Goal: Communication & Community: Share content

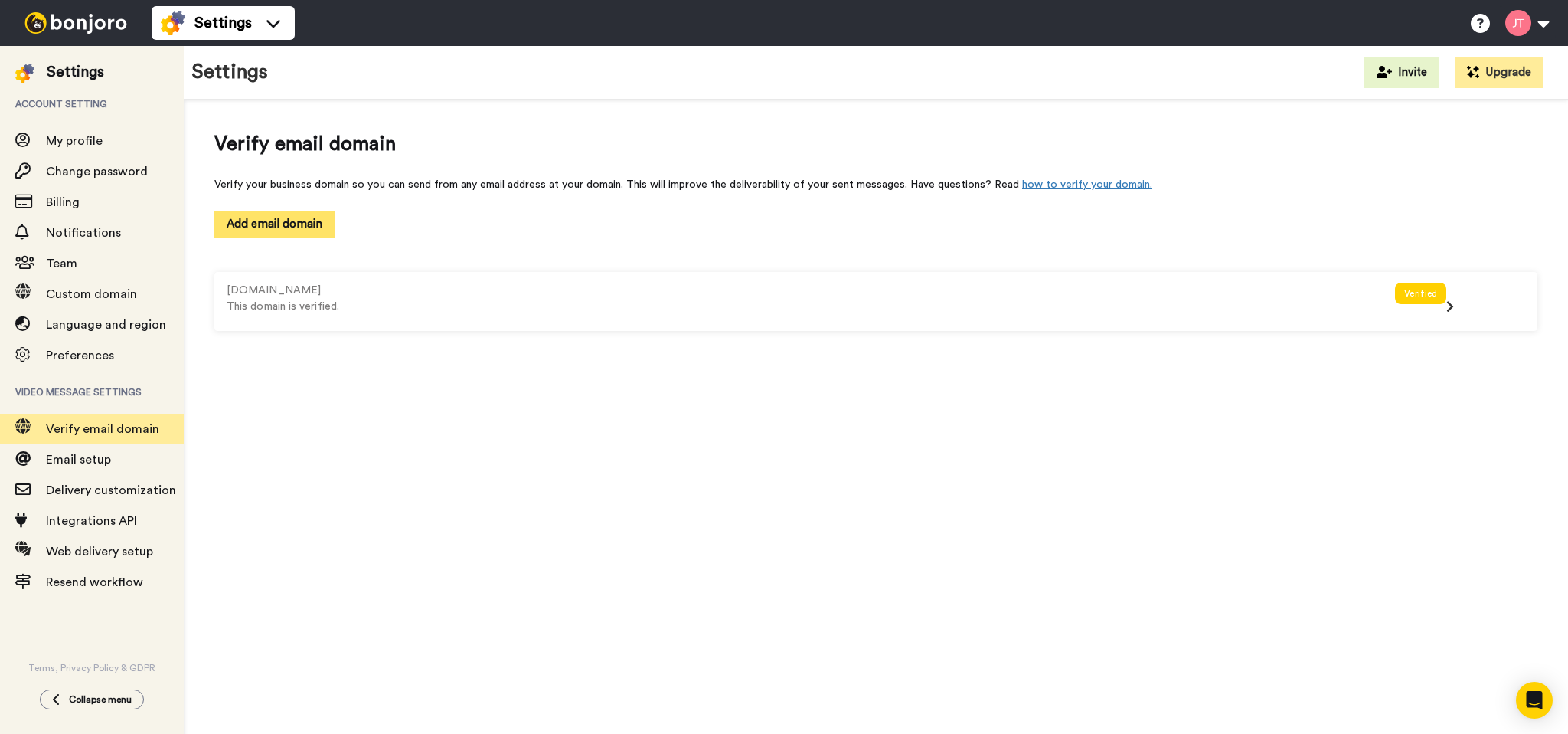
click at [315, 226] on button "Add email domain" at bounding box center [274, 224] width 120 height 27
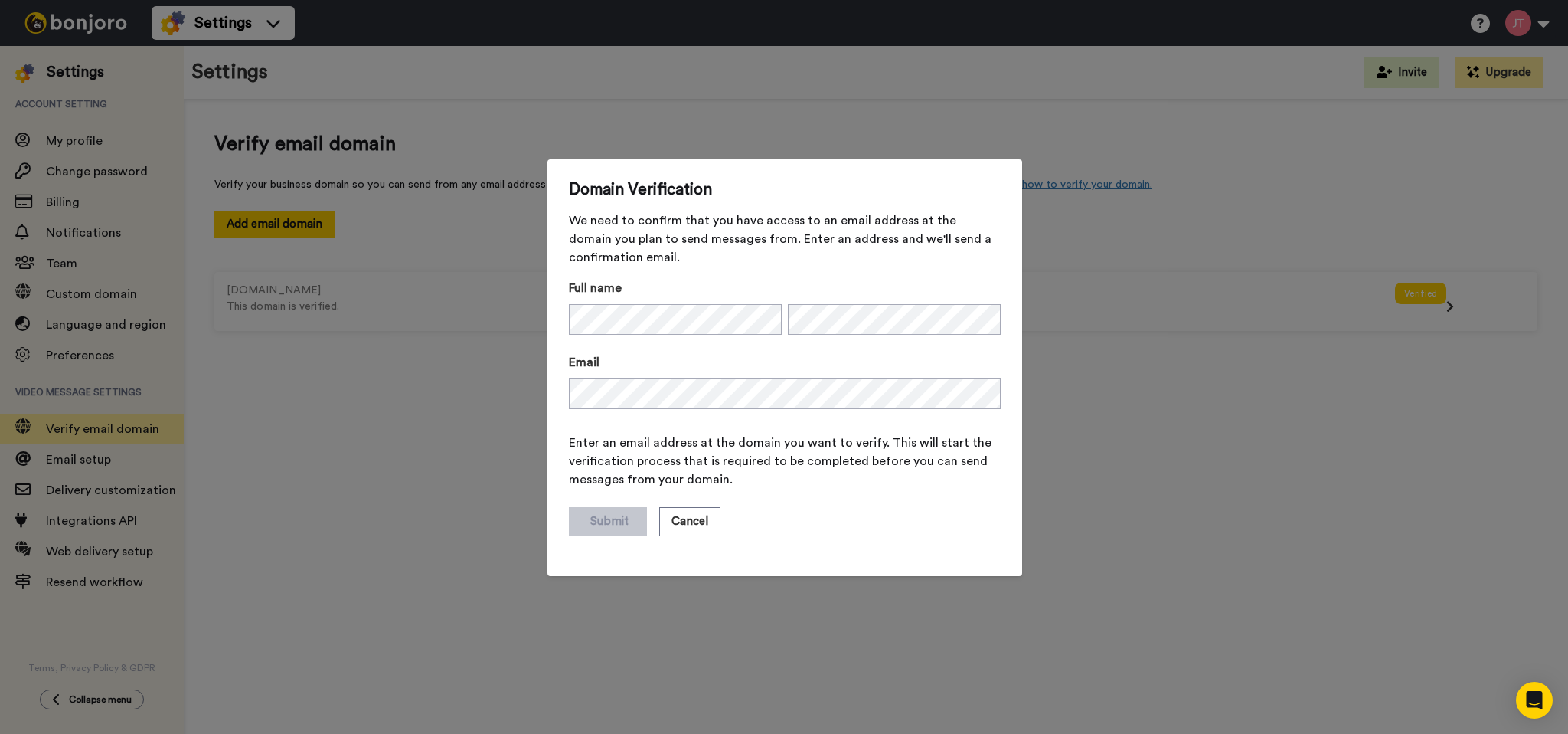
click at [435, 360] on div "Domain Verification We need to confirm that you have access to an email address…" at bounding box center [784, 367] width 1568 height 734
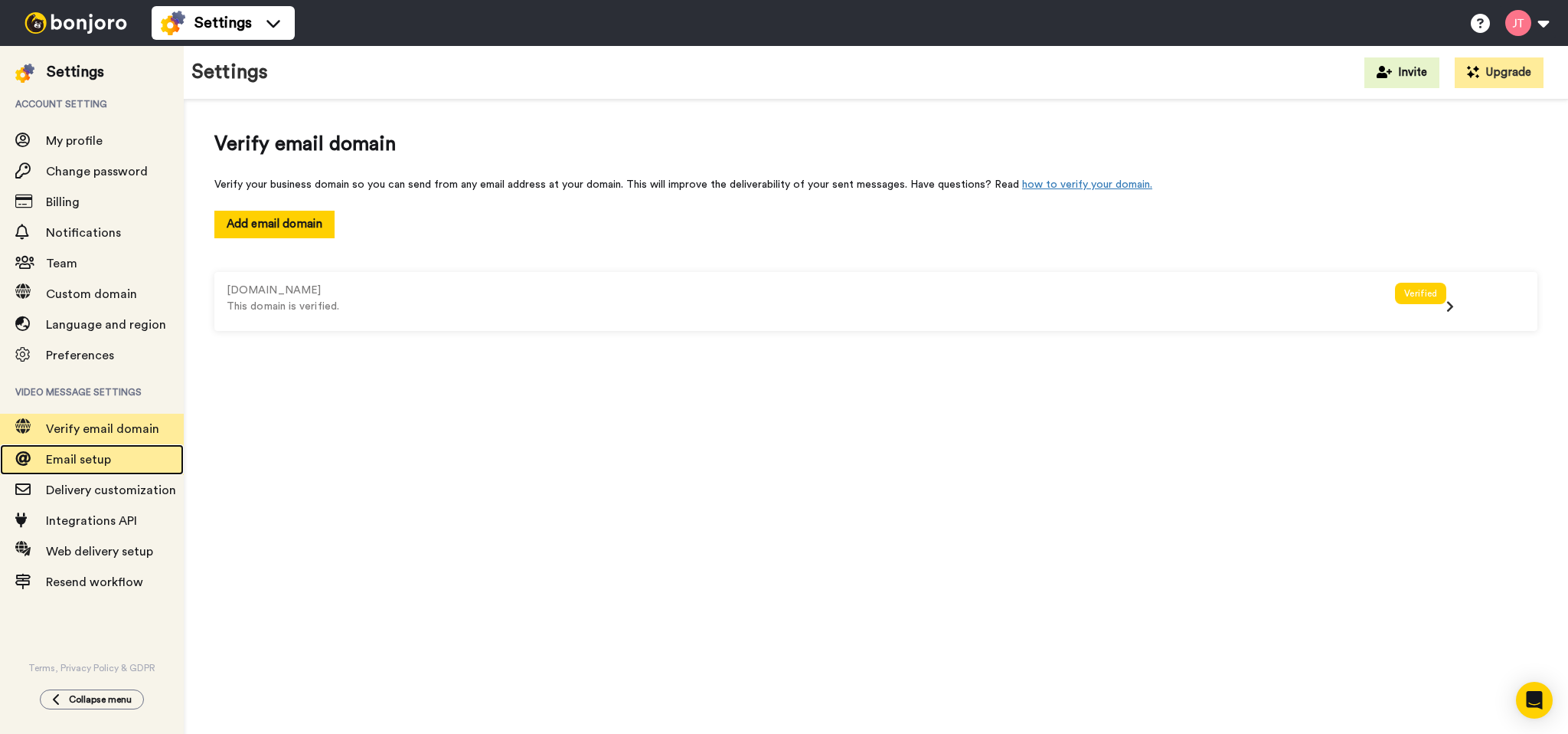
click at [88, 468] on span "Email setup" at bounding box center [115, 459] width 138 height 18
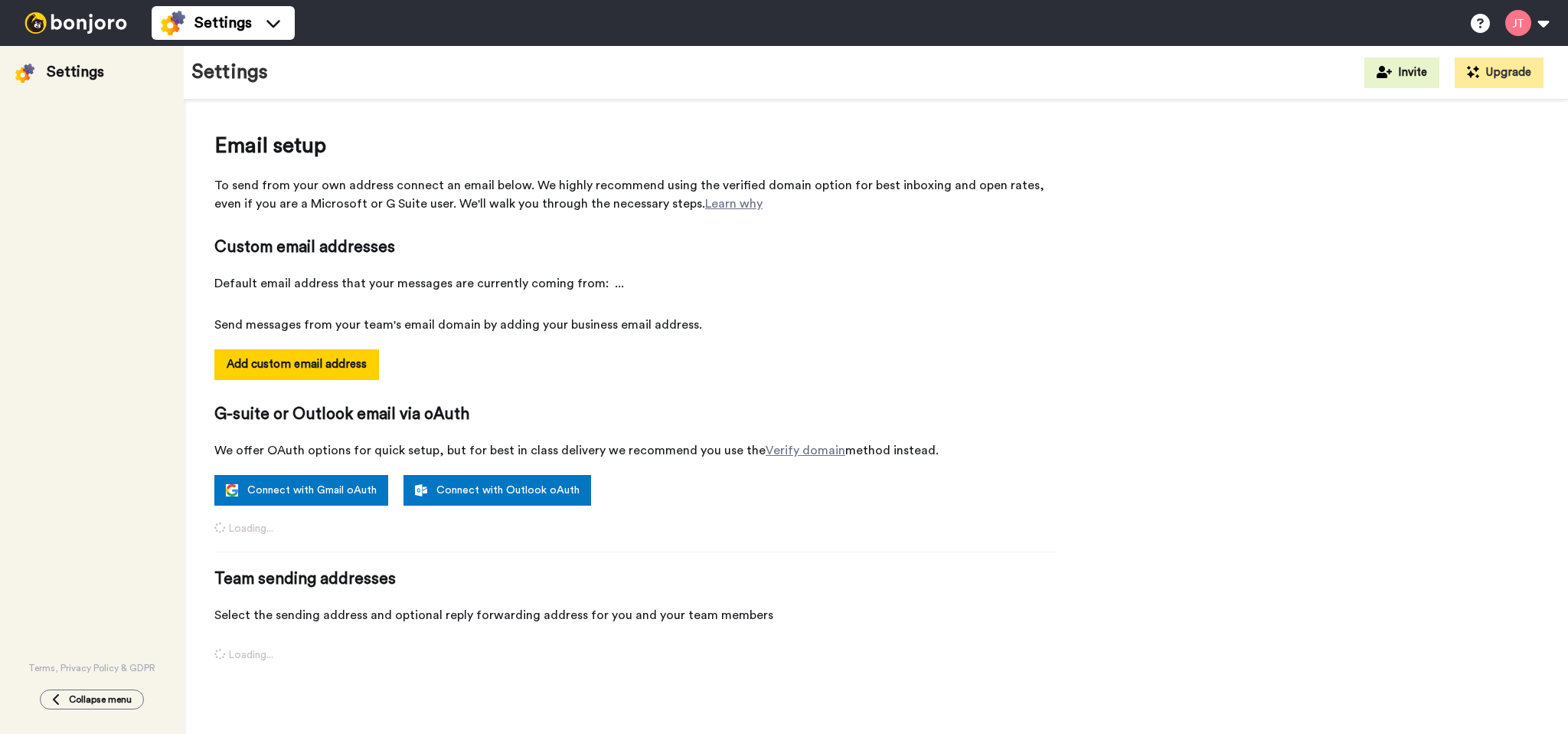
select select "164554"
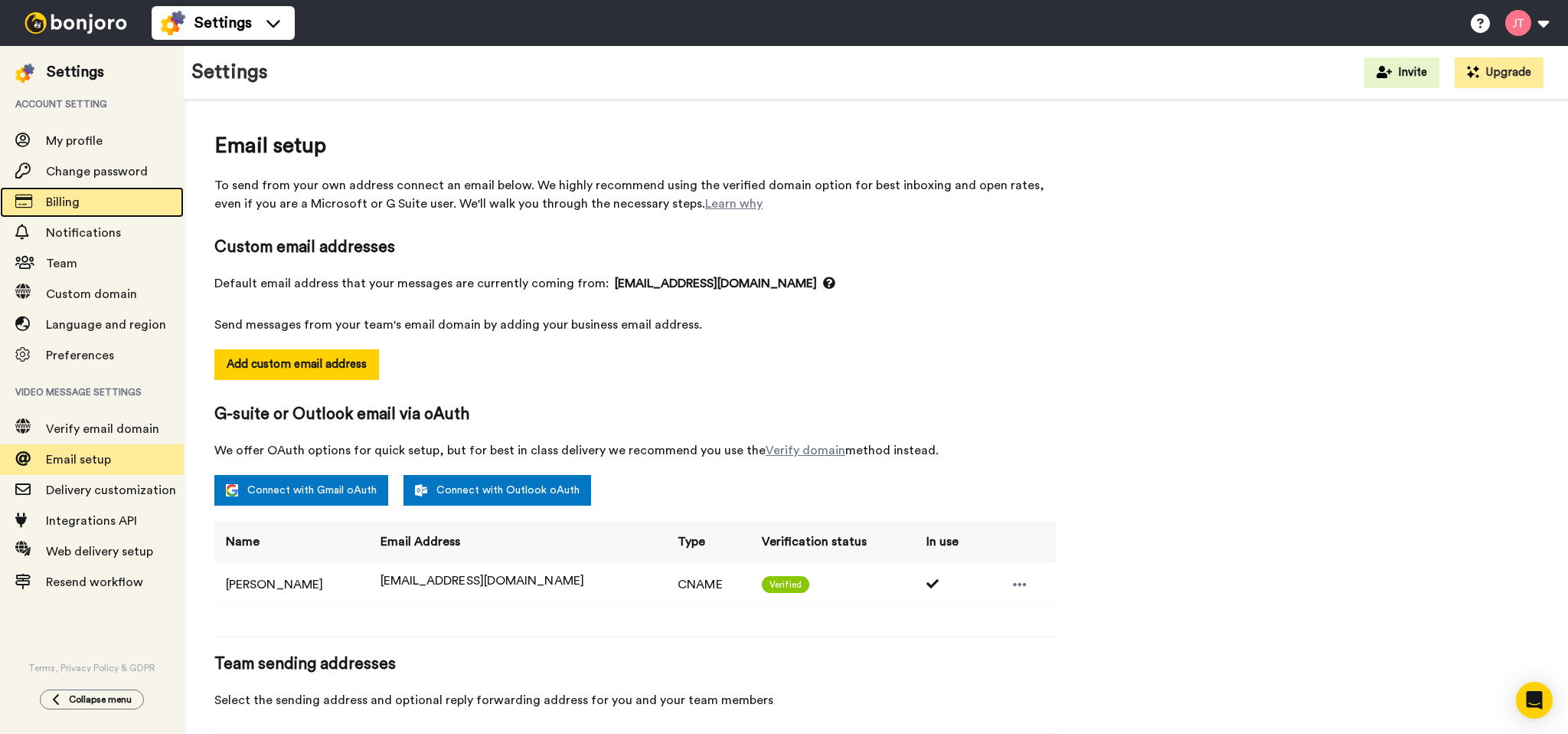
click at [58, 204] on span "Billing" at bounding box center [62, 202] width 33 height 12
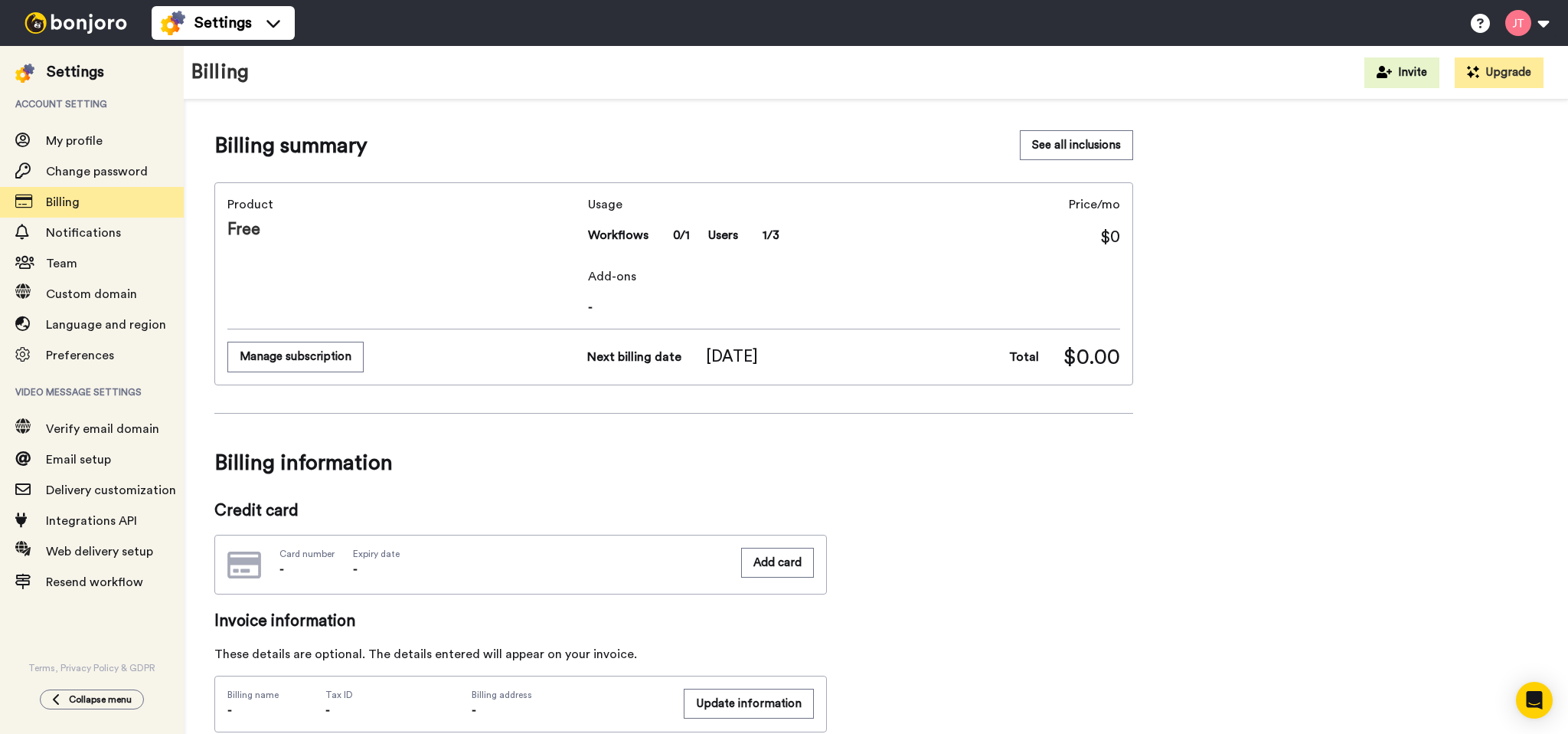
click at [93, 425] on span "Verify email domain" at bounding box center [103, 429] width 113 height 12
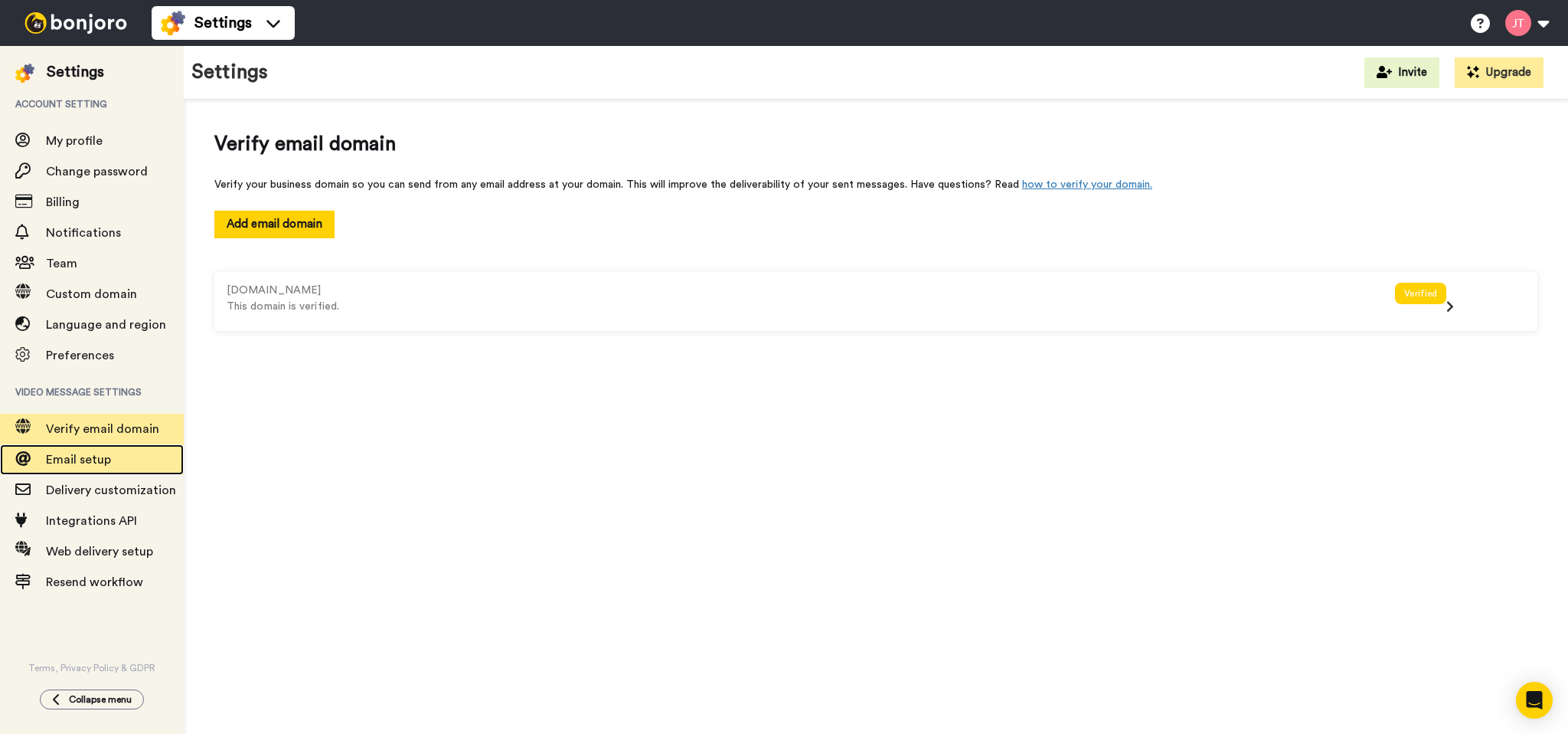
click at [76, 465] on span "Email setup" at bounding box center [79, 459] width 65 height 12
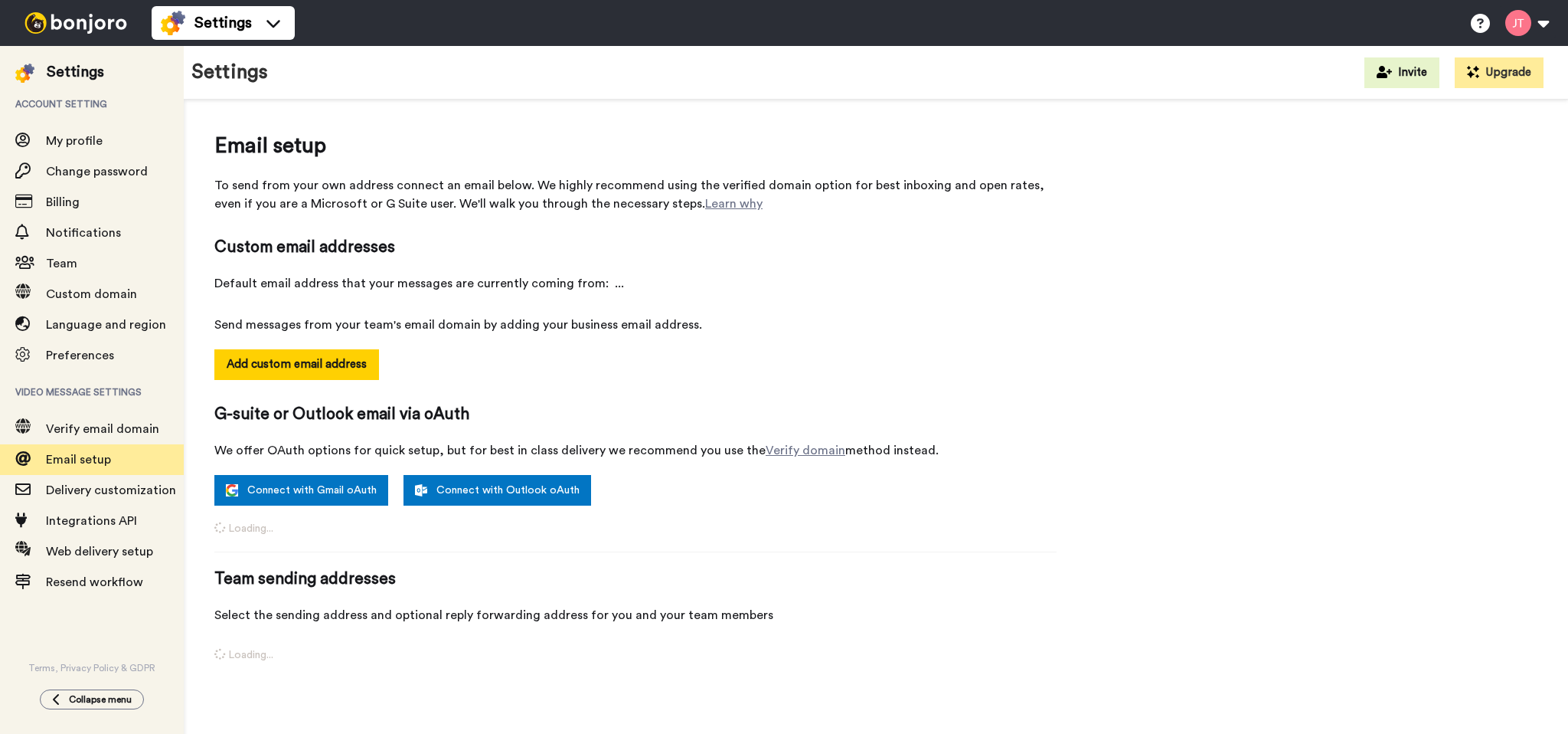
select select "164554"
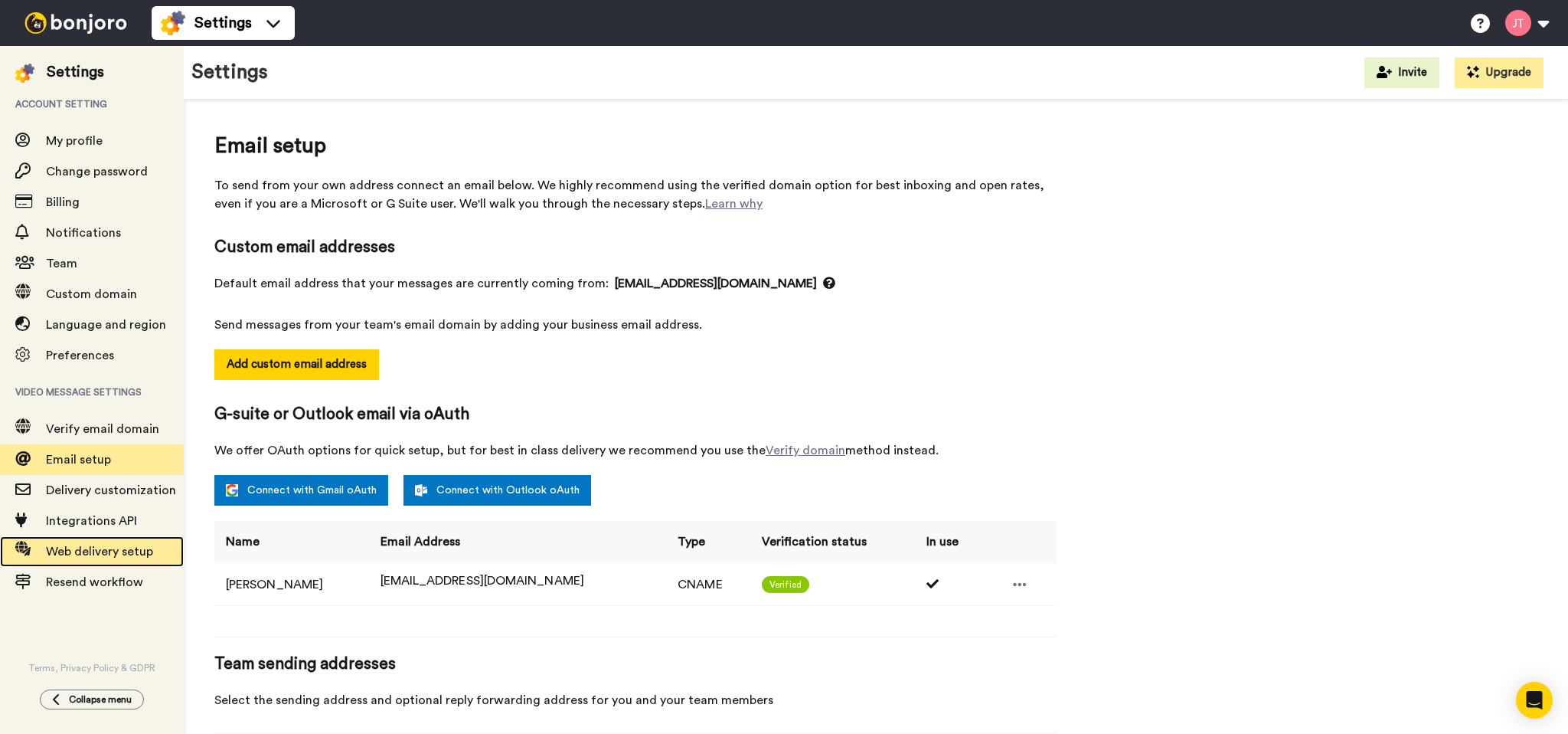
click at [89, 552] on span "Web delivery setup" at bounding box center [99, 552] width 107 height 12
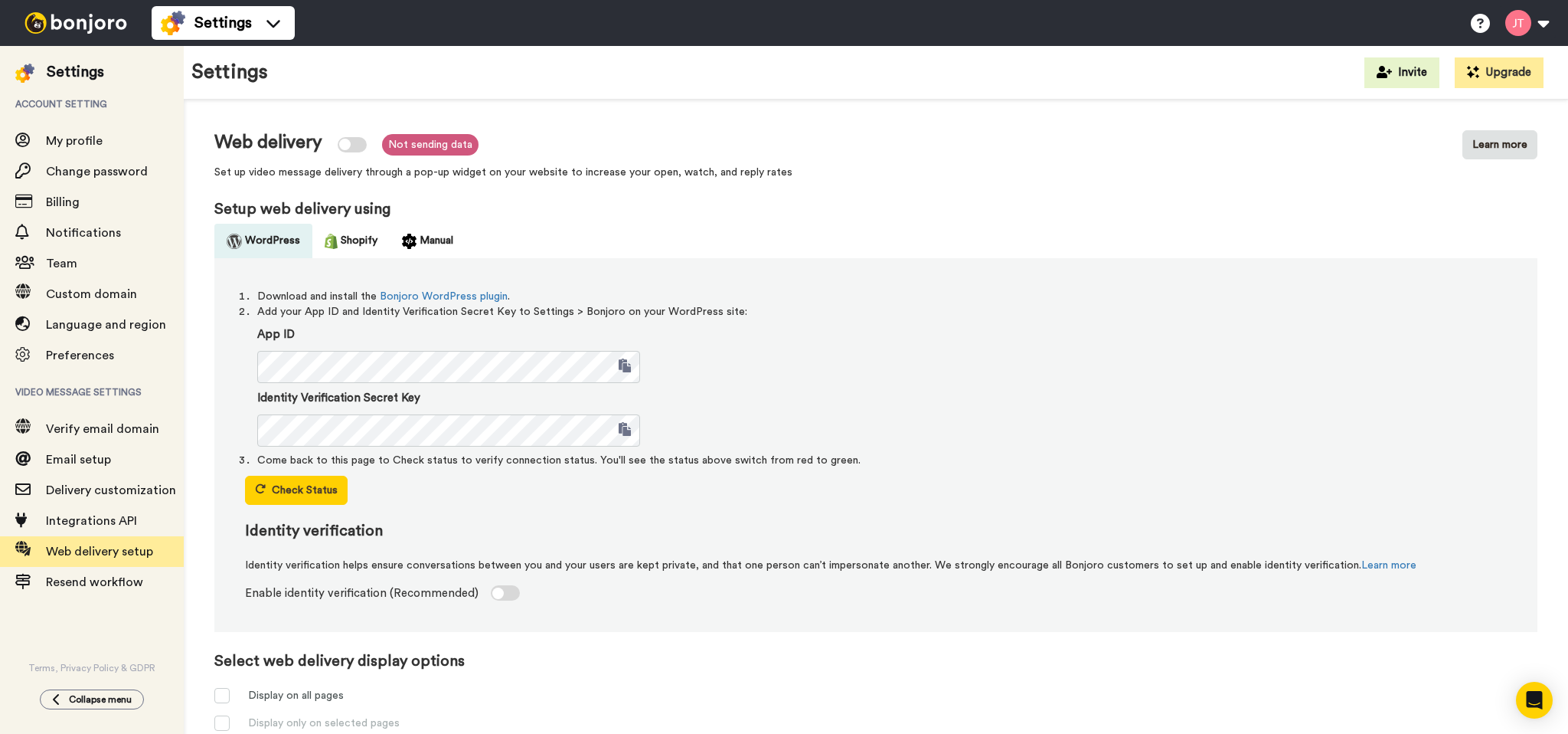
click at [655, 243] on ul "WordPress Shopify Manual" at bounding box center [876, 241] width 1323 height 34
click at [407, 232] on button "Manual" at bounding box center [427, 241] width 76 height 34
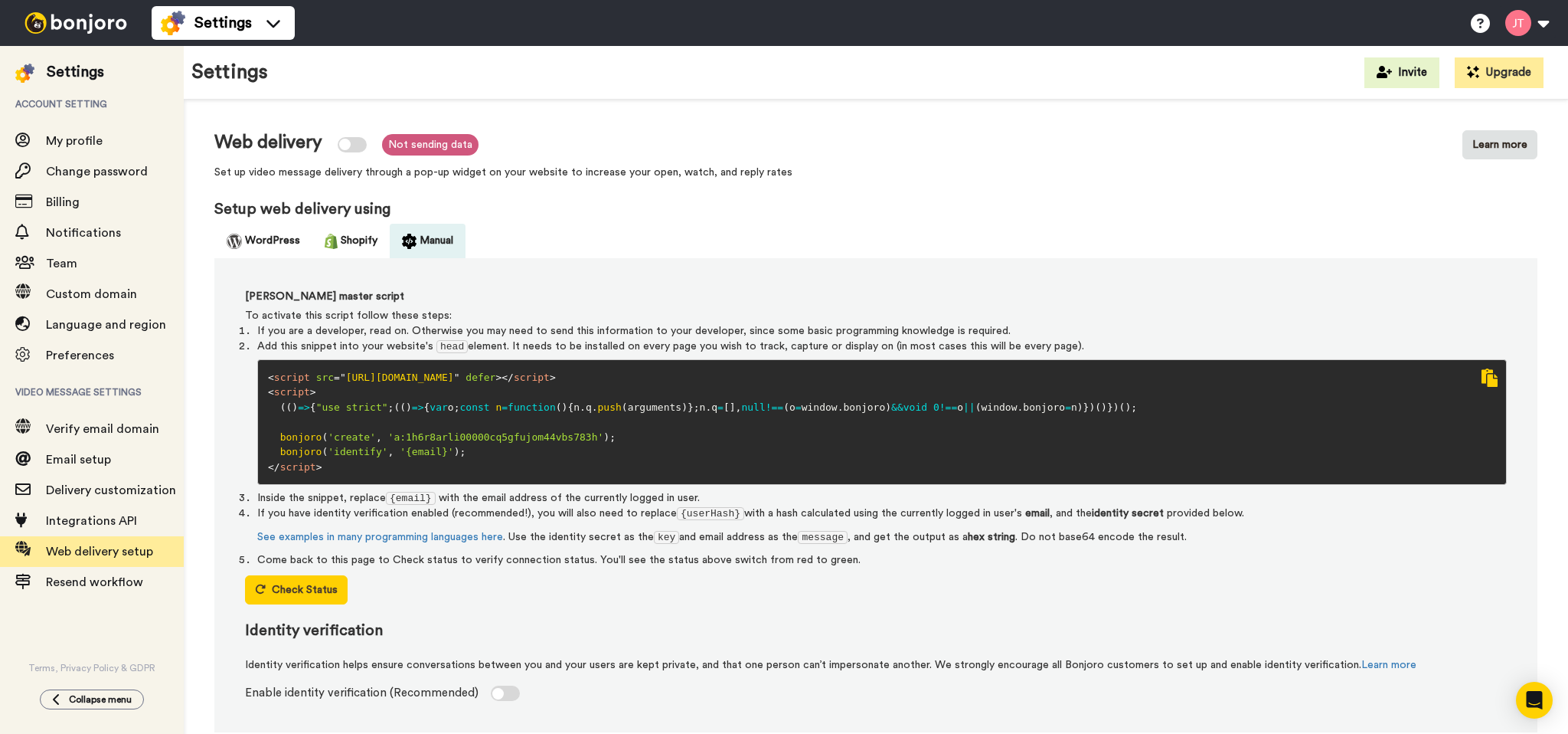
click at [1490, 380] on span at bounding box center [1489, 377] width 16 height 18
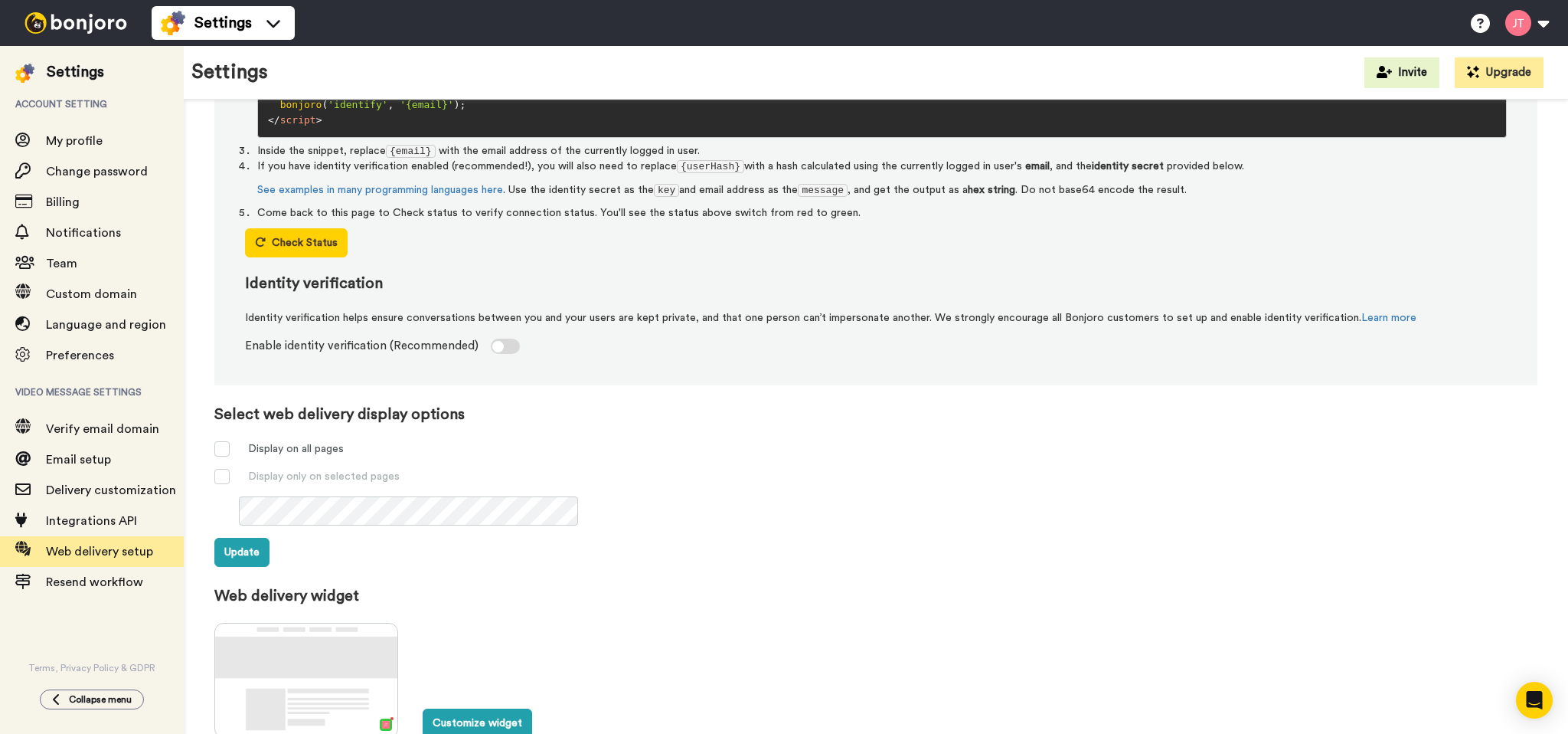
scroll to position [463, 0]
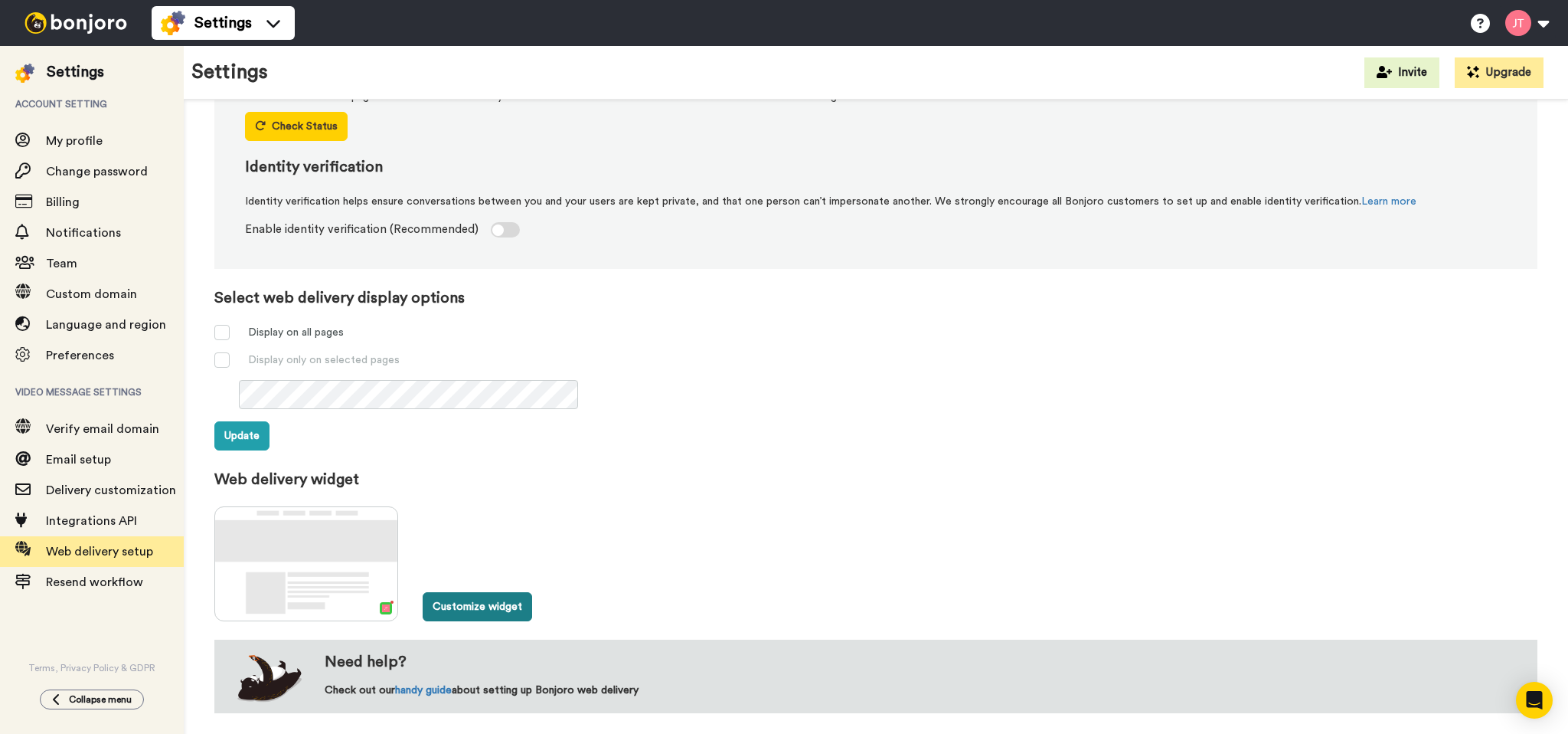
click at [478, 613] on button "Customize widget" at bounding box center [478, 606] width 110 height 29
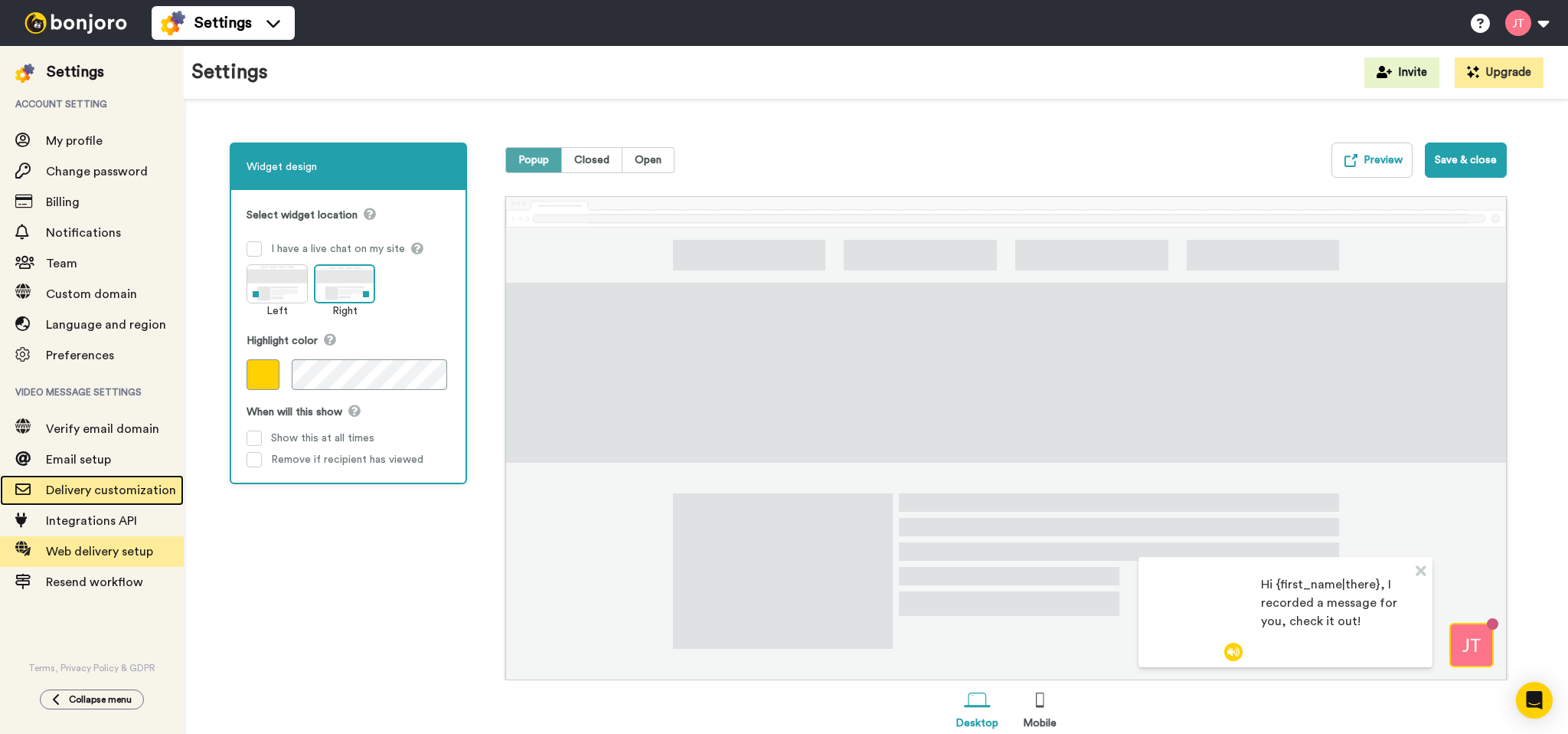
click at [70, 494] on span "Delivery customization" at bounding box center [111, 490] width 130 height 12
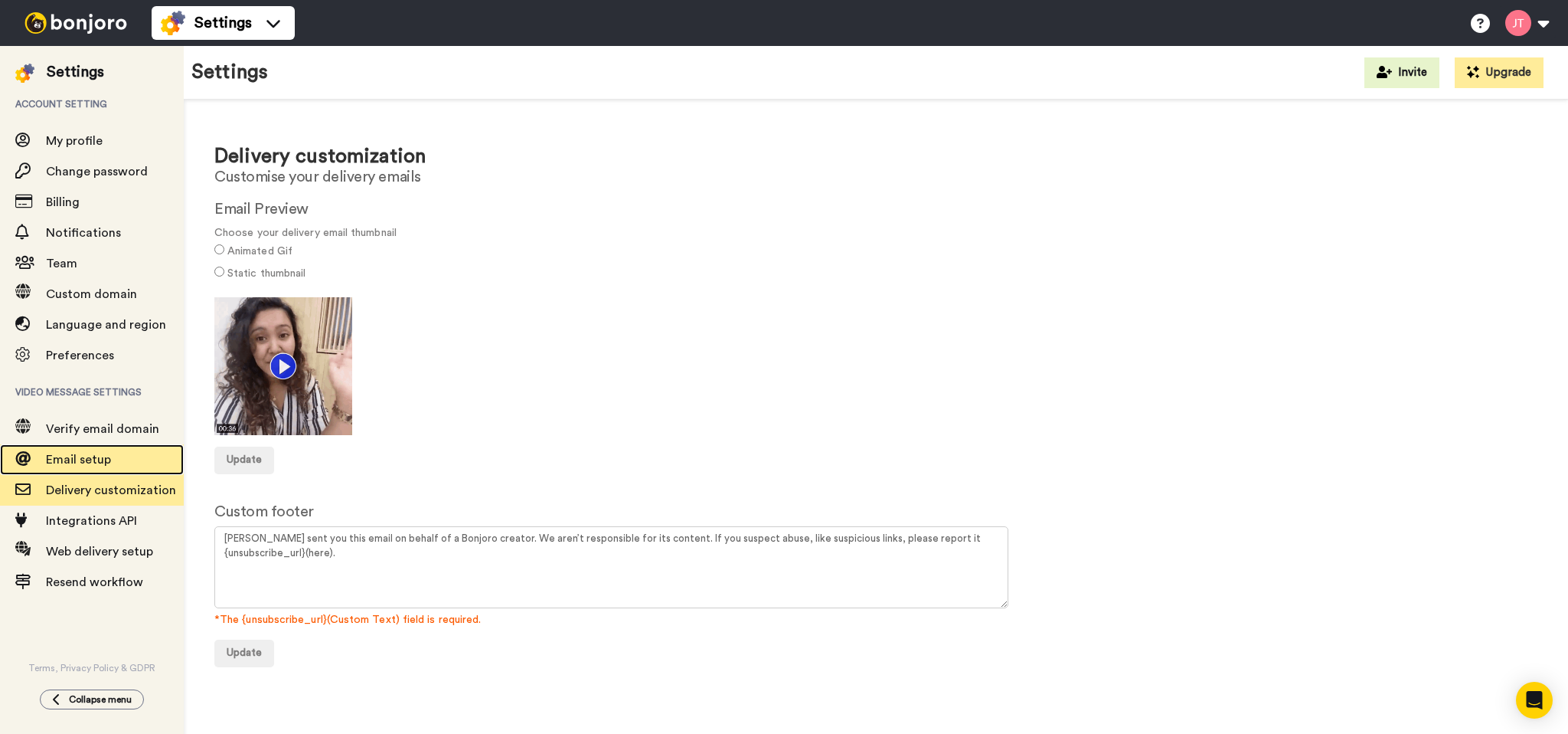
click at [92, 466] on span "Email setup" at bounding box center [79, 459] width 65 height 12
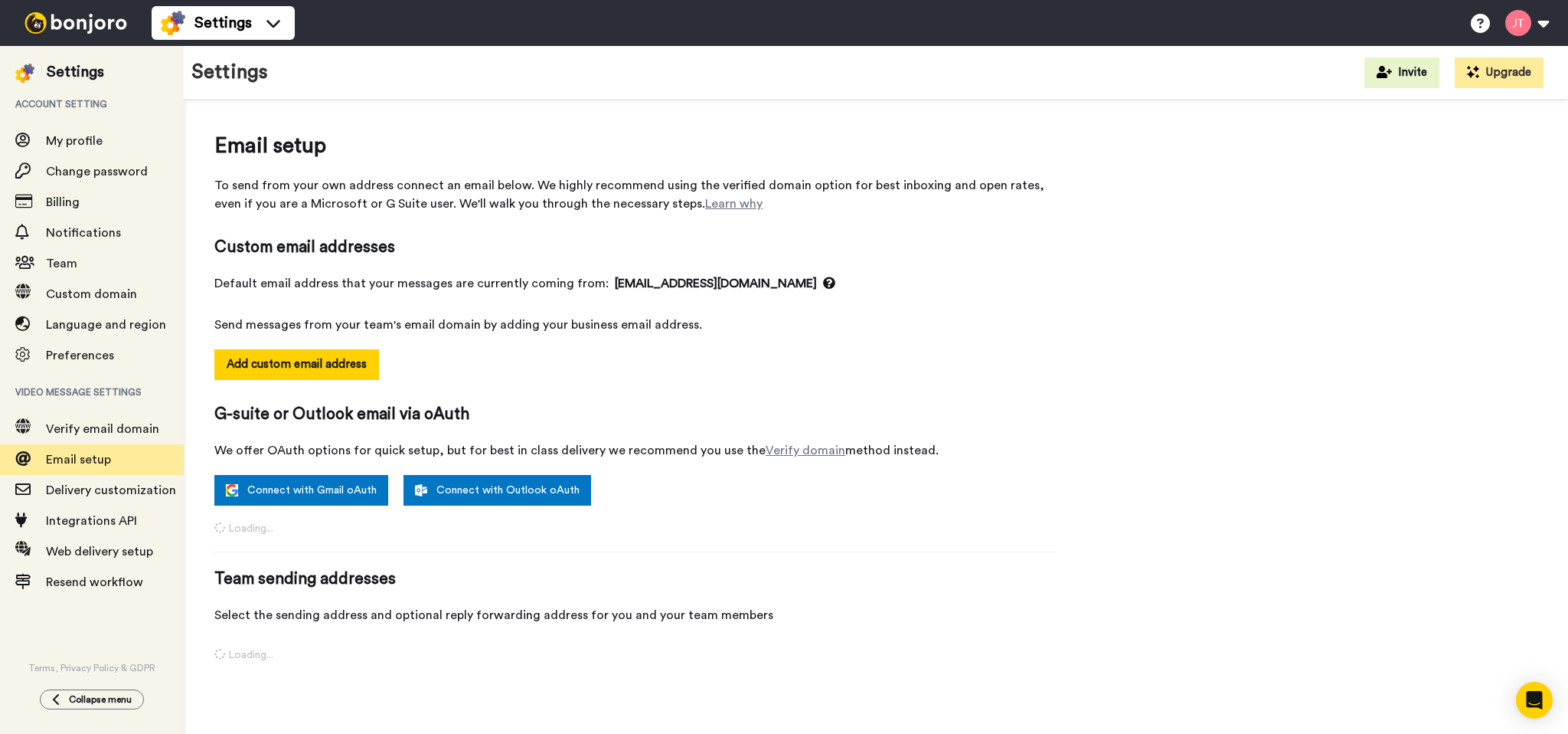
select select "164554"
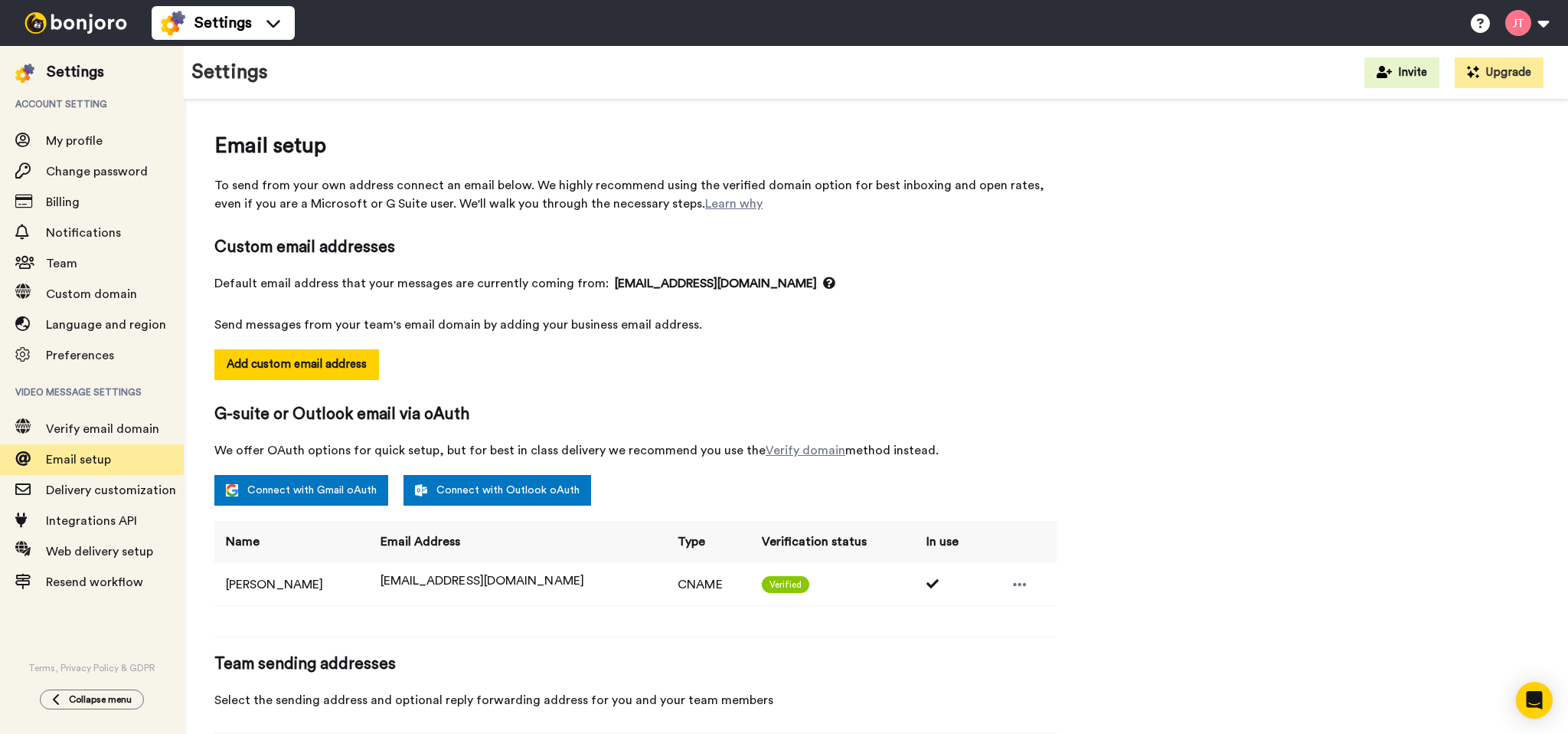
click at [1070, 387] on div "Email setup To send from your own address connect an email below. We highly rec…" at bounding box center [876, 497] width 1323 height 733
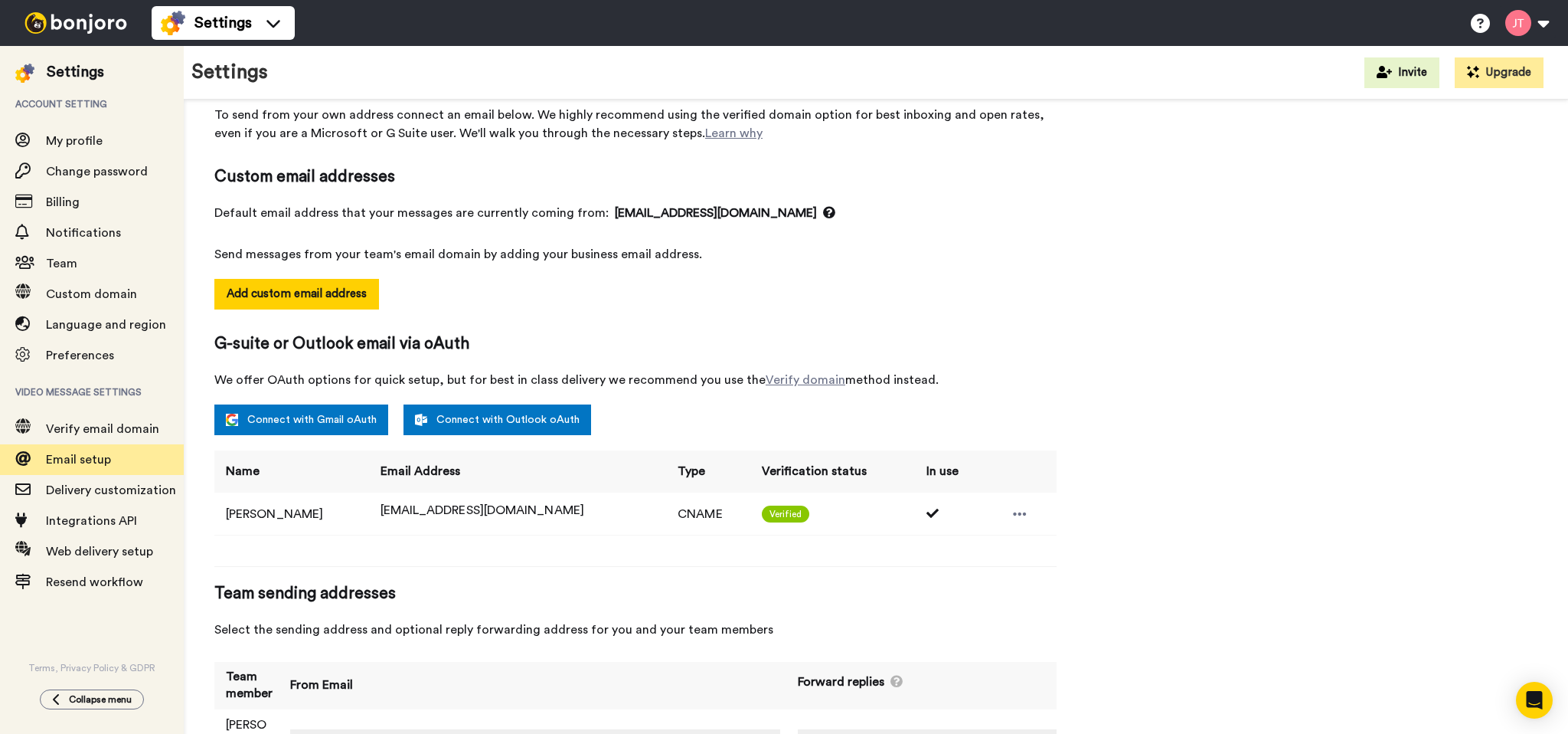
scroll to position [121, 0]
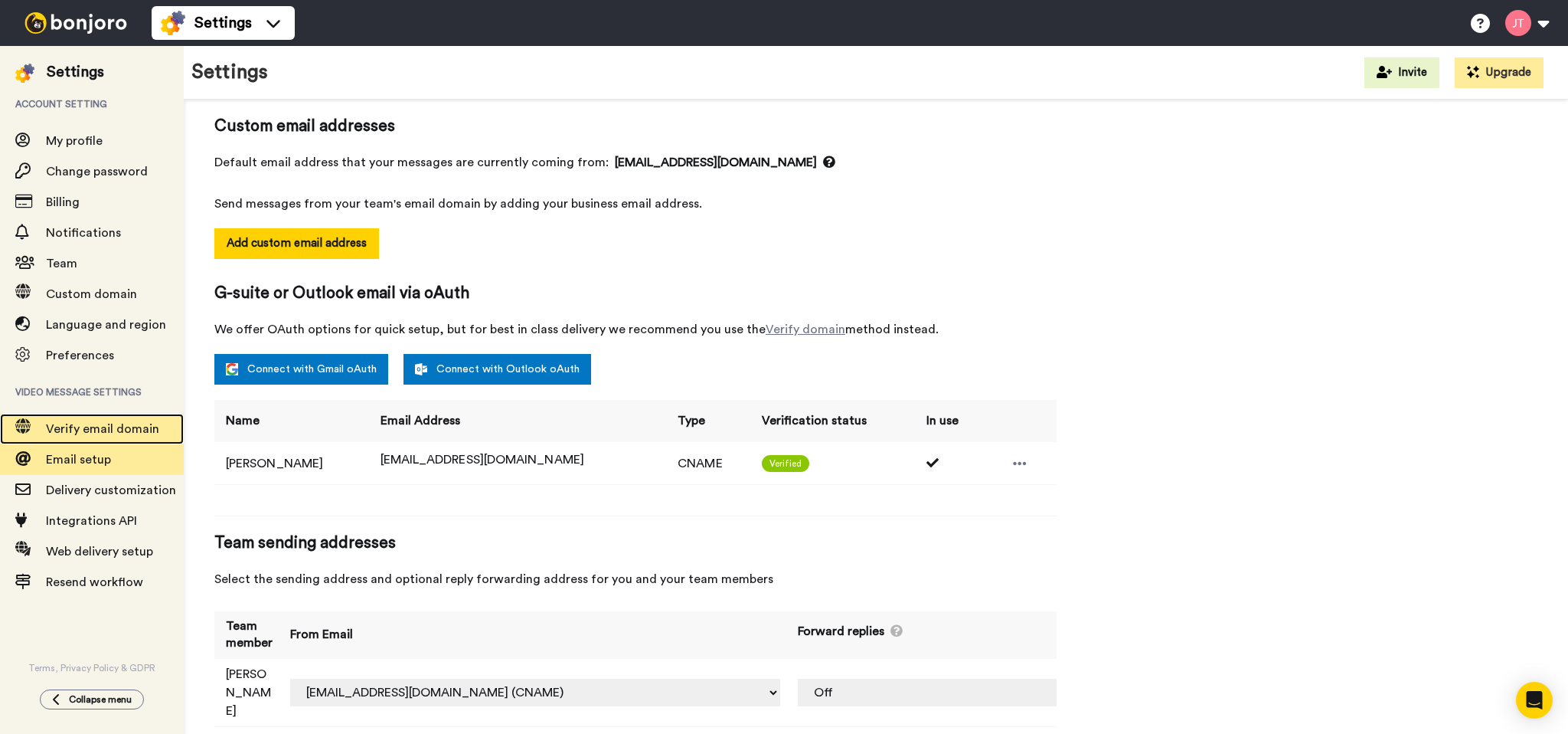
click at [83, 432] on span "Verify email domain" at bounding box center [103, 429] width 113 height 12
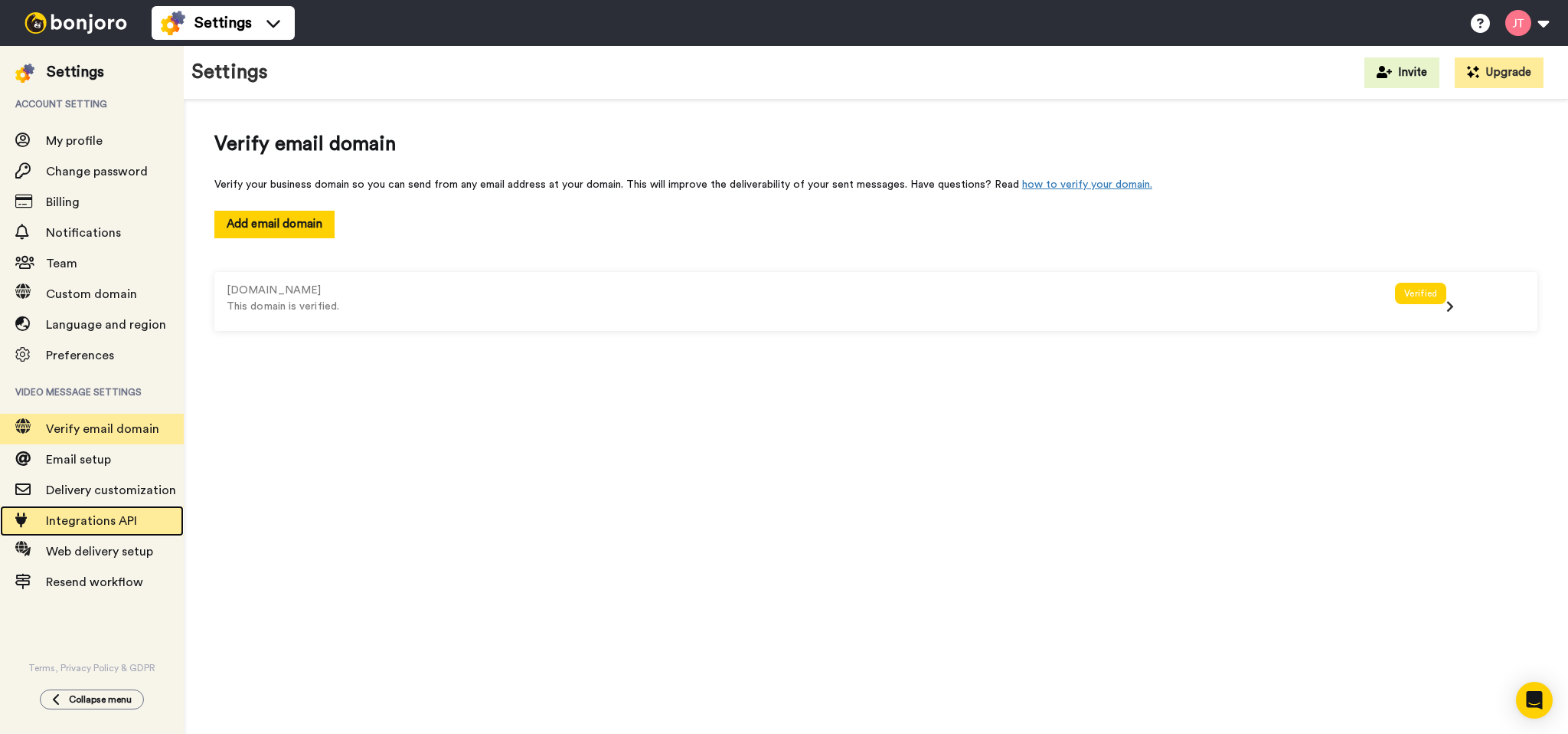
click at [98, 518] on span "Integrations API" at bounding box center [92, 521] width 91 height 12
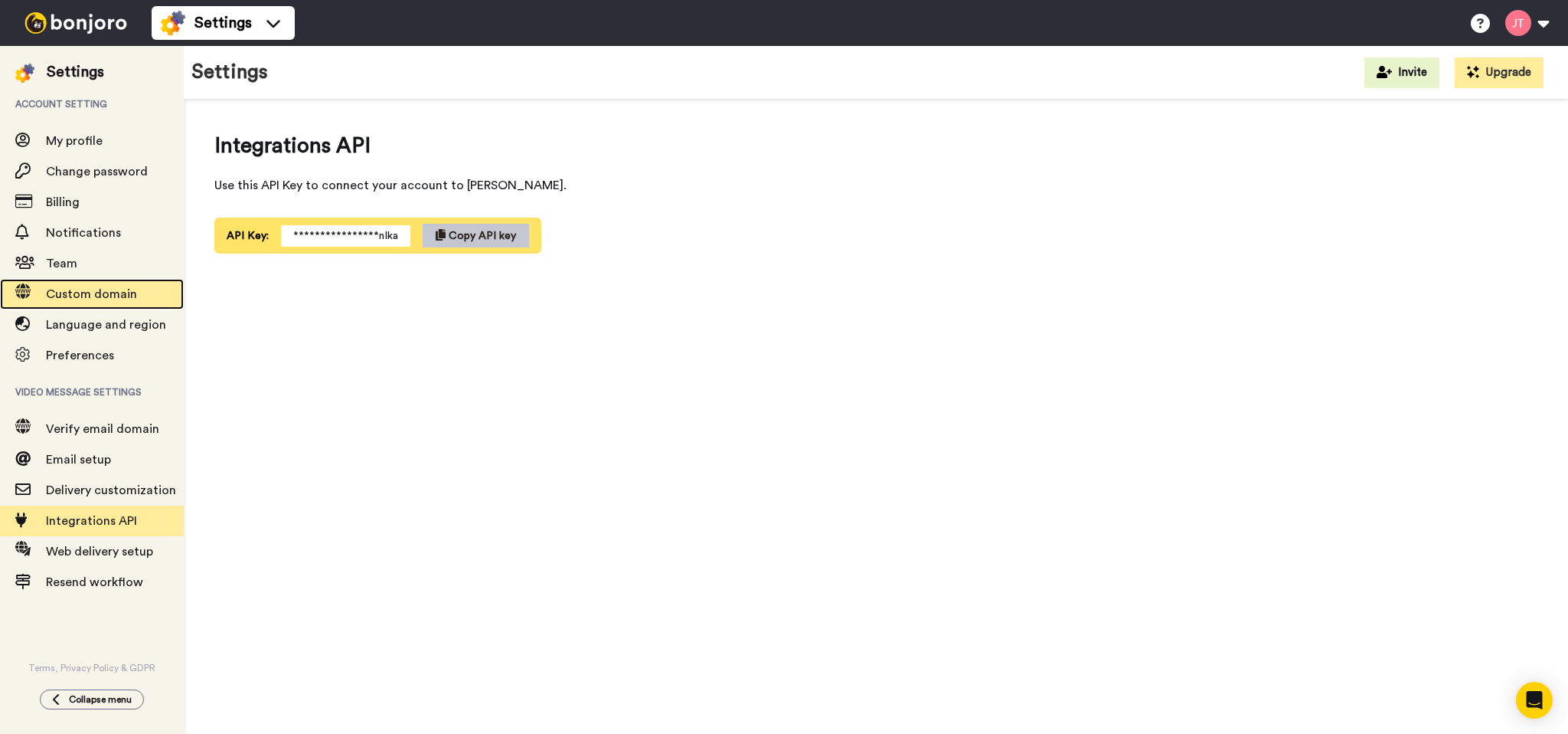
click at [91, 288] on span "Custom domain" at bounding box center [92, 294] width 91 height 12
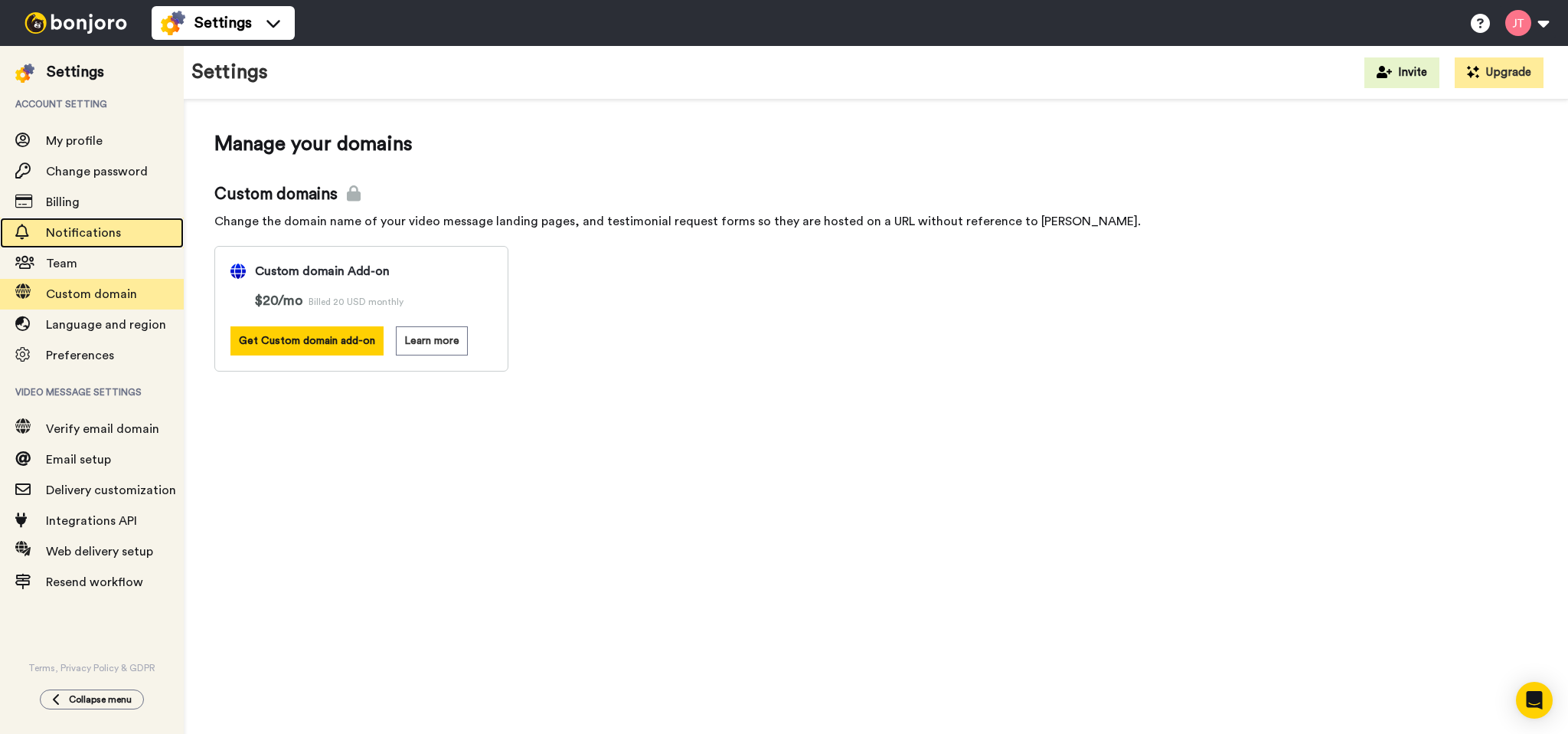
click at [70, 236] on span "Notifications" at bounding box center [84, 233] width 75 height 12
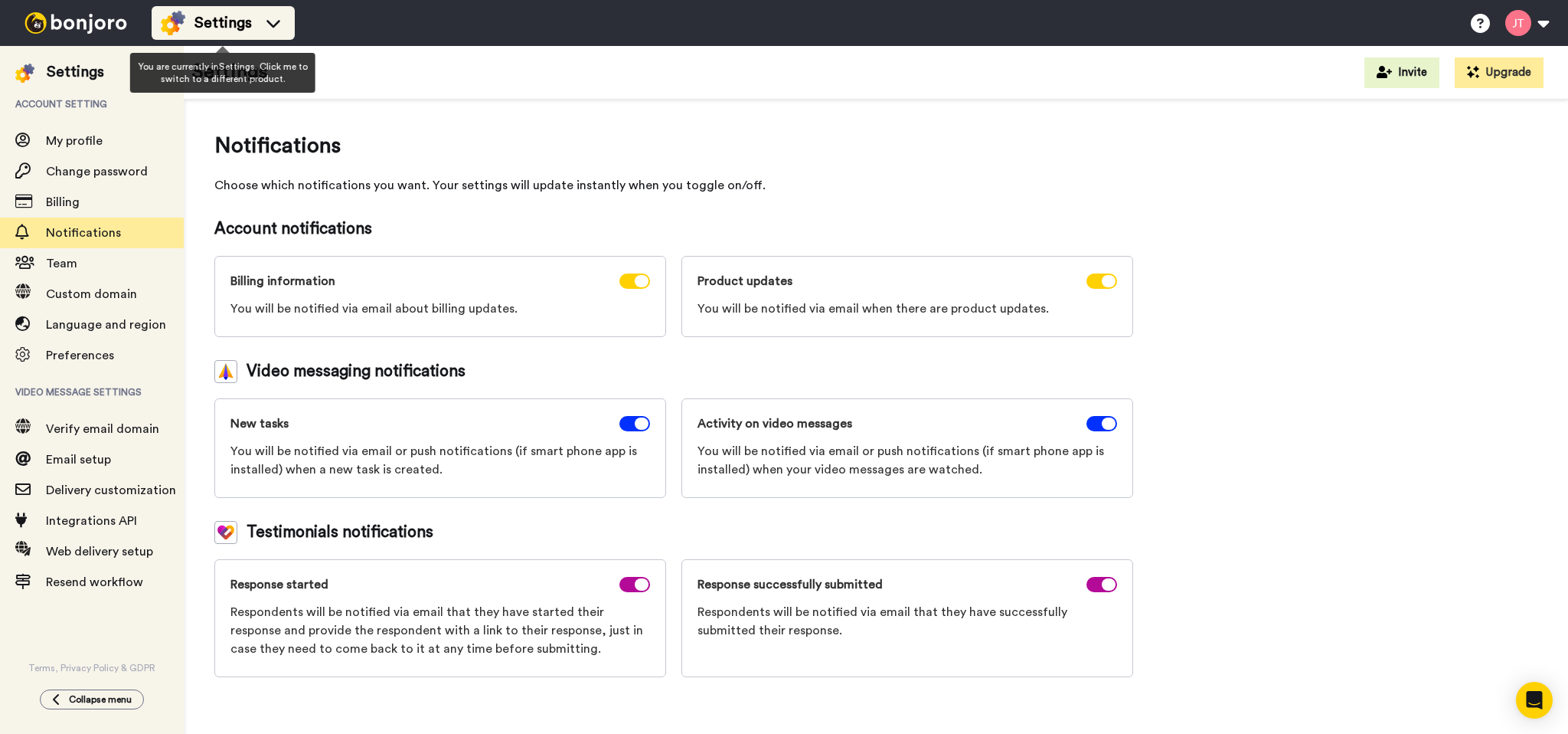
click at [201, 25] on span "Settings" at bounding box center [223, 22] width 57 height 21
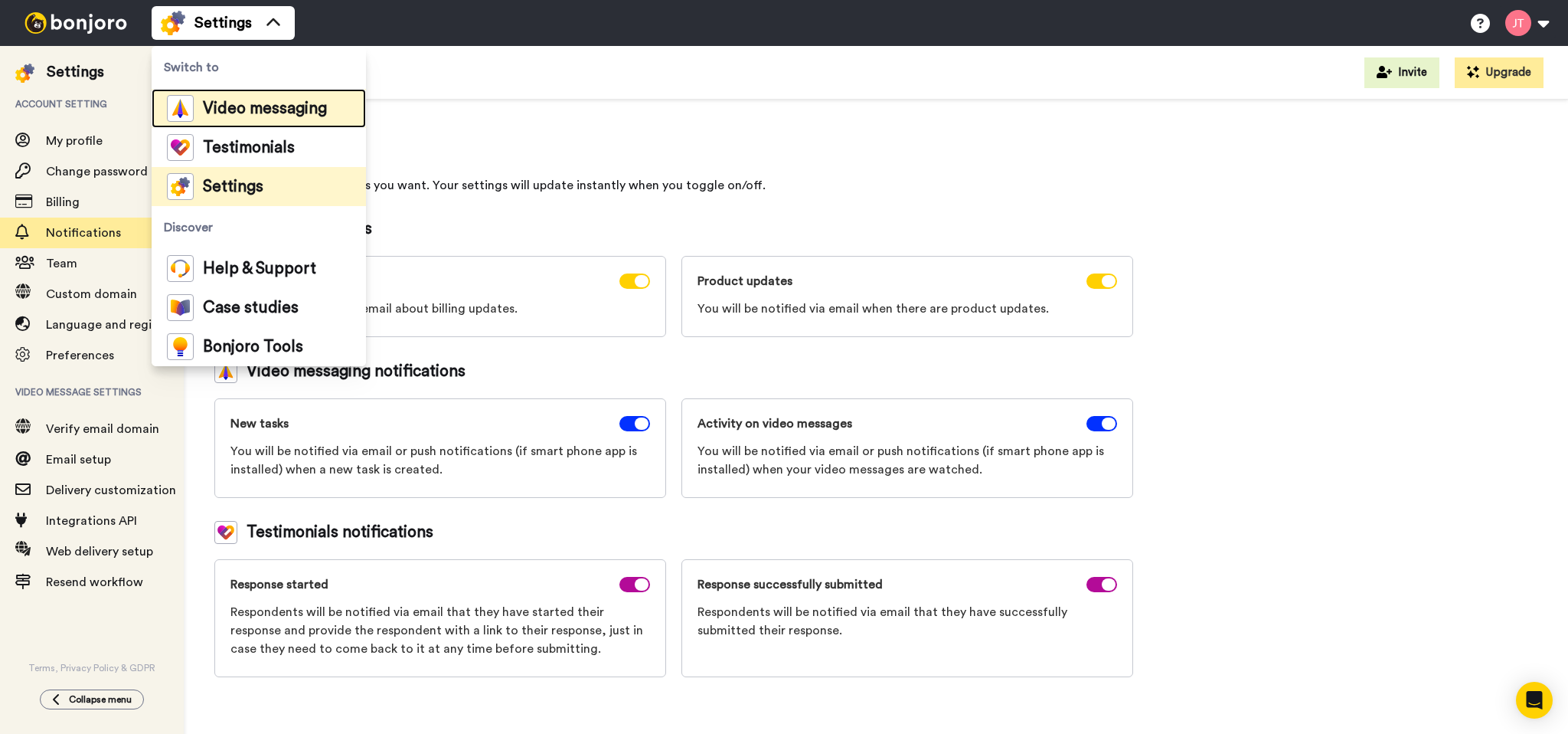
click at [251, 110] on span "Video messaging" at bounding box center [264, 109] width 124 height 15
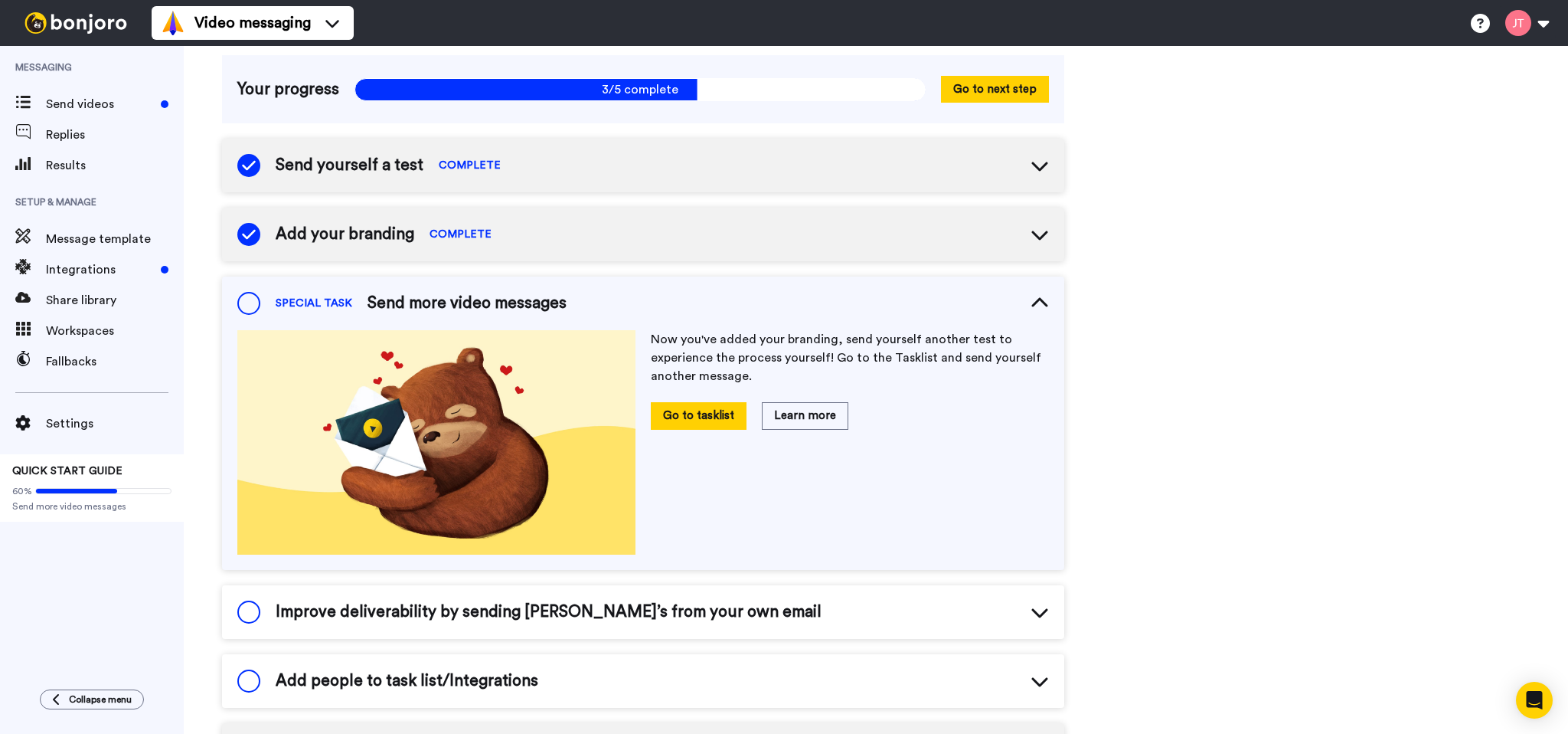
scroll to position [127, 0]
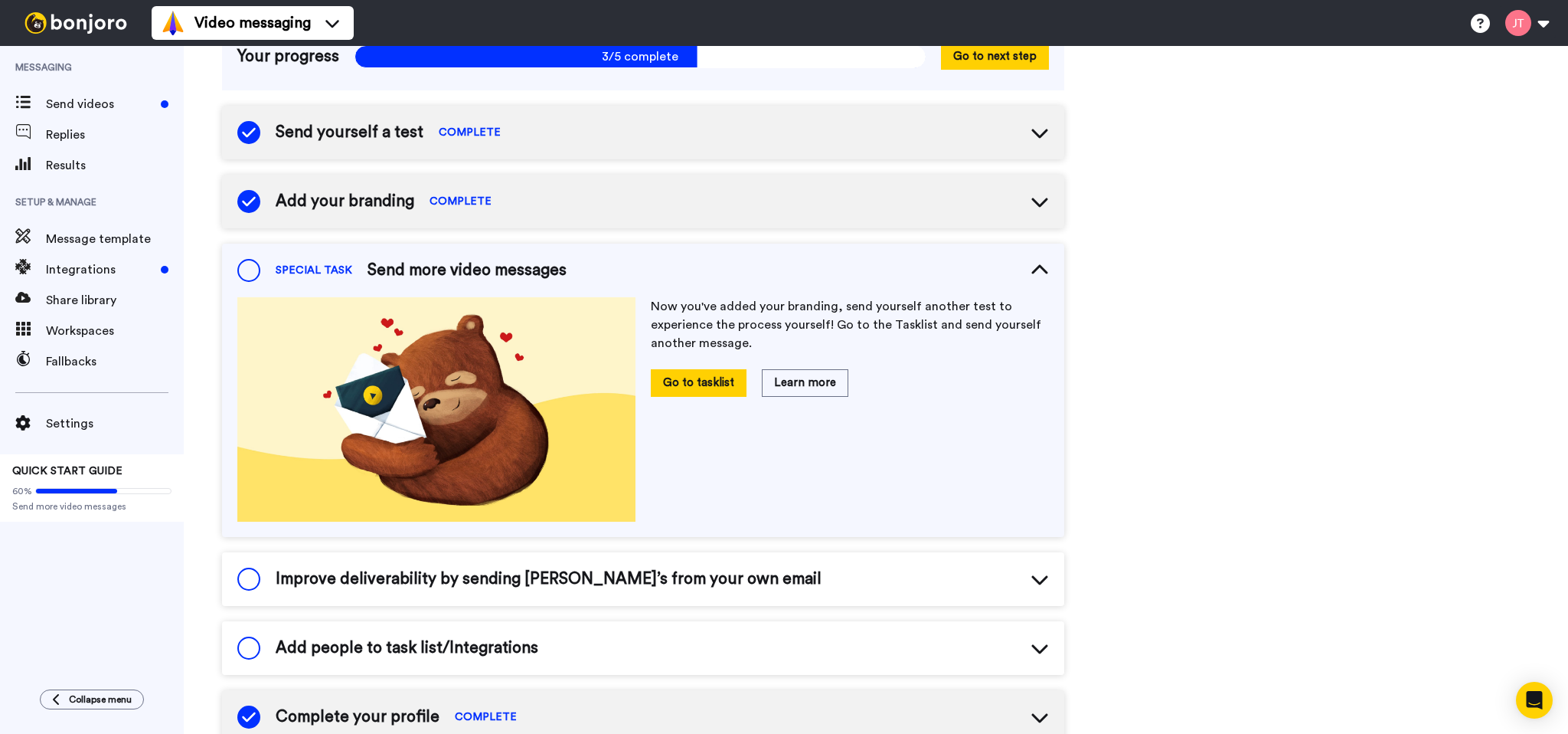
click at [1342, 340] on div "Quick start guide Here are some tips and tasks to get you started. Complete our…" at bounding box center [876, 558] width 1384 height 1279
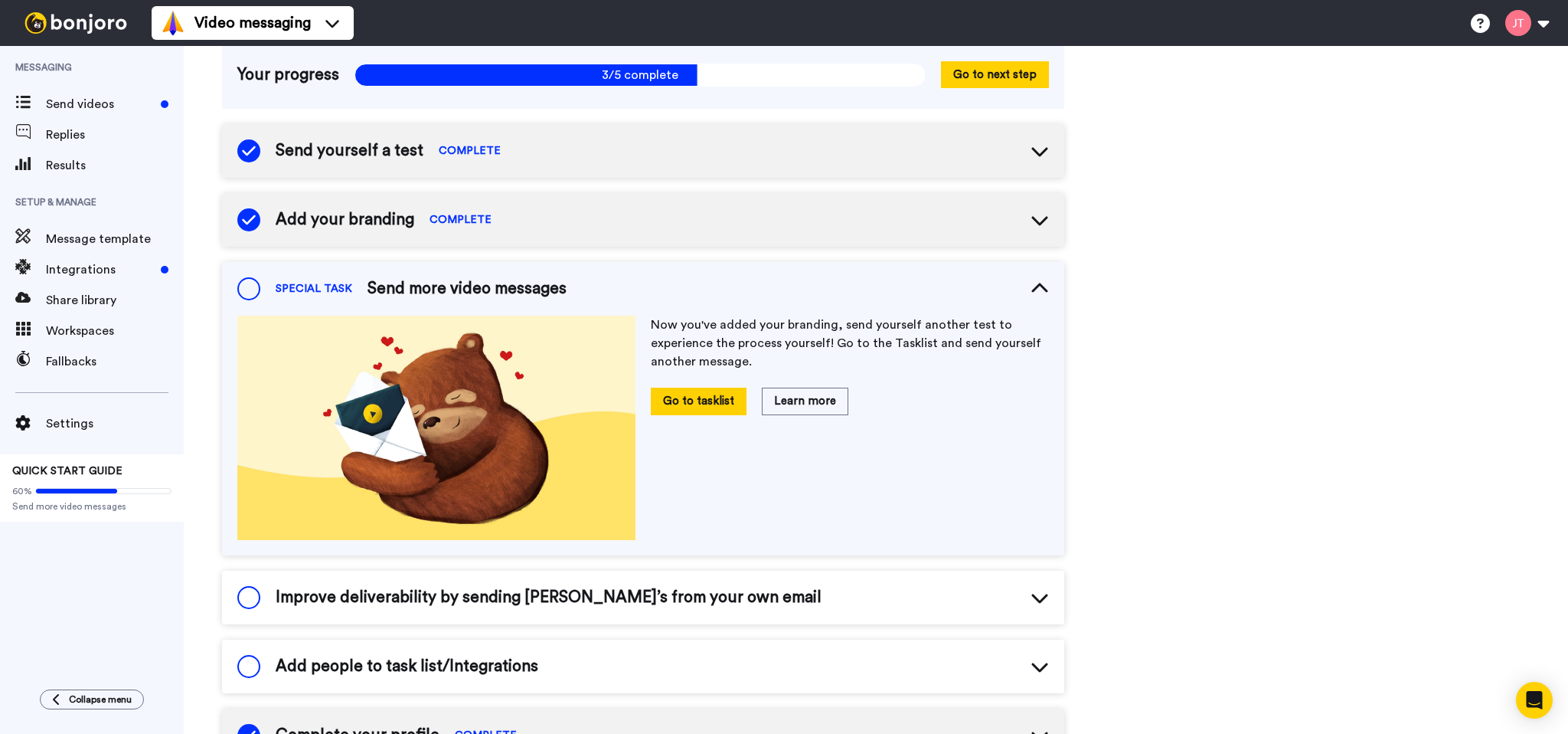
scroll to position [54, 0]
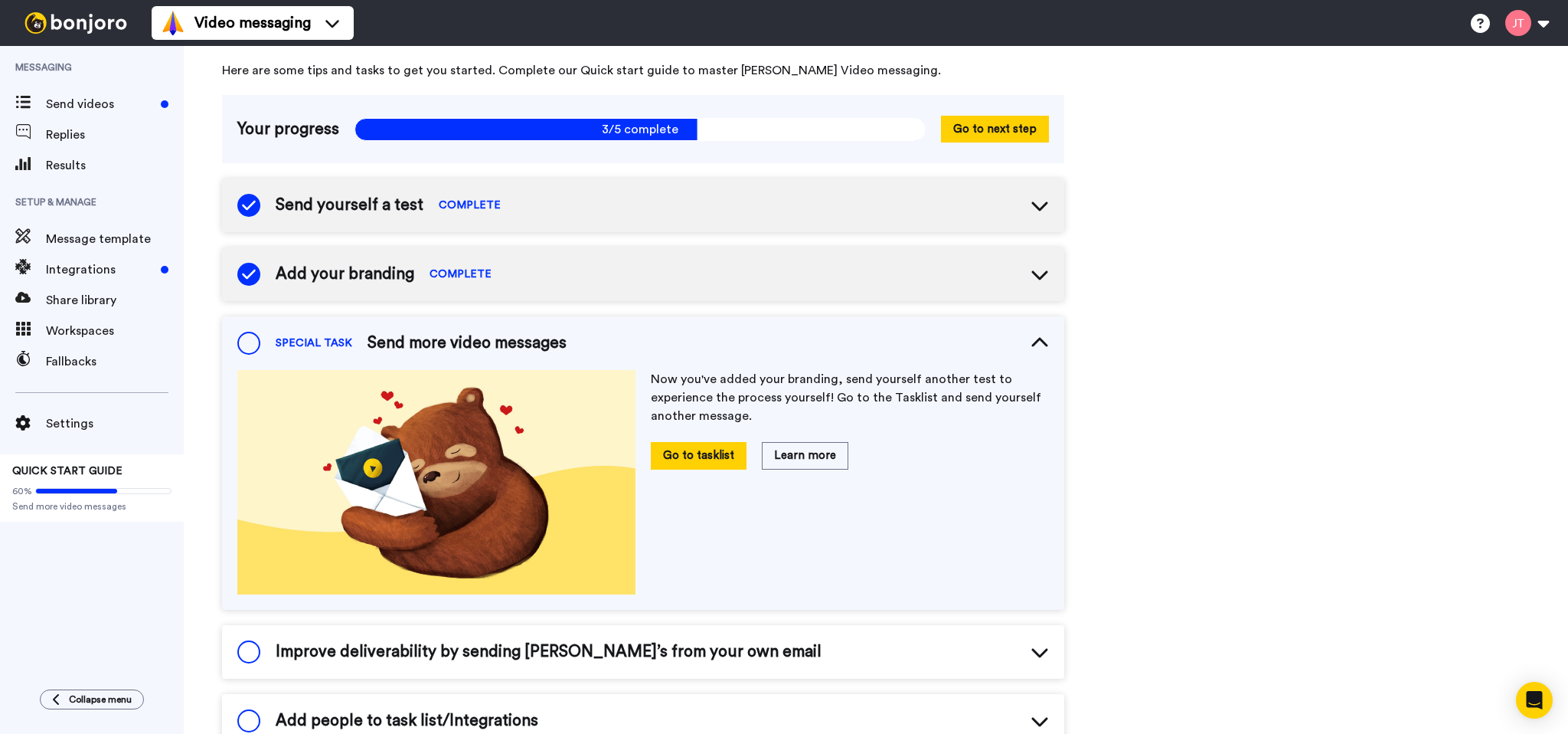
click at [629, 205] on div "Send yourself a test COMPLETE" at bounding box center [643, 205] width 842 height 54
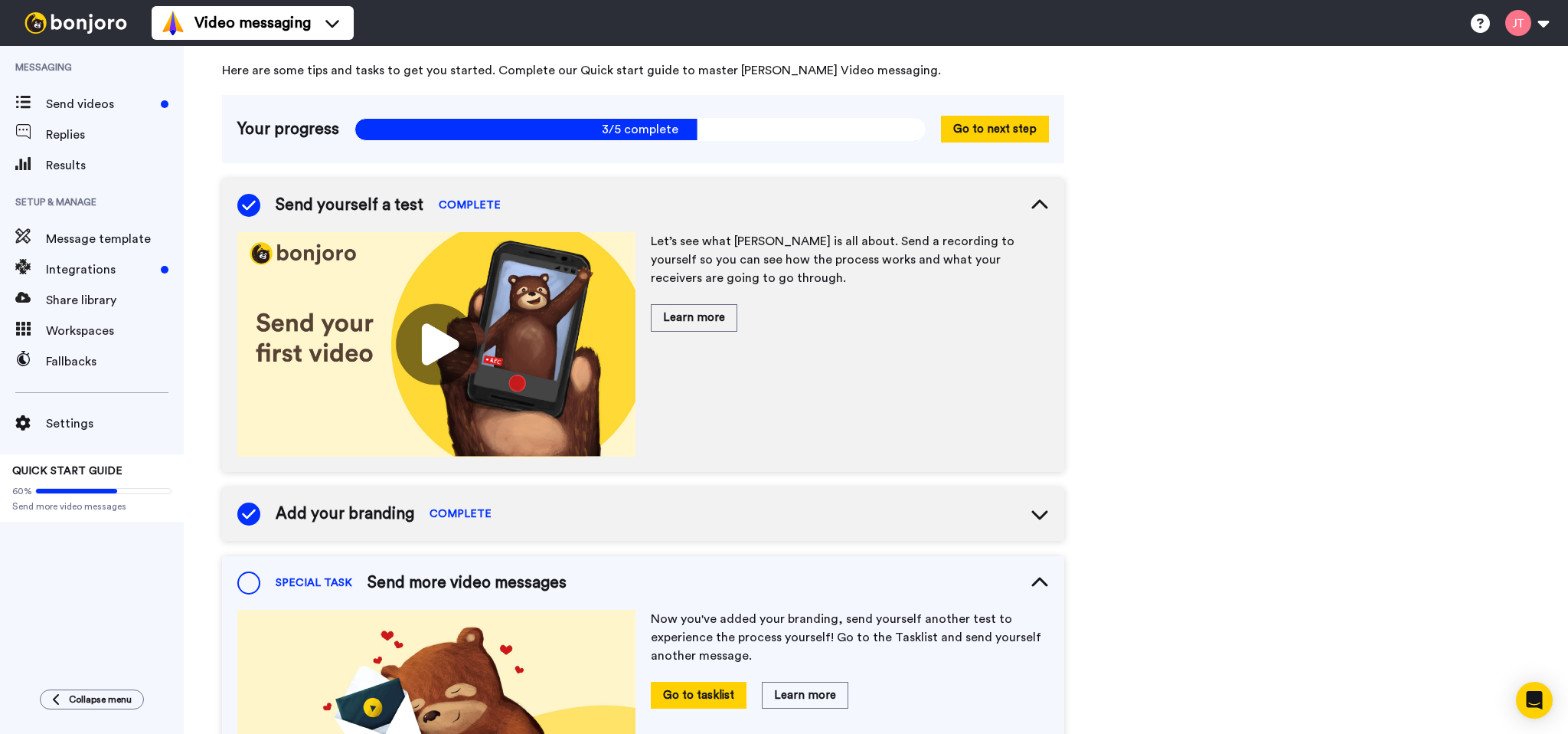
click at [629, 204] on div "Send yourself a test COMPLETE" at bounding box center [643, 205] width 842 height 54
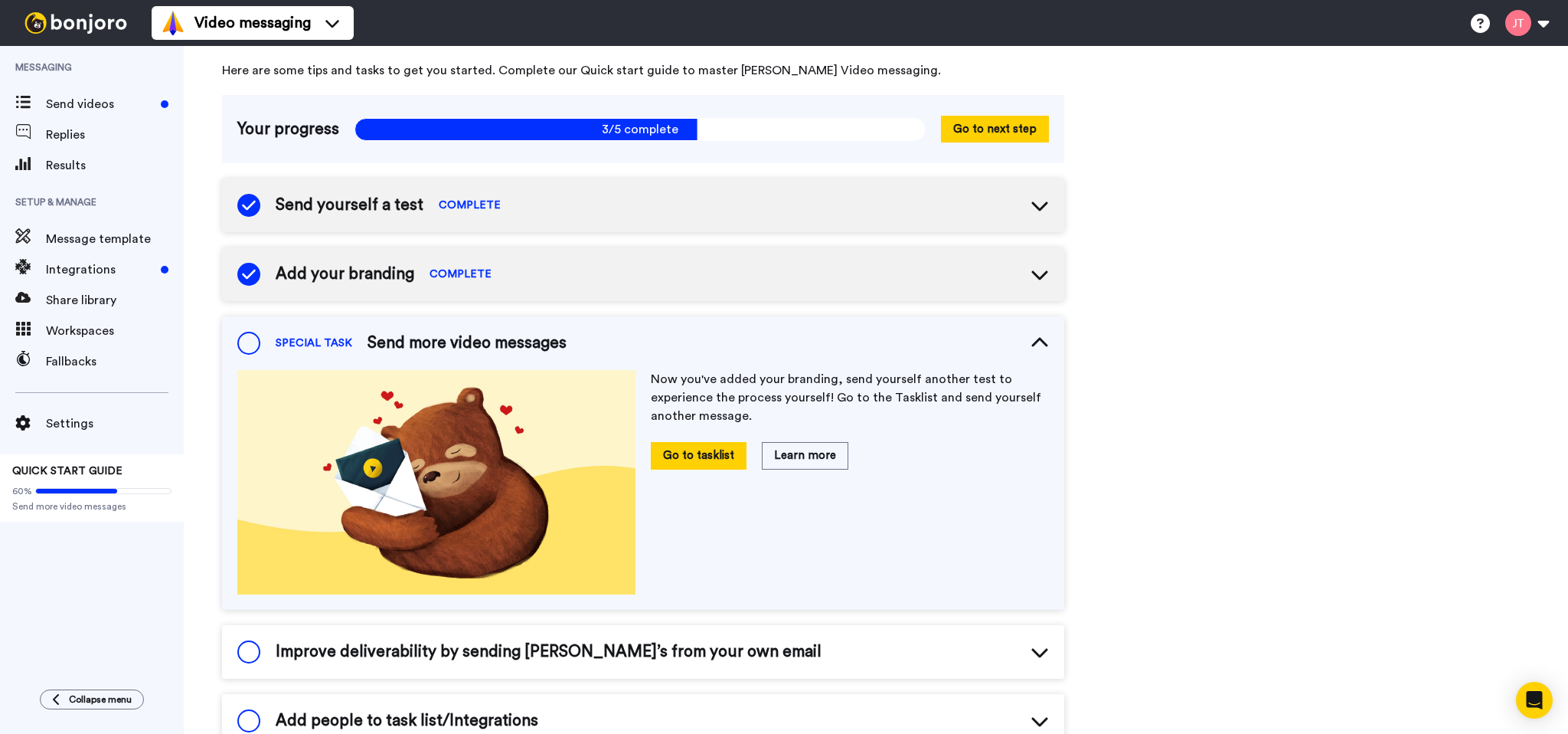
click at [577, 277] on div "Add your branding COMPLETE" at bounding box center [643, 274] width 842 height 54
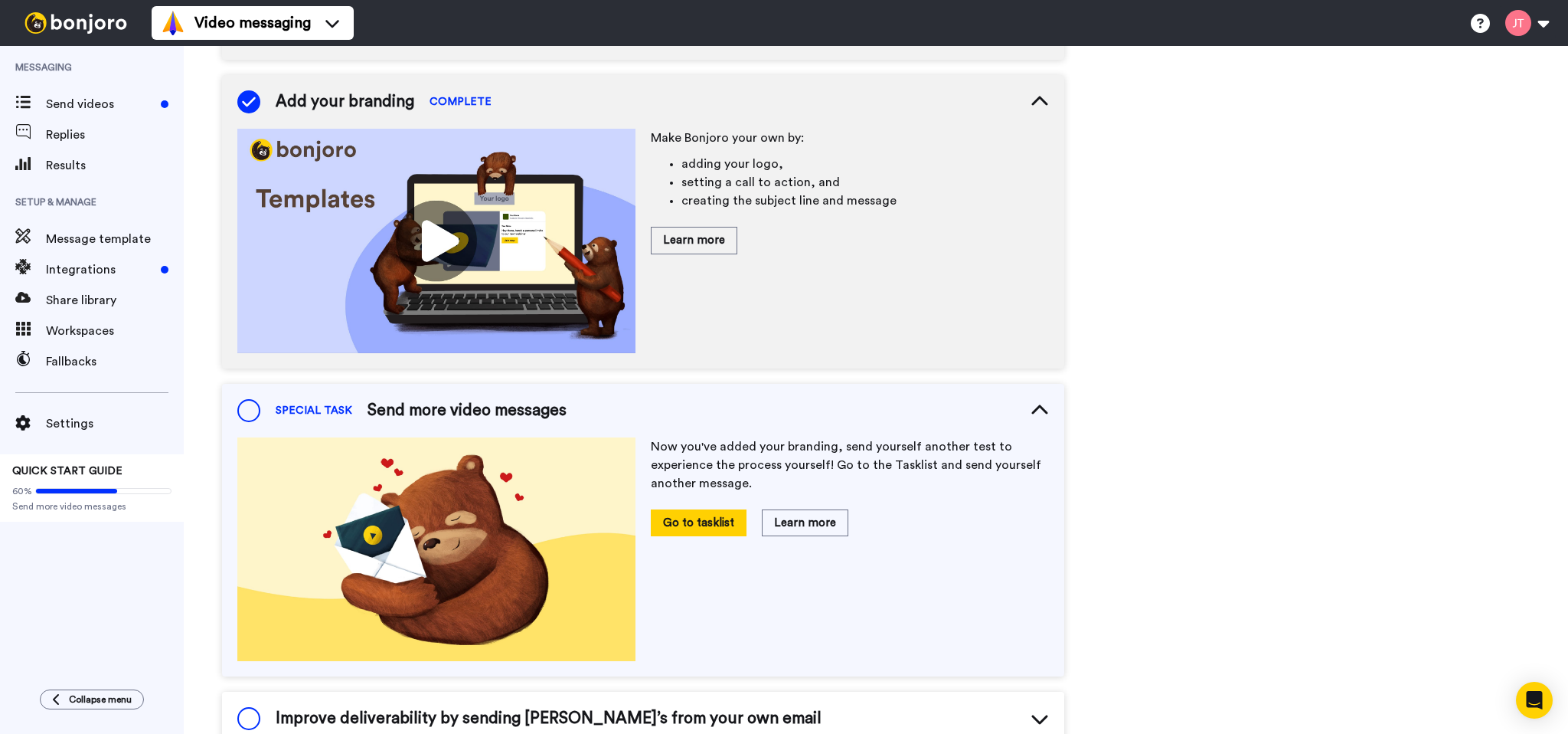
scroll to position [194, 0]
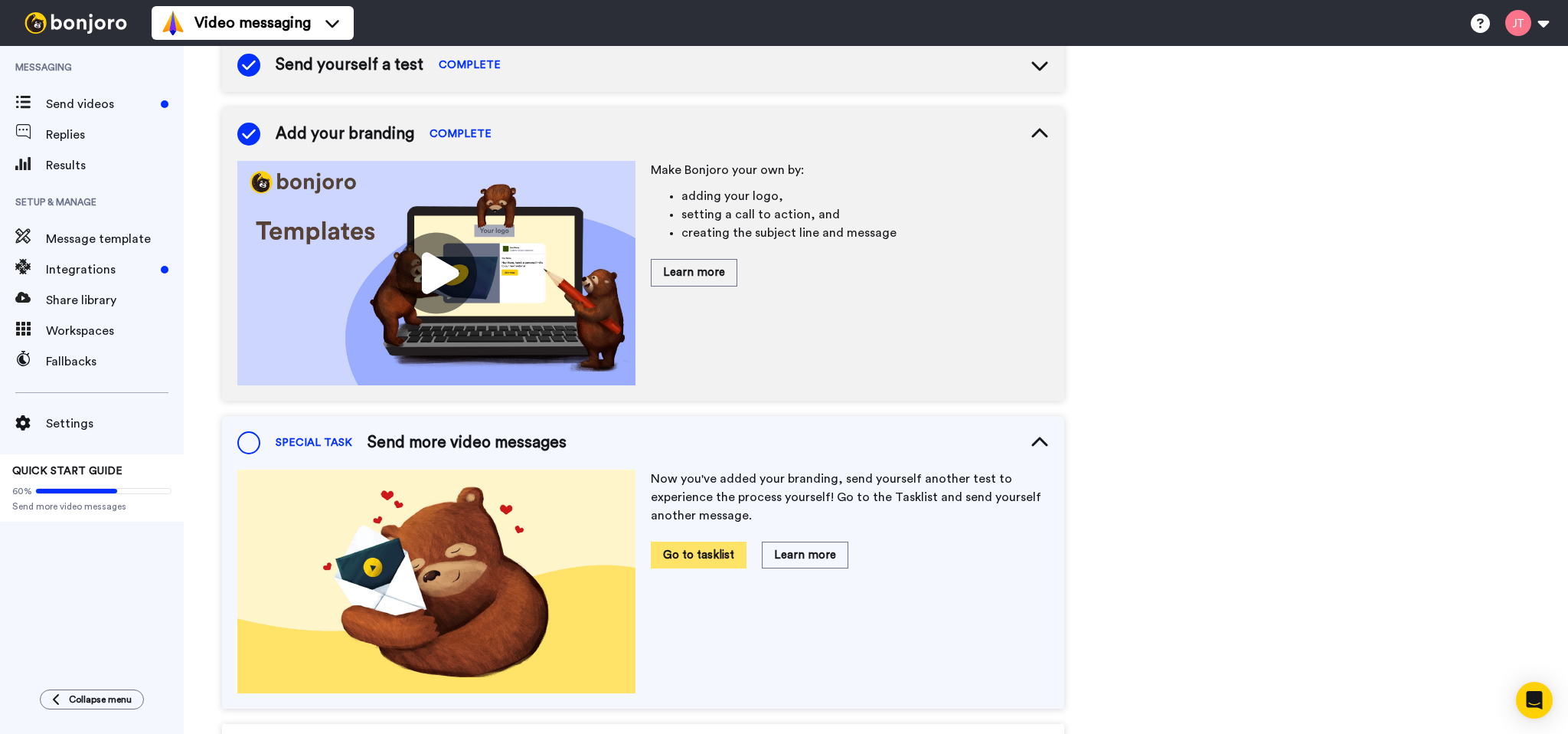
click at [666, 558] on button "Go to tasklist" at bounding box center [698, 554] width 96 height 27
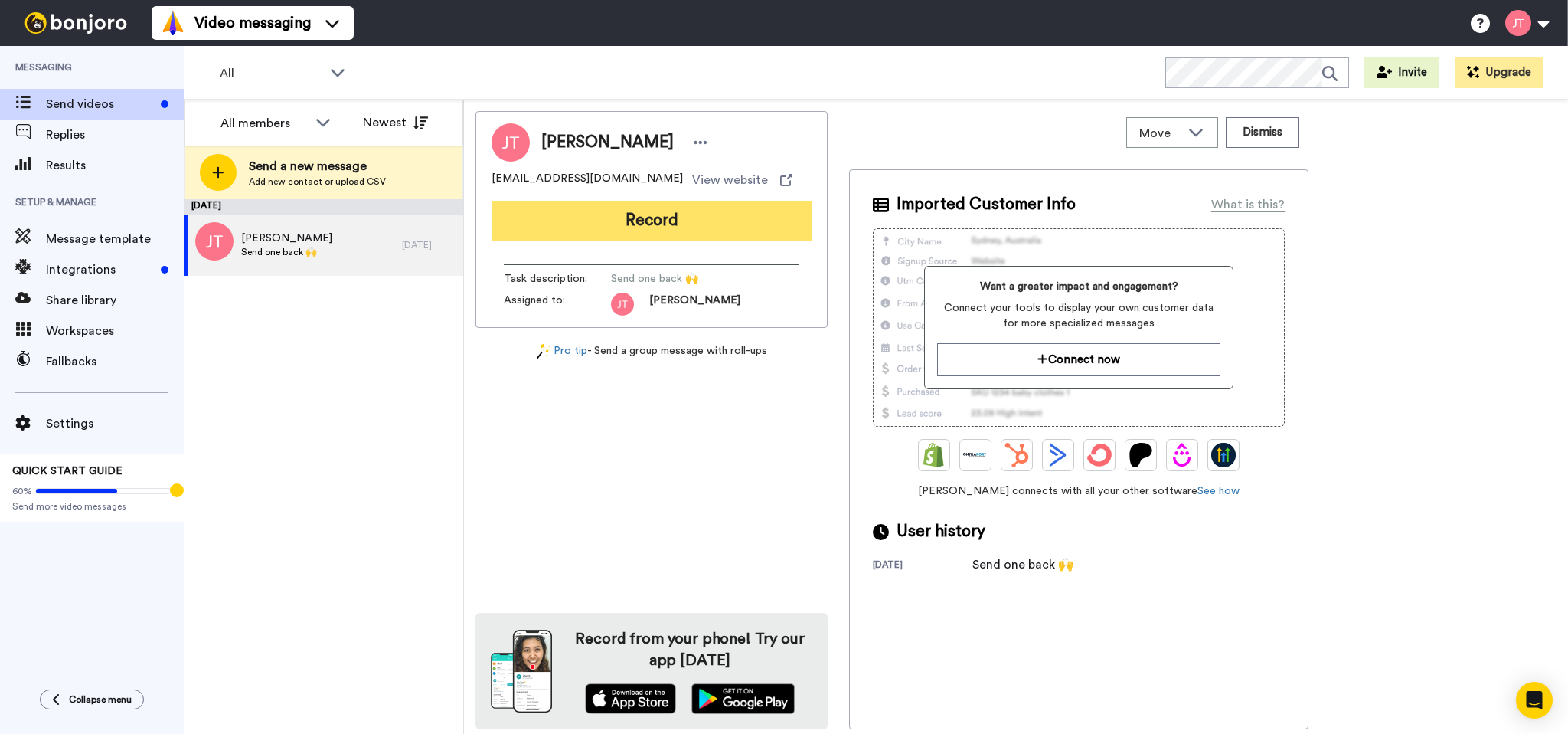
click at [688, 221] on button "Record" at bounding box center [651, 220] width 320 height 40
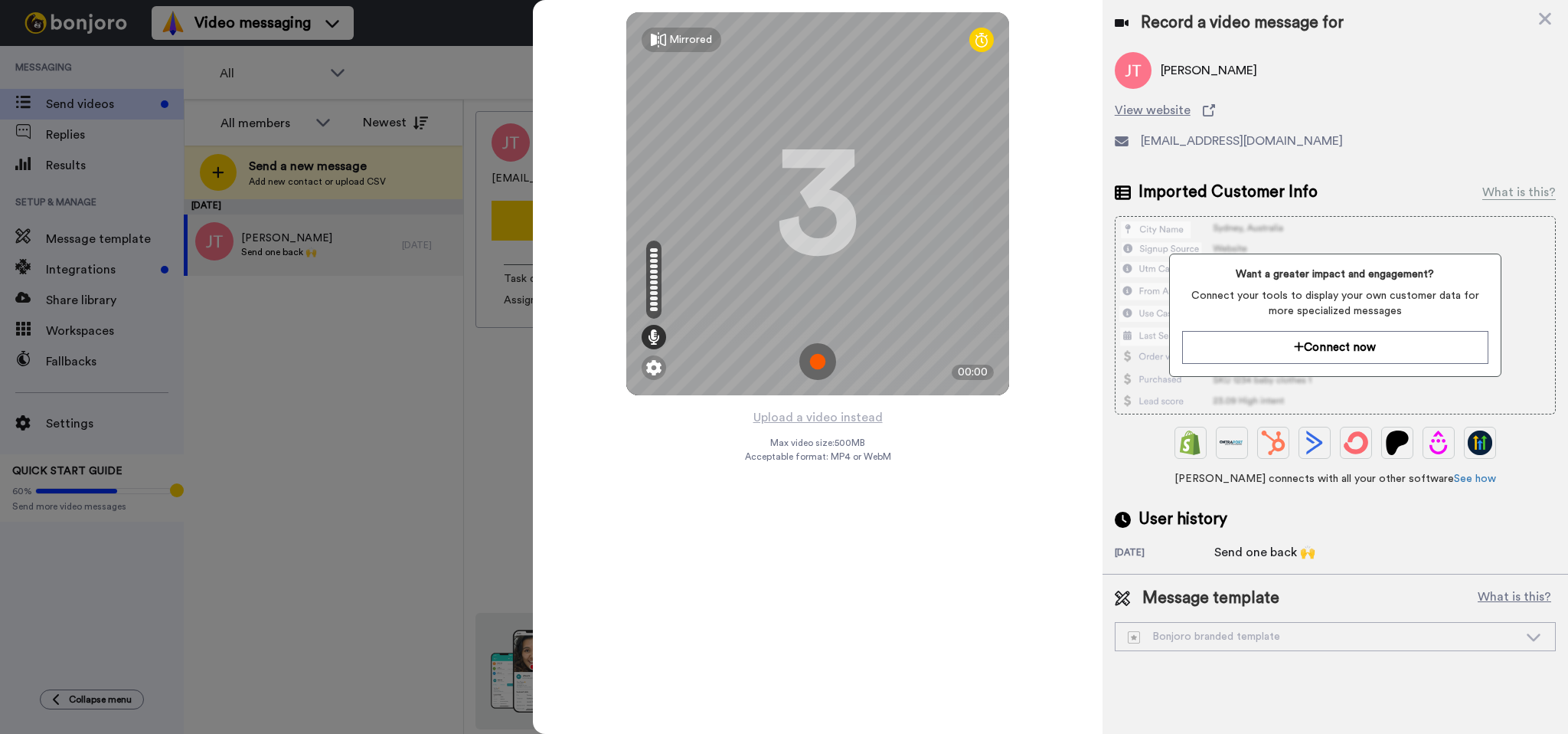
click at [811, 359] on img at bounding box center [817, 361] width 37 height 37
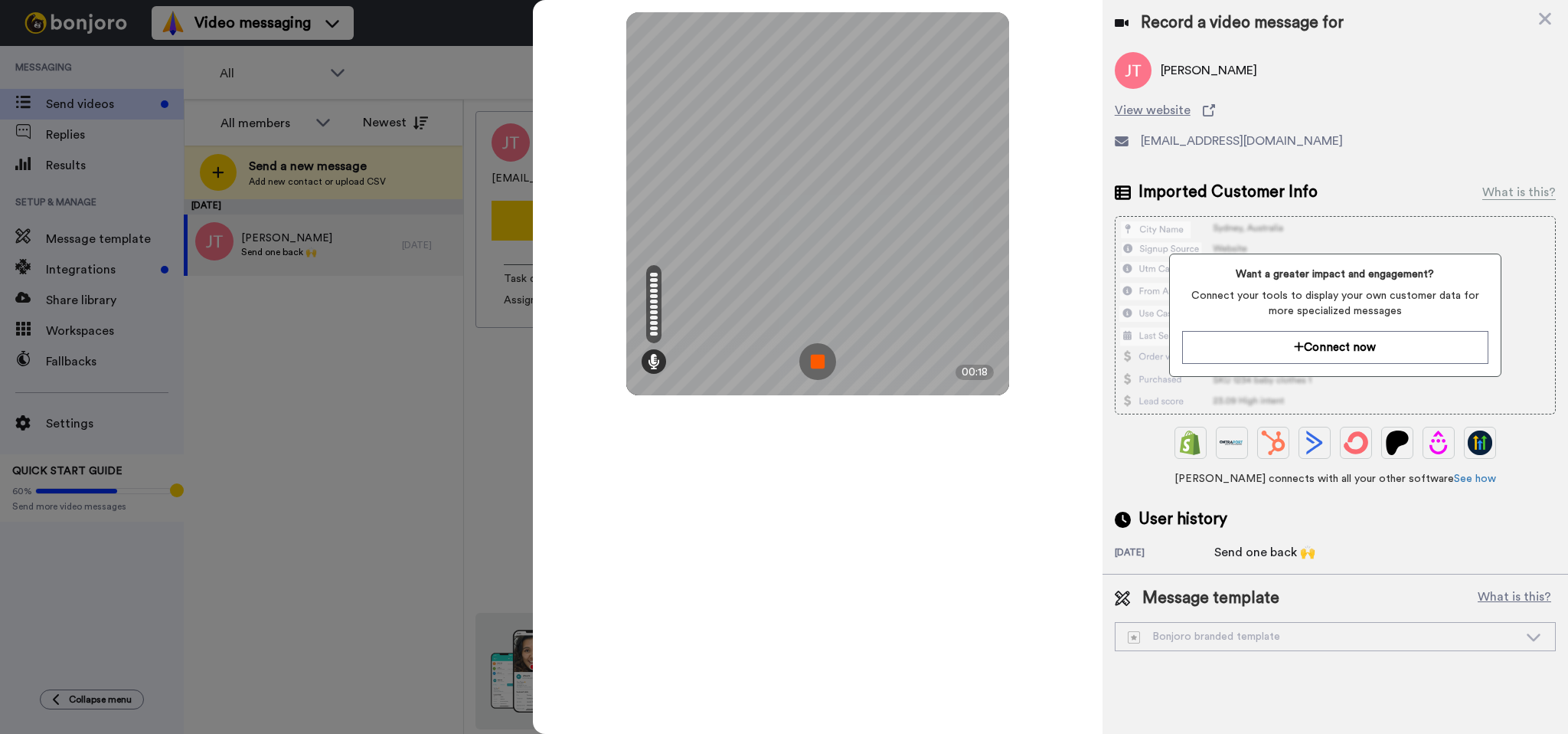
click at [821, 365] on img at bounding box center [817, 361] width 37 height 37
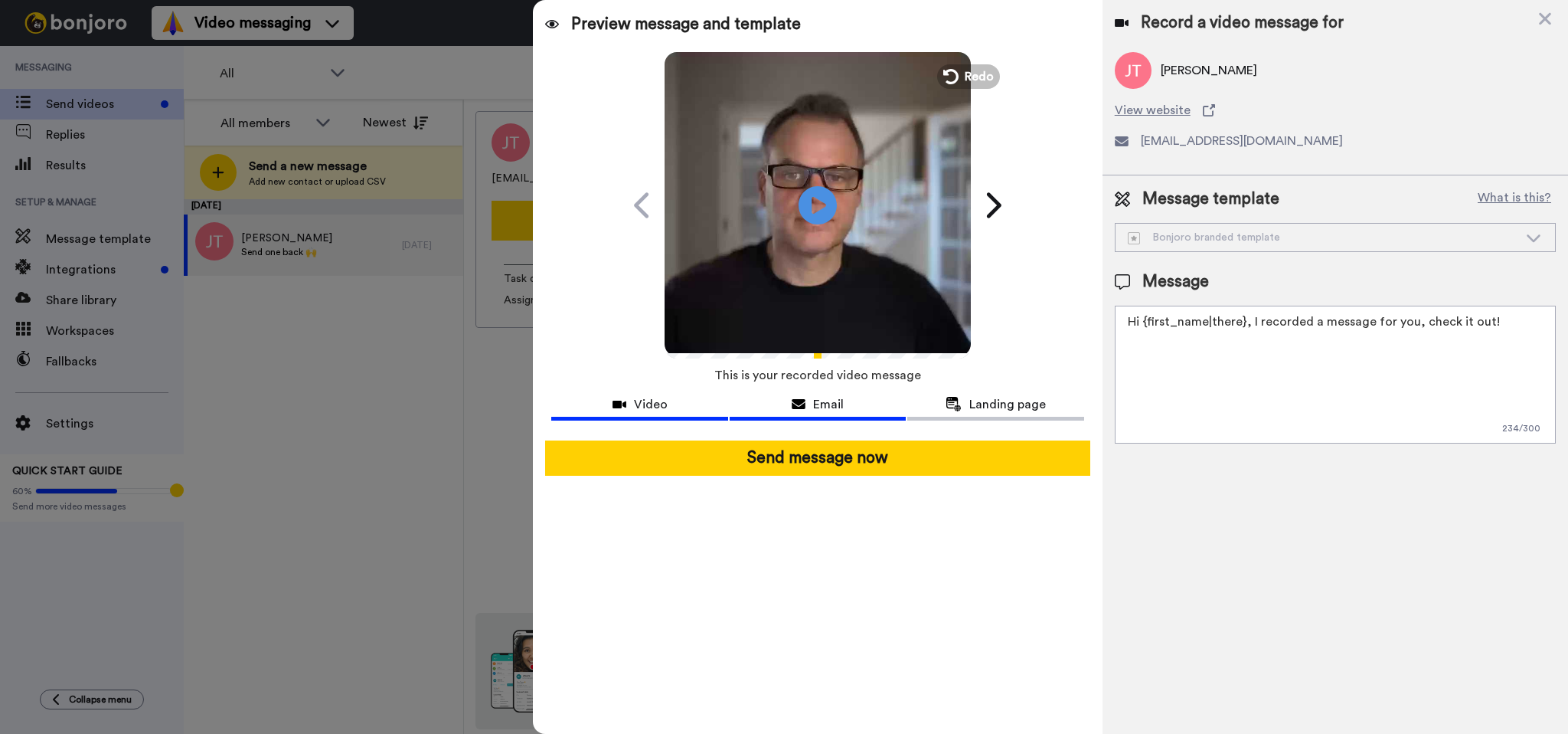
click at [772, 407] on div "Email" at bounding box center [817, 404] width 176 height 18
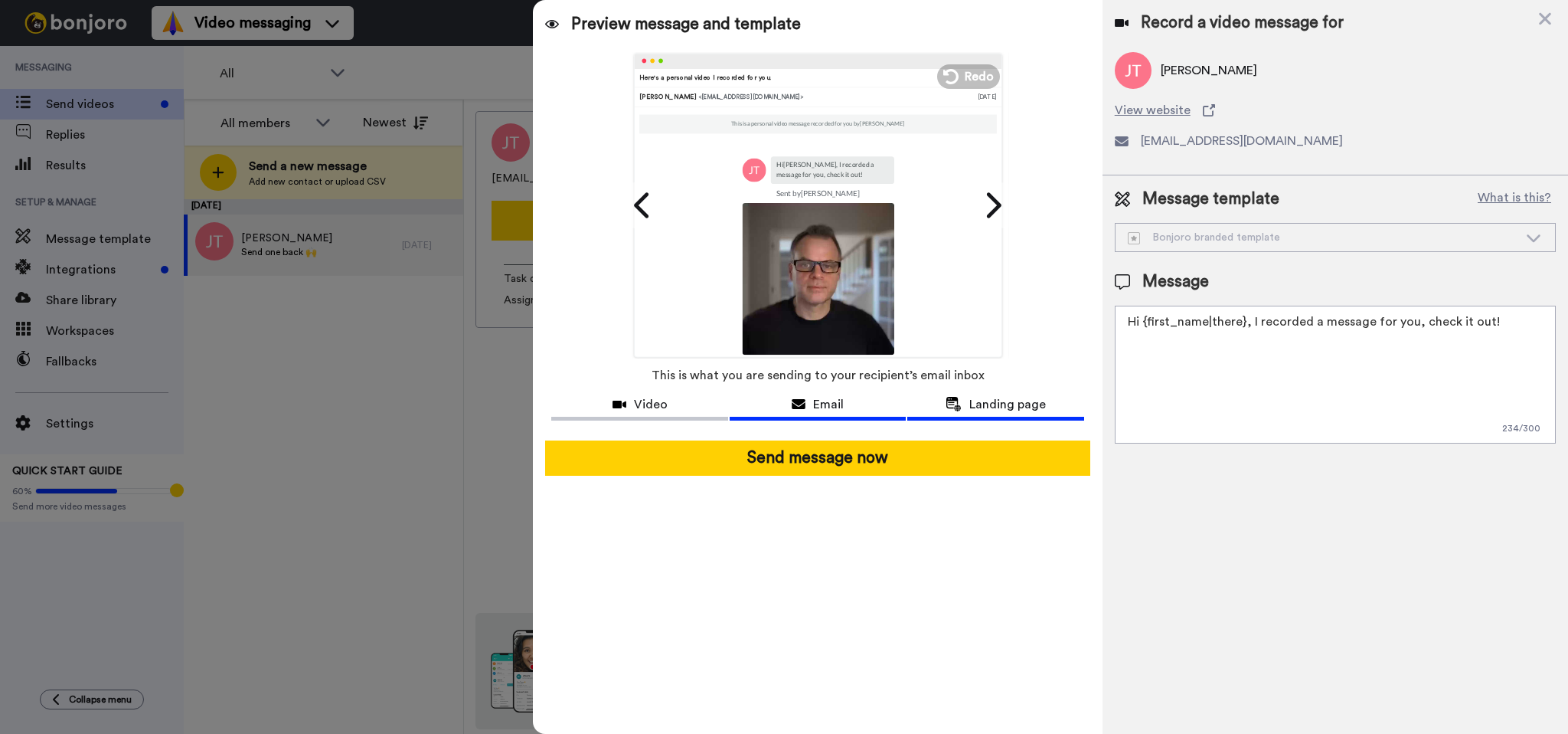
click at [1001, 409] on span "Landing page" at bounding box center [1007, 404] width 76 height 18
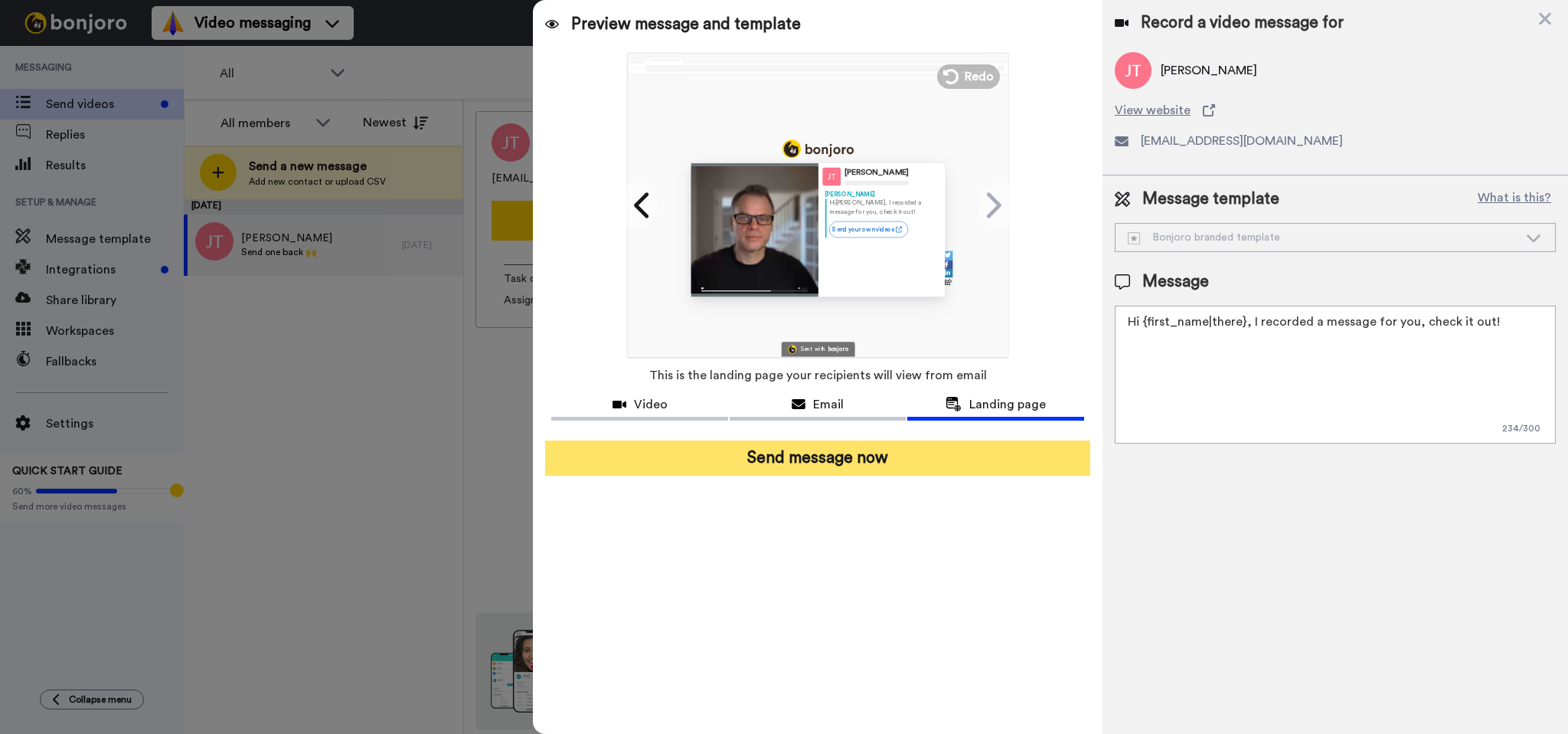
click at [823, 458] on button "Send message now" at bounding box center [817, 457] width 544 height 35
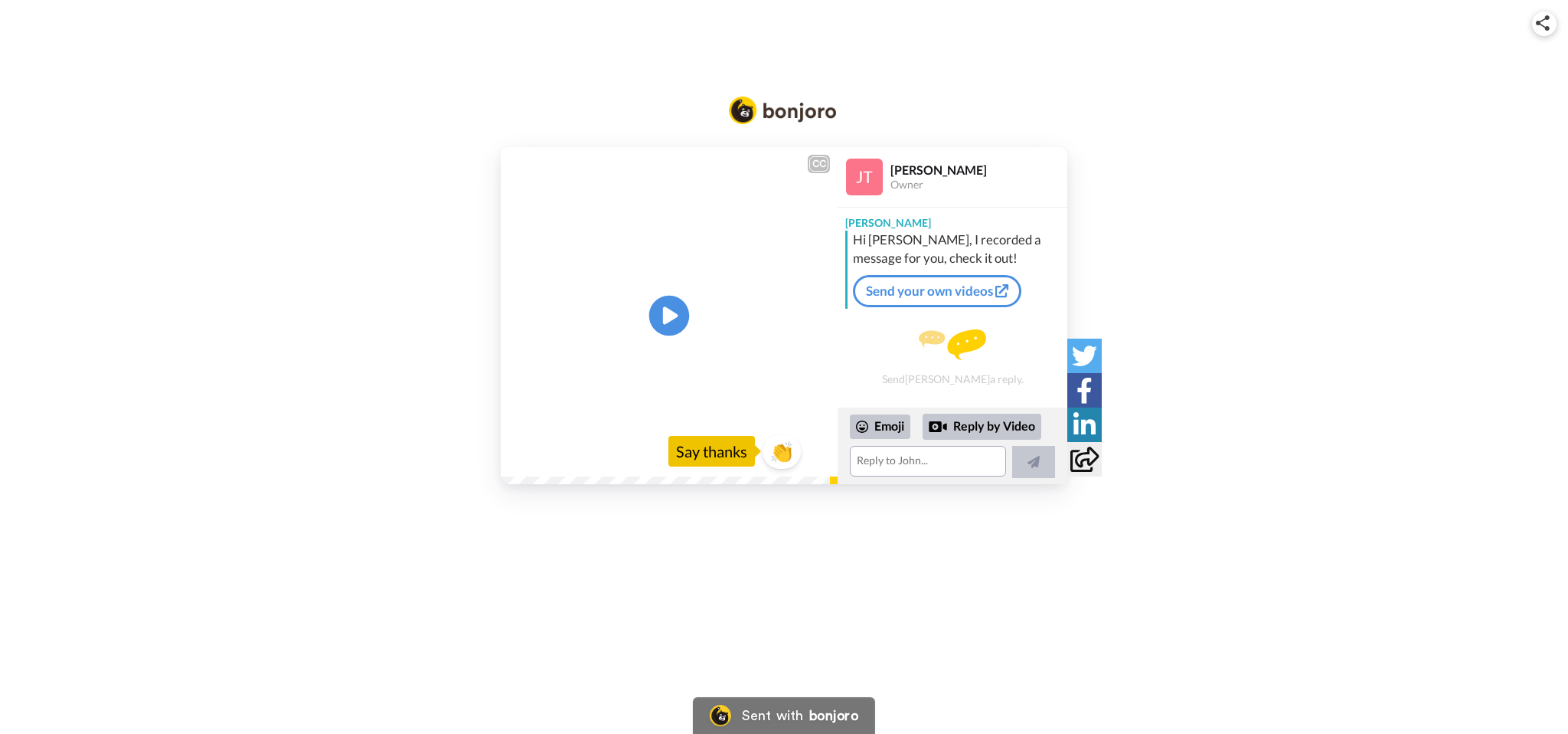
click at [663, 323] on icon "Play/Pause" at bounding box center [668, 315] width 40 height 73
click at [817, 459] on img at bounding box center [817, 454] width 16 height 16
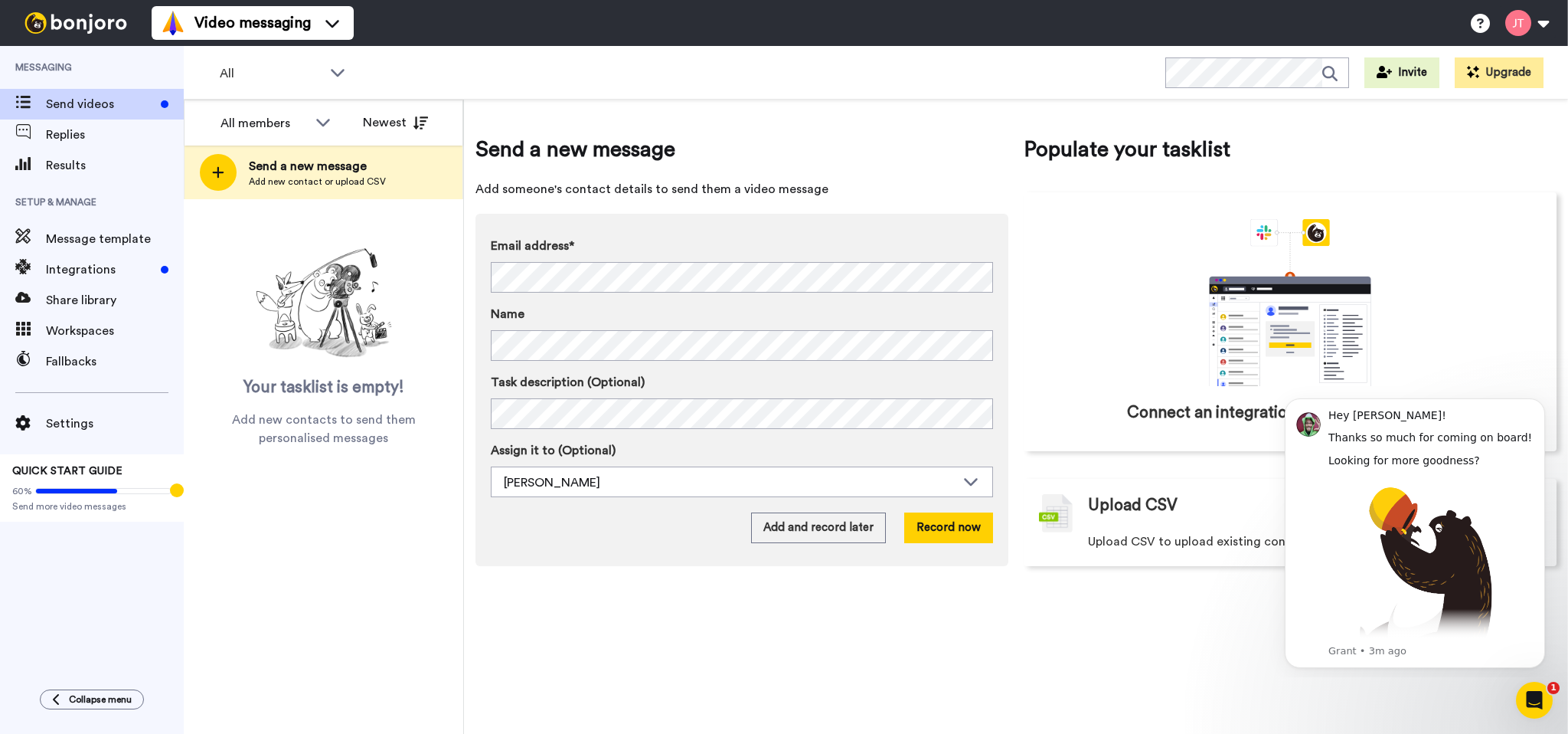
click at [749, 84] on div "All WORKSPACES View all All Default Task List + Add a new workspace Invite Upgr…" at bounding box center [876, 73] width 1384 height 54
click at [88, 135] on span "Replies" at bounding box center [115, 134] width 138 height 18
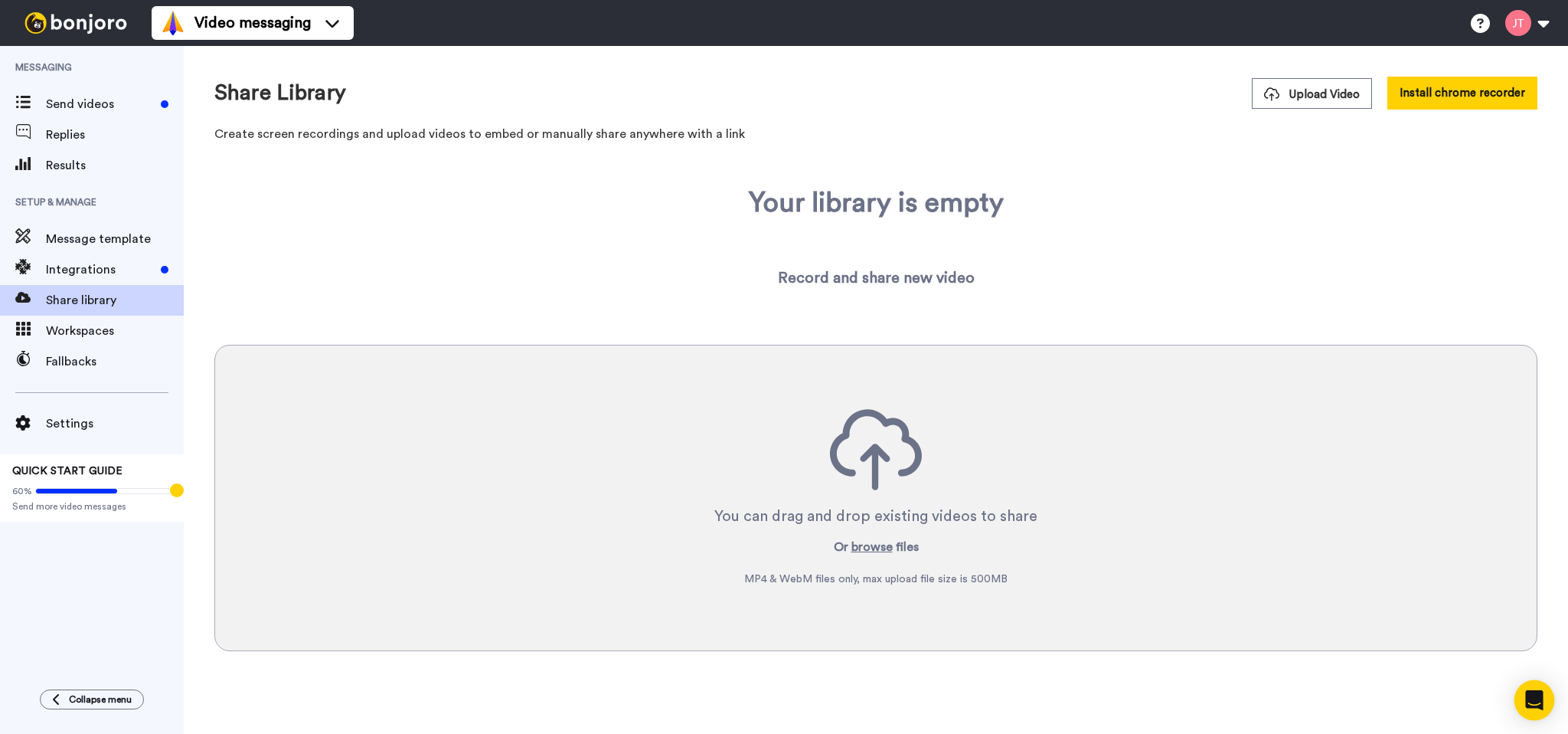
click at [1541, 705] on div "Open Intercom Messenger" at bounding box center [1534, 700] width 40 height 40
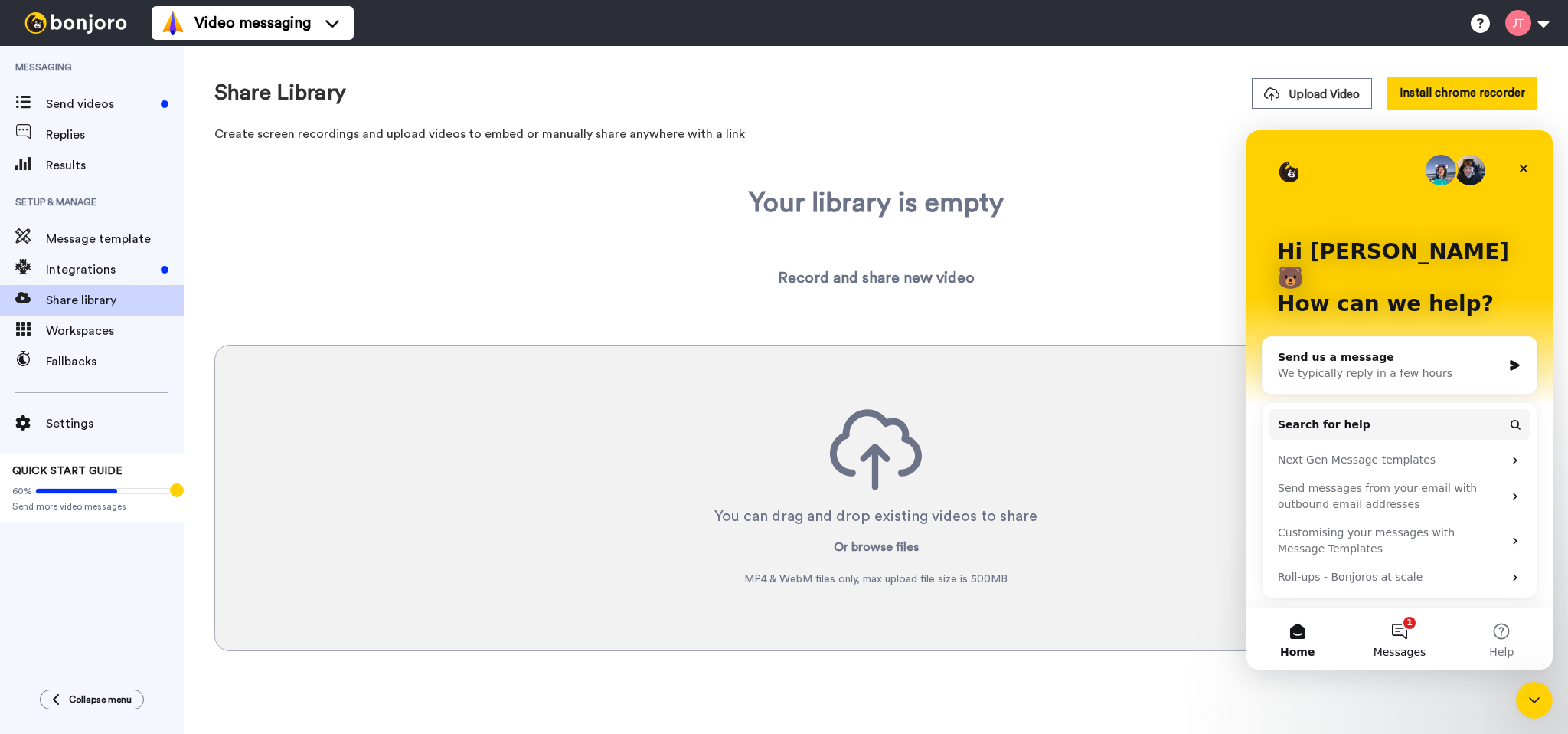
click at [1383, 644] on button "1 Messages" at bounding box center [1399, 639] width 102 height 62
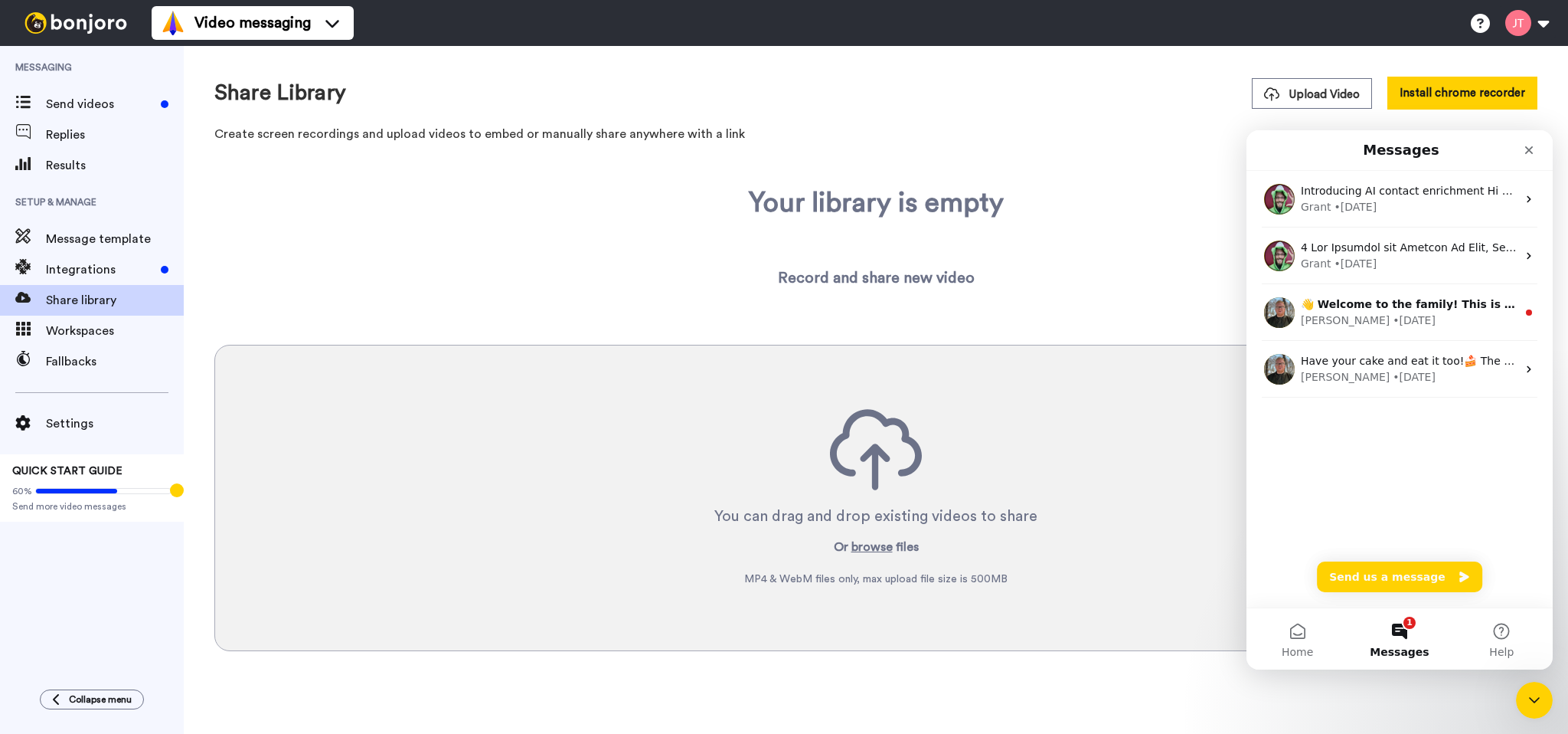
click at [1191, 254] on div "Your library is empty Record and share new video You can drag and drop existing…" at bounding box center [876, 440] width 1323 height 506
click at [1525, 694] on icon "Close Intercom Messenger" at bounding box center [1531, 697] width 18 height 18
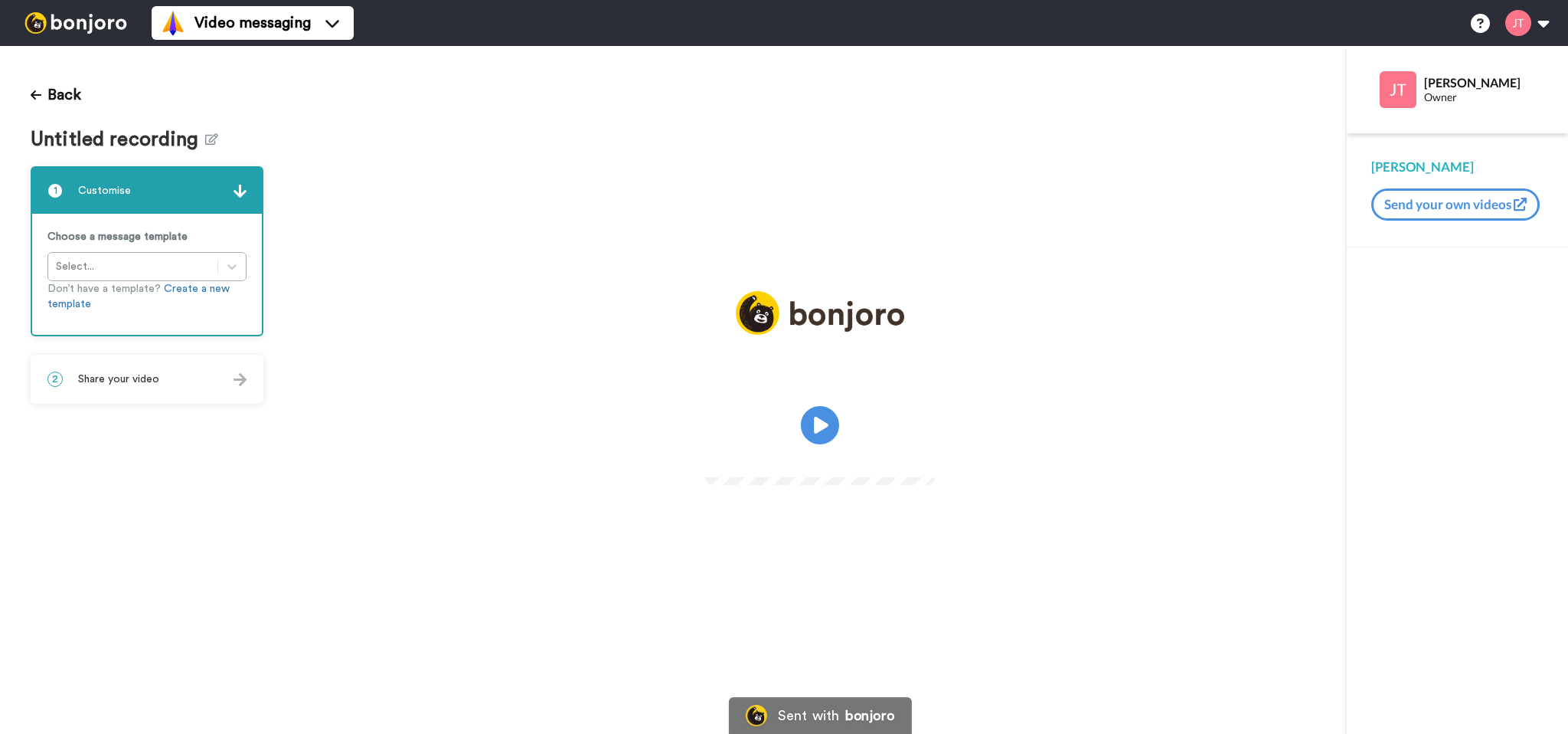
click at [99, 262] on div "Choose a message template Select... Don’t have a template? Create a new template" at bounding box center [147, 274] width 229 height 121
click at [125, 384] on span "Share your video" at bounding box center [118, 379] width 81 height 15
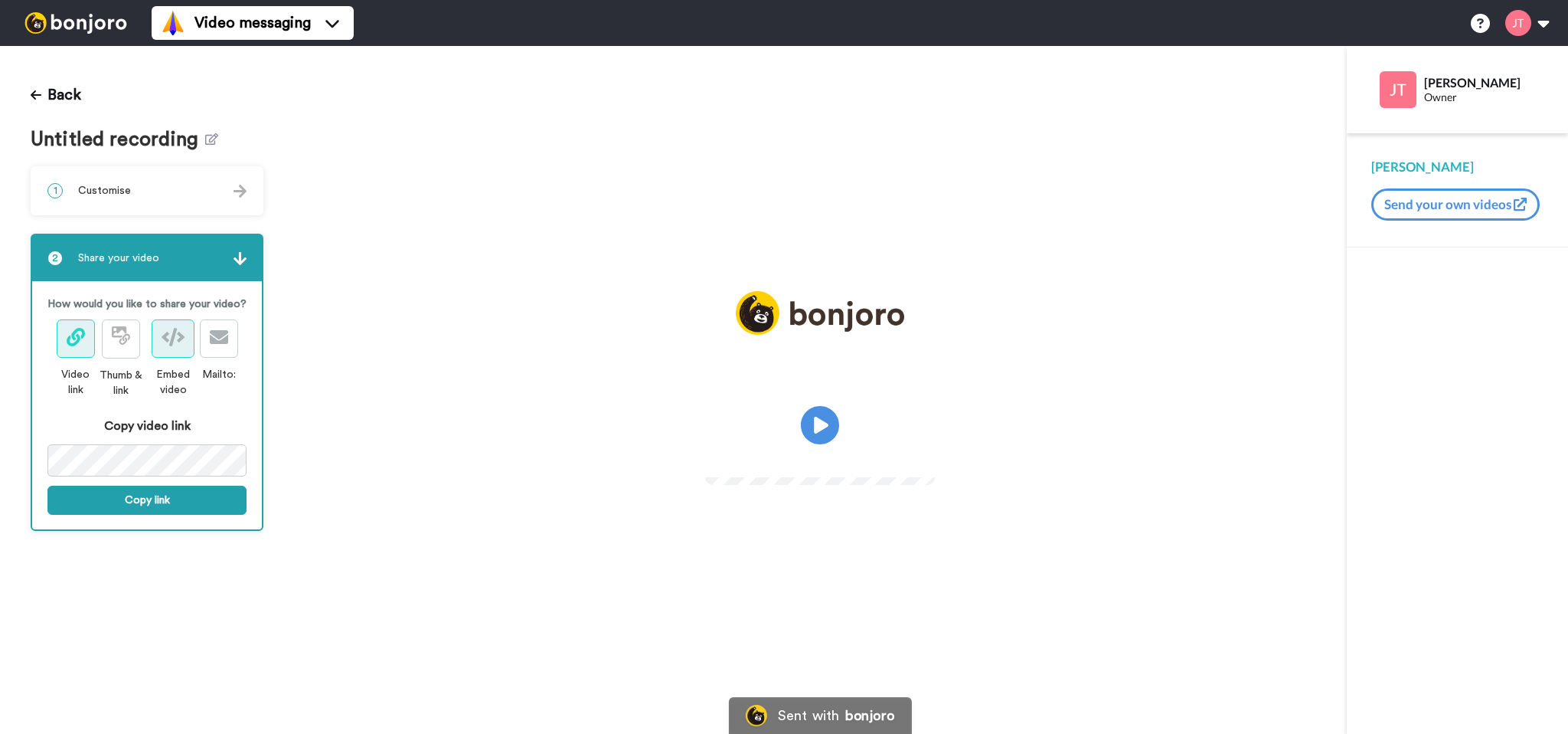
click at [164, 351] on button at bounding box center [173, 338] width 43 height 39
click at [154, 495] on button "Copy link" at bounding box center [146, 500] width 199 height 29
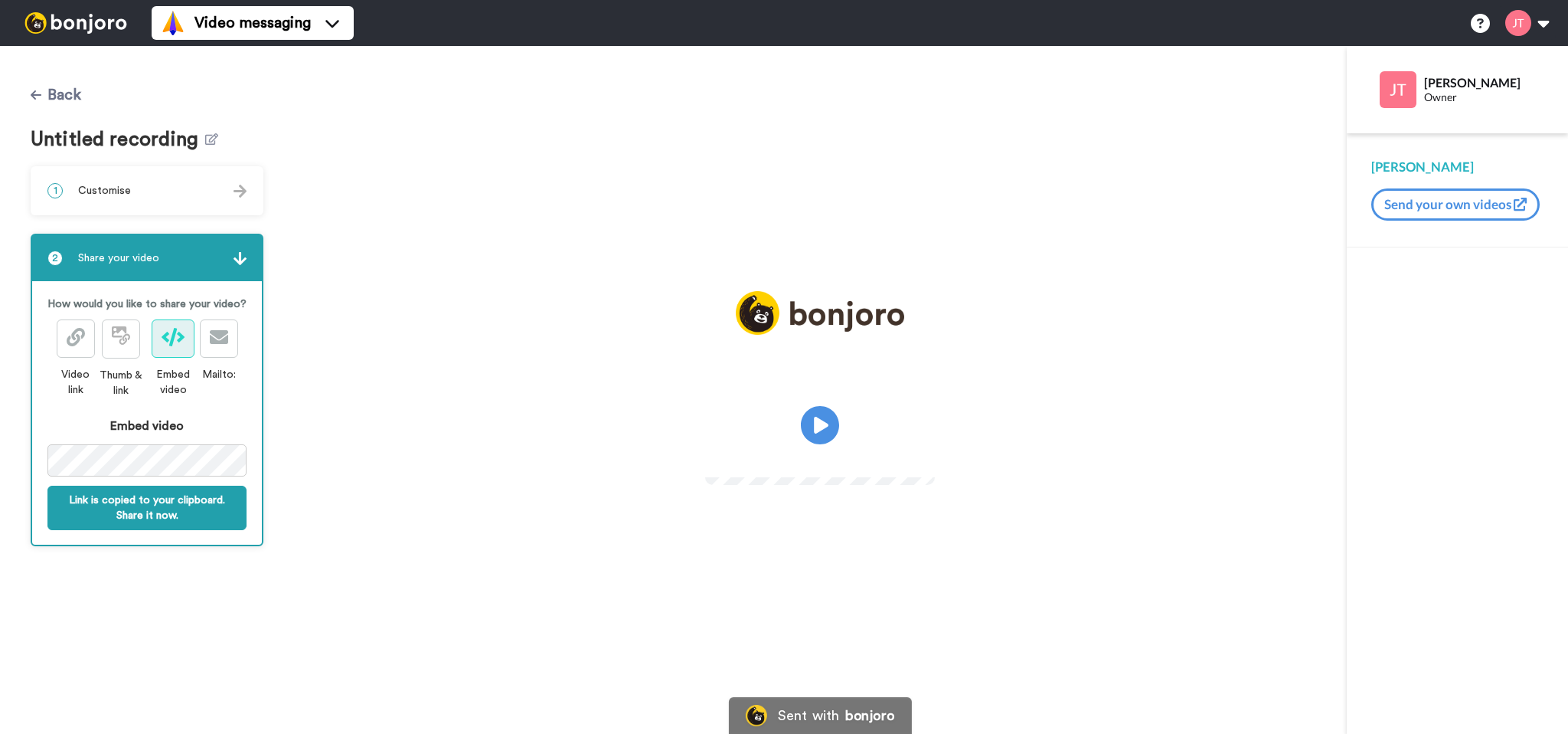
click at [63, 99] on button "Back" at bounding box center [56, 94] width 50 height 37
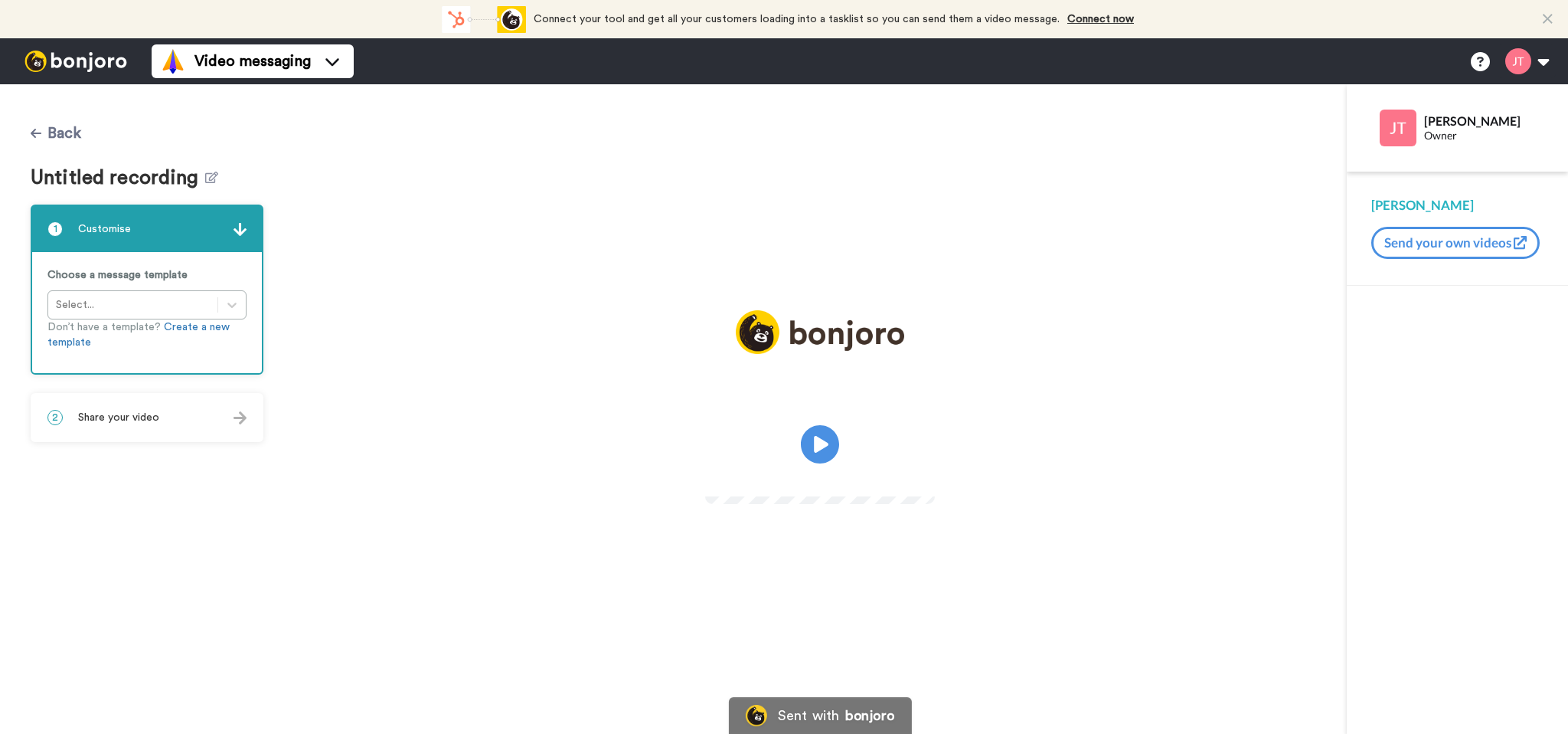
click at [59, 140] on button "Back" at bounding box center [56, 133] width 50 height 37
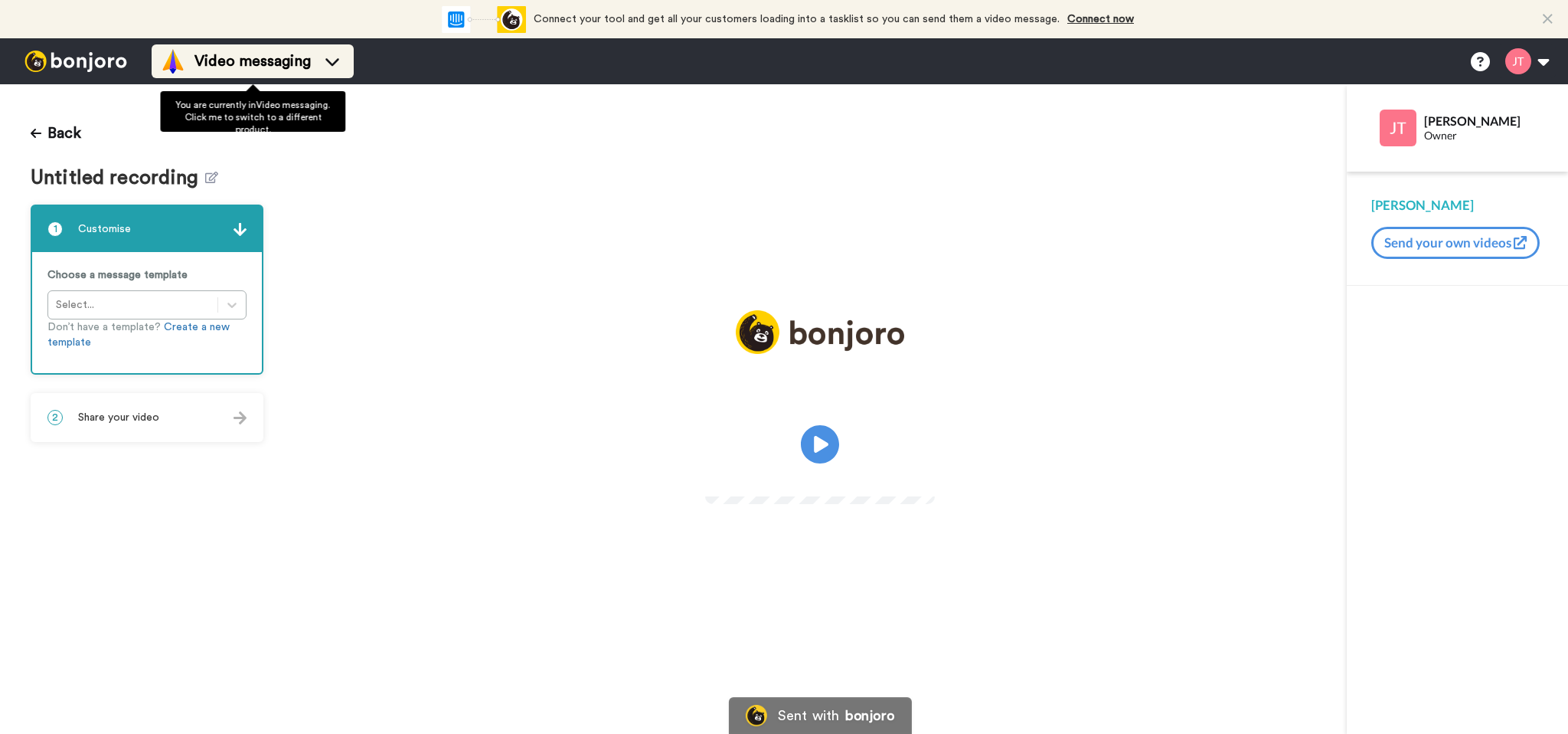
click at [247, 65] on span "Video messaging" at bounding box center [252, 61] width 116 height 21
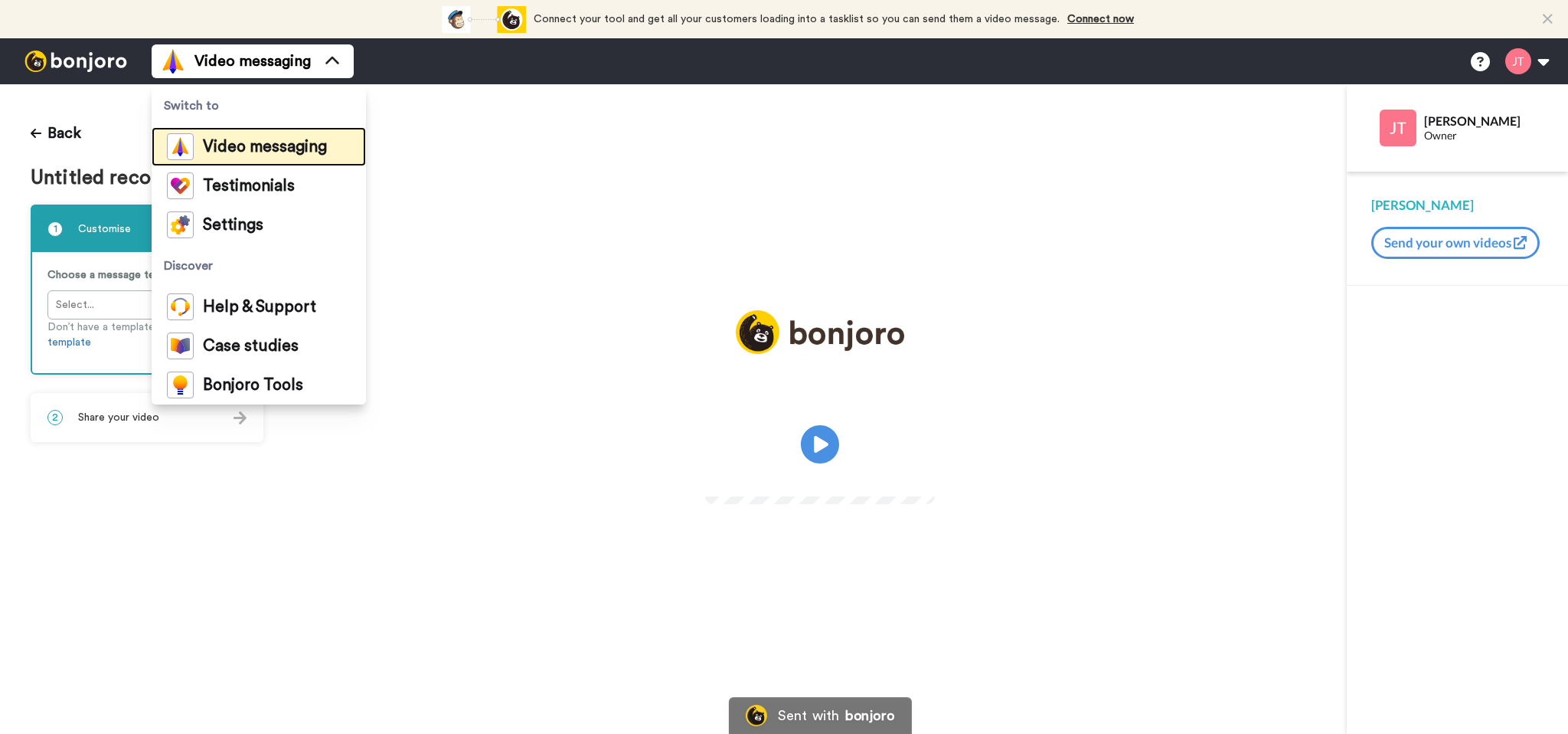
click at [242, 144] on span "Video messaging" at bounding box center [264, 147] width 124 height 15
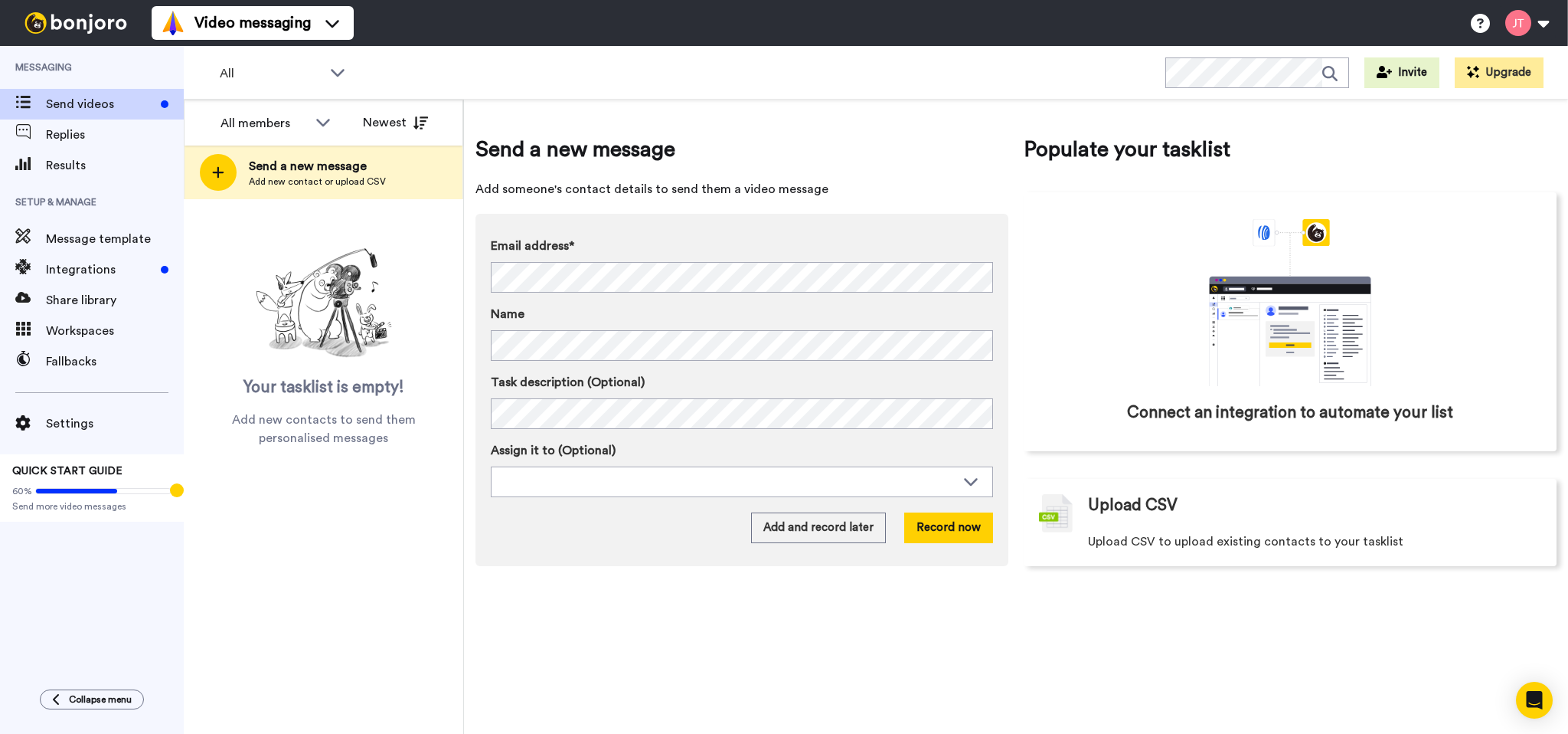
click at [680, 63] on div "All WORKSPACES View all All Default Task List + Add a new workspace Invite Upgr…" at bounding box center [876, 73] width 1384 height 54
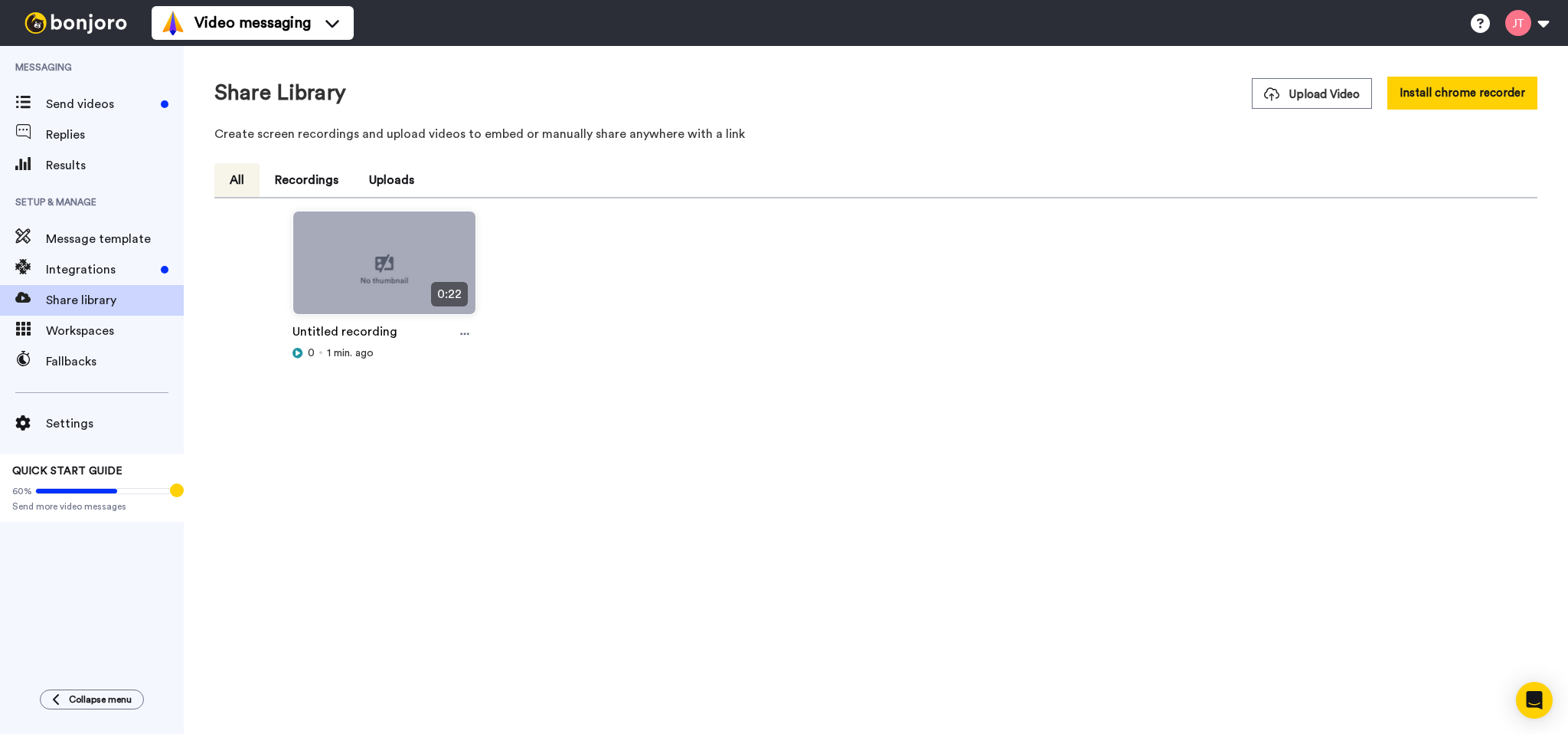
click at [867, 98] on div "Share Library Upload Video Install chrome recorder" at bounding box center [876, 92] width 1323 height 33
click at [1141, 143] on div "Share Library Upload Video Install chrome recorder Create screen recordings and…" at bounding box center [876, 113] width 1323 height 75
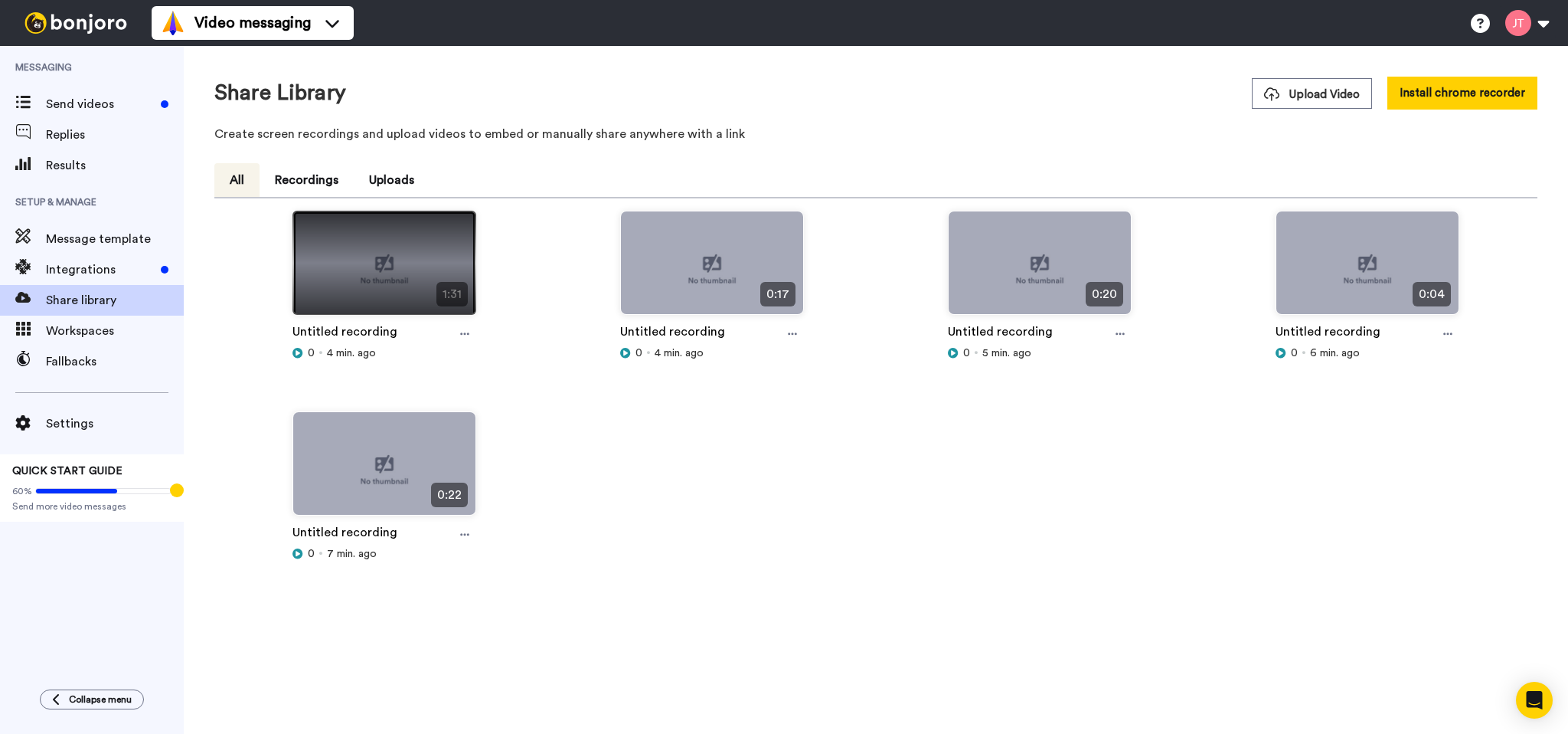
click at [389, 241] on img at bounding box center [384, 269] width 182 height 116
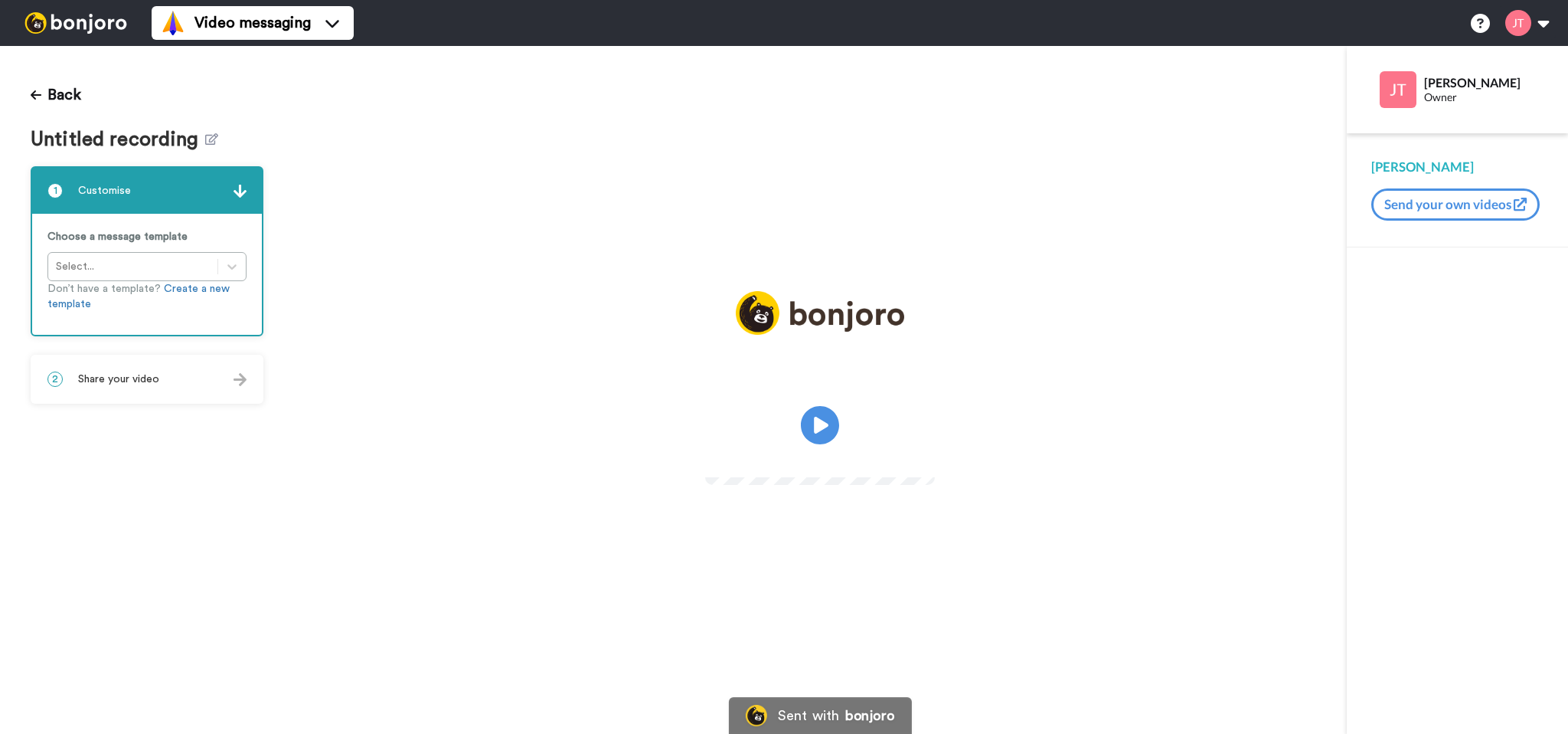
click at [846, 440] on video at bounding box center [820, 423] width 229 height 115
click at [830, 432] on icon at bounding box center [820, 425] width 40 height 40
click at [922, 464] on img at bounding box center [913, 456] width 16 height 16
click at [888, 435] on video at bounding box center [820, 423] width 229 height 115
click at [141, 372] on span "Share your video" at bounding box center [118, 379] width 81 height 15
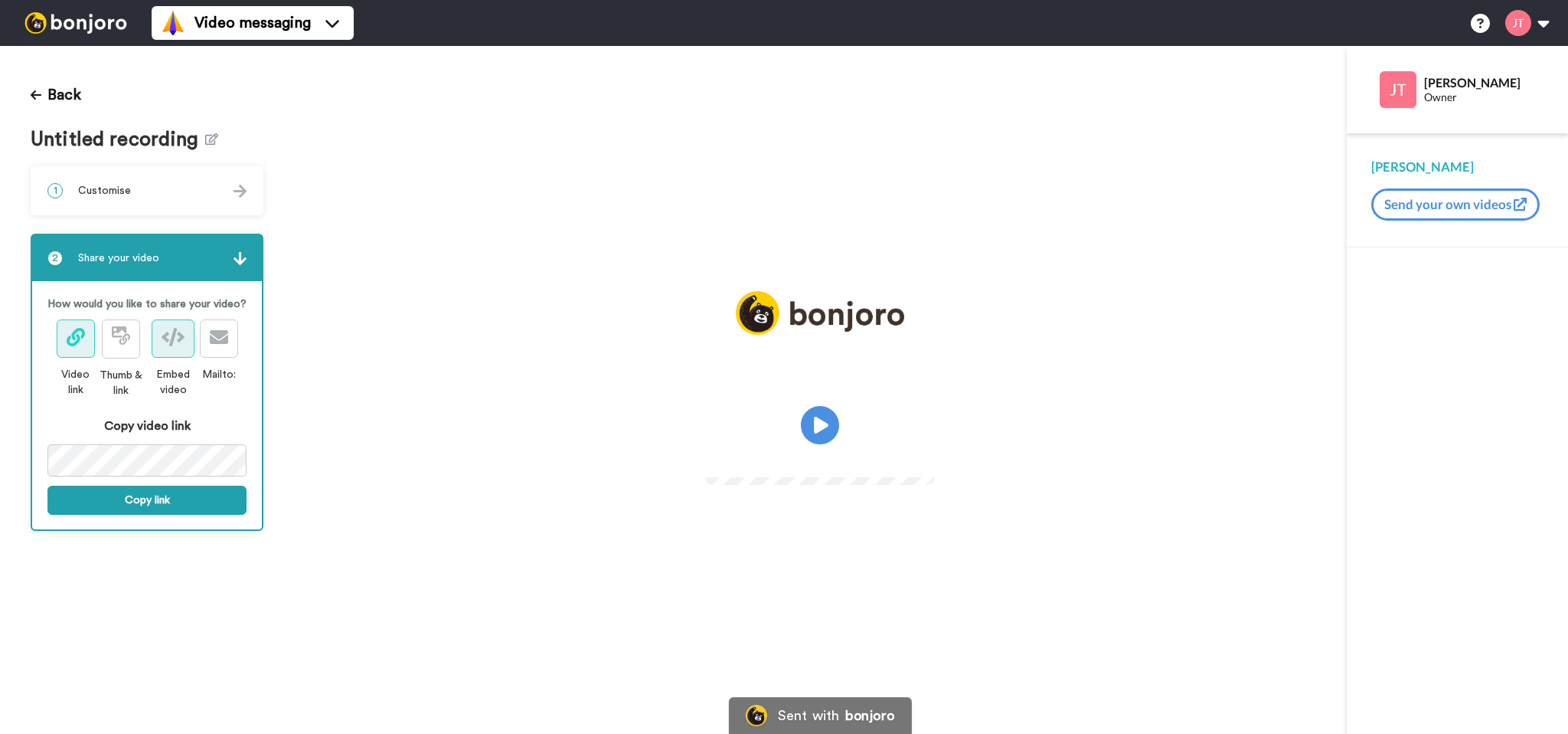
click at [183, 346] on icon at bounding box center [173, 337] width 23 height 18
click at [161, 508] on button "Copy link" at bounding box center [146, 500] width 199 height 29
click at [88, 20] on img at bounding box center [75, 22] width 115 height 21
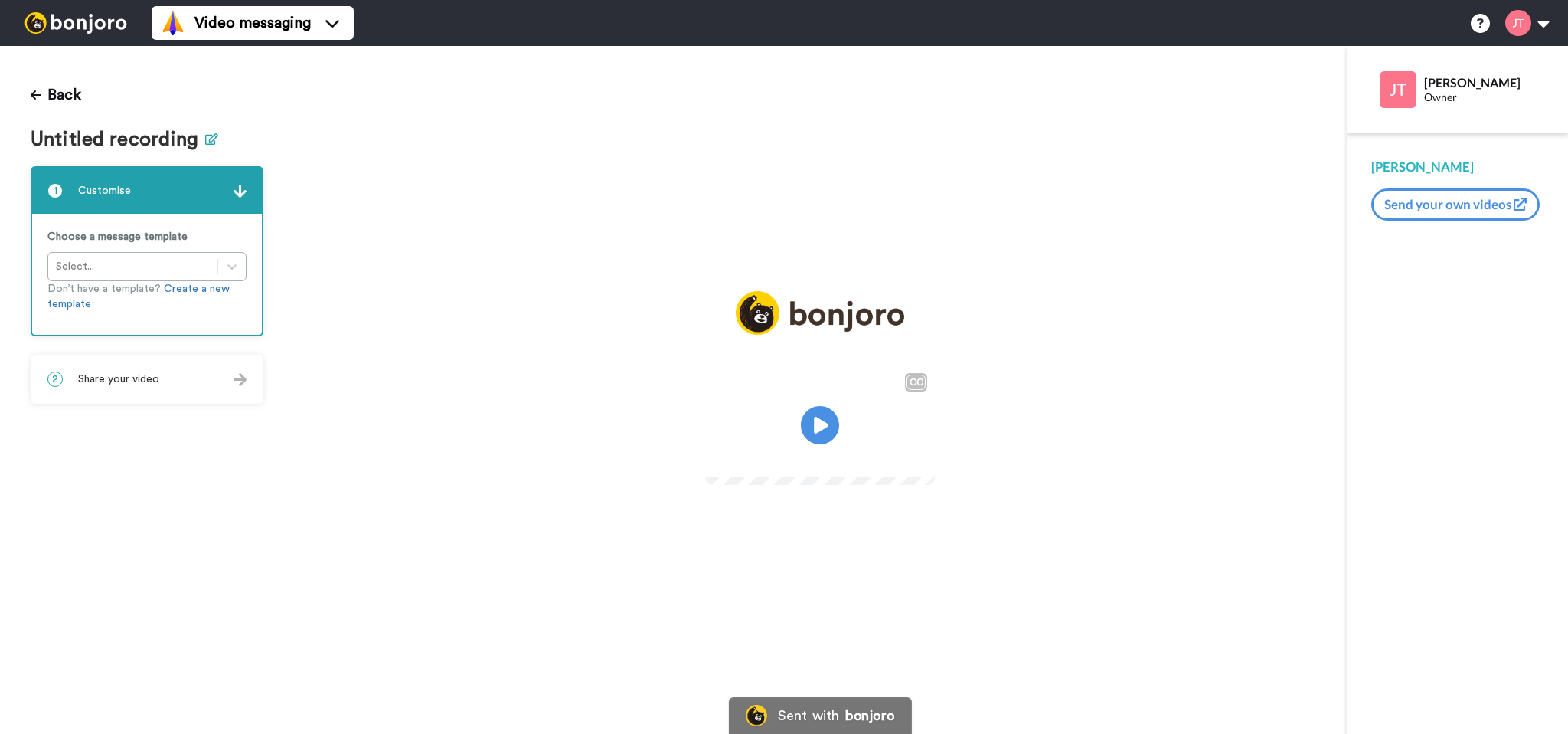
click at [211, 133] on button at bounding box center [211, 140] width 13 height 22
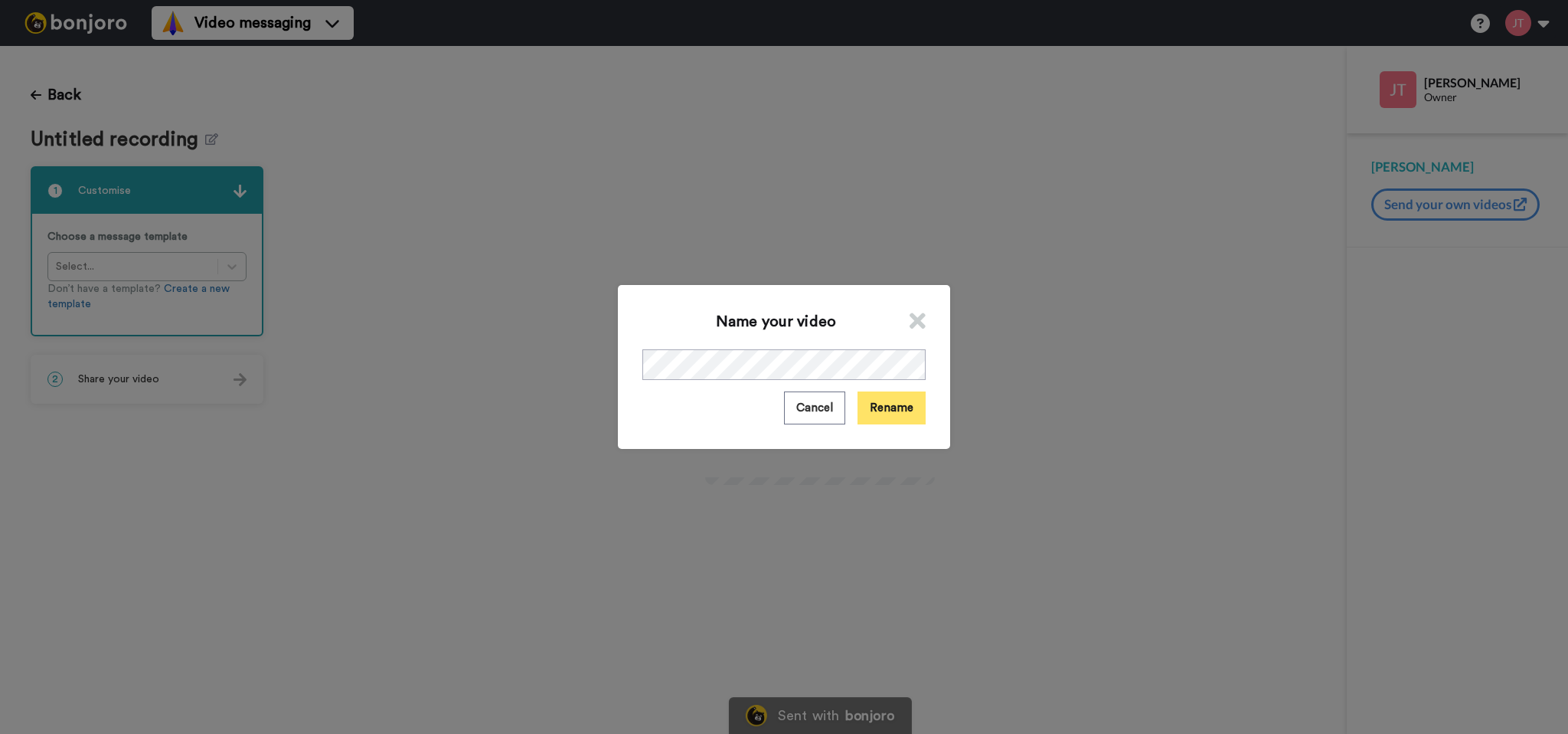
click at [872, 403] on button "Rename" at bounding box center [892, 408] width 68 height 33
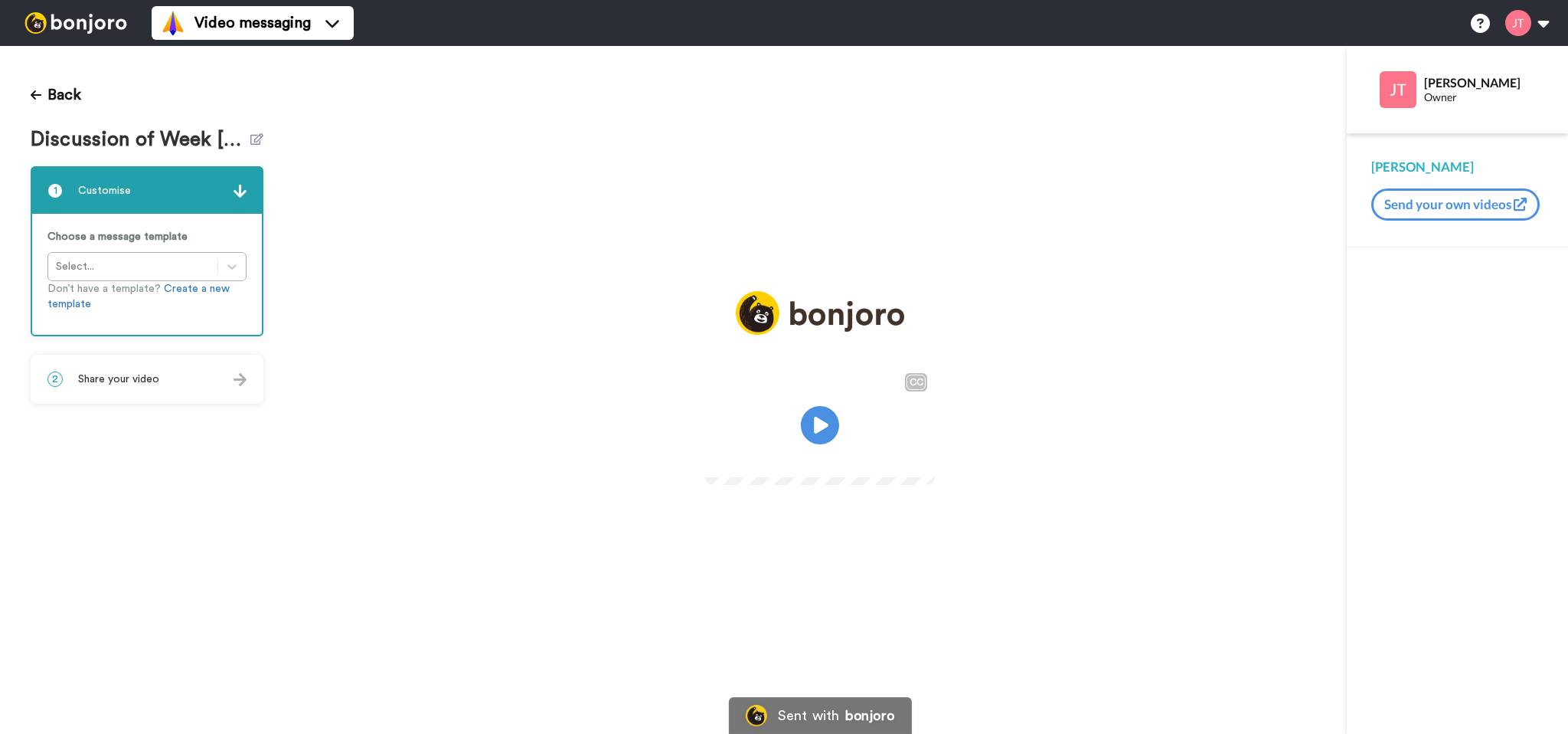
click at [135, 385] on span "Share your video" at bounding box center [118, 379] width 81 height 15
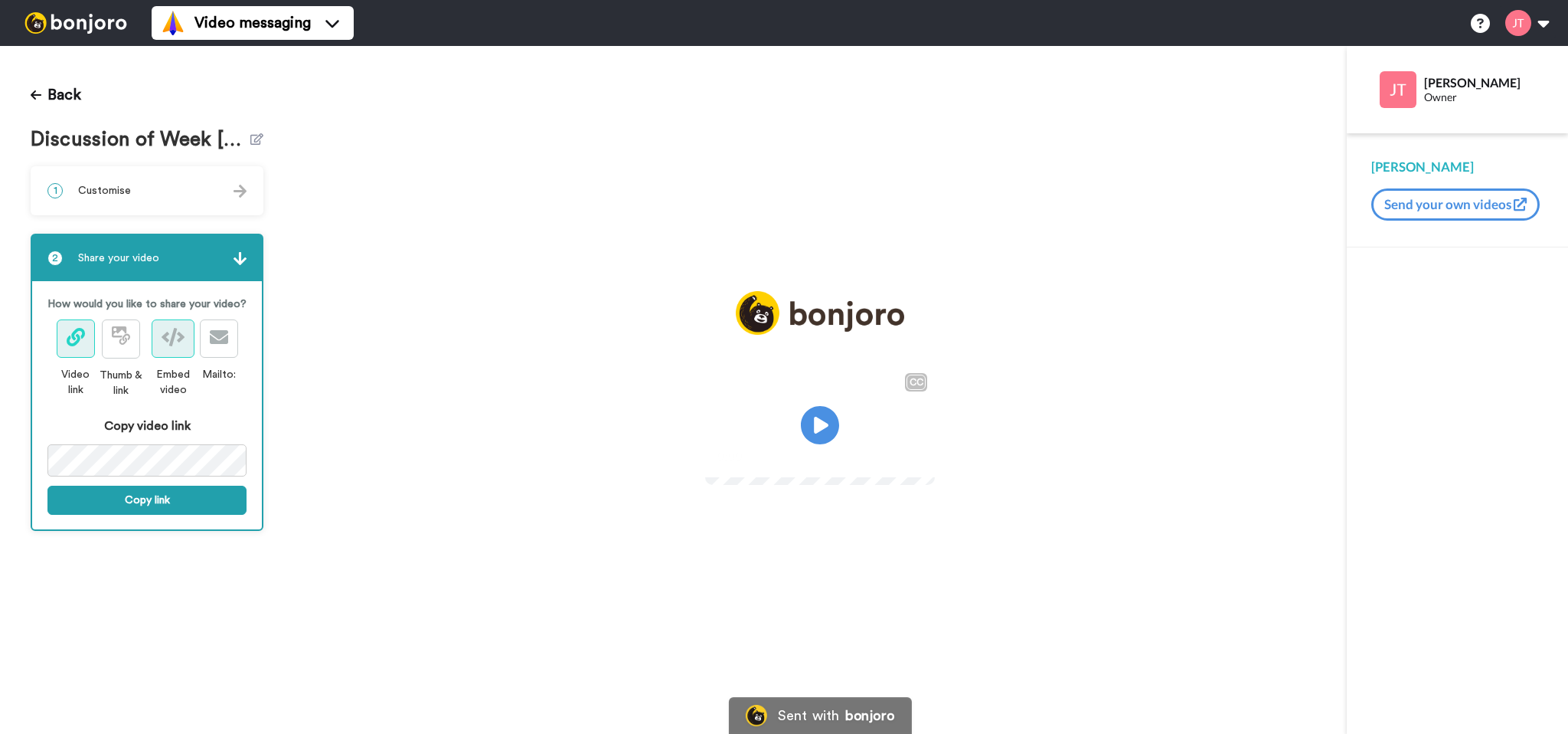
click at [177, 345] on icon at bounding box center [173, 337] width 23 height 18
click at [137, 187] on div "1 Customise" at bounding box center [147, 191] width 229 height 46
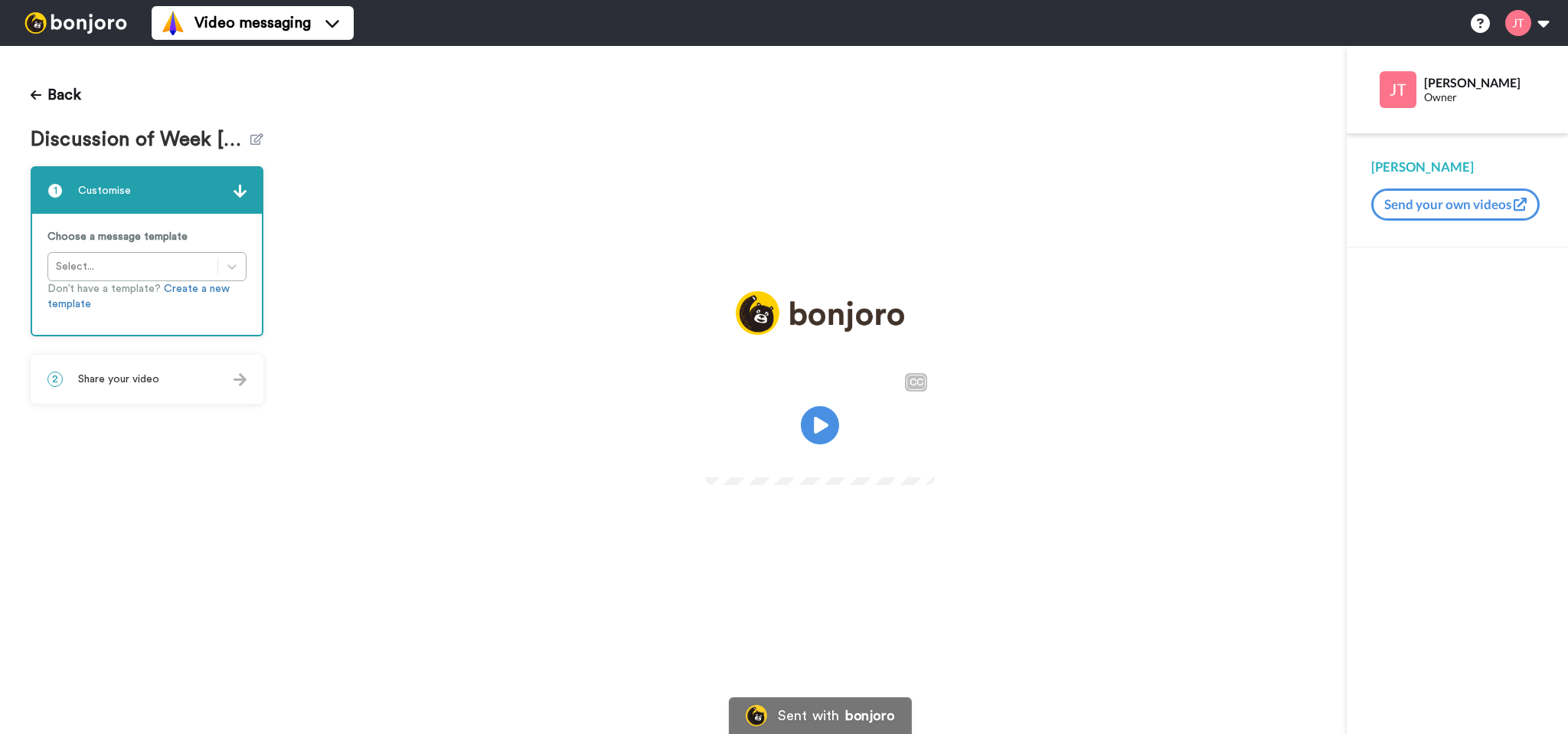
click at [112, 381] on span "Share your video" at bounding box center [118, 379] width 81 height 15
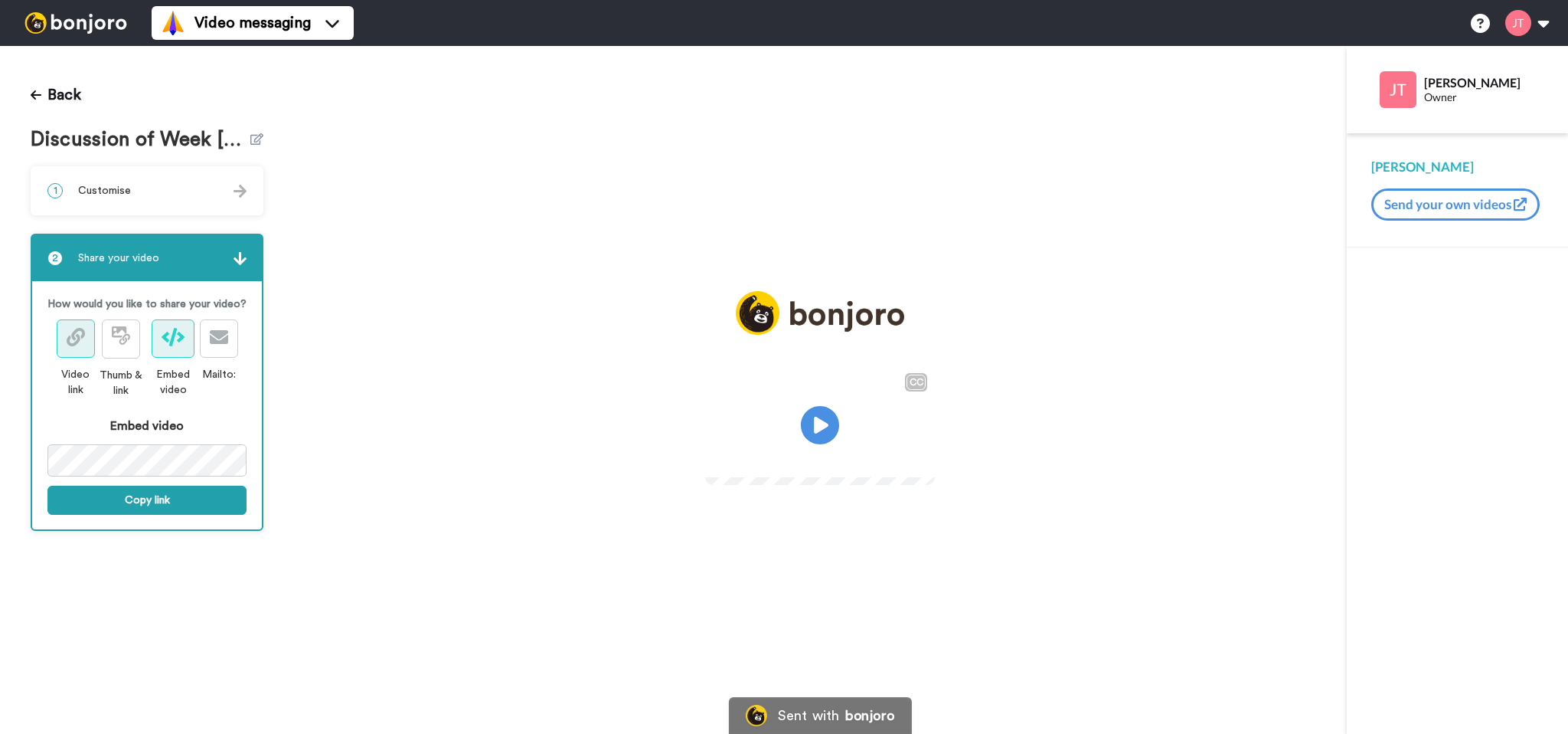
click at [81, 337] on icon at bounding box center [75, 337] width 18 height 18
click at [153, 499] on button "Copy link" at bounding box center [146, 500] width 199 height 29
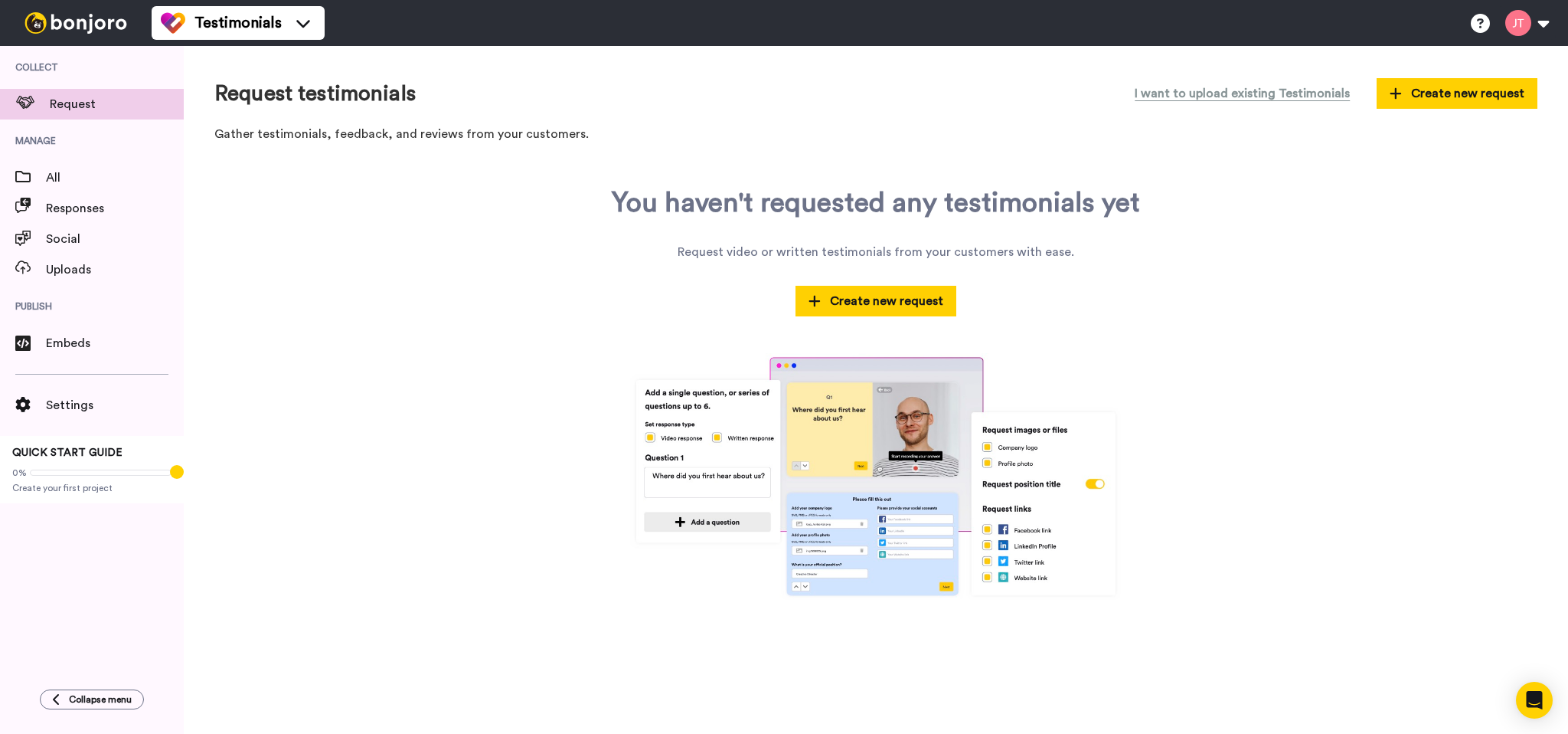
click at [1292, 250] on div "You haven't requested any testimonials yet Request video or written testimonial…" at bounding box center [876, 393] width 1323 height 412
click at [1534, 18] on button at bounding box center [1526, 22] width 58 height 33
click at [1259, 265] on div "You haven't requested any testimonials yet Request video or written testimonial…" at bounding box center [876, 393] width 1323 height 412
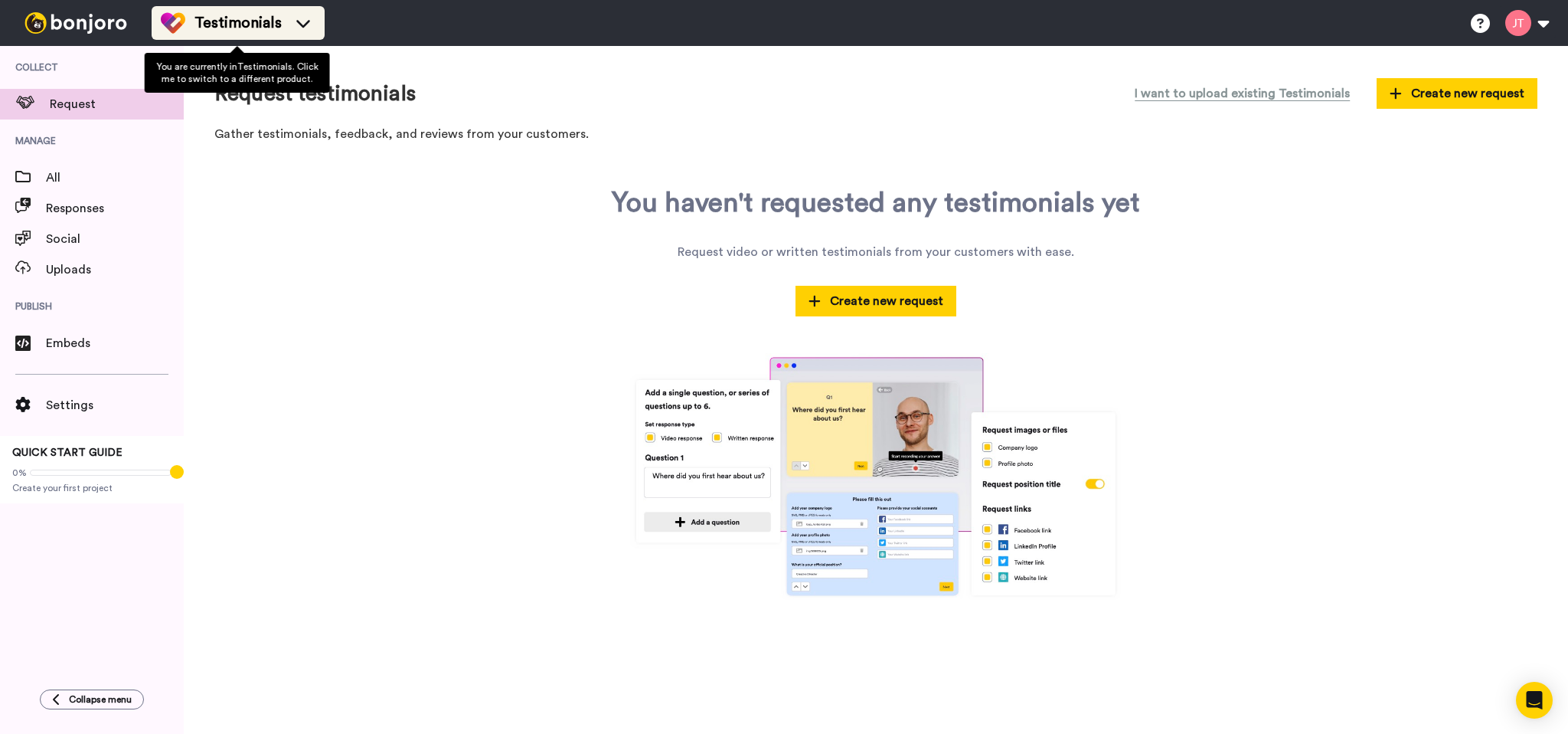
click at [264, 25] on span "Testimonials" at bounding box center [238, 22] width 87 height 21
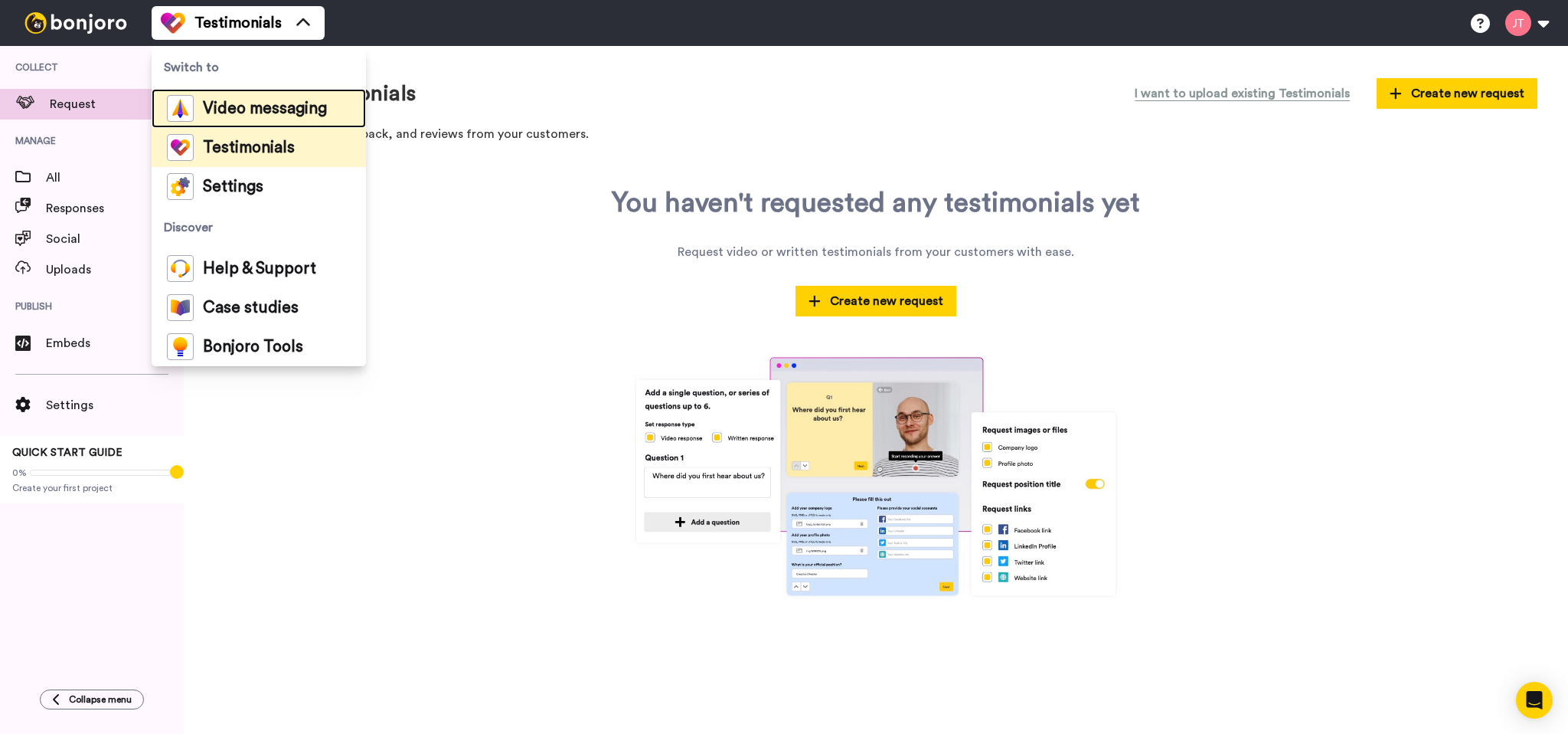
click at [256, 114] on span "Video messaging" at bounding box center [264, 109] width 124 height 15
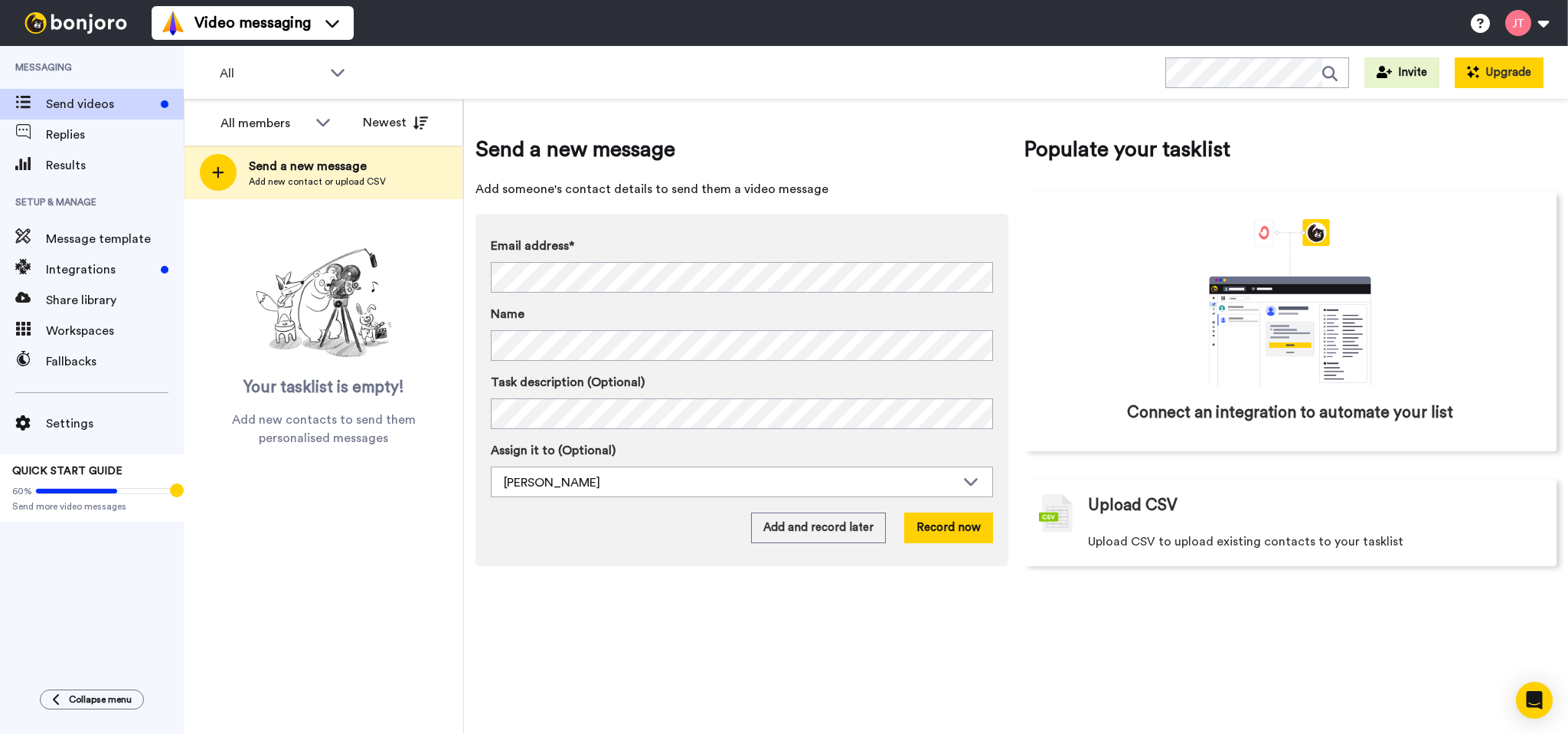
click at [1513, 71] on button "Upgrade" at bounding box center [1499, 73] width 89 height 31
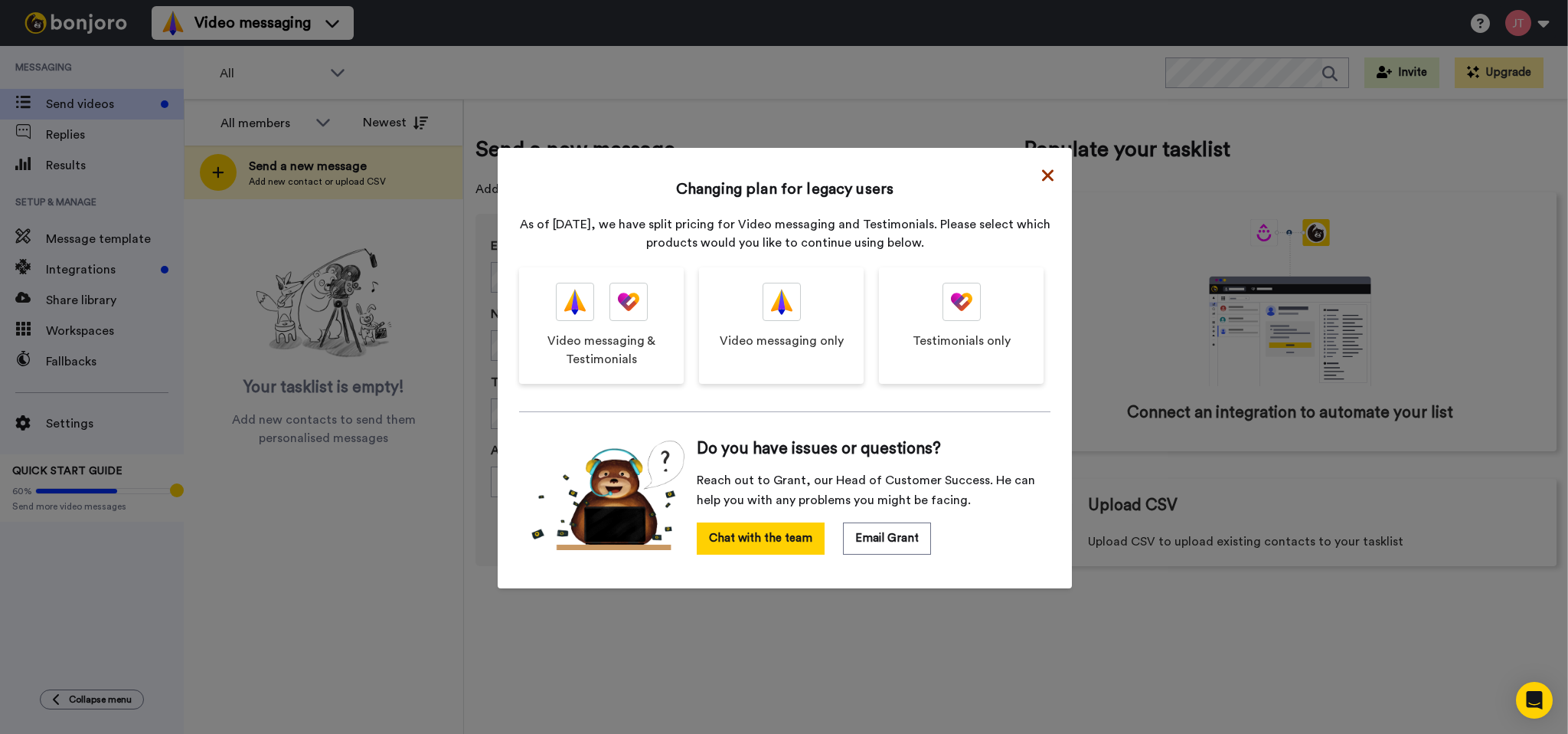
click at [1047, 174] on icon at bounding box center [1047, 175] width 11 height 11
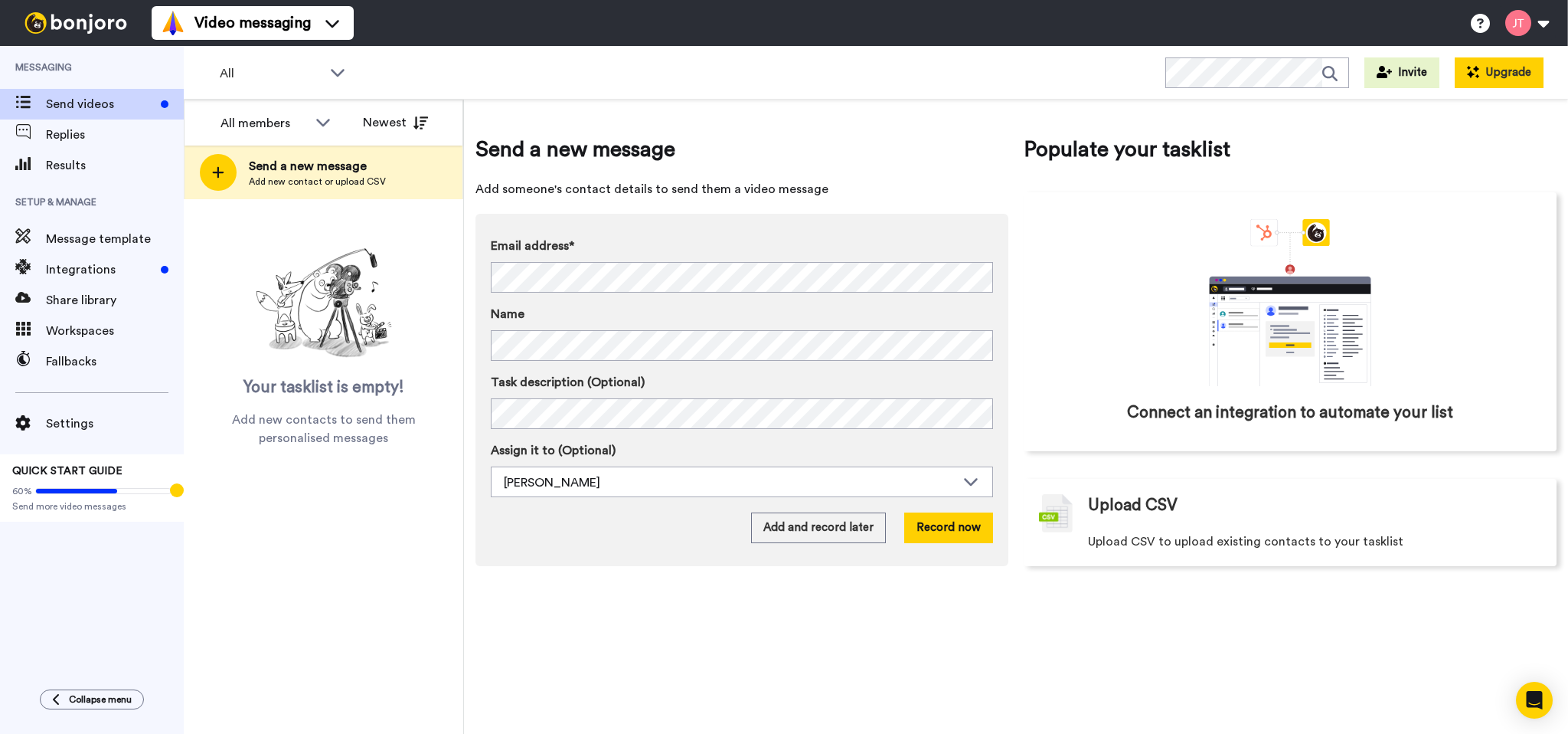
click at [1491, 69] on button "Upgrade" at bounding box center [1499, 73] width 89 height 31
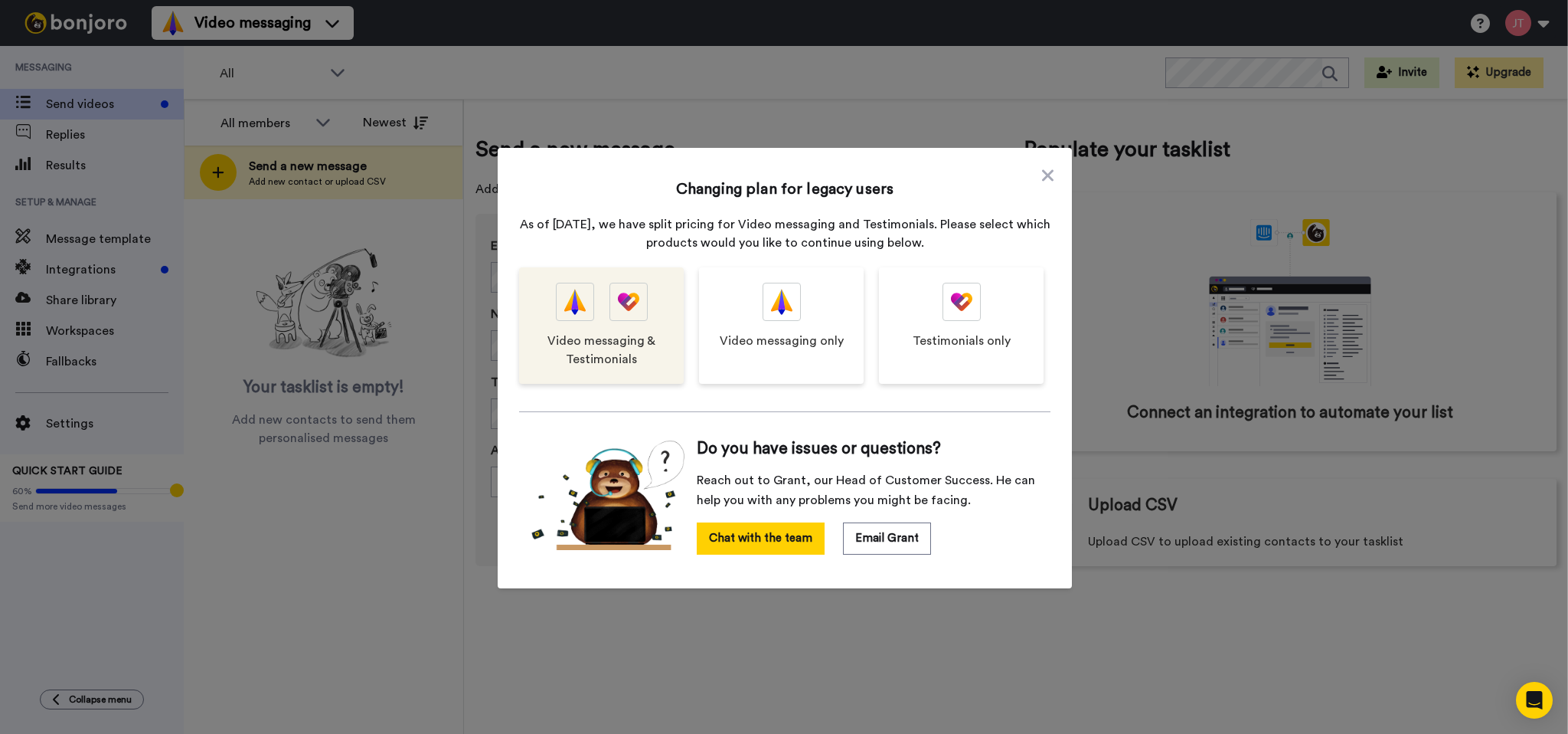
click at [593, 317] on div at bounding box center [574, 301] width 39 height 39
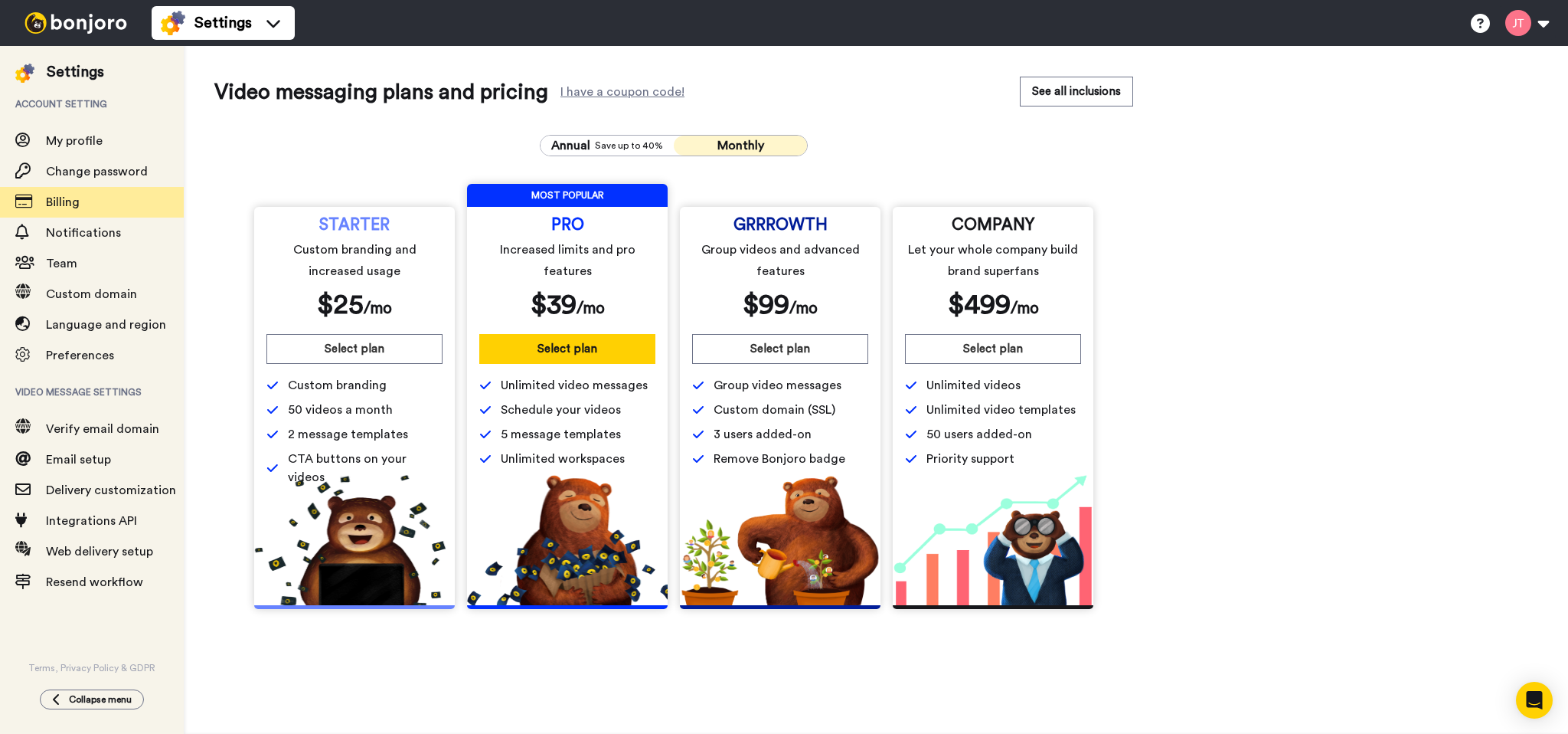
click at [1232, 290] on div "Video messaging plans and pricing I have a coupon code! See all inclusions Annu…" at bounding box center [876, 349] width 1323 height 545
click at [750, 146] on span "Monthly" at bounding box center [740, 146] width 47 height 12
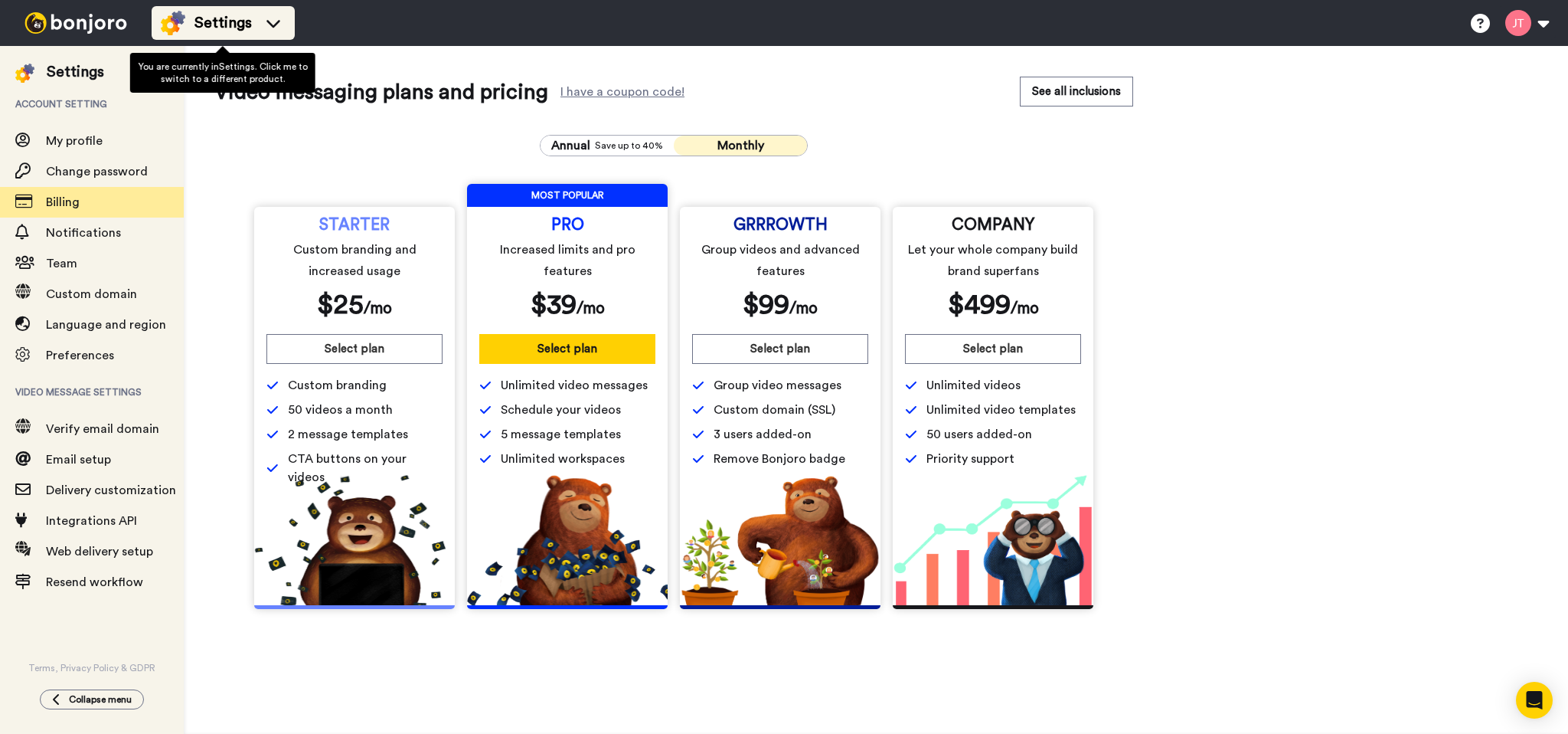
click at [241, 16] on span "Settings" at bounding box center [223, 22] width 57 height 21
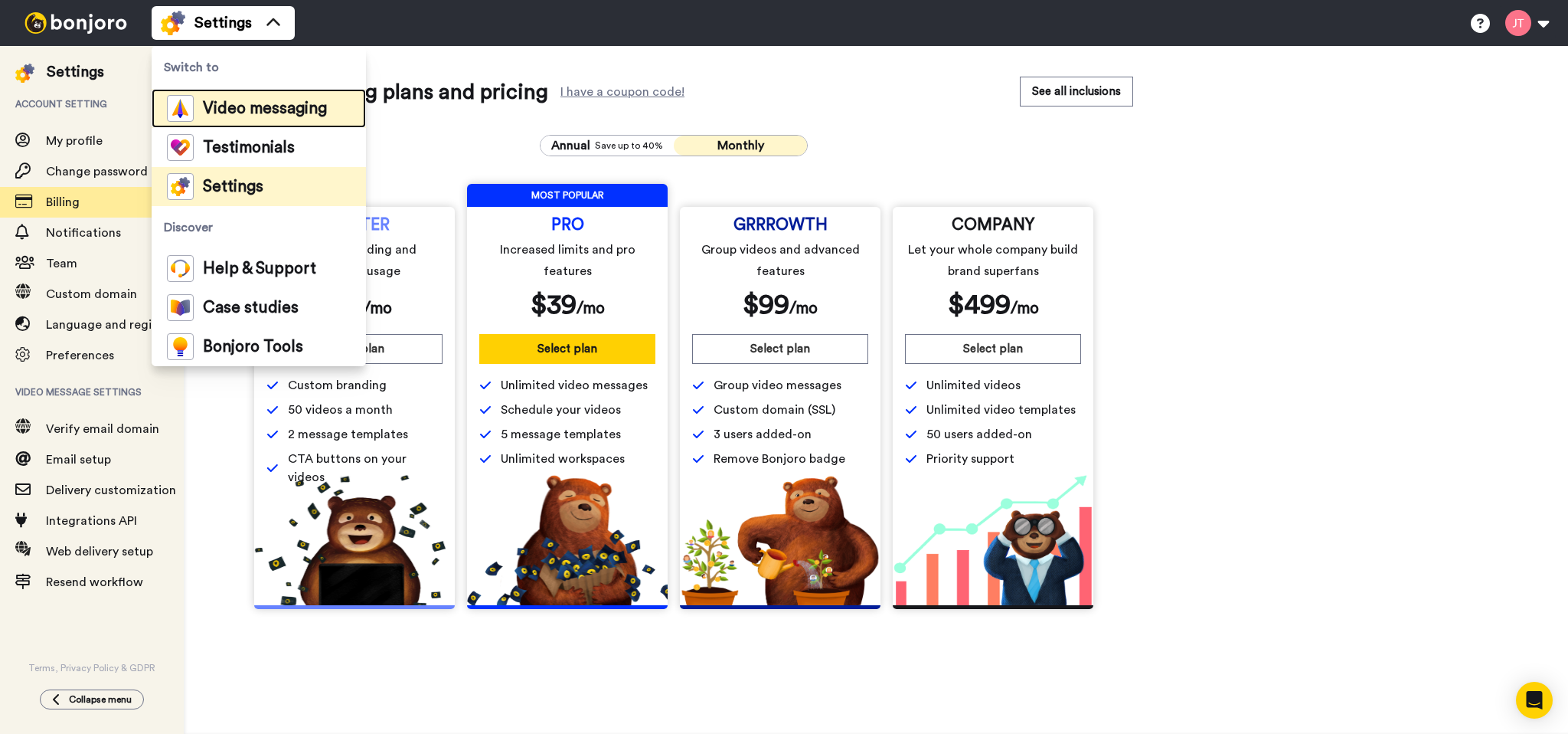
click at [269, 113] on span "Video messaging" at bounding box center [264, 109] width 124 height 15
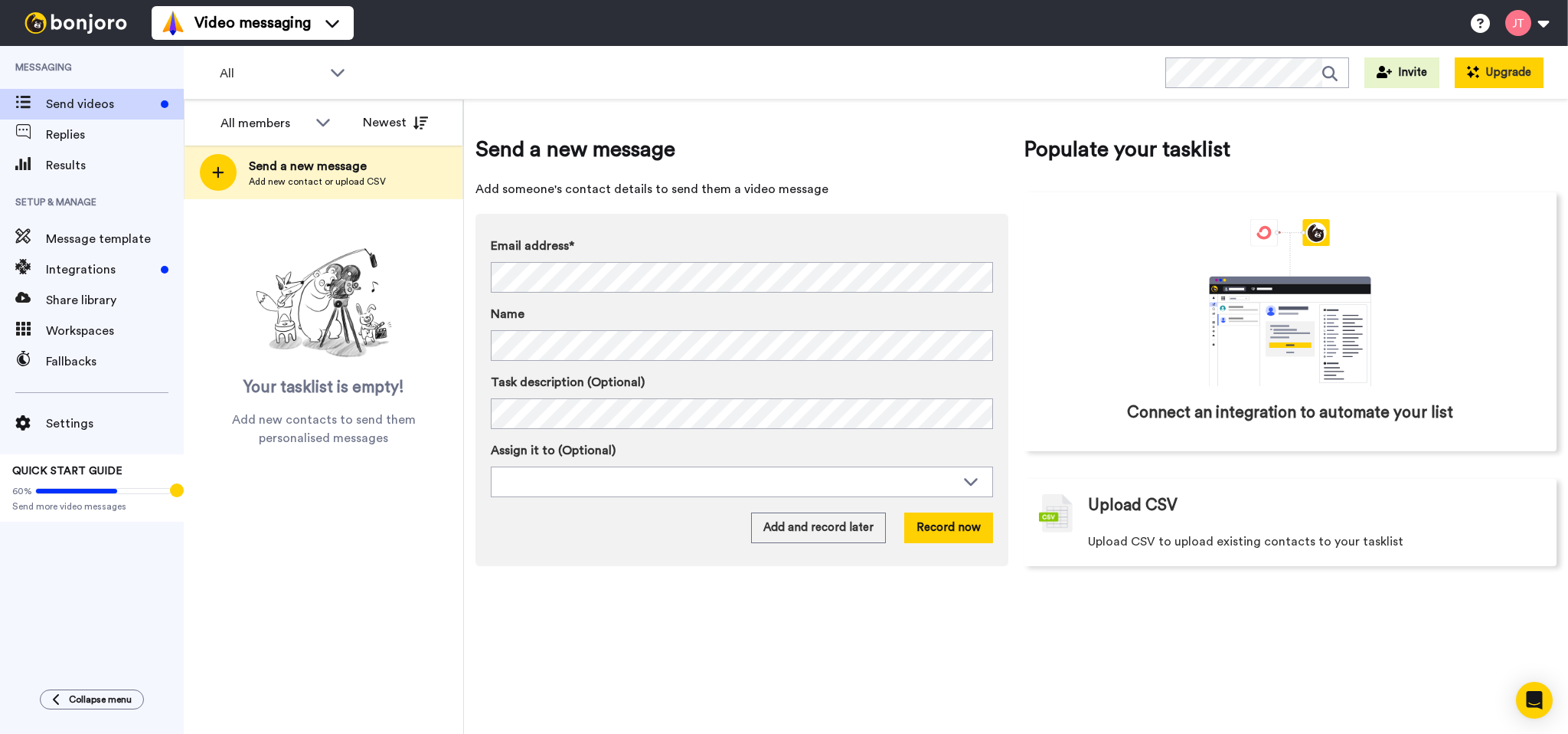
click at [1521, 69] on button "Upgrade" at bounding box center [1499, 73] width 89 height 31
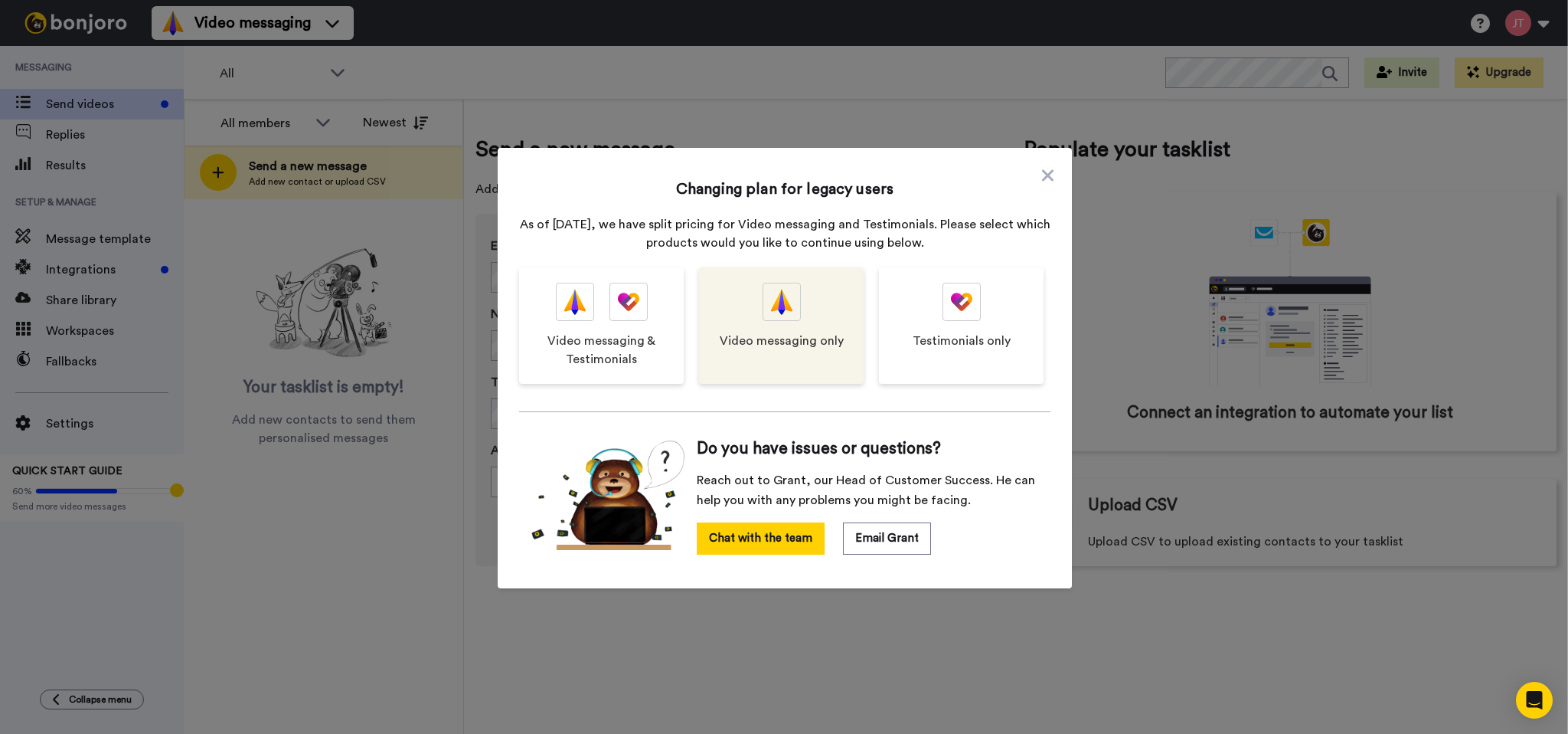
click at [781, 312] on img at bounding box center [781, 301] width 21 height 37
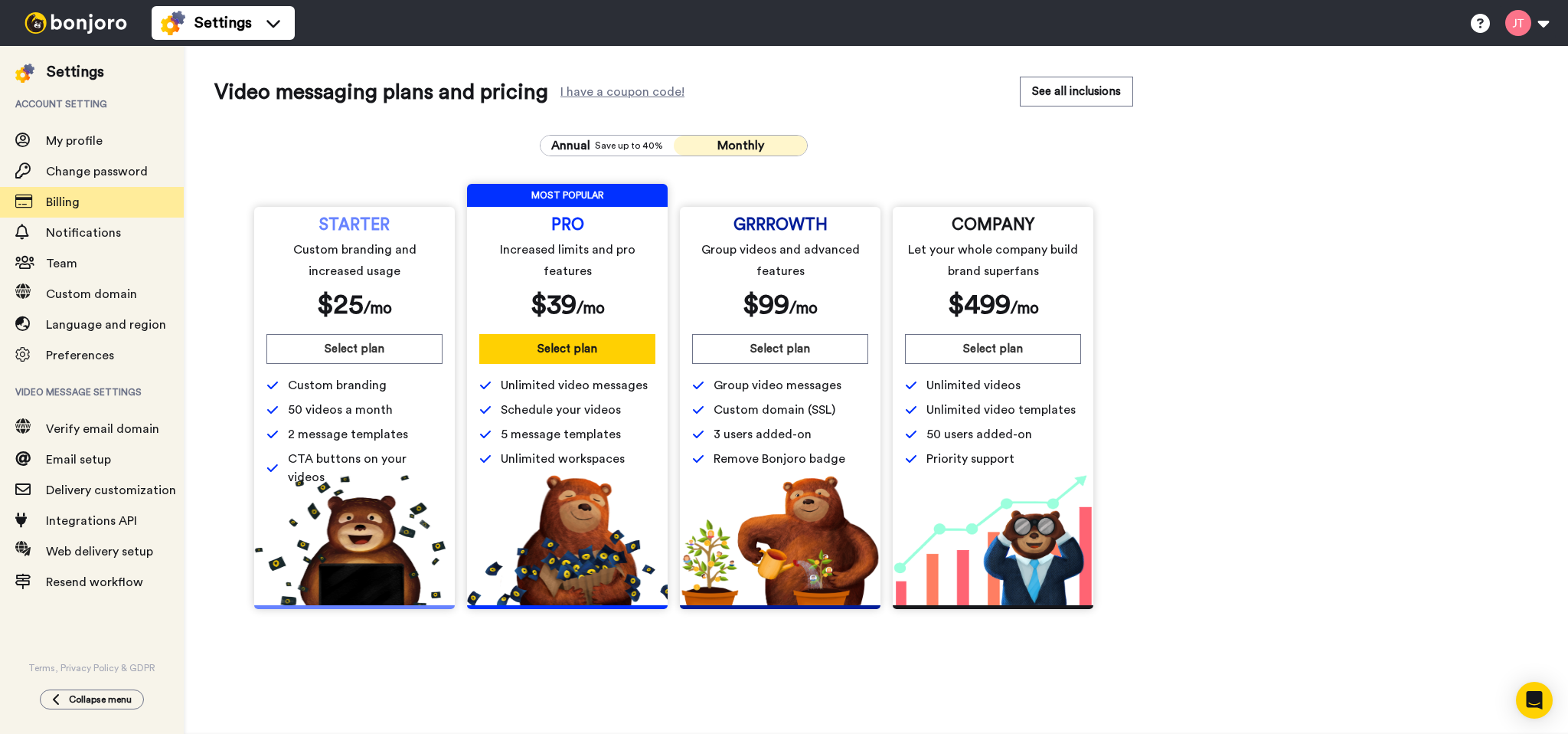
click at [1338, 320] on div "Video messaging plans and pricing I have a coupon code! See all inclusions Annu…" at bounding box center [876, 349] width 1323 height 545
click at [555, 343] on button "Select plan" at bounding box center [567, 349] width 176 height 30
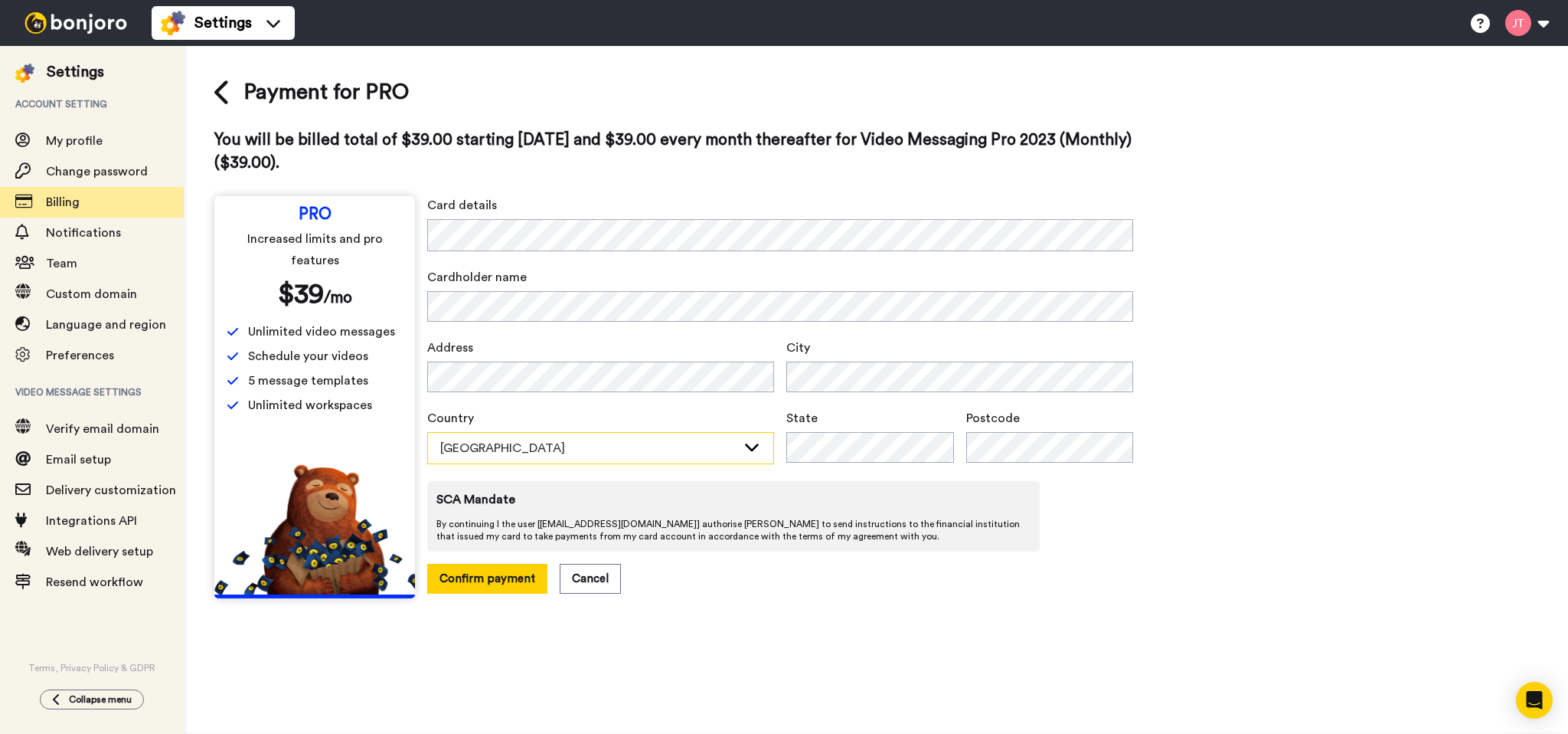
click at [550, 440] on div "Australia" at bounding box center [588, 448] width 296 height 18
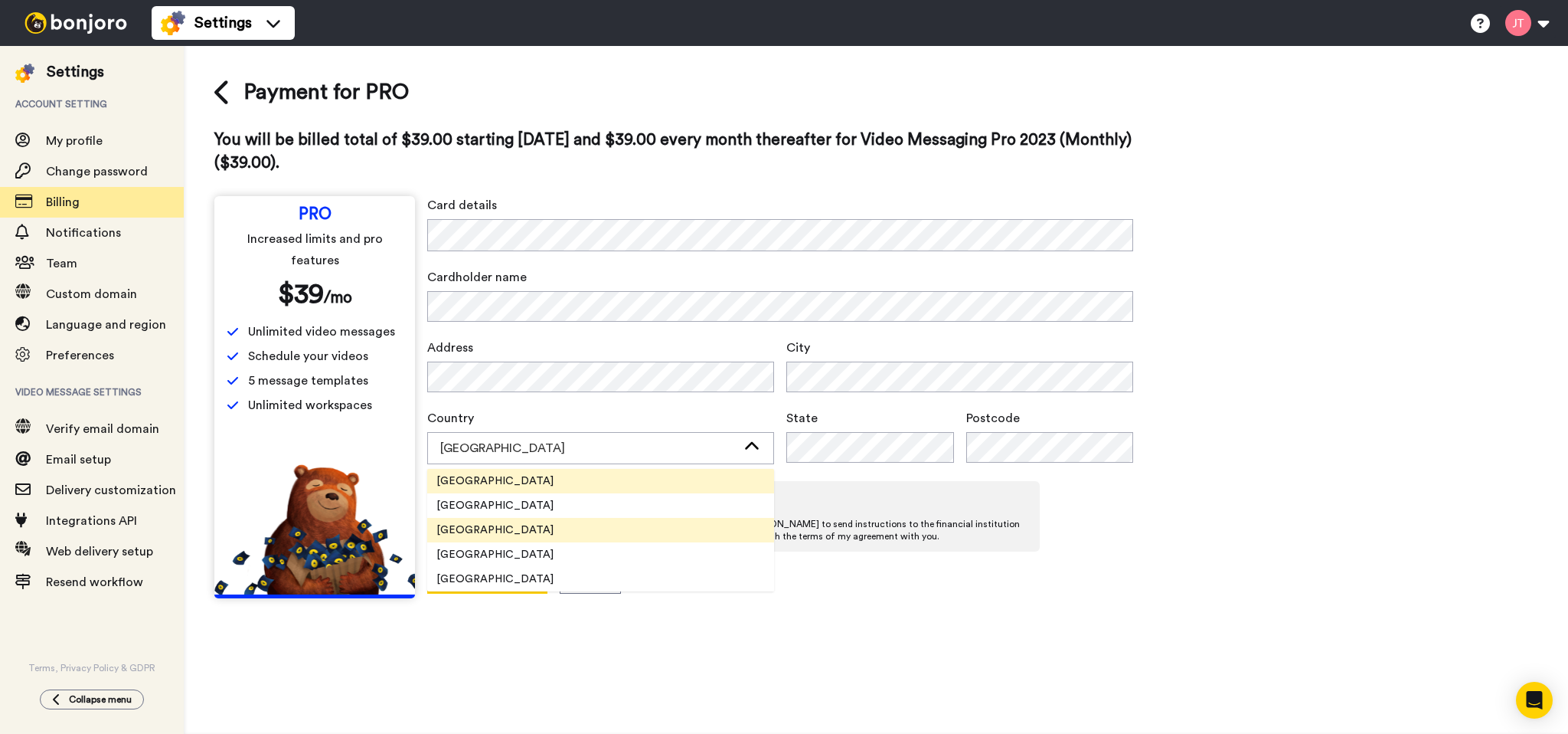
click at [477, 531] on span "United States" at bounding box center [495, 530] width 135 height 15
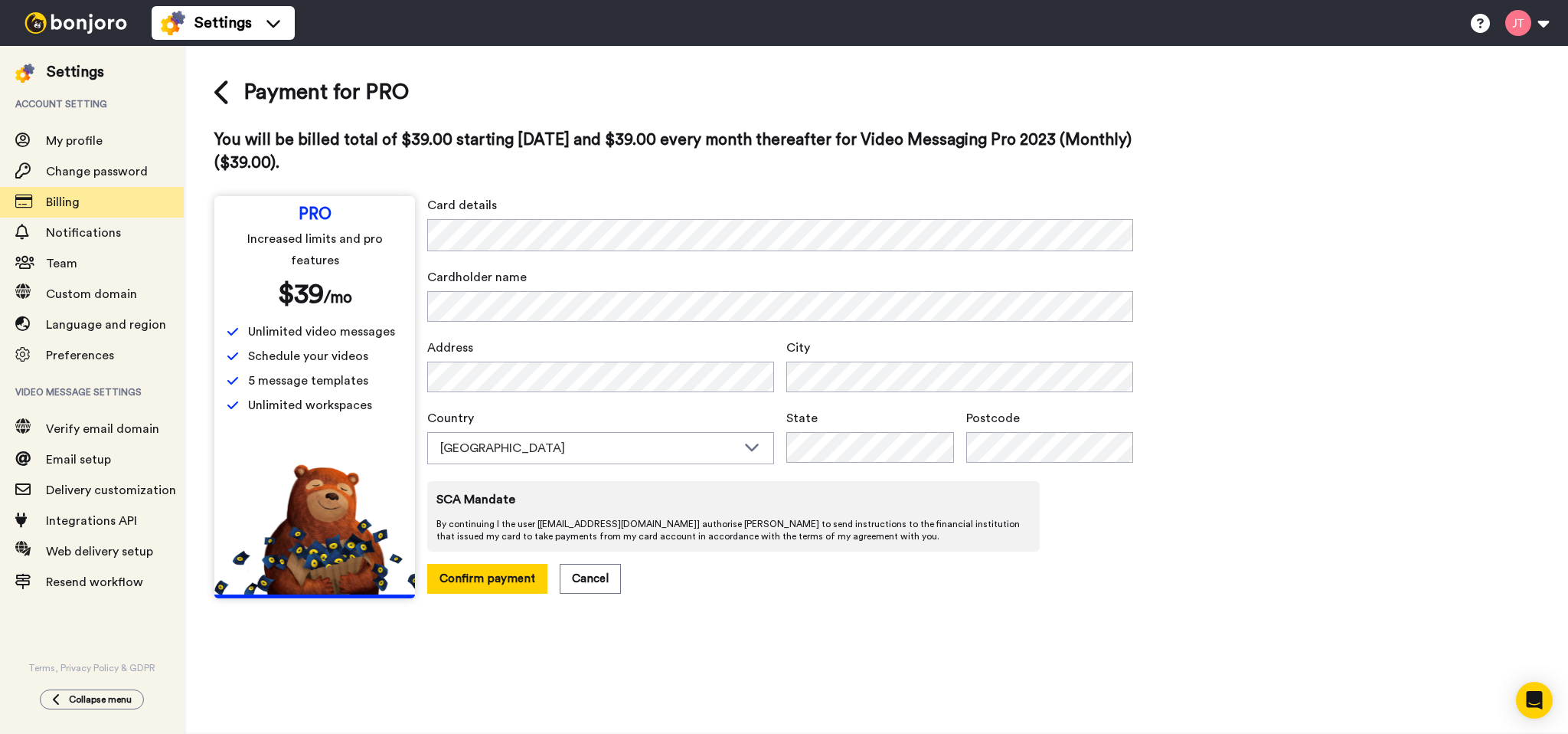
click at [1316, 376] on div "Payment for PRO You will be billed total of $39.00 starting today and $39.00 ev…" at bounding box center [876, 337] width 1323 height 522
click at [1273, 334] on div "Payment for PRO You will be billed total of $39.00 starting today and $39.00 ev…" at bounding box center [876, 337] width 1323 height 522
click at [481, 579] on button "Confirm payment" at bounding box center [487, 578] width 120 height 30
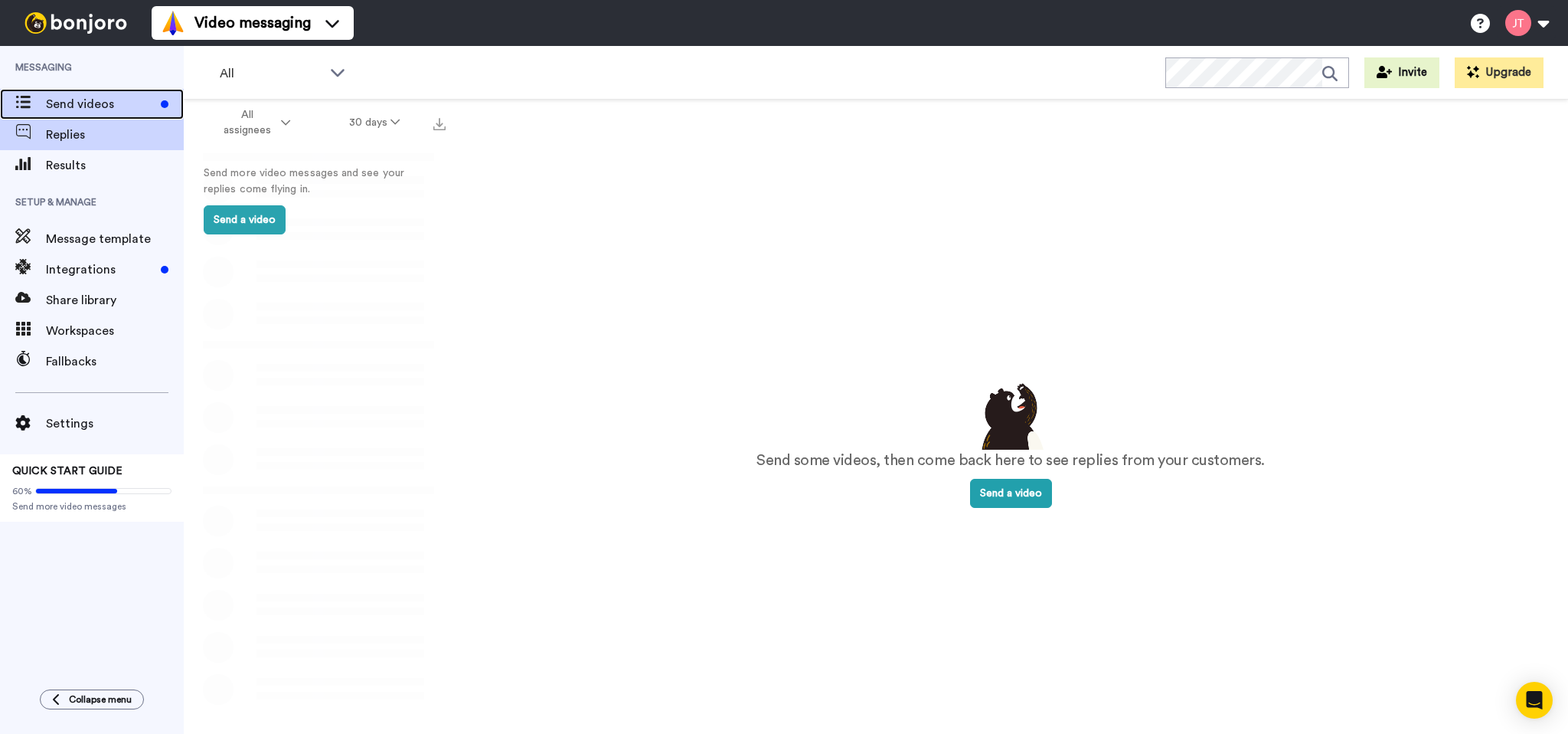
click at [89, 106] on span "Send videos" at bounding box center [100, 104] width 109 height 18
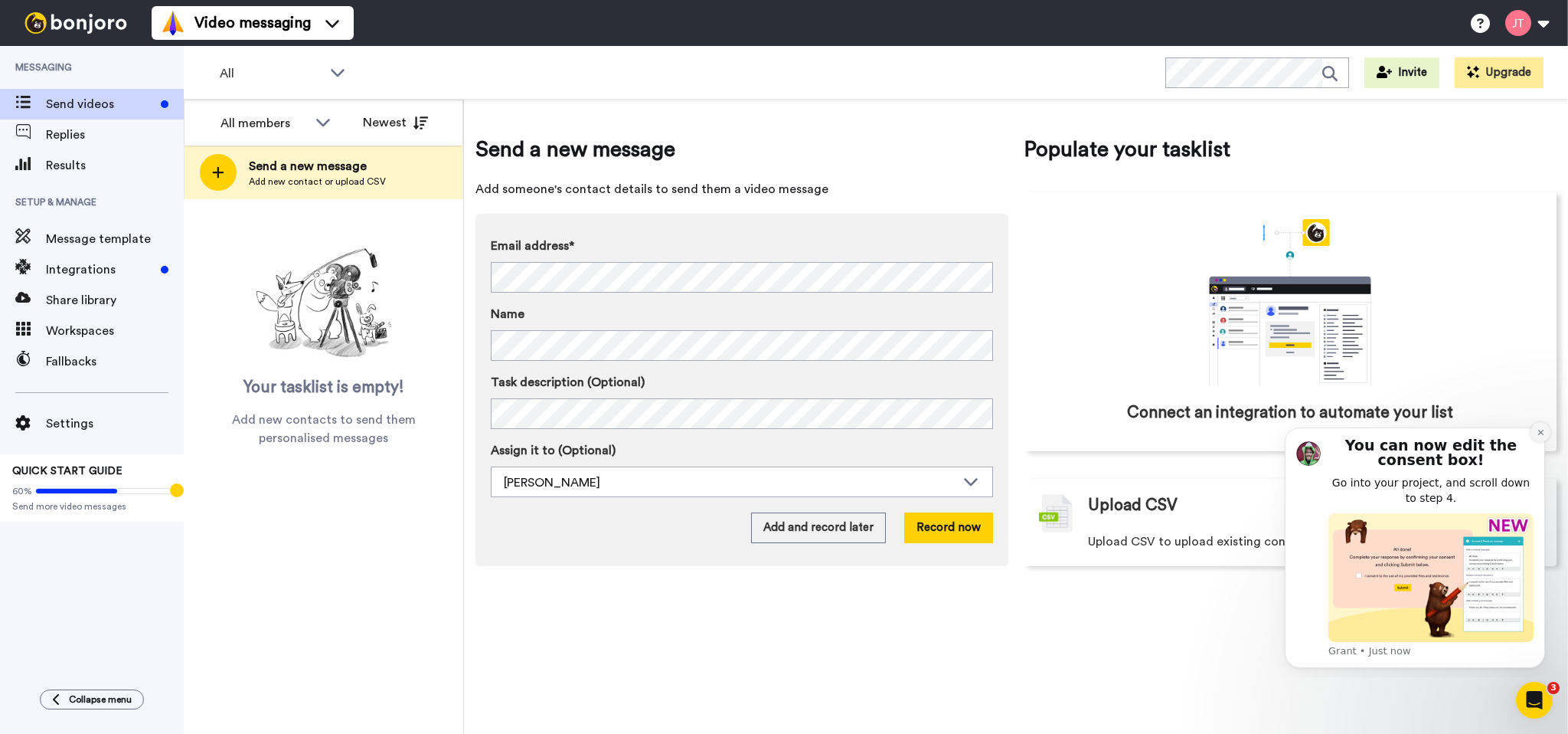
click at [1536, 435] on icon "Dismiss notification" at bounding box center [1541, 433] width 9 height 9
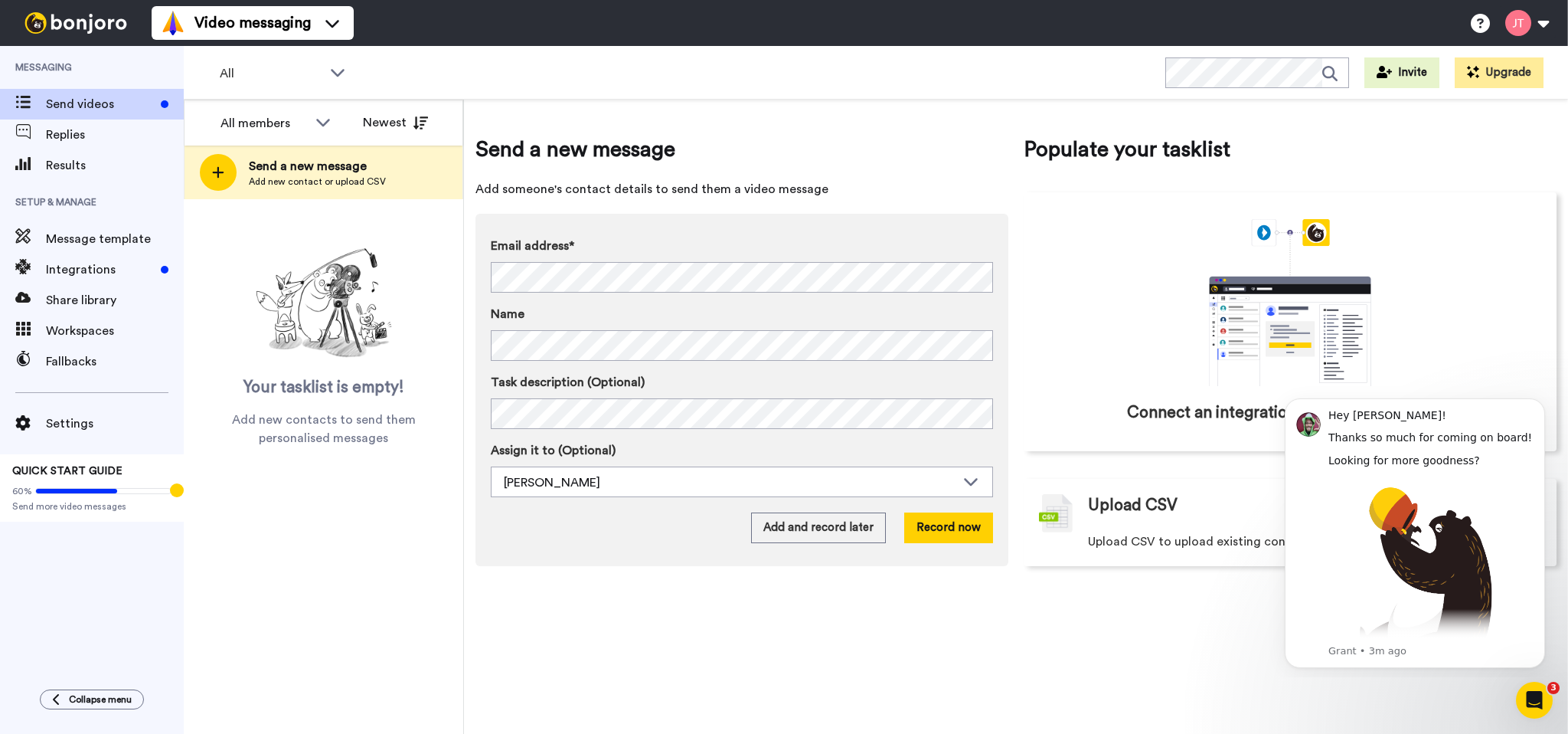
click at [858, 54] on div "All WORKSPACES View all All Default Task List + Add a new workspace Invite Upgr…" at bounding box center [876, 73] width 1384 height 54
click at [1536, 403] on icon "Dismiss notification" at bounding box center [1541, 403] width 9 height 9
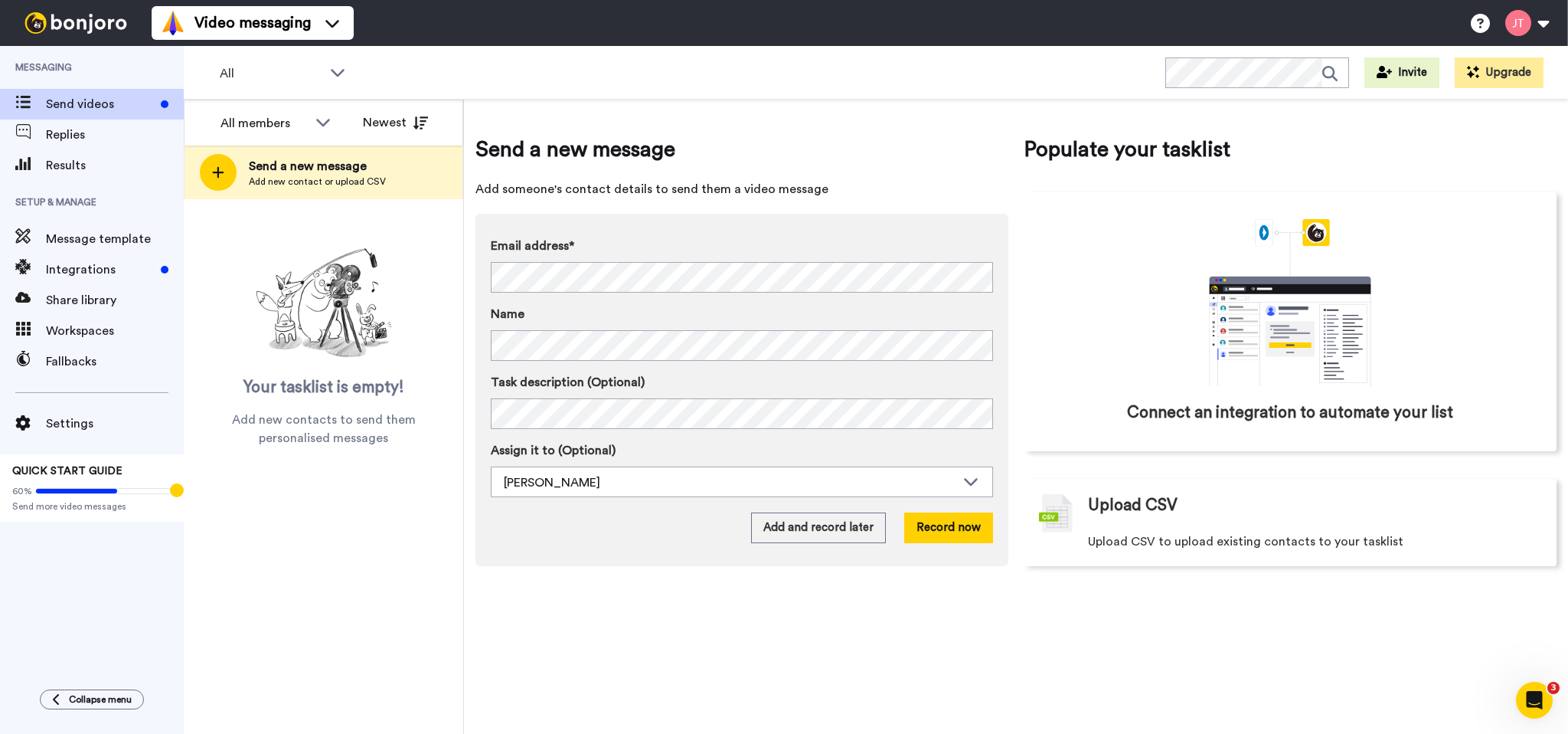
click at [591, 65] on div "All WORKSPACES View all All Default Task List + Add a new workspace Invite Upgr…" at bounding box center [876, 73] width 1384 height 54
click at [75, 113] on div "Send videos" at bounding box center [92, 104] width 184 height 31
click at [506, 68] on div "All WORKSPACES View all All Default Task List + Add a new workspace Invite Upgr…" at bounding box center [876, 73] width 1384 height 54
click at [472, 70] on div "All WORKSPACES View all All Default Task List + Add a new workspace Invite Upgr…" at bounding box center [876, 73] width 1384 height 54
click at [707, 77] on div "All WORKSPACES View all All Default Task List + Add a new workspace Invite Upgr…" at bounding box center [876, 73] width 1384 height 54
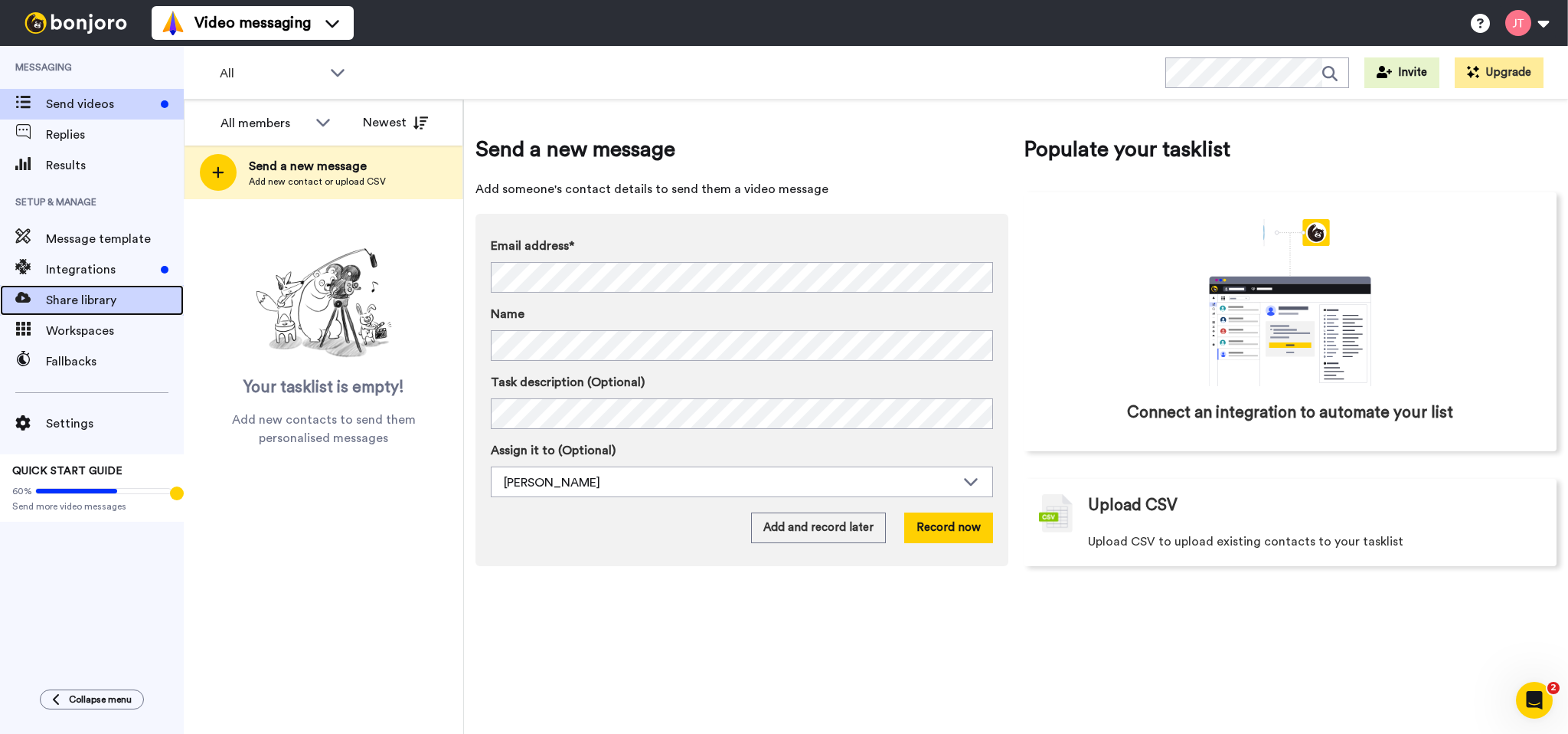
click at [76, 295] on span "Share library" at bounding box center [115, 300] width 138 height 18
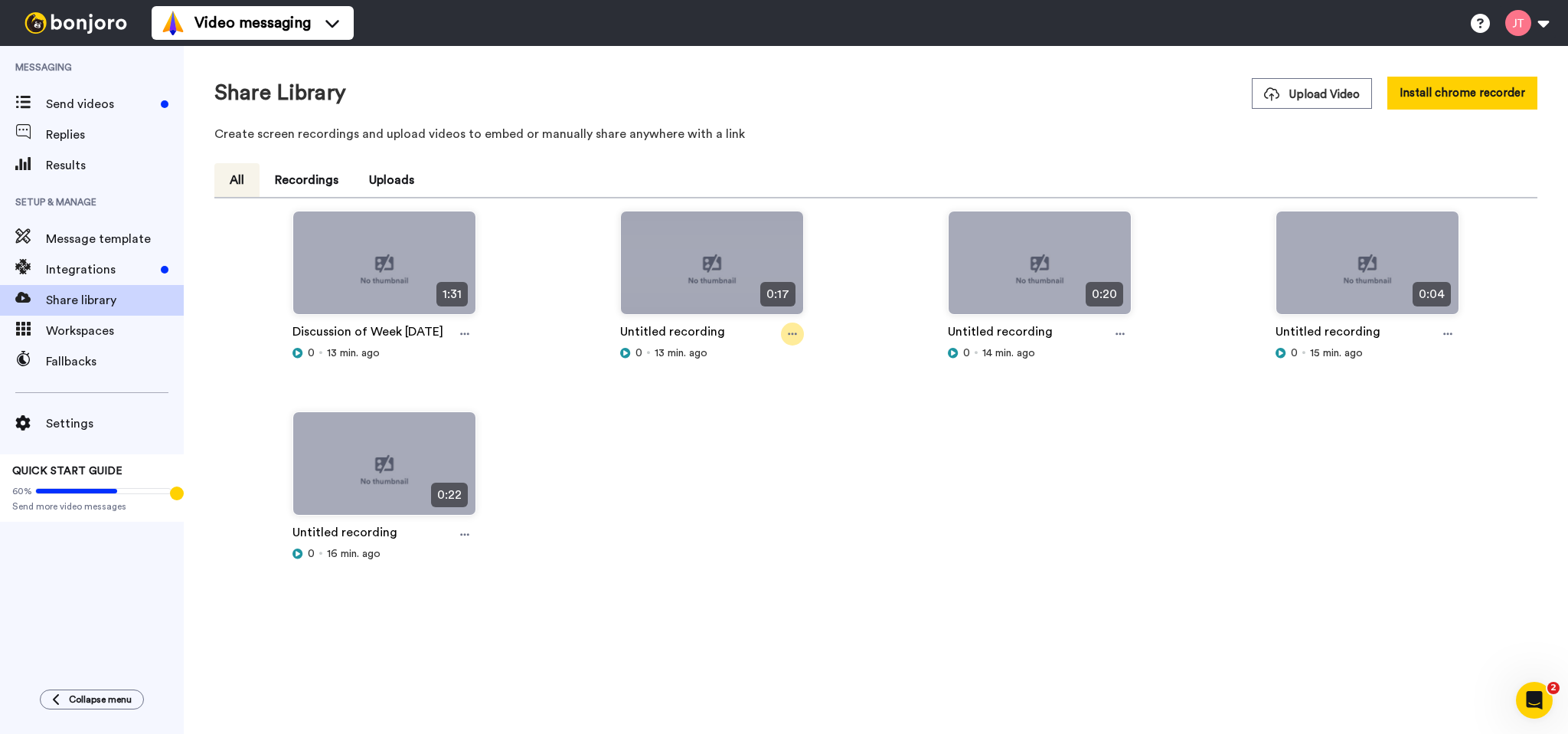
click at [794, 332] on icon at bounding box center [792, 334] width 9 height 11
click at [766, 474] on span "Delete" at bounding box center [755, 473] width 33 height 15
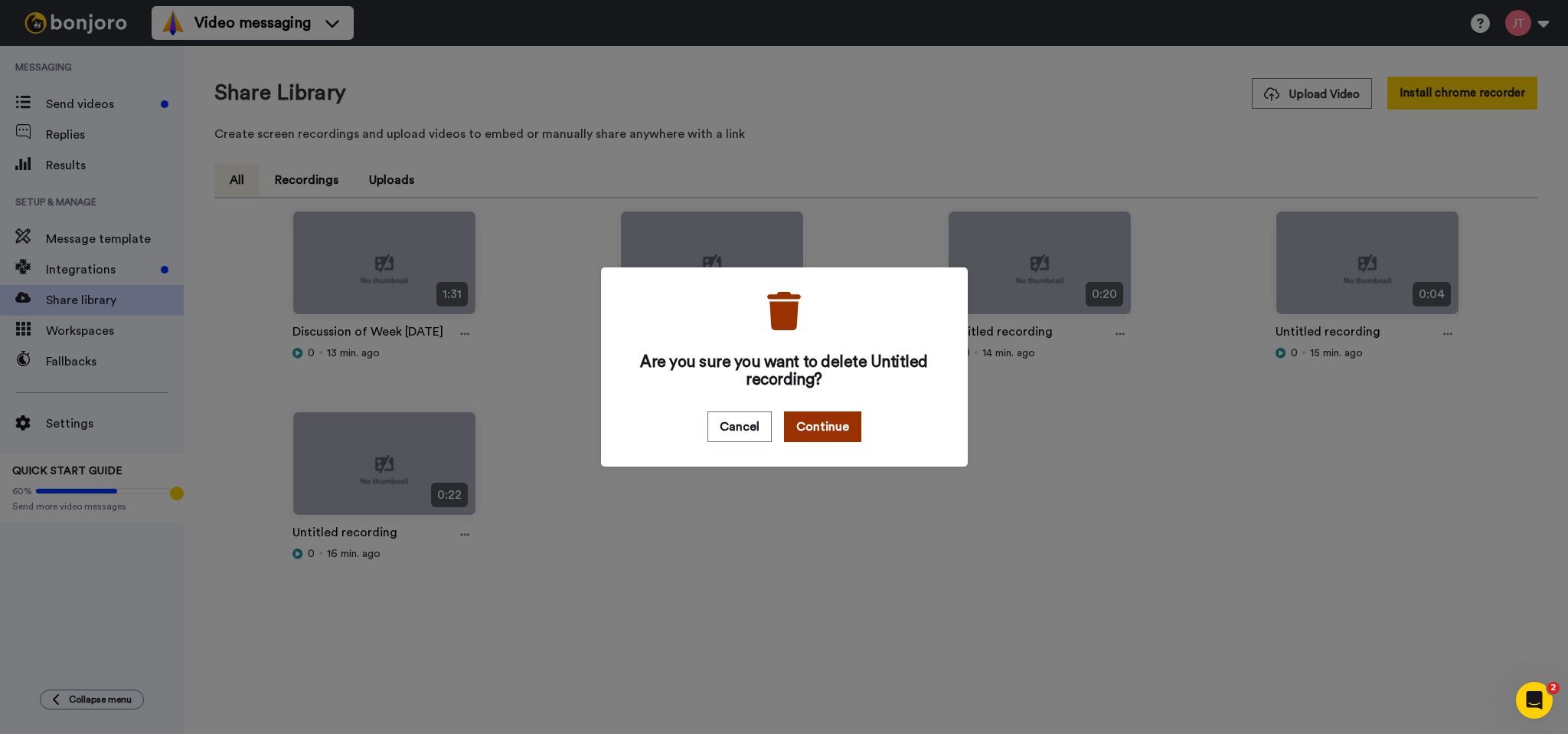
click at [823, 432] on button "Continue" at bounding box center [823, 427] width 77 height 31
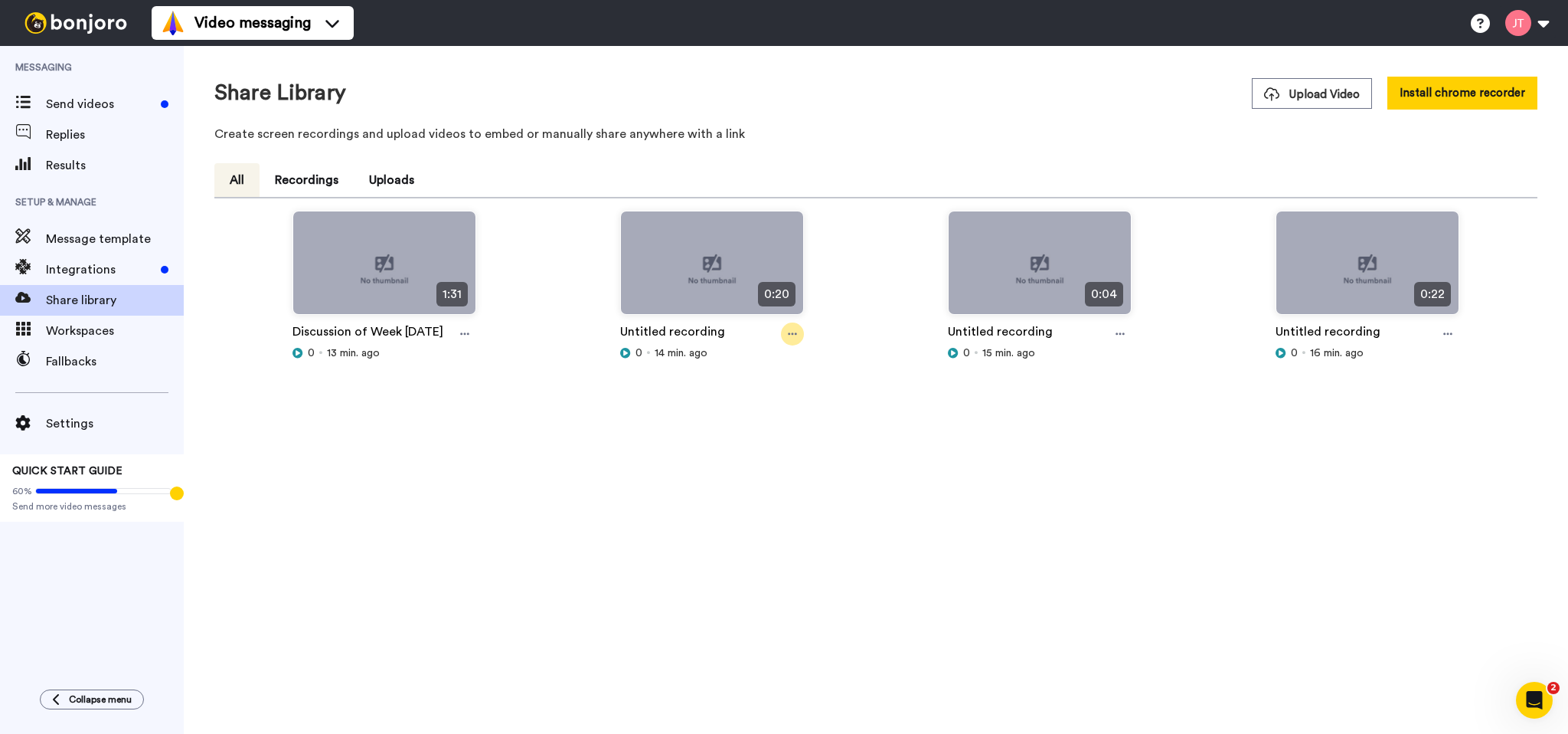
click at [788, 336] on icon at bounding box center [792, 334] width 9 height 11
click at [751, 472] on span "Delete" at bounding box center [755, 473] width 33 height 15
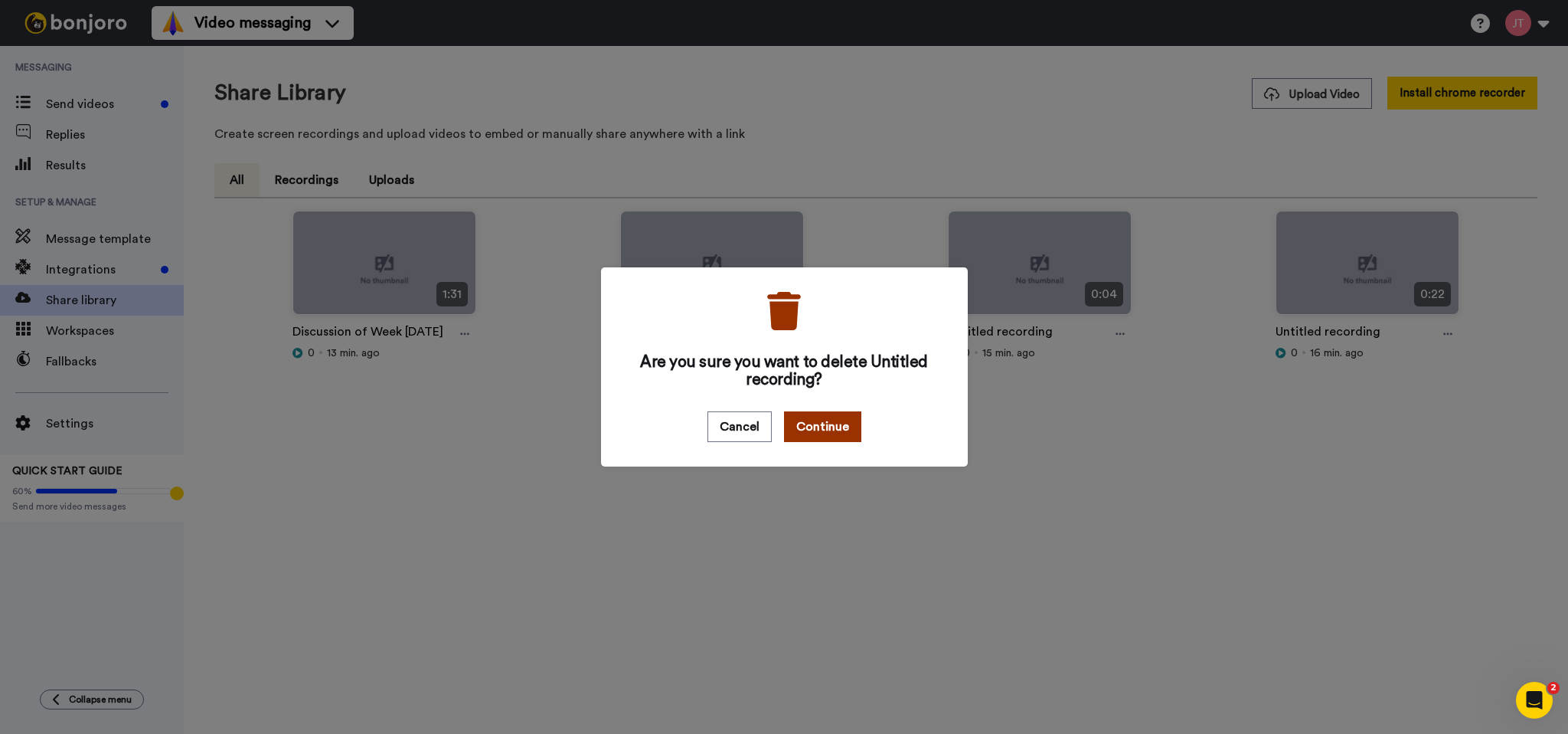
click at [830, 437] on button "Continue" at bounding box center [823, 427] width 77 height 31
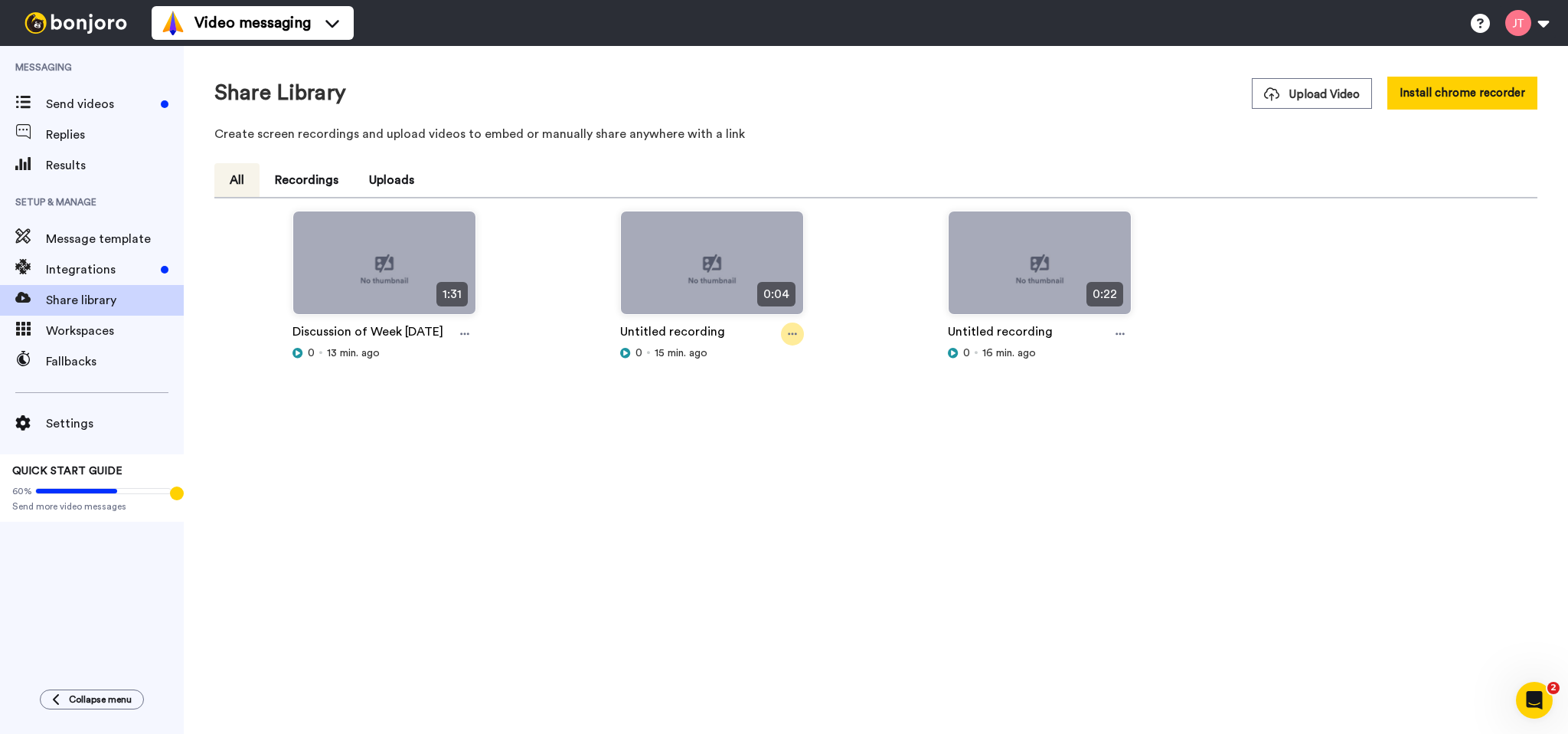
click at [789, 336] on icon at bounding box center [792, 334] width 9 height 11
click at [757, 476] on span "Delete" at bounding box center [755, 473] width 33 height 15
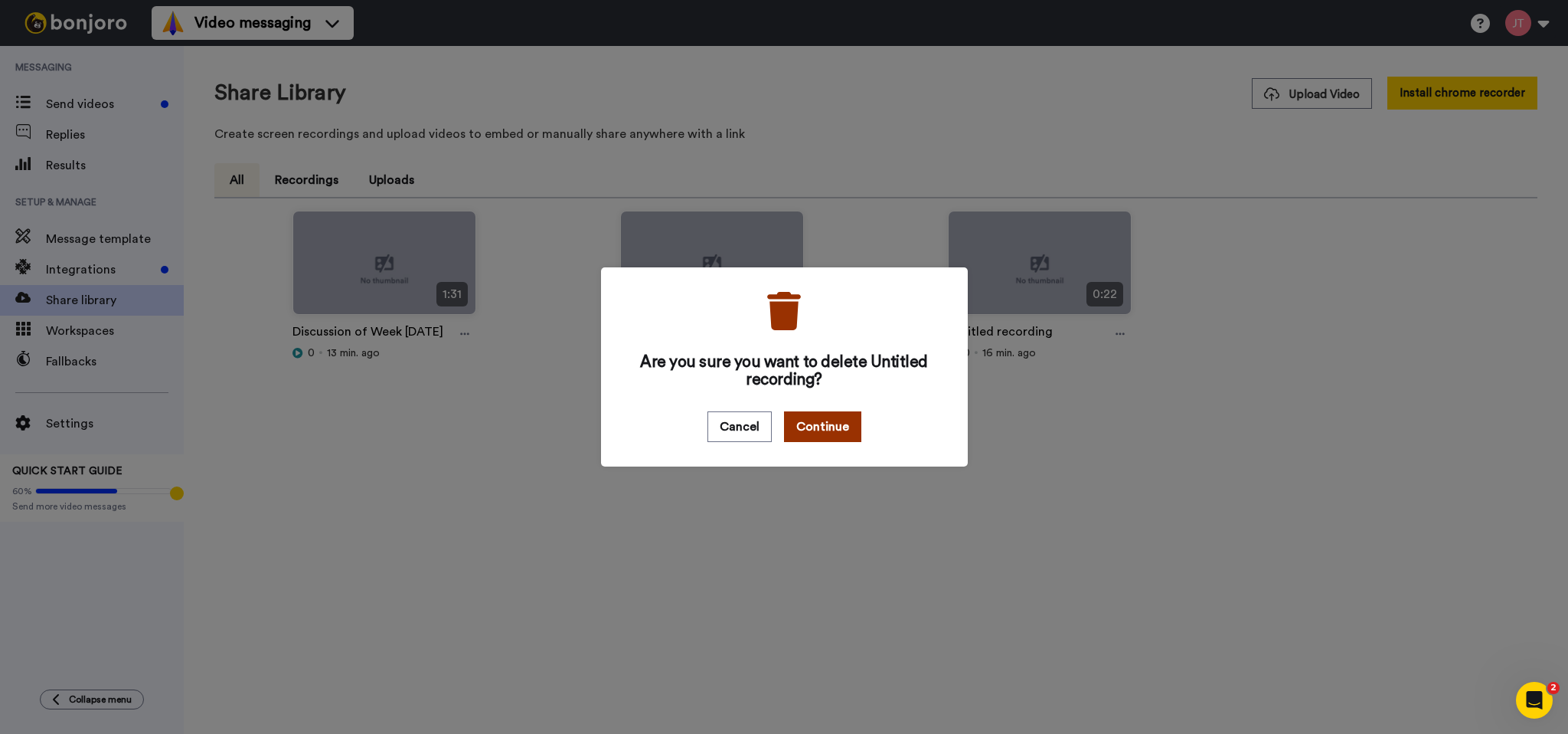
click at [821, 427] on button "Continue" at bounding box center [823, 427] width 77 height 31
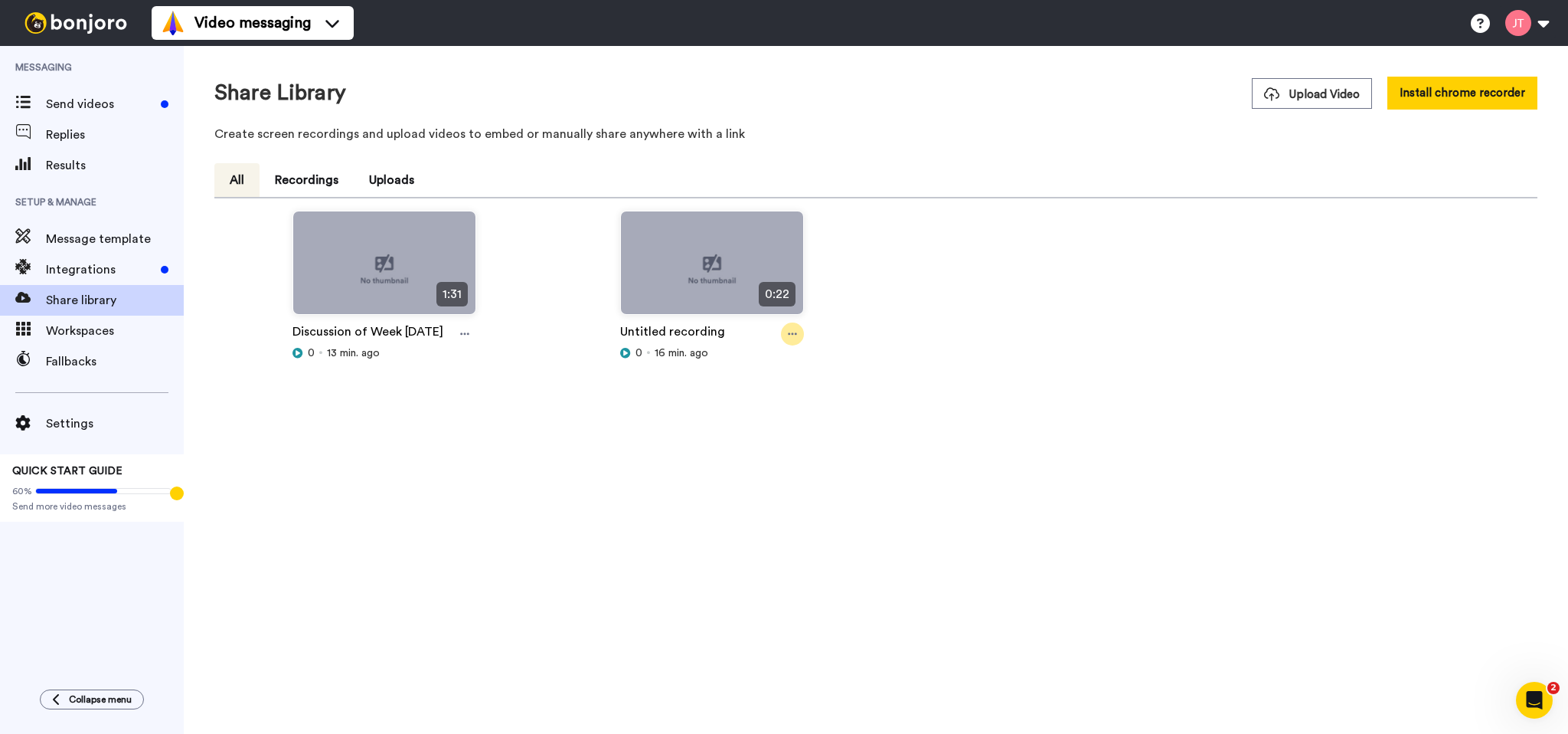
click at [794, 337] on icon at bounding box center [792, 334] width 9 height 11
click at [757, 468] on span "Delete" at bounding box center [755, 473] width 33 height 15
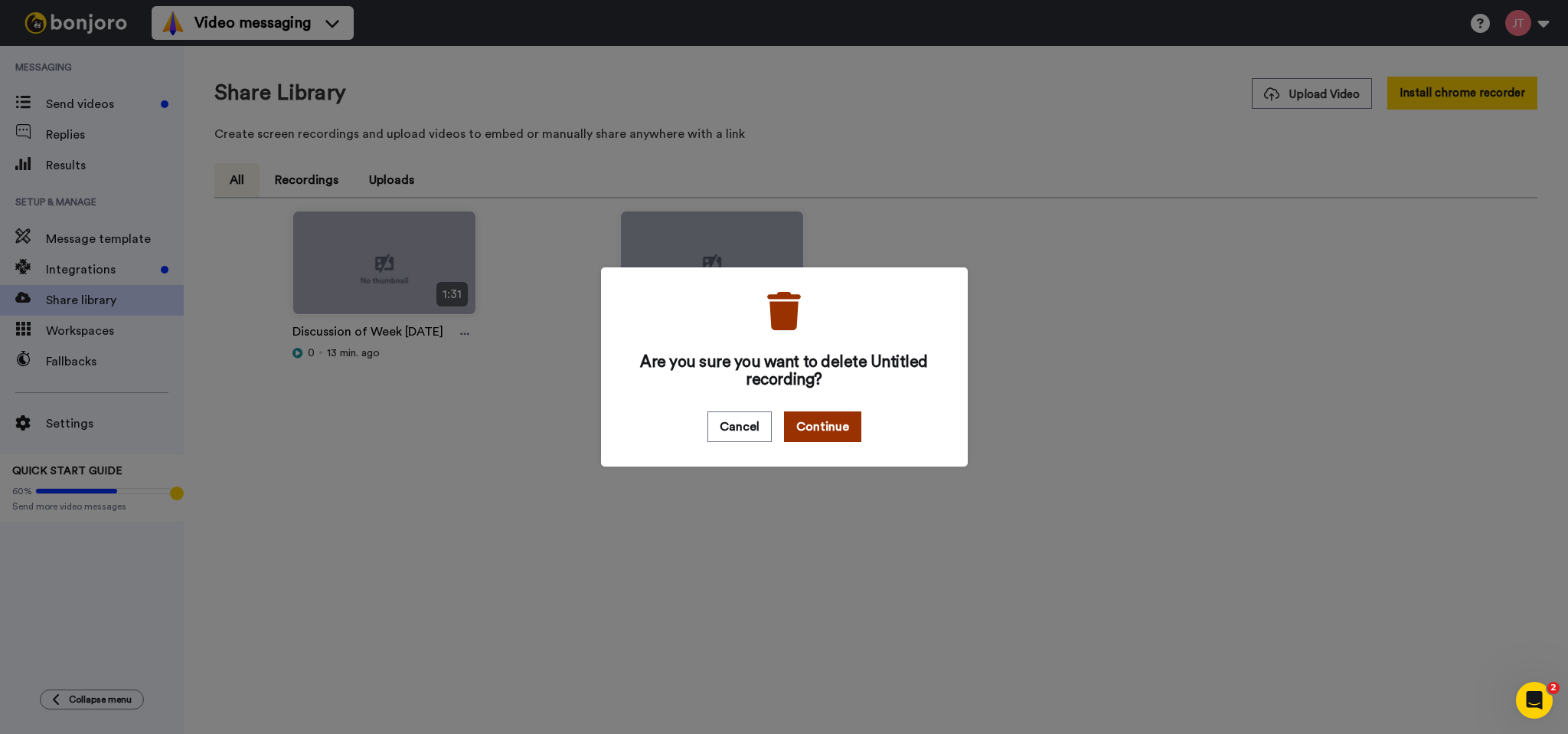
click at [819, 427] on button "Continue" at bounding box center [823, 427] width 77 height 31
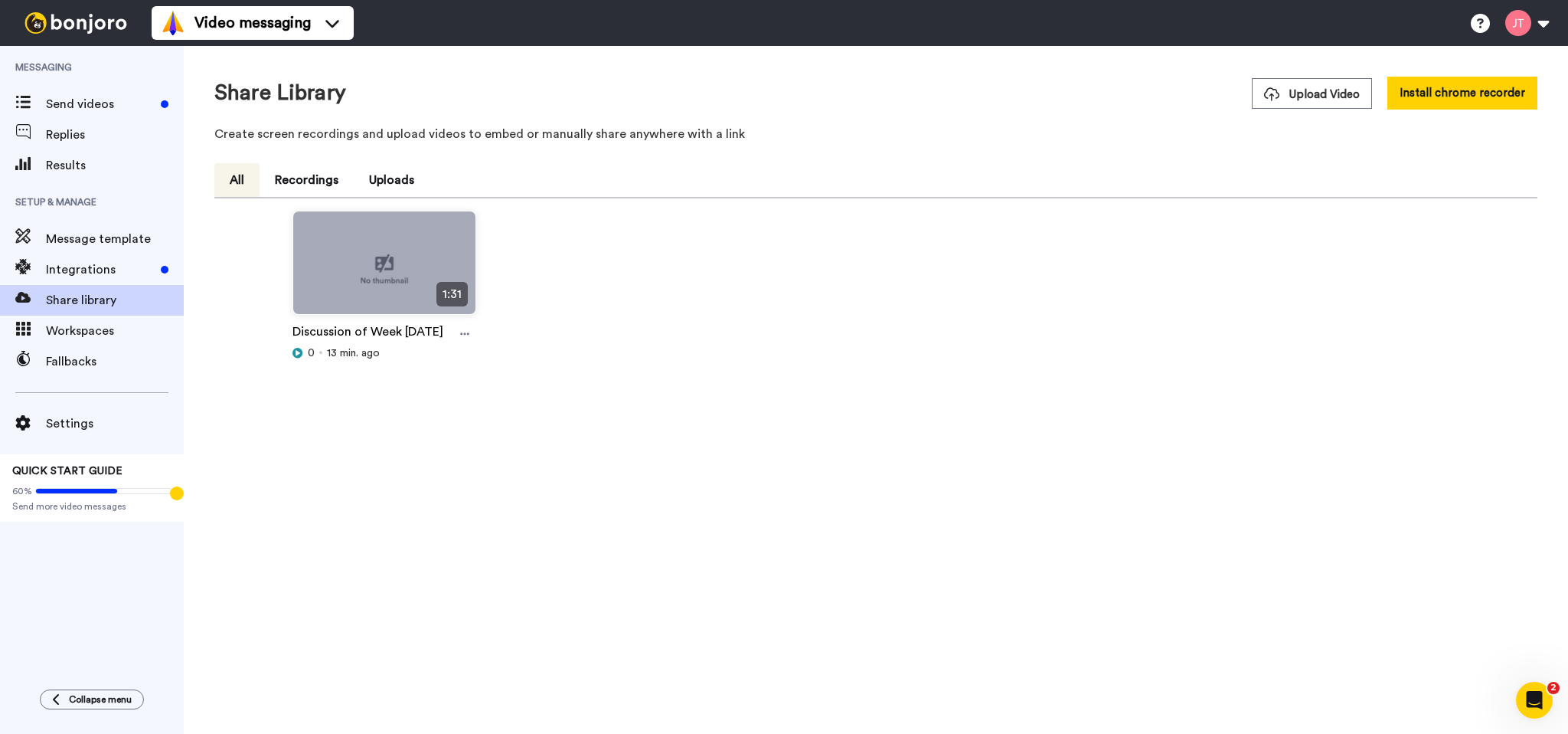
click at [548, 119] on div "Share Library Upload Video Install chrome recorder Create screen recordings and…" at bounding box center [876, 113] width 1323 height 75
click at [82, 272] on span "Integrations" at bounding box center [100, 269] width 109 height 18
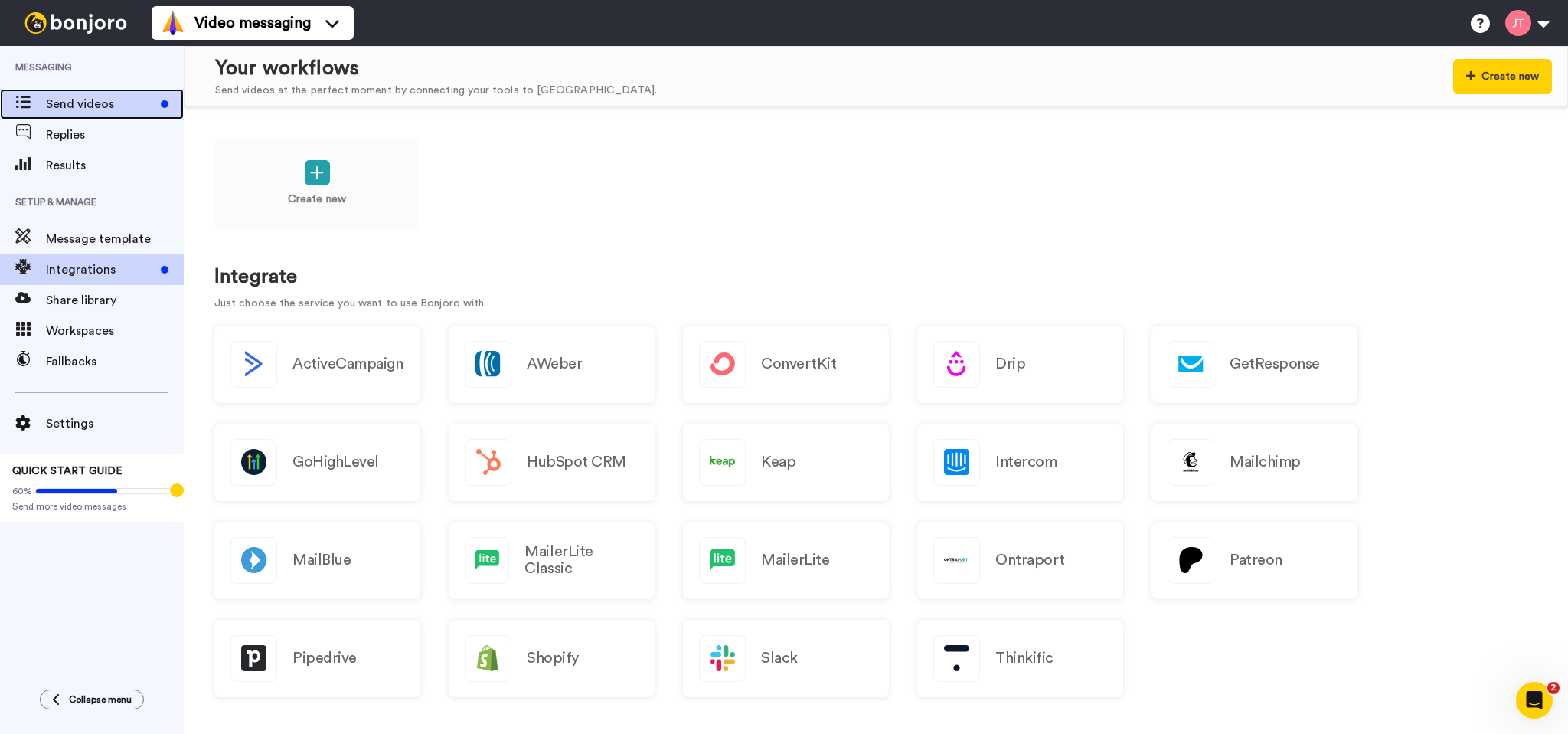
click at [83, 95] on span "Send videos" at bounding box center [100, 104] width 109 height 18
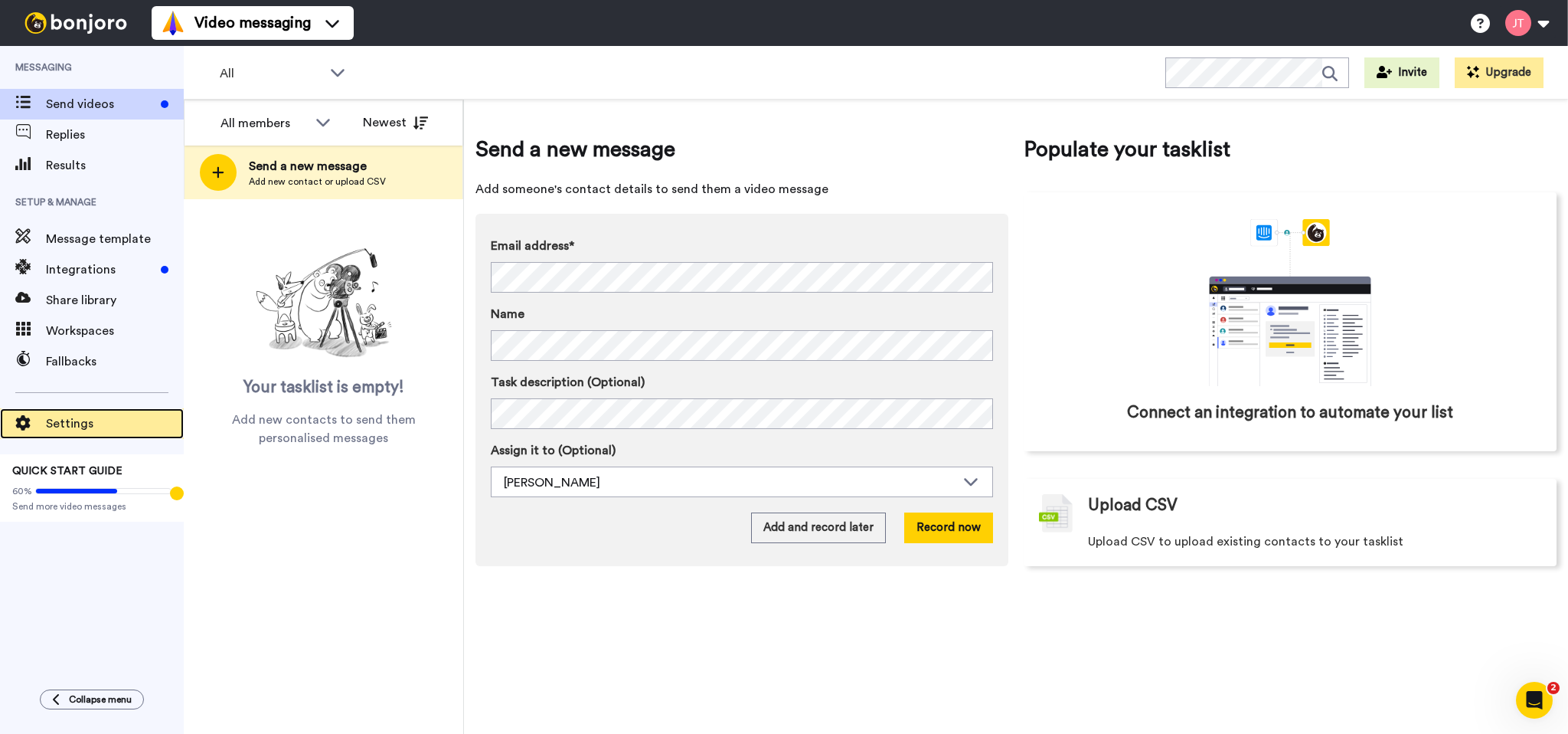
click at [70, 425] on span "Settings" at bounding box center [115, 423] width 138 height 18
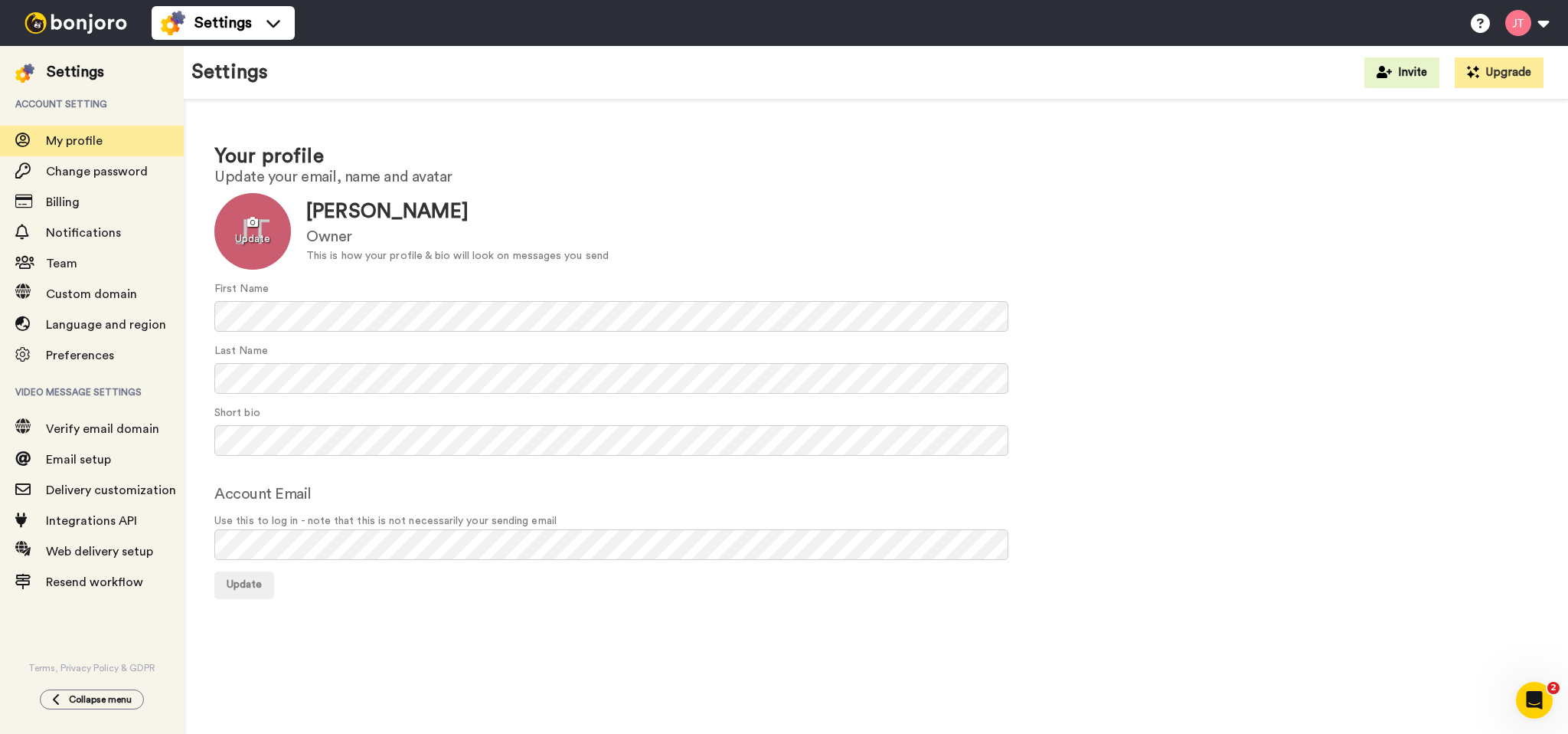
click at [254, 235] on div at bounding box center [252, 230] width 76 height 76
click at [252, 227] on div at bounding box center [252, 230] width 76 height 76
click at [252, 588] on span "Update" at bounding box center [244, 584] width 35 height 11
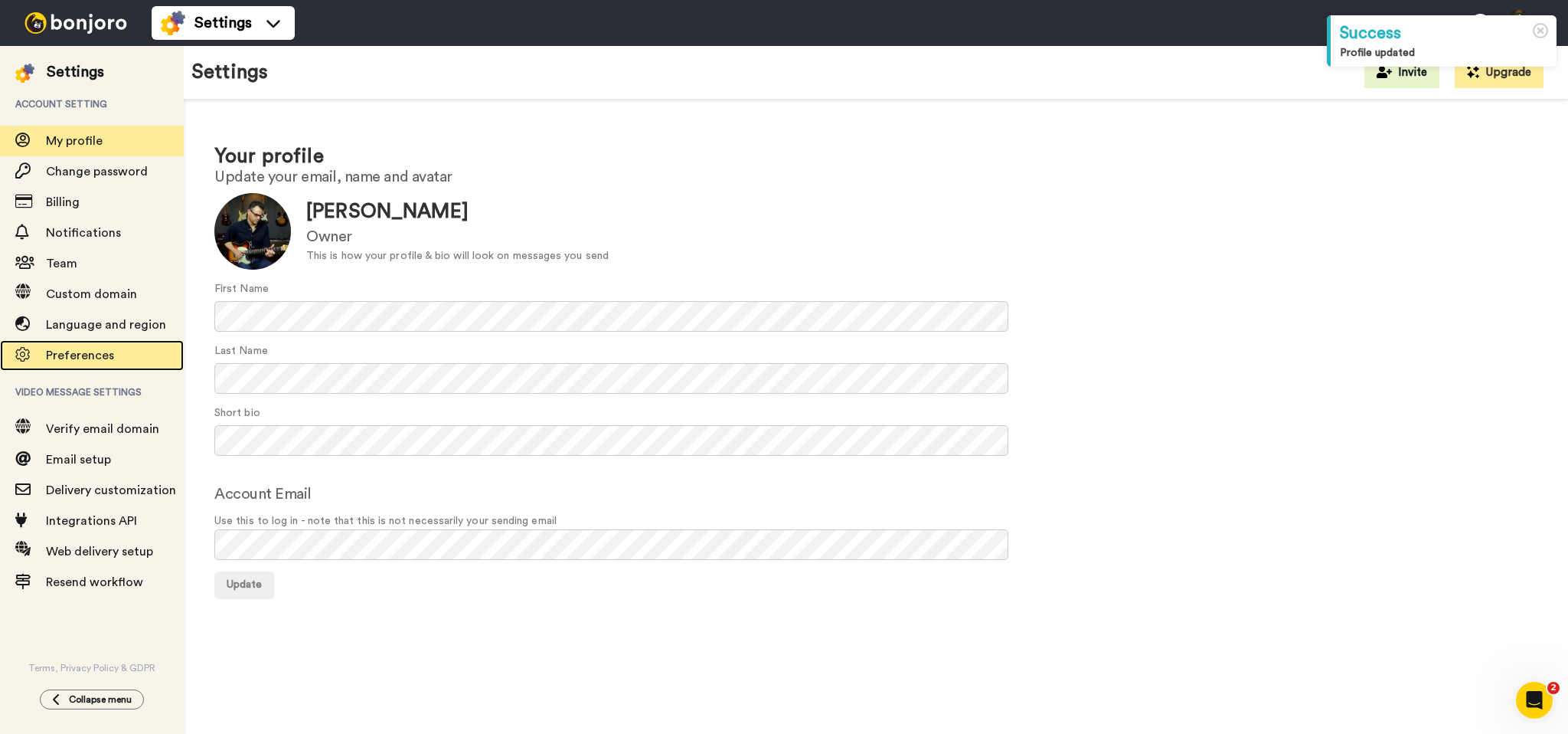
click at [75, 354] on span "Preferences" at bounding box center [80, 355] width 68 height 12
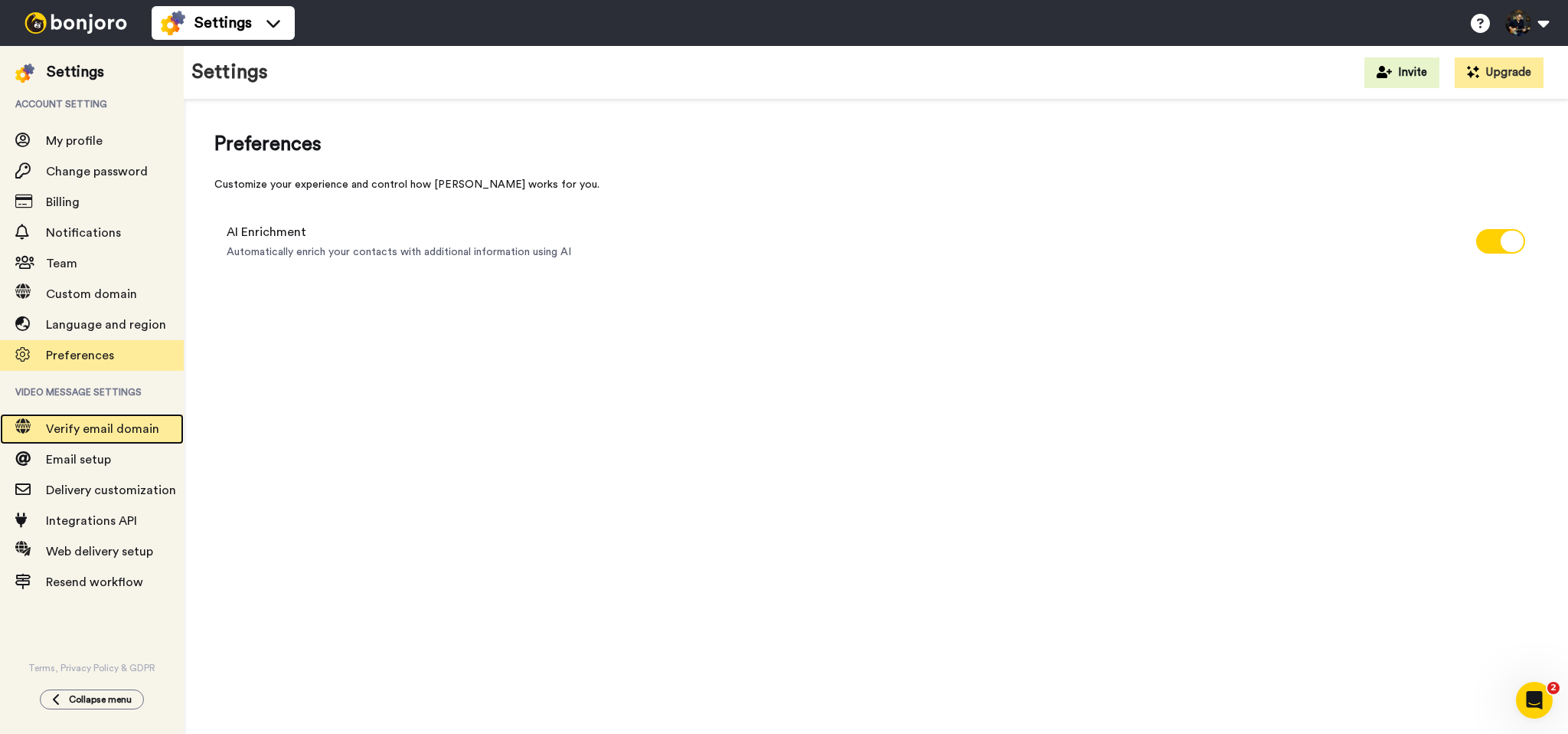
click at [81, 425] on span "Verify email domain" at bounding box center [103, 429] width 113 height 12
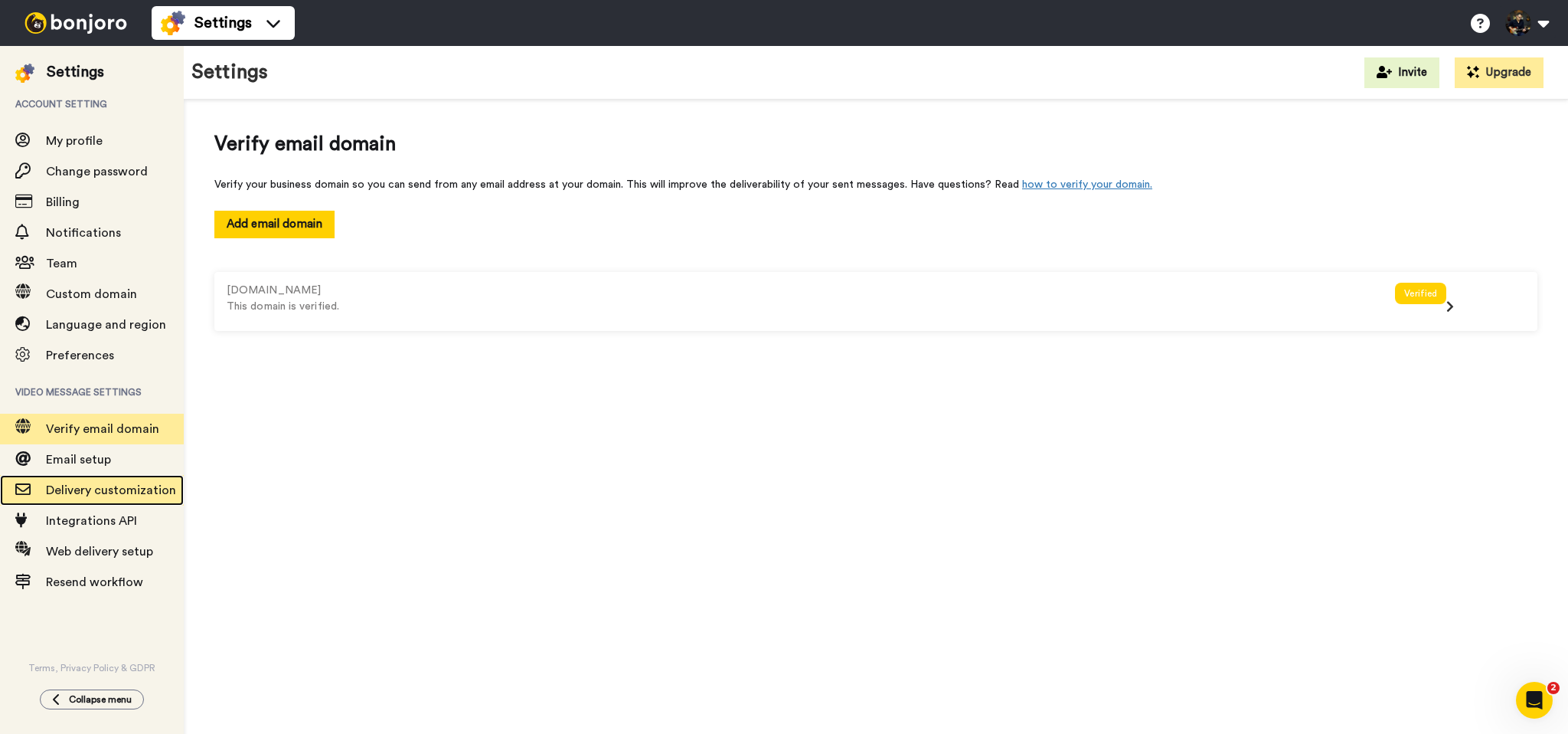
click at [104, 489] on span "Delivery customization" at bounding box center [111, 490] width 130 height 12
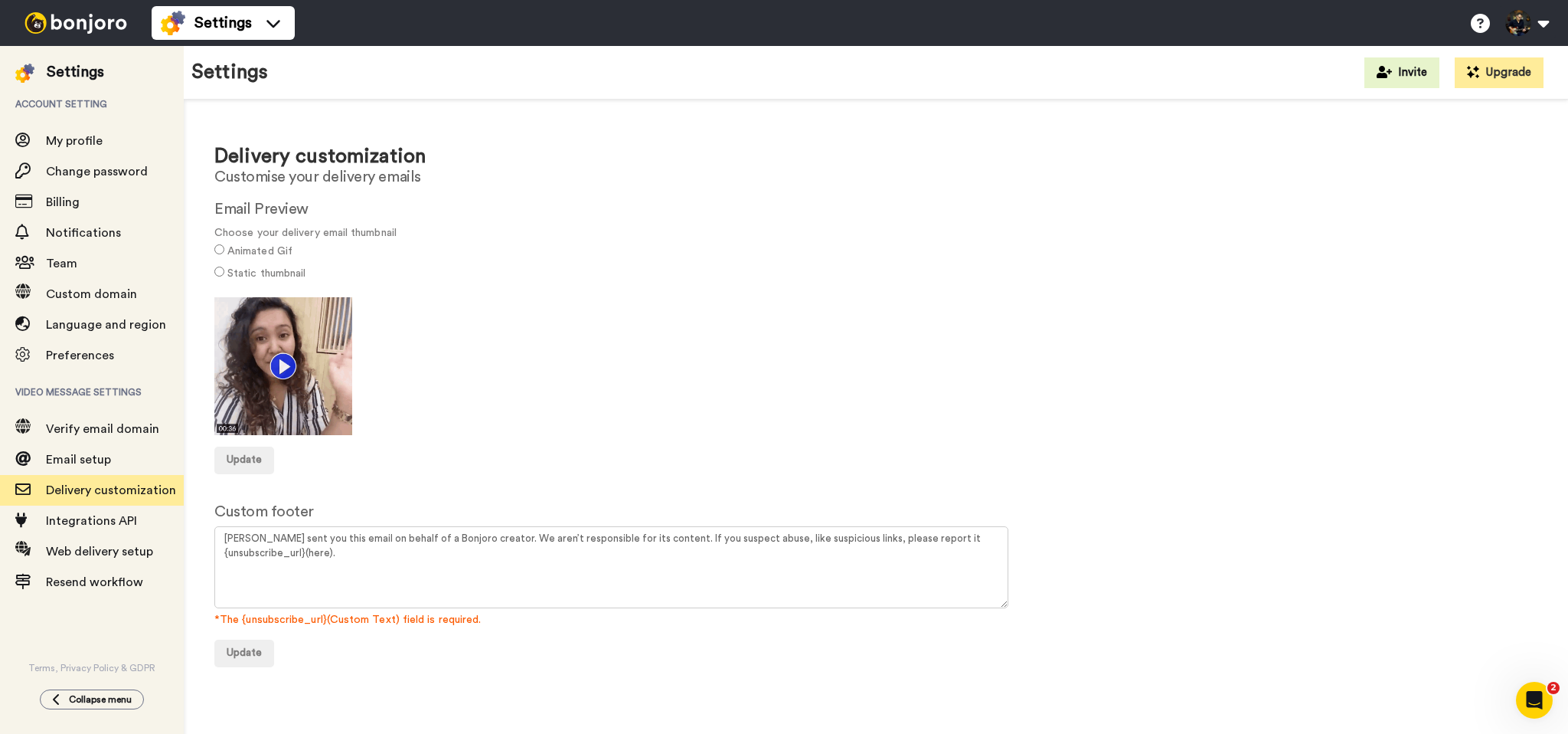
click at [1142, 335] on div at bounding box center [876, 366] width 1323 height 138
click at [114, 523] on span "Integrations API" at bounding box center [92, 521] width 91 height 12
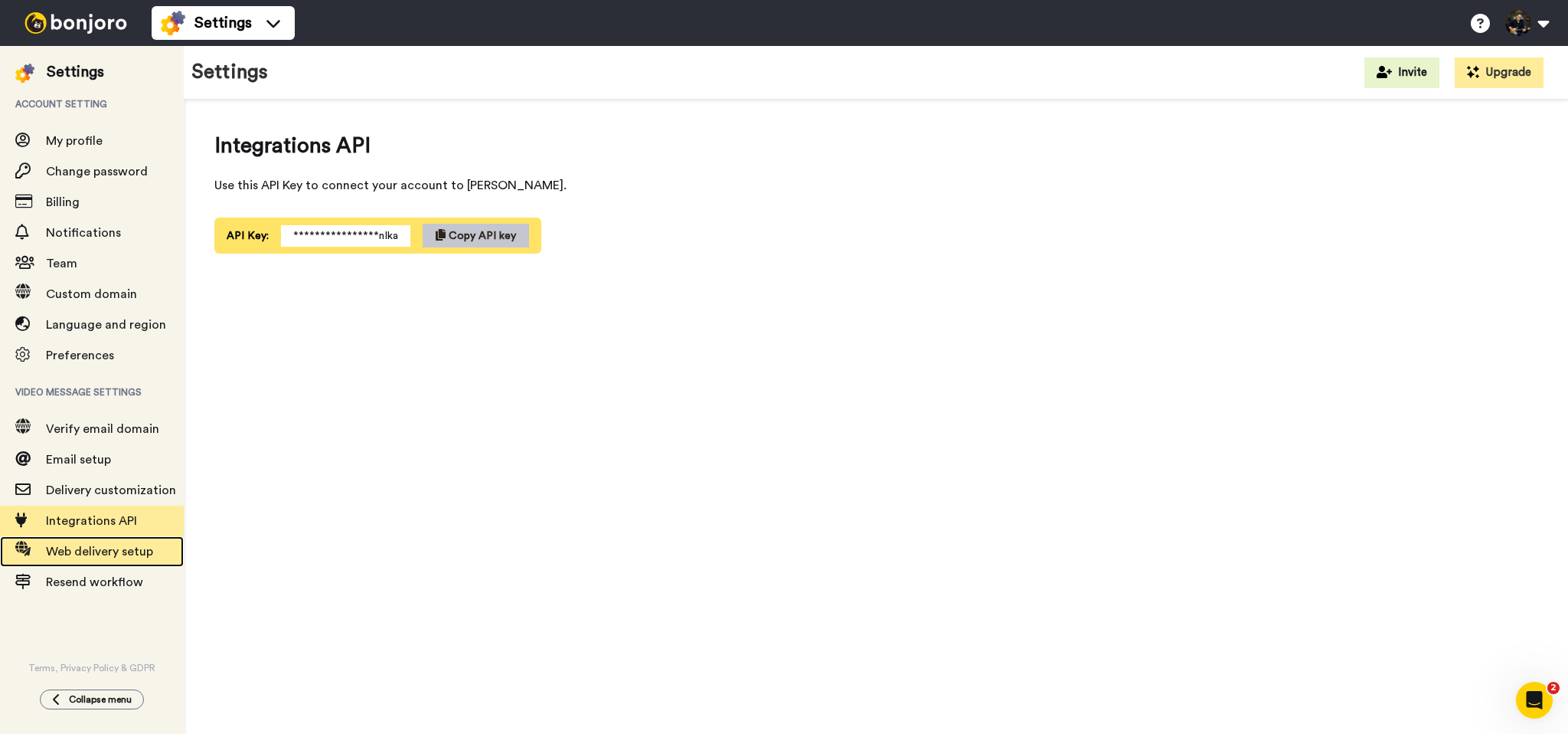
click at [111, 554] on span "Web delivery setup" at bounding box center [99, 552] width 107 height 12
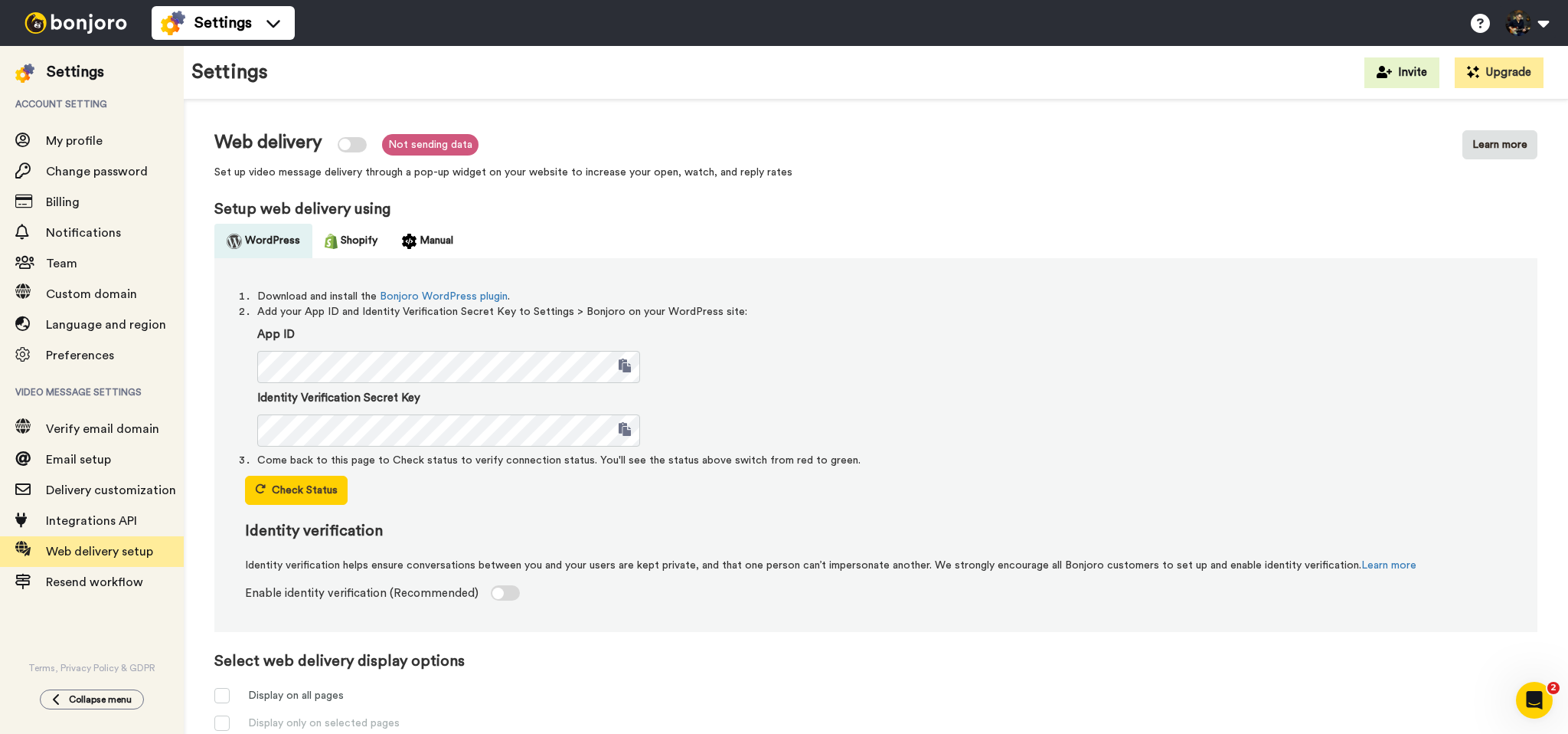
click at [977, 187] on div "Web delivery Not sending data Set up video message delivery through a pop-up wi…" at bounding box center [876, 604] width 1323 height 947
click at [357, 146] on div at bounding box center [352, 145] width 29 height 15
click at [964, 184] on div "Web delivery Not sending data Set up video message delivery through a pop-up wi…" at bounding box center [876, 604] width 1323 height 947
click at [420, 248] on button "Manual" at bounding box center [427, 241] width 76 height 34
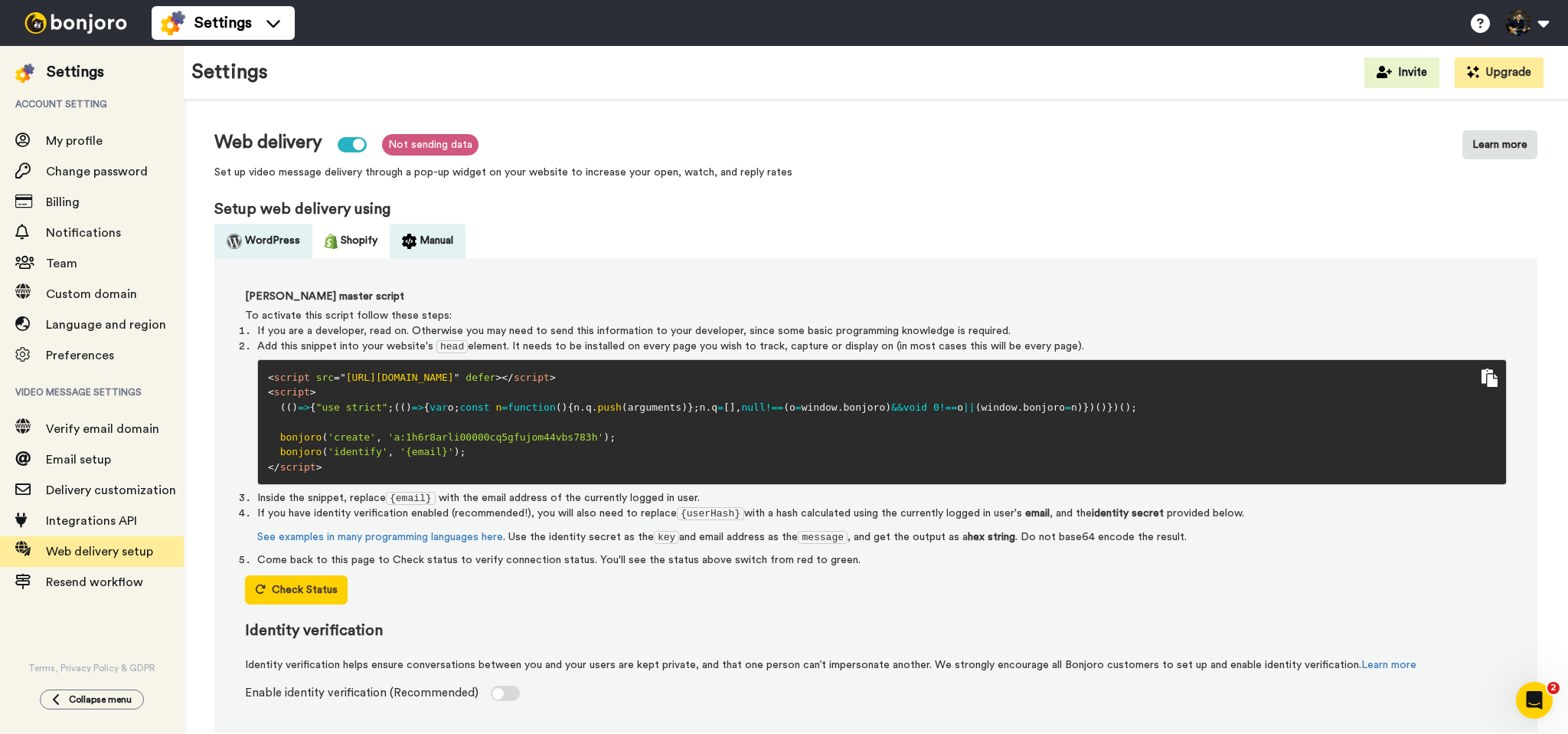
click at [250, 243] on button "WordPress" at bounding box center [263, 241] width 98 height 34
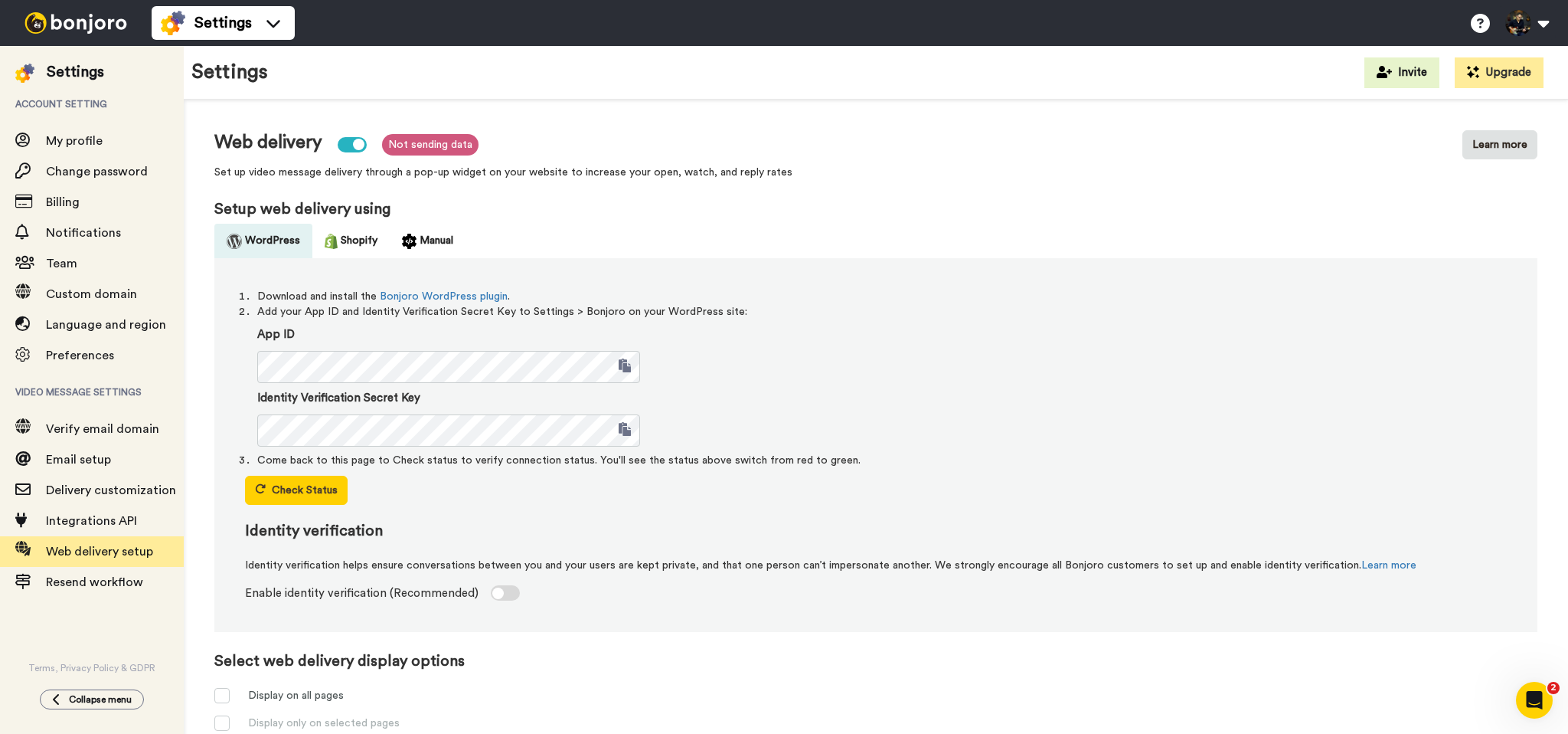
click at [1057, 333] on label "App ID" at bounding box center [882, 334] width 1250 height 18
click at [925, 245] on ul "WordPress Shopify Manual" at bounding box center [876, 241] width 1323 height 34
click at [1500, 151] on button "Learn more" at bounding box center [1500, 145] width 75 height 29
click at [1101, 224] on ul "WordPress Shopify Manual" at bounding box center [876, 241] width 1323 height 34
click at [1002, 152] on div "Web delivery Not sending data Set up video message delivery through a pop-up wi…" at bounding box center [876, 155] width 1323 height 50
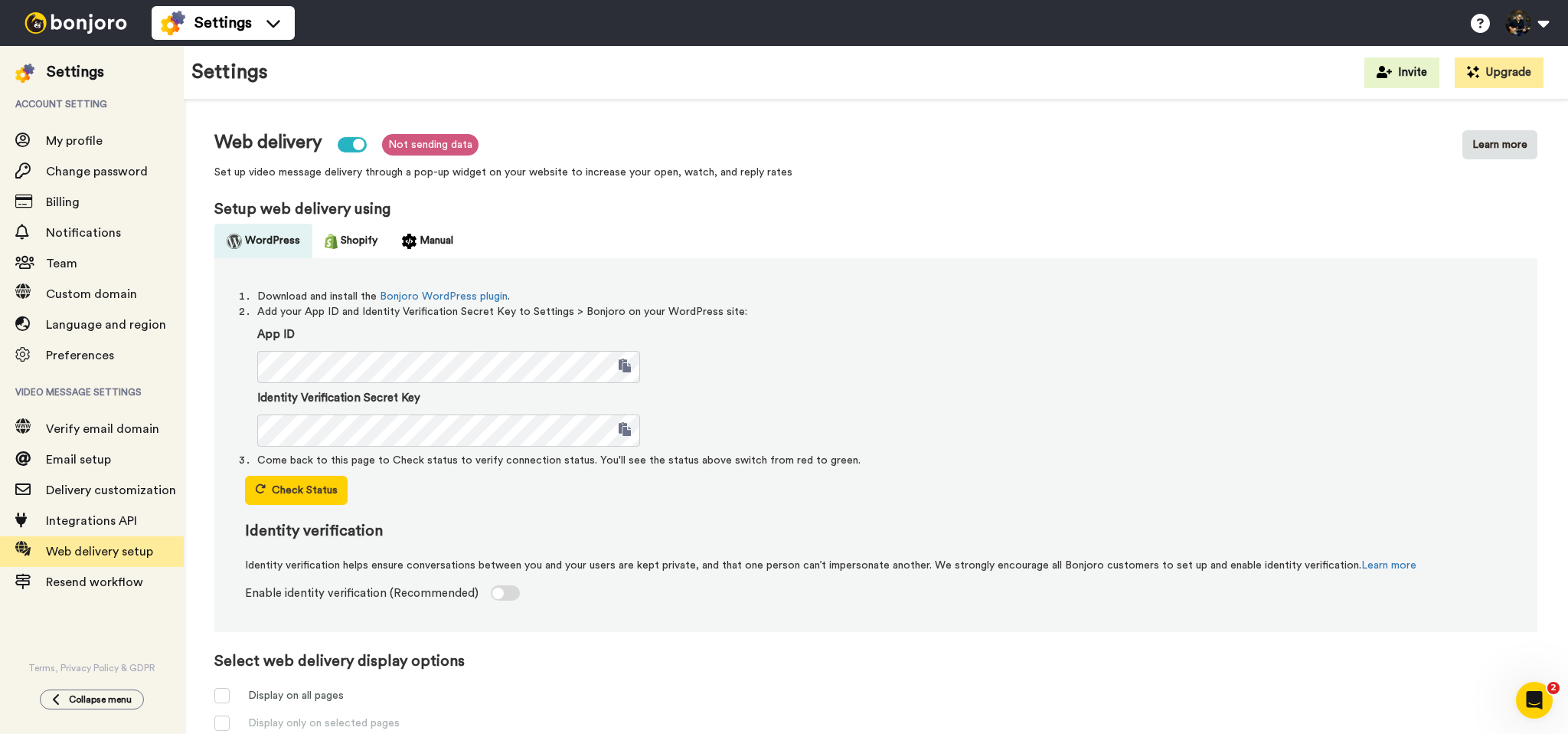
click at [812, 194] on div "Web delivery Not sending data Set up video message delivery through a pop-up wi…" at bounding box center [876, 604] width 1323 height 947
click at [74, 355] on span "Preferences" at bounding box center [80, 355] width 68 height 12
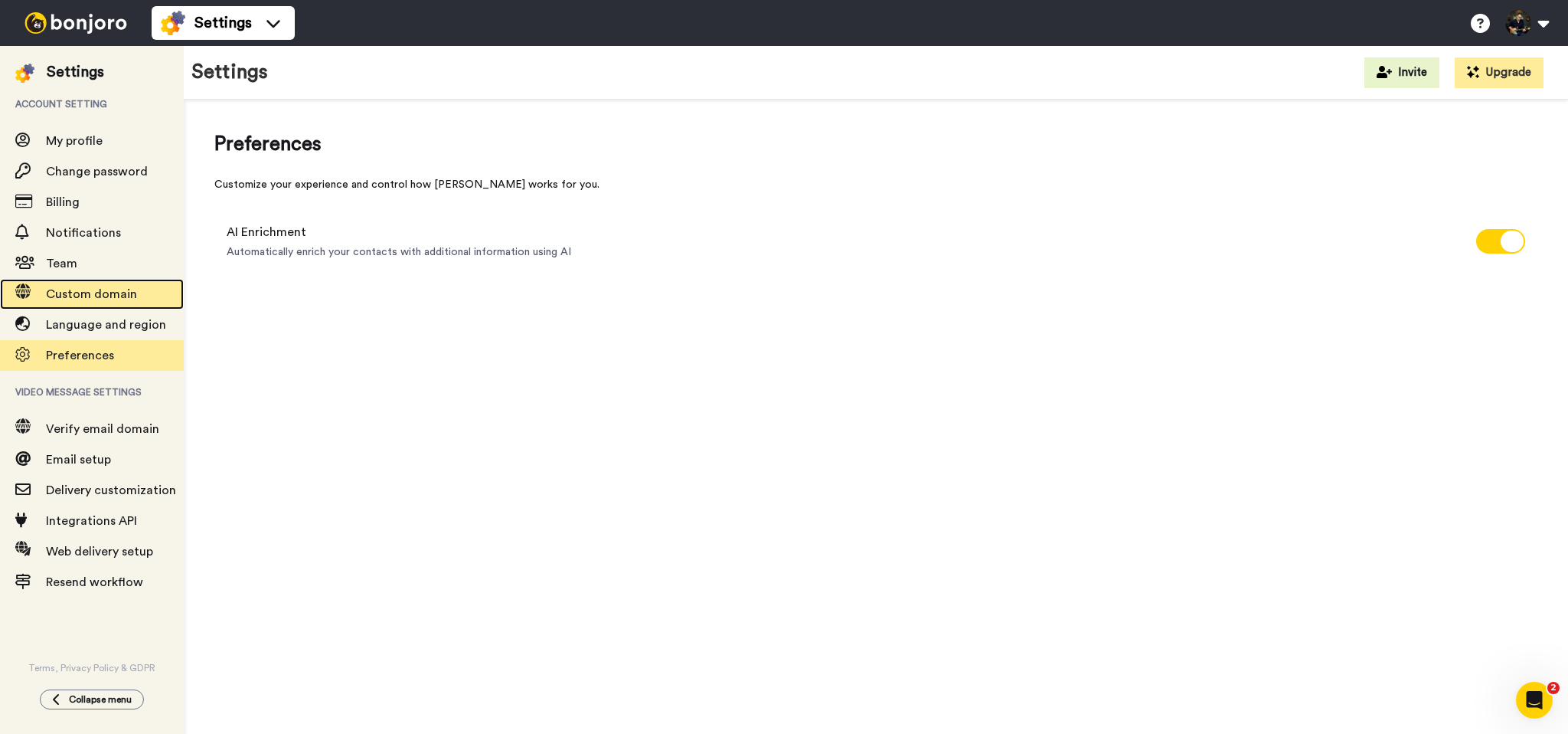
click at [73, 292] on span "Custom domain" at bounding box center [92, 294] width 91 height 12
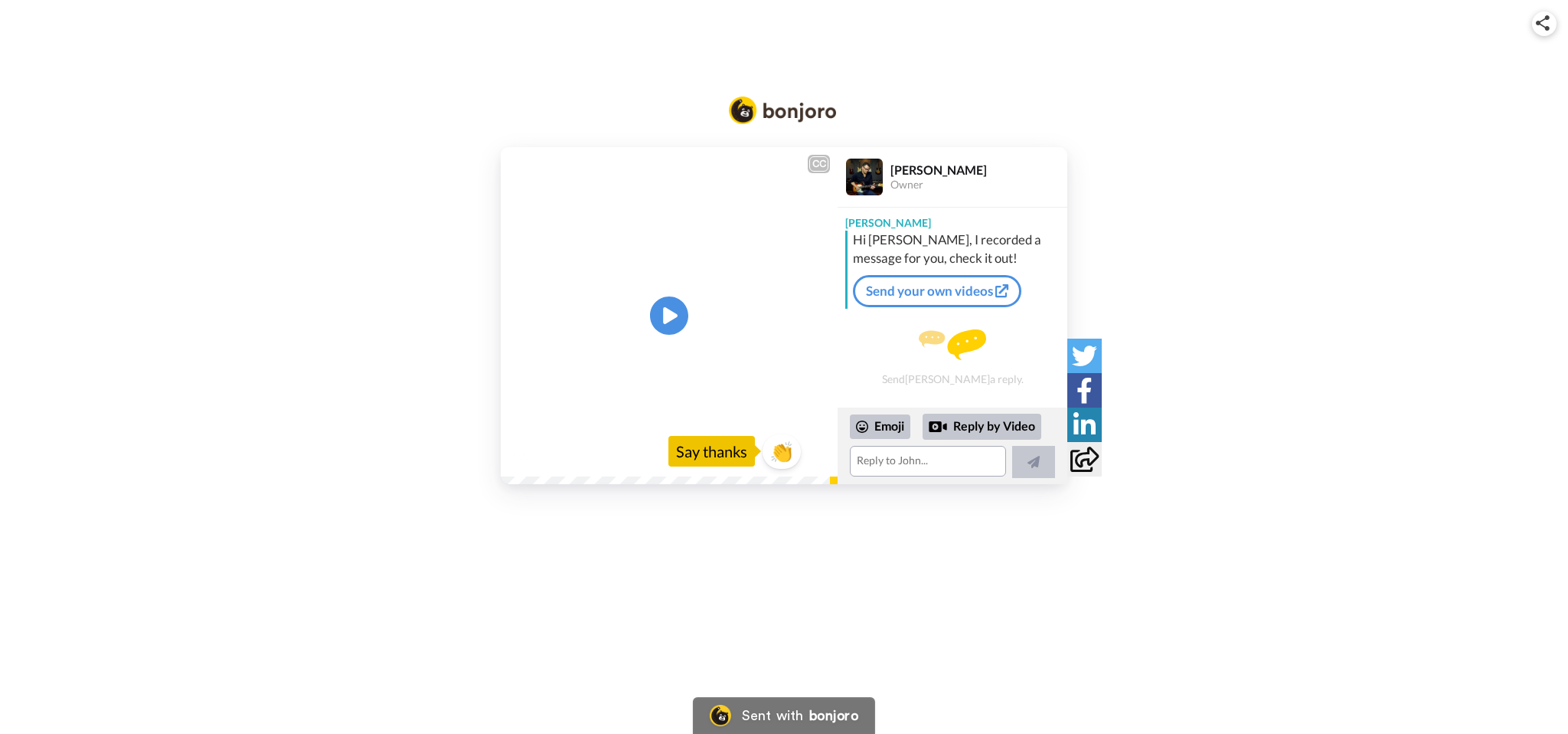
click at [264, 319] on div "CC Play/Pause 0:00 / 0:18 👏 Say thanks [PERSON_NAME] Owner [PERSON_NAME] Hi [PE…" at bounding box center [784, 316] width 1568 height 337
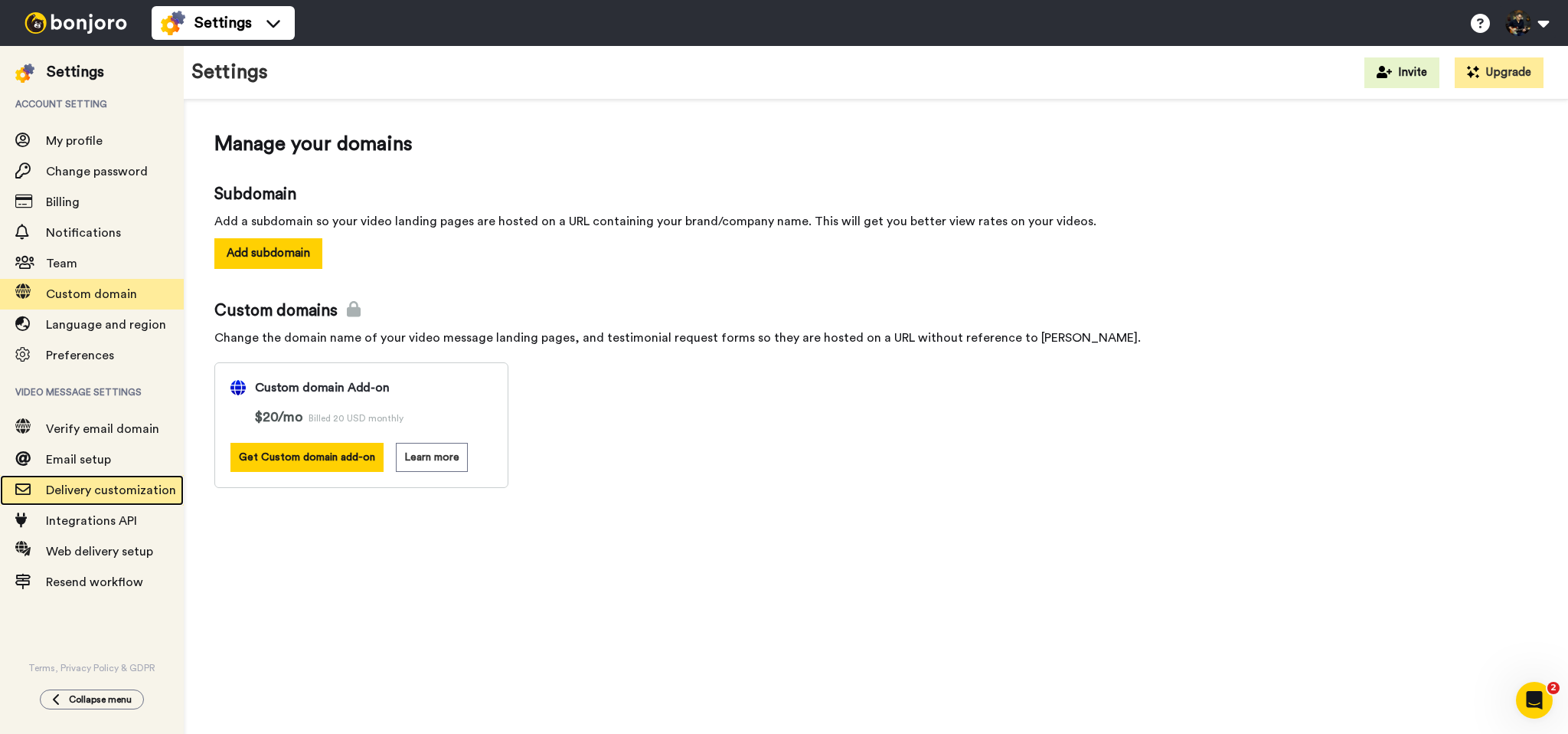
click at [91, 498] on span "Delivery customization" at bounding box center [115, 490] width 138 height 18
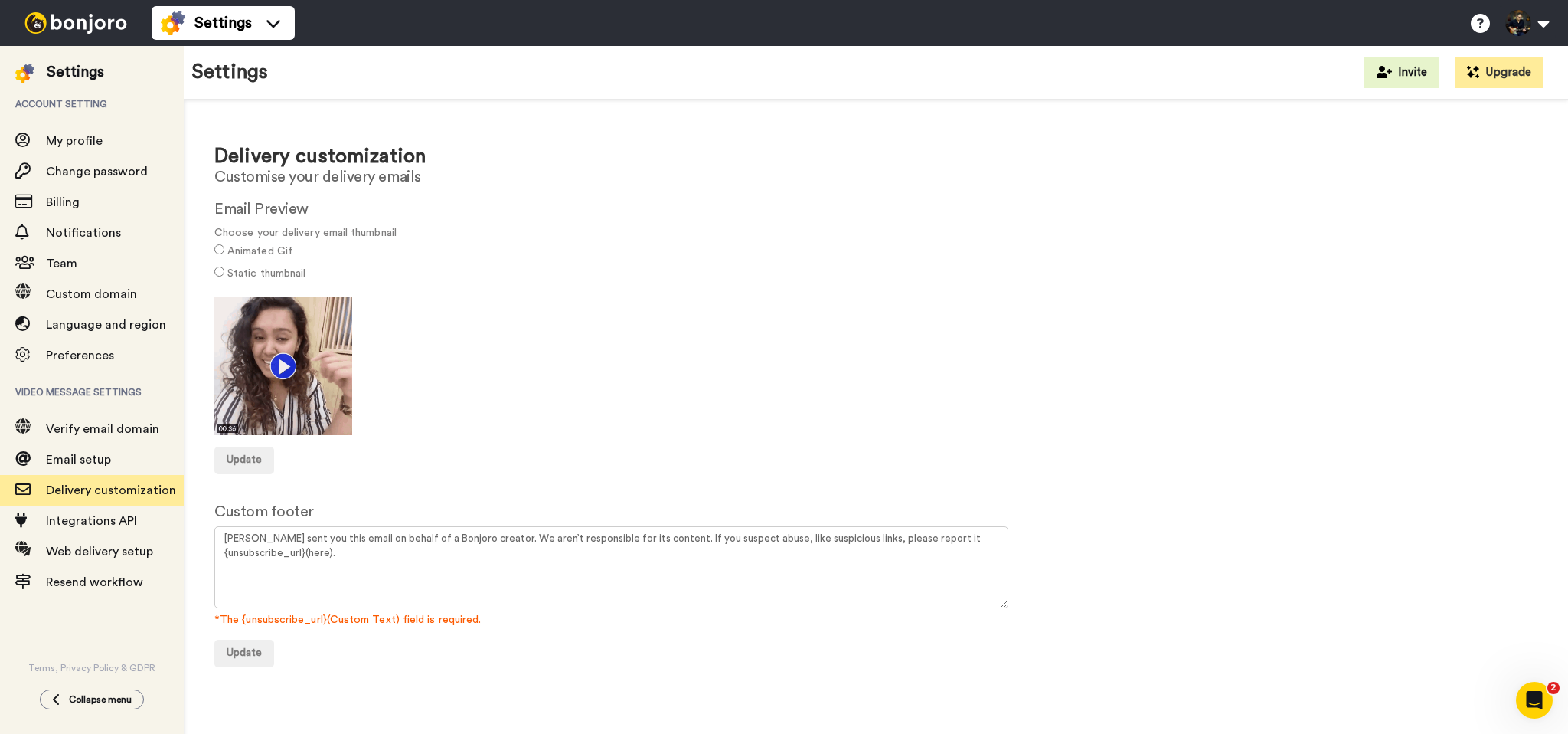
click at [76, 24] on img at bounding box center [75, 22] width 115 height 21
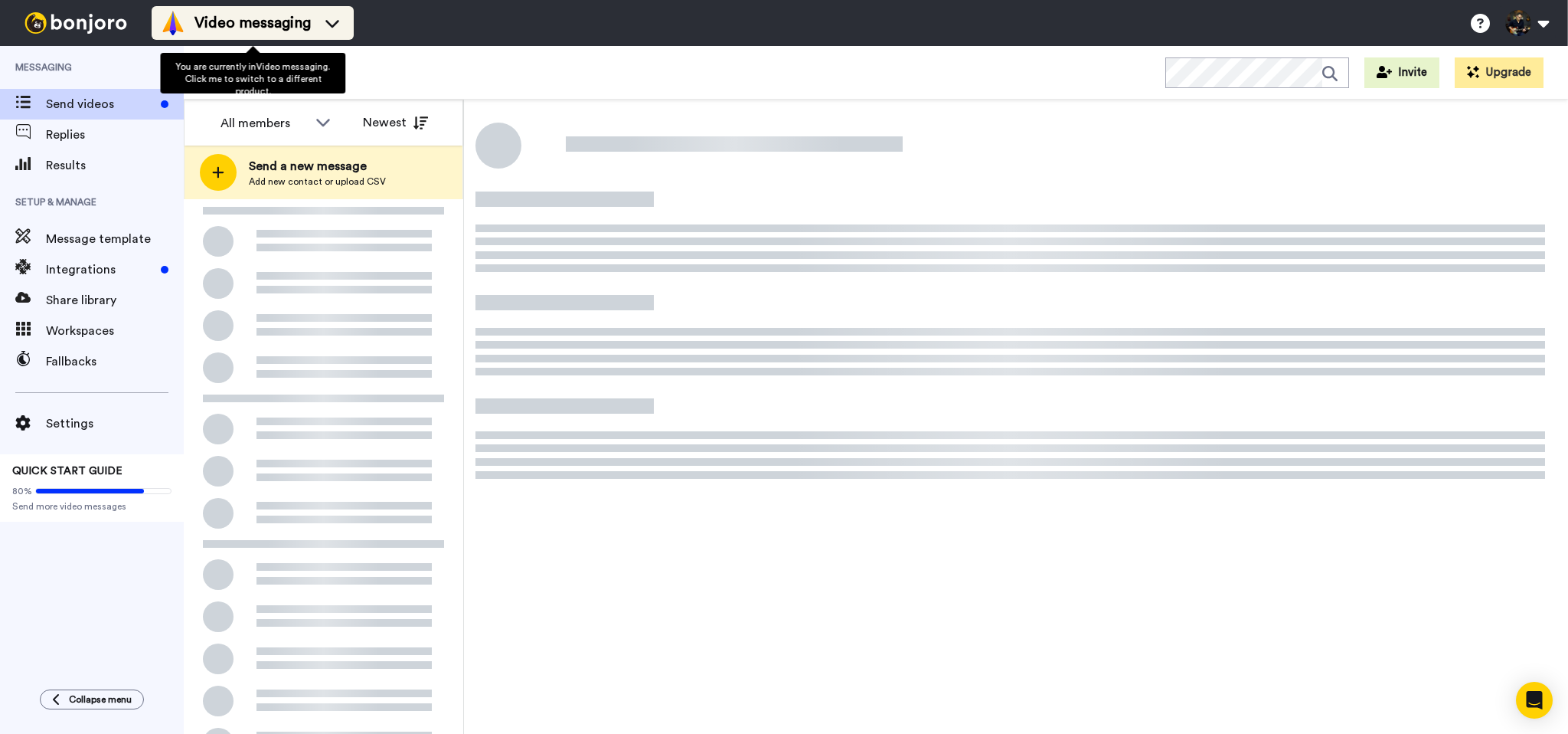
click at [246, 18] on span "Video messaging" at bounding box center [252, 22] width 116 height 21
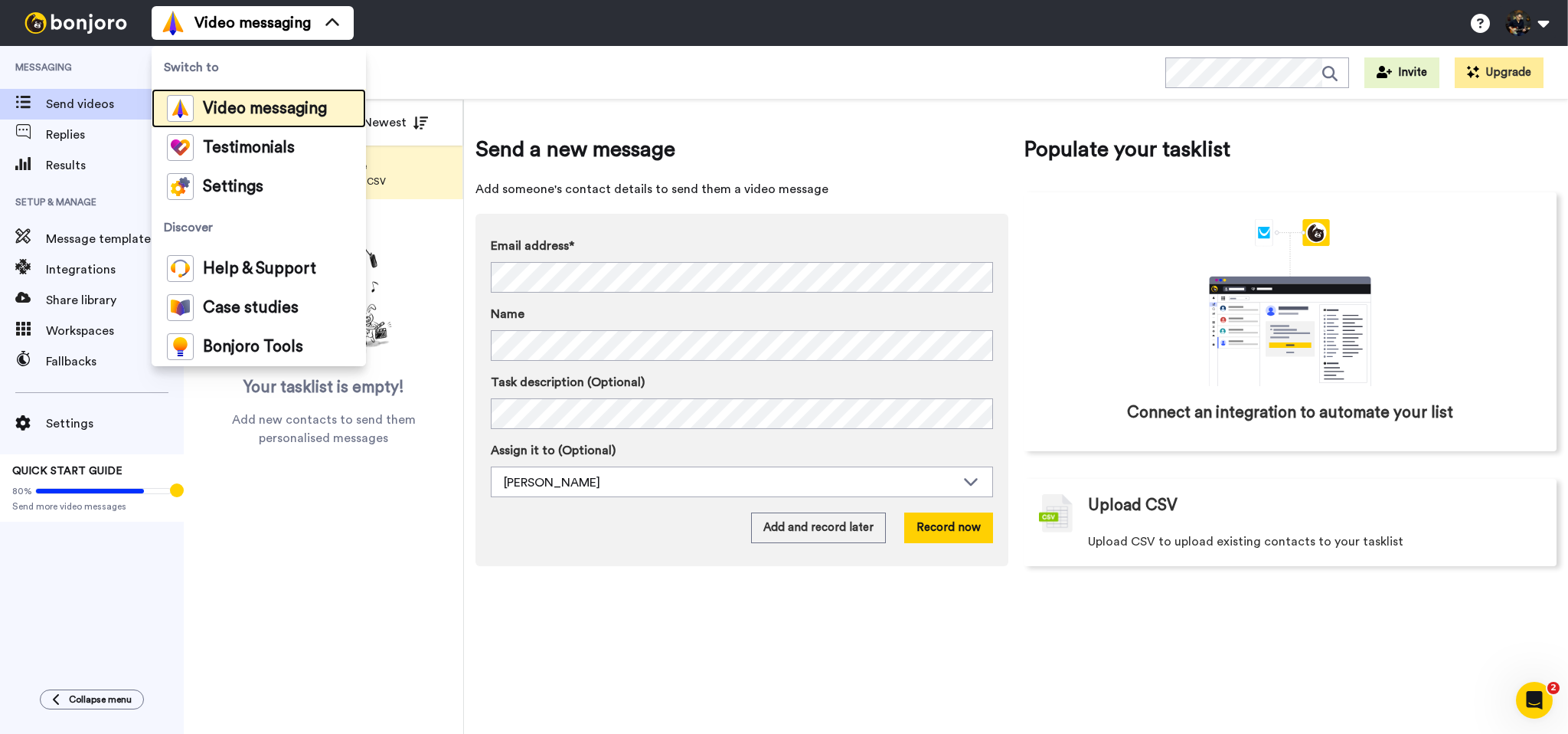
click at [239, 114] on span "Video messaging" at bounding box center [264, 109] width 124 height 15
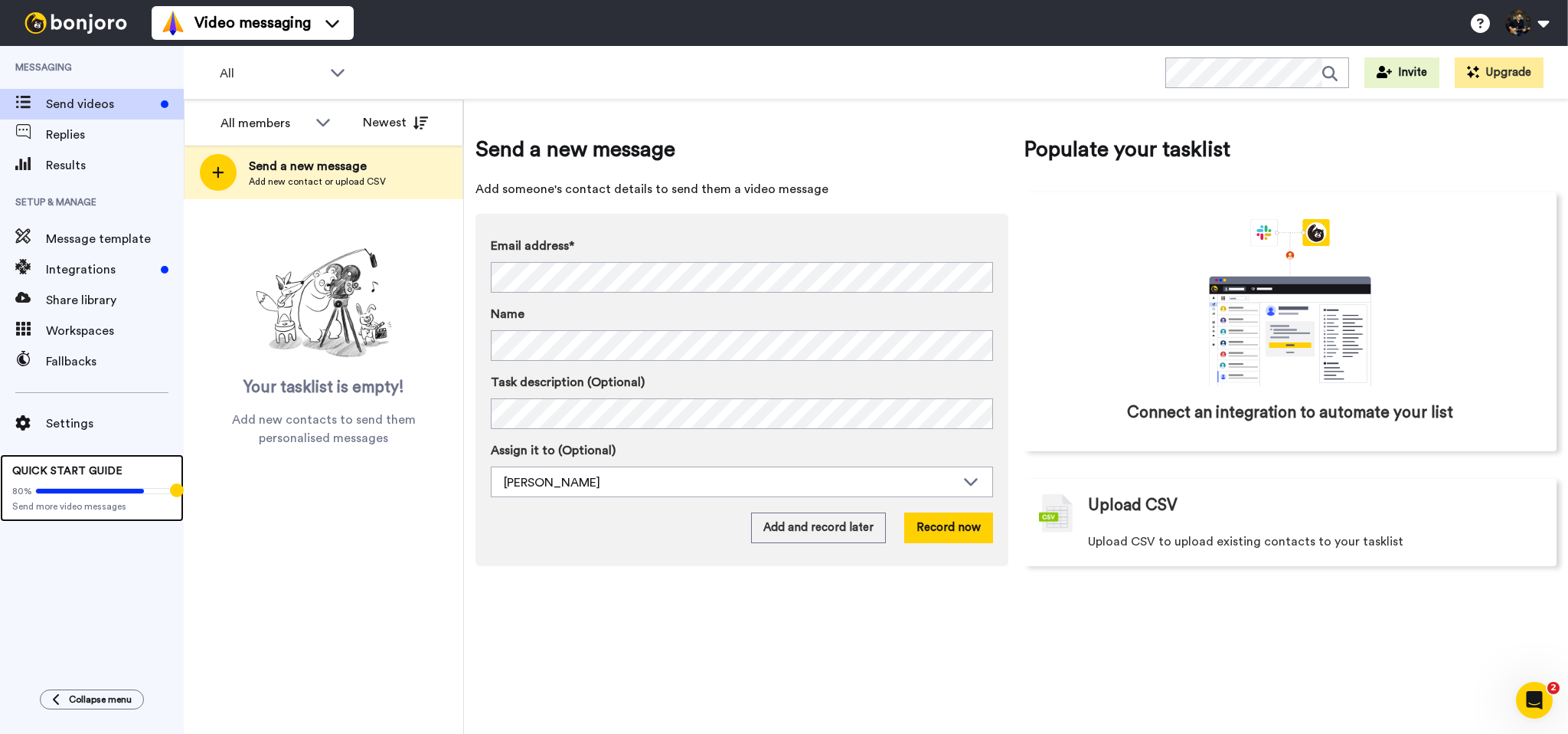
click at [86, 468] on span "QUICK START GUIDE" at bounding box center [67, 471] width 110 height 11
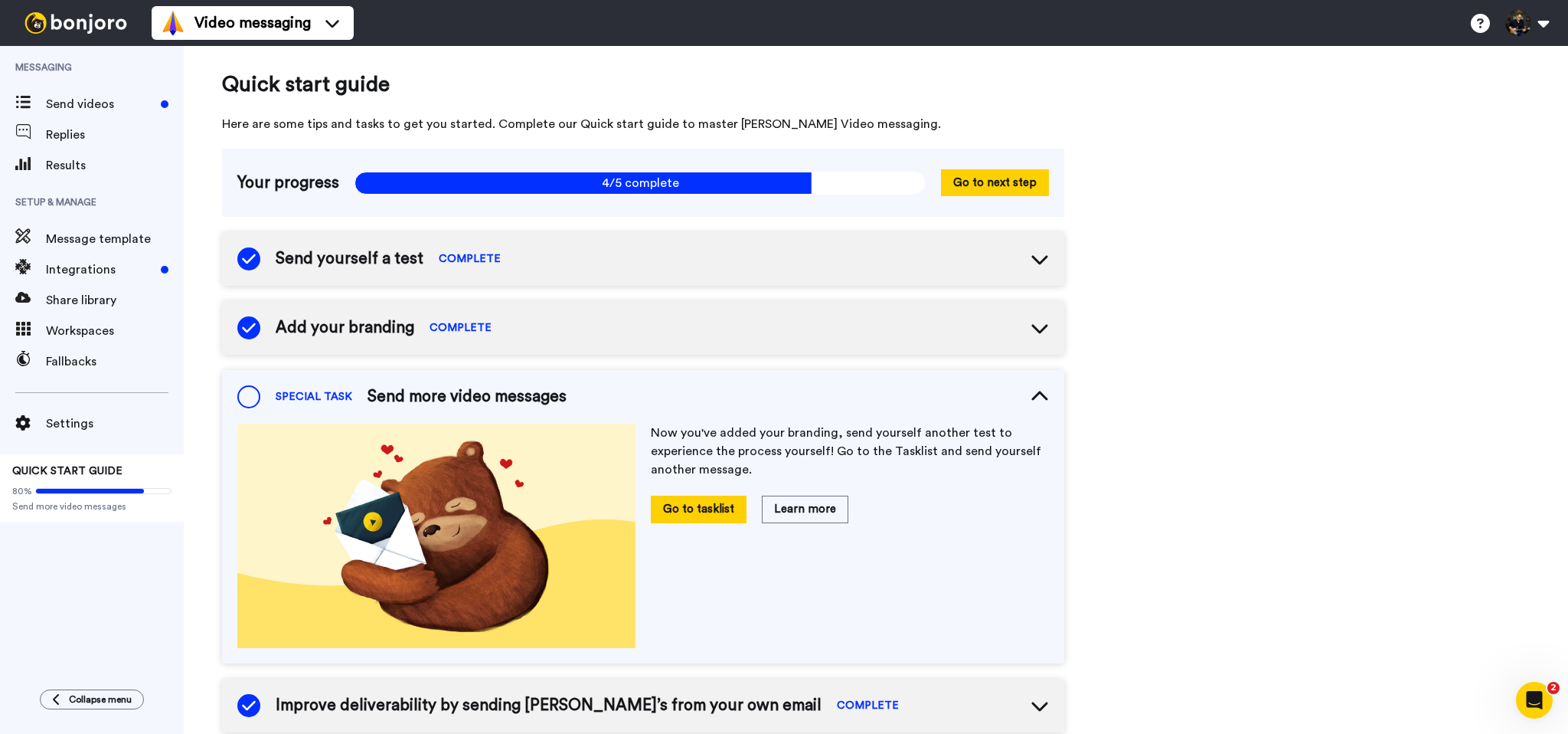
click at [609, 258] on div "Send yourself a test COMPLETE" at bounding box center [643, 259] width 842 height 54
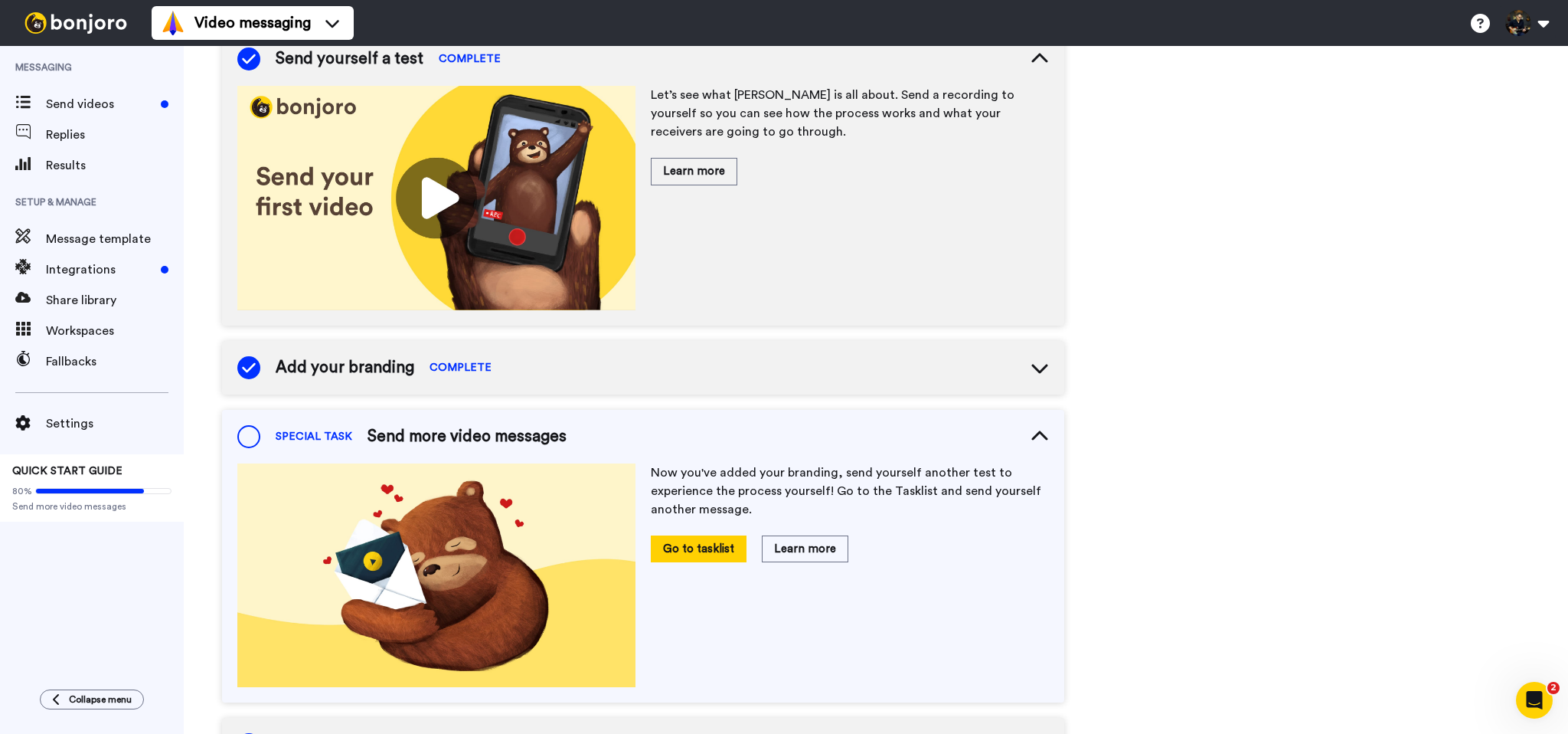
scroll to position [260, 0]
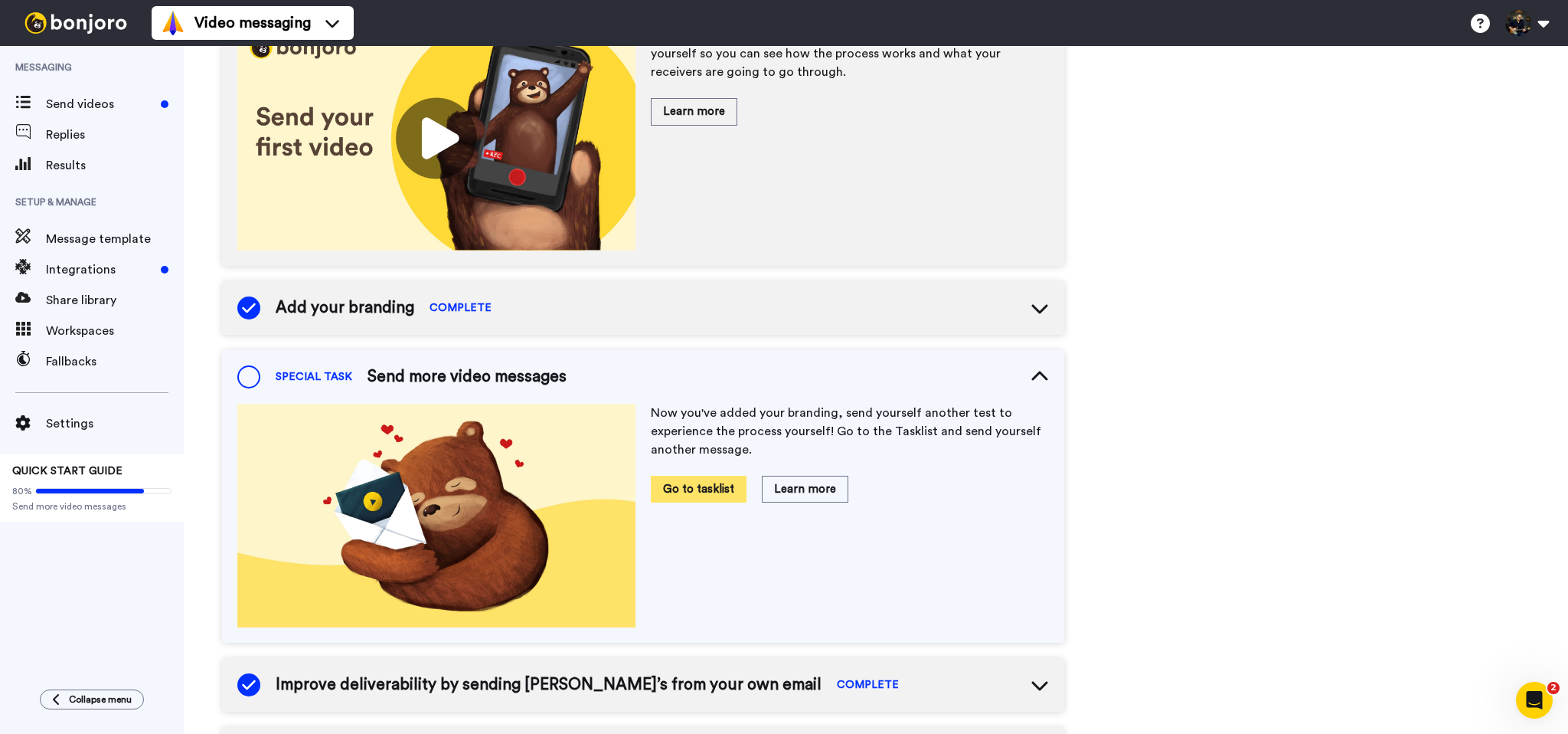
click at [685, 490] on button "Go to tasklist" at bounding box center [698, 488] width 96 height 27
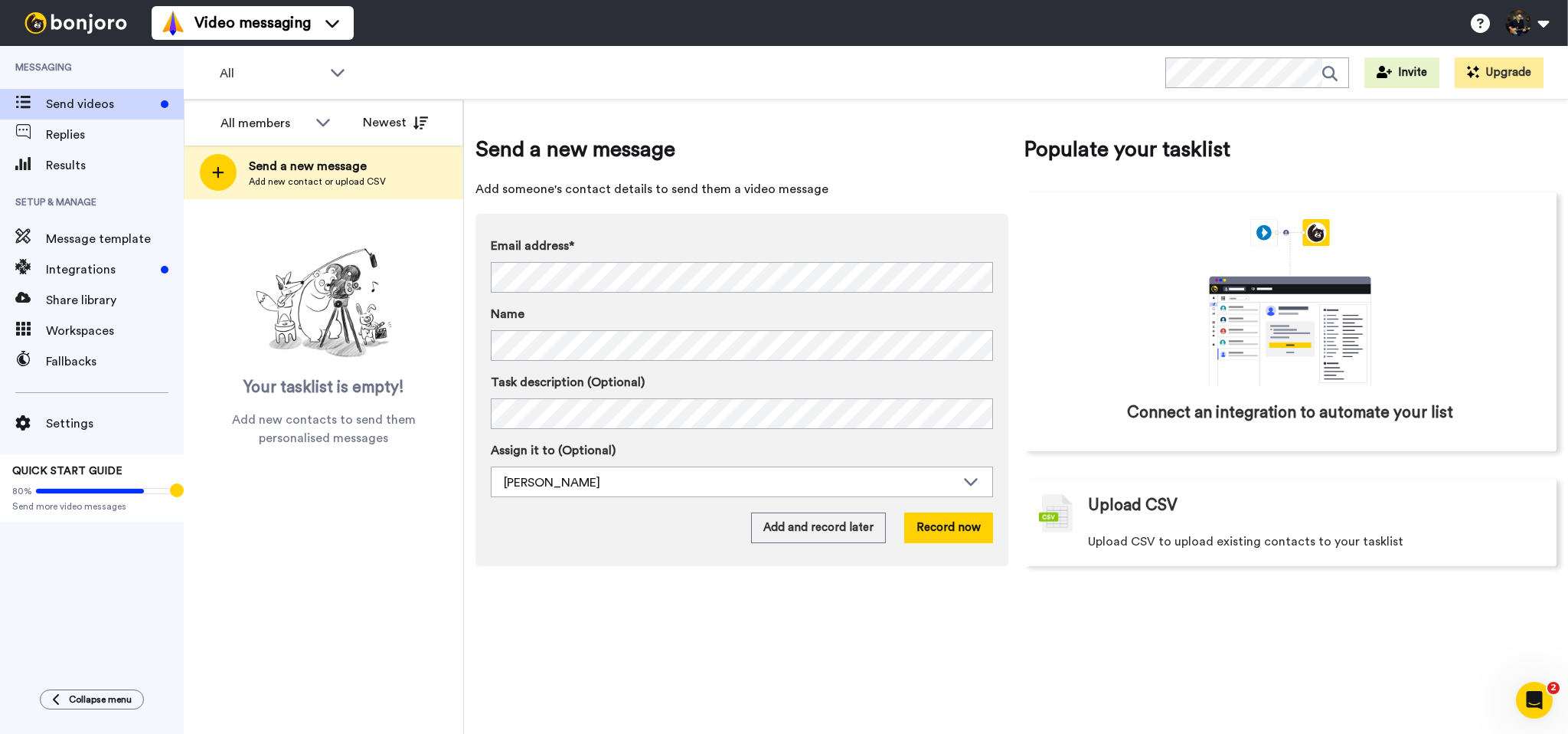
click at [840, 169] on div "Send a new message Add someone's contact details to send them a video message E…" at bounding box center [741, 350] width 533 height 432
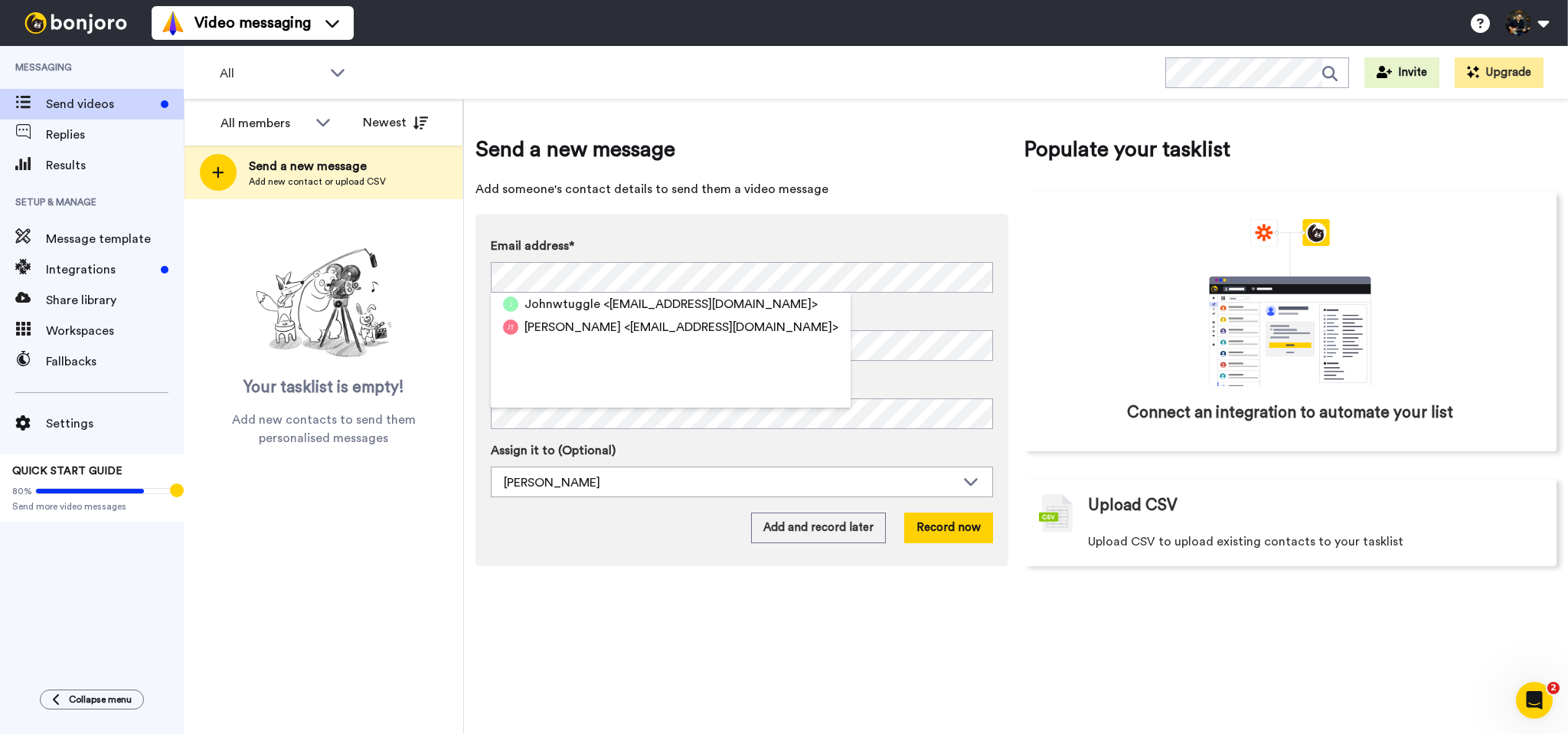
click at [526, 386] on div "Johnwtuggle <[EMAIL_ADDRESS][DOMAIN_NAME]> [PERSON_NAME] <[EMAIL_ADDRESS][DOMAI…" at bounding box center [670, 350] width 359 height 115
click at [573, 317] on div "[PERSON_NAME] <[EMAIL_ADDRESS][DOMAIN_NAME]>" at bounding box center [670, 327] width 359 height 23
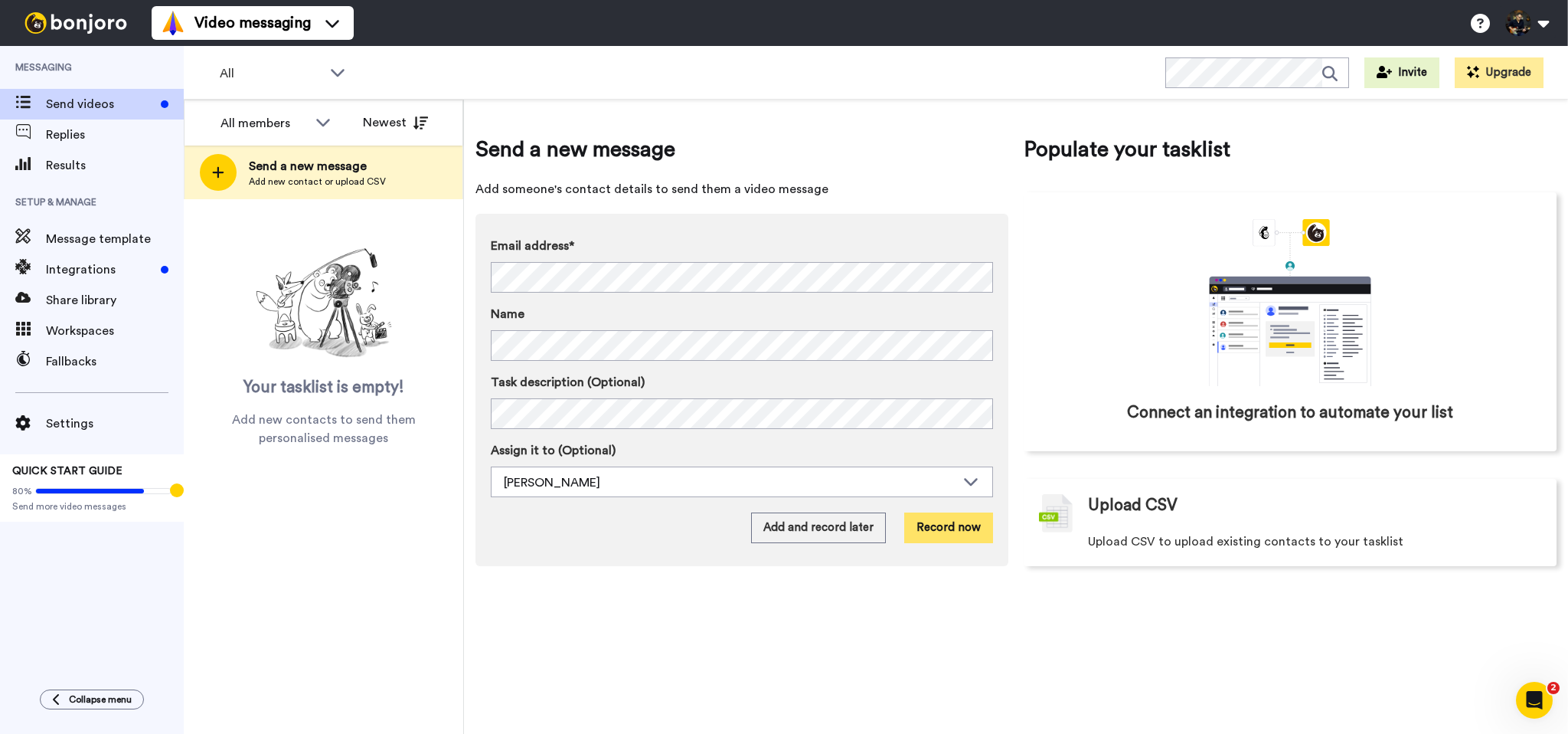
click at [953, 531] on button "Record now" at bounding box center [948, 528] width 89 height 31
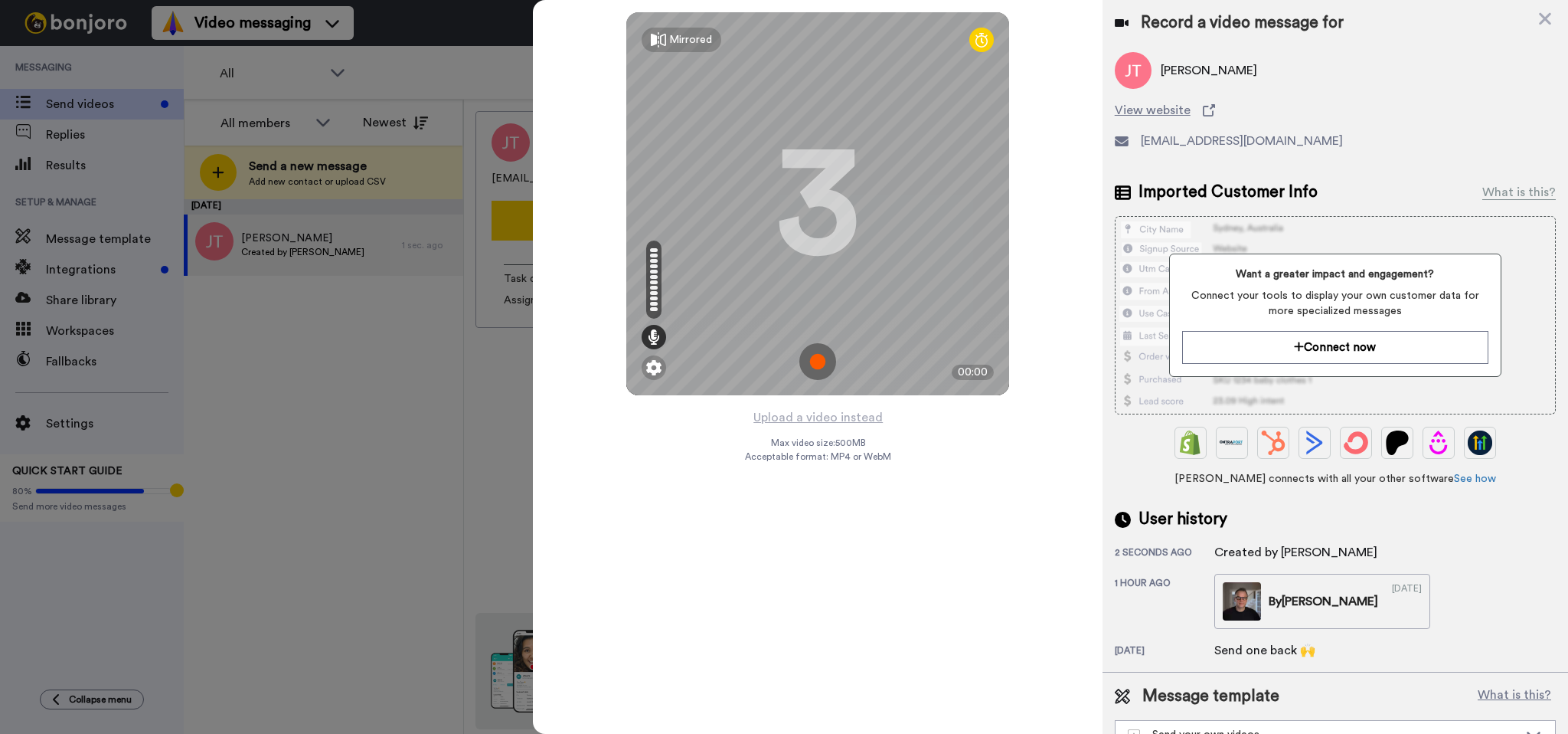
click at [331, 440] on div at bounding box center [784, 367] width 1568 height 734
click at [1541, 22] on icon at bounding box center [1545, 19] width 12 height 12
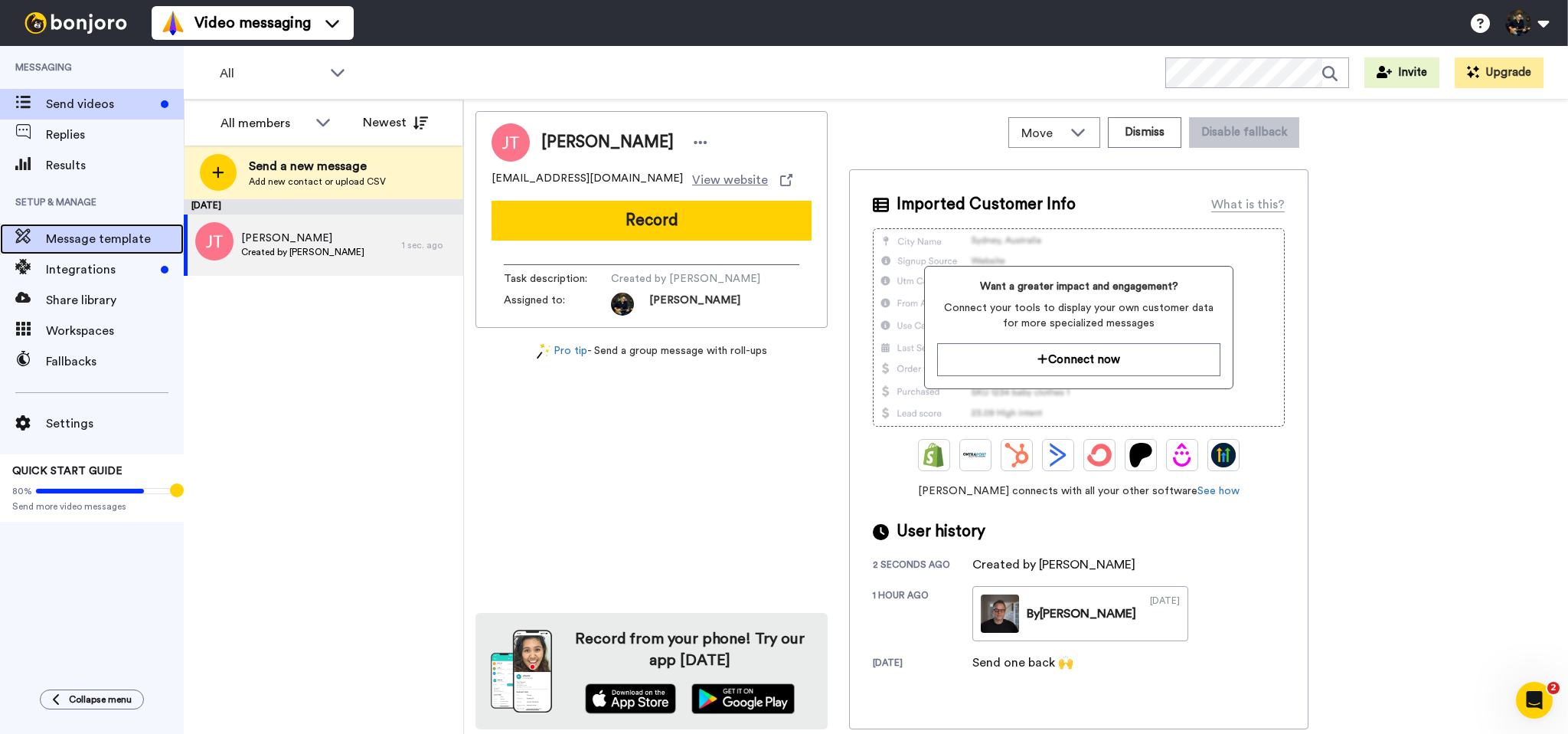
click at [111, 233] on span "Message template" at bounding box center [115, 238] width 138 height 18
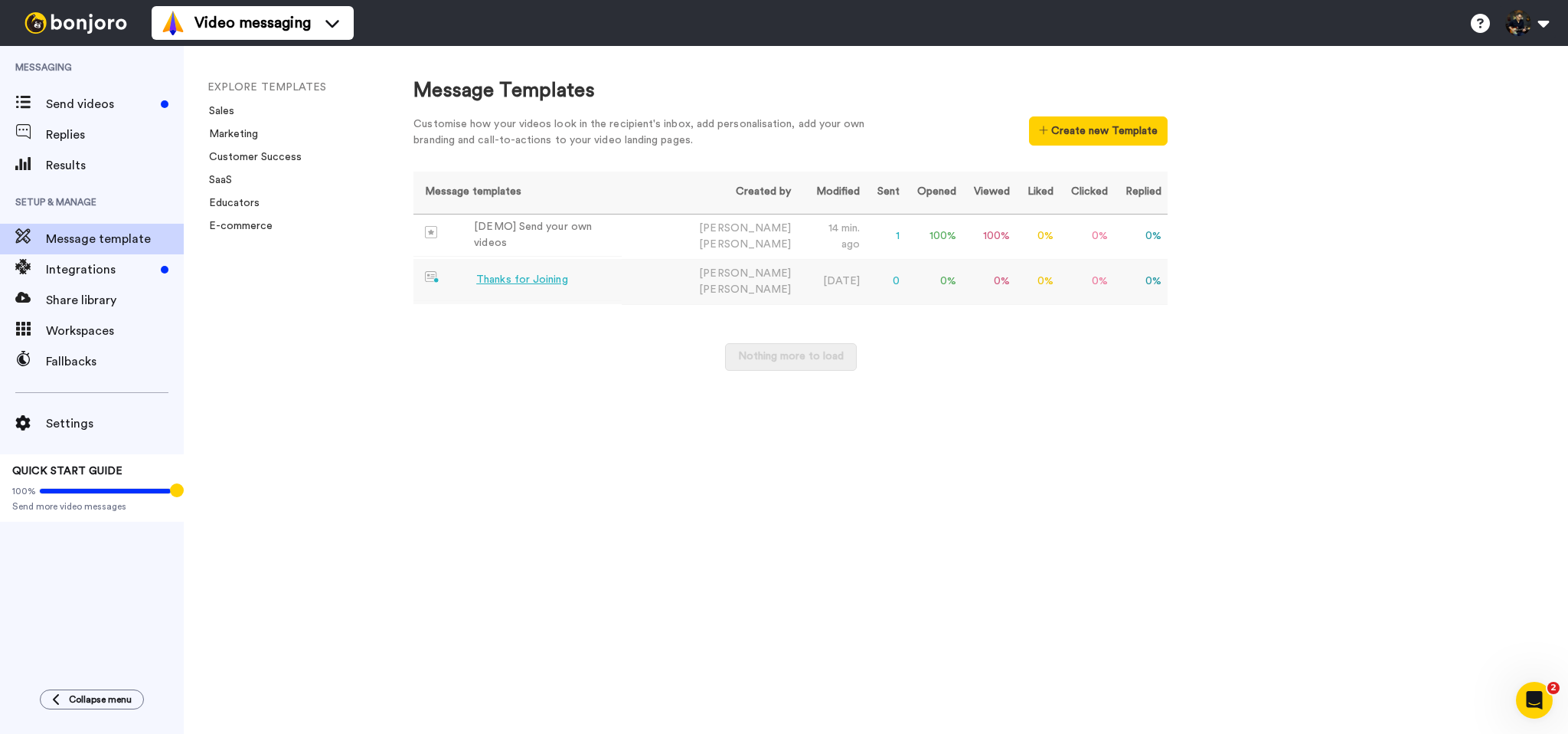
click at [526, 275] on div "Thanks for Joining" at bounding box center [521, 280] width 91 height 16
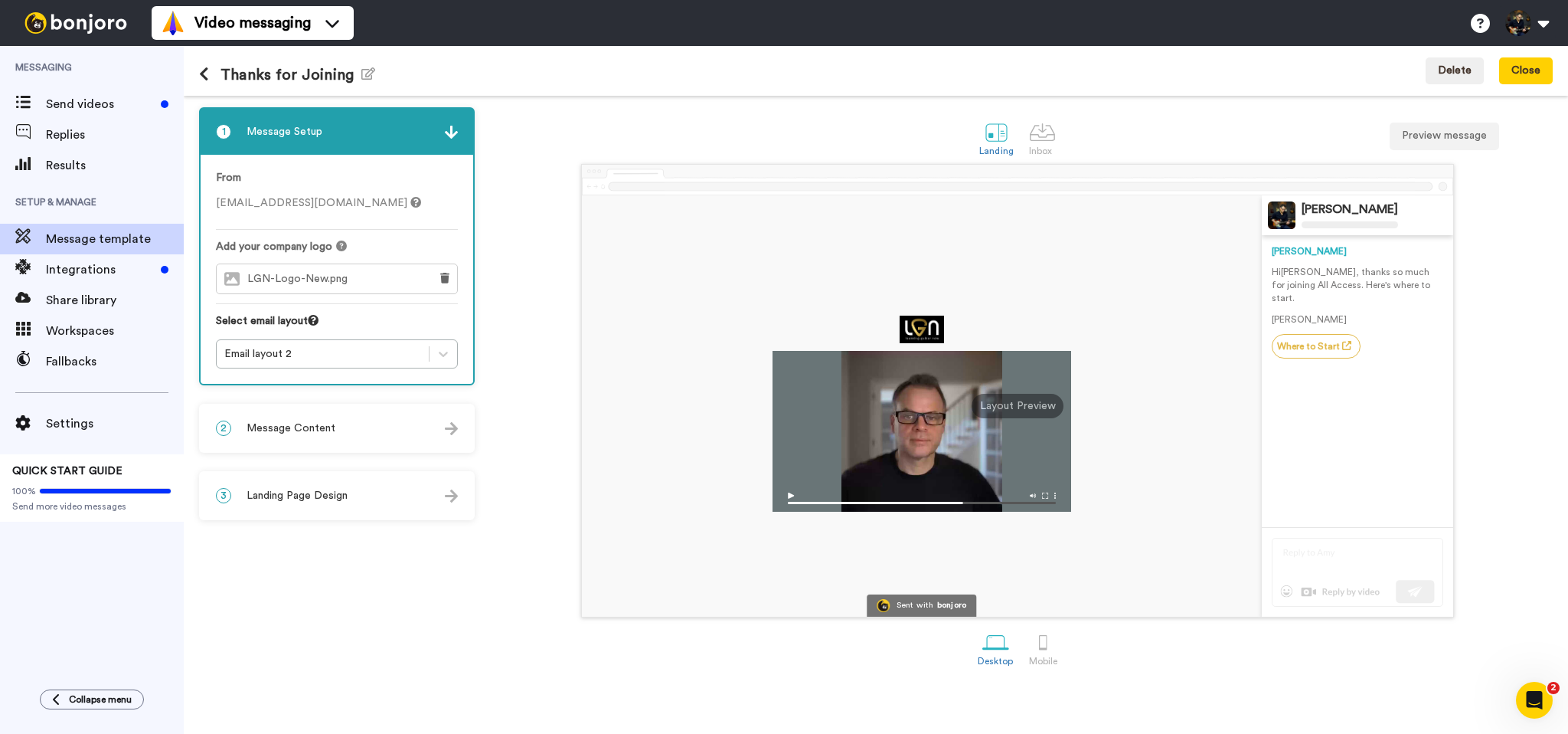
click at [1325, 276] on p "Hi Tom , thanks so much for joining All Access. Here's where to start." at bounding box center [1357, 285] width 171 height 39
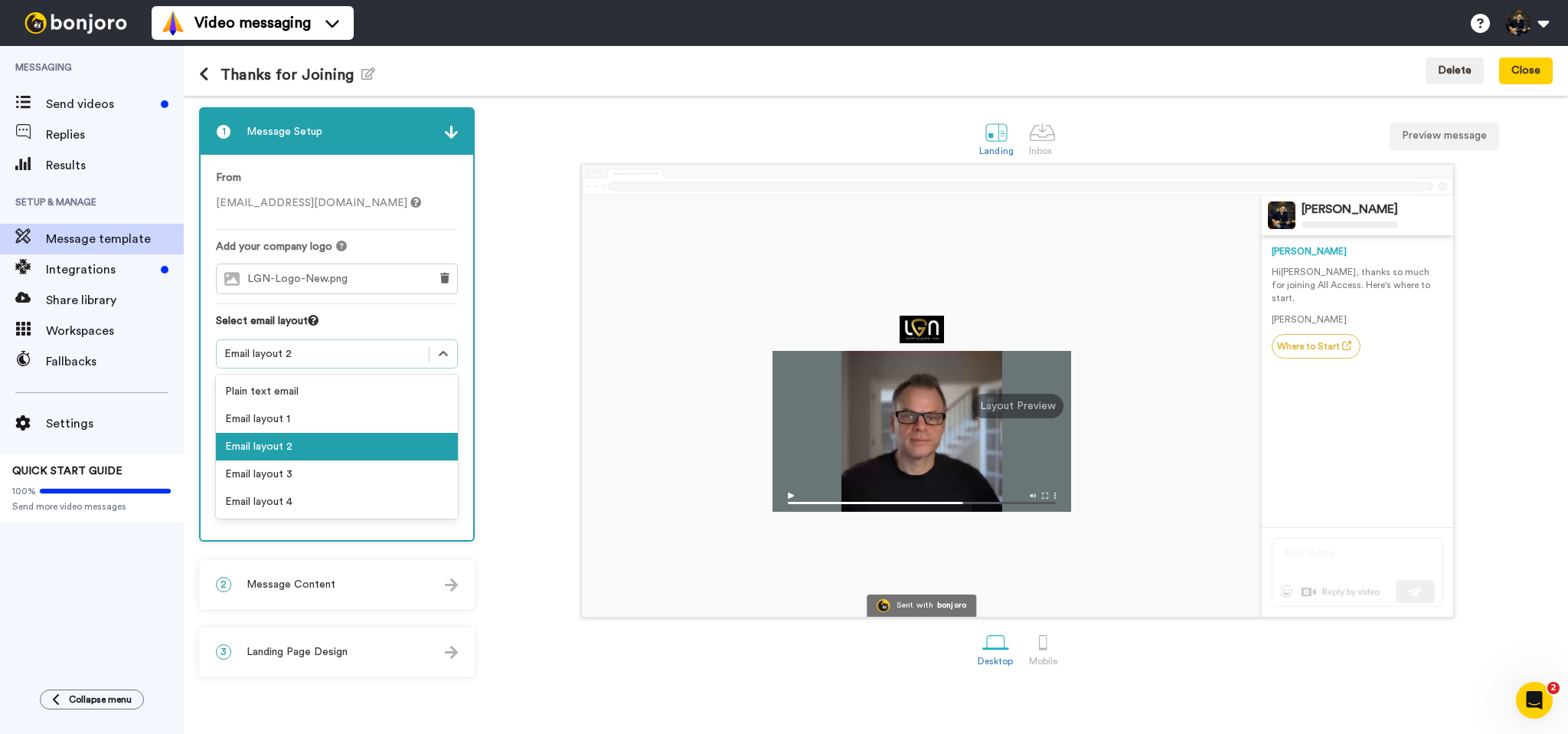
click at [260, 358] on div "Email layout 2" at bounding box center [323, 354] width 197 height 15
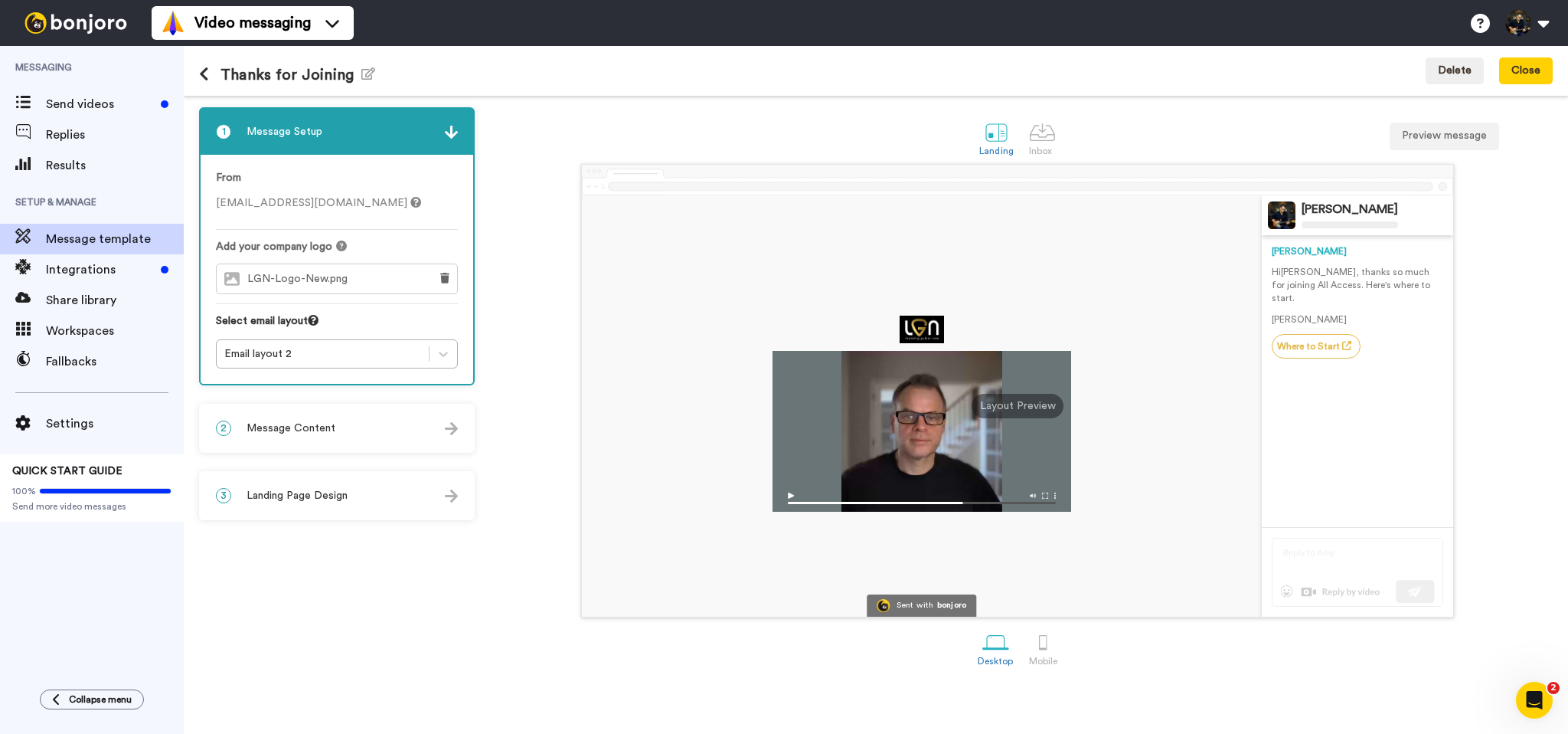
click at [317, 283] on span "LGN-Logo-New.png" at bounding box center [301, 278] width 108 height 13
click at [293, 356] on div "Email layout 2" at bounding box center [323, 354] width 197 height 15
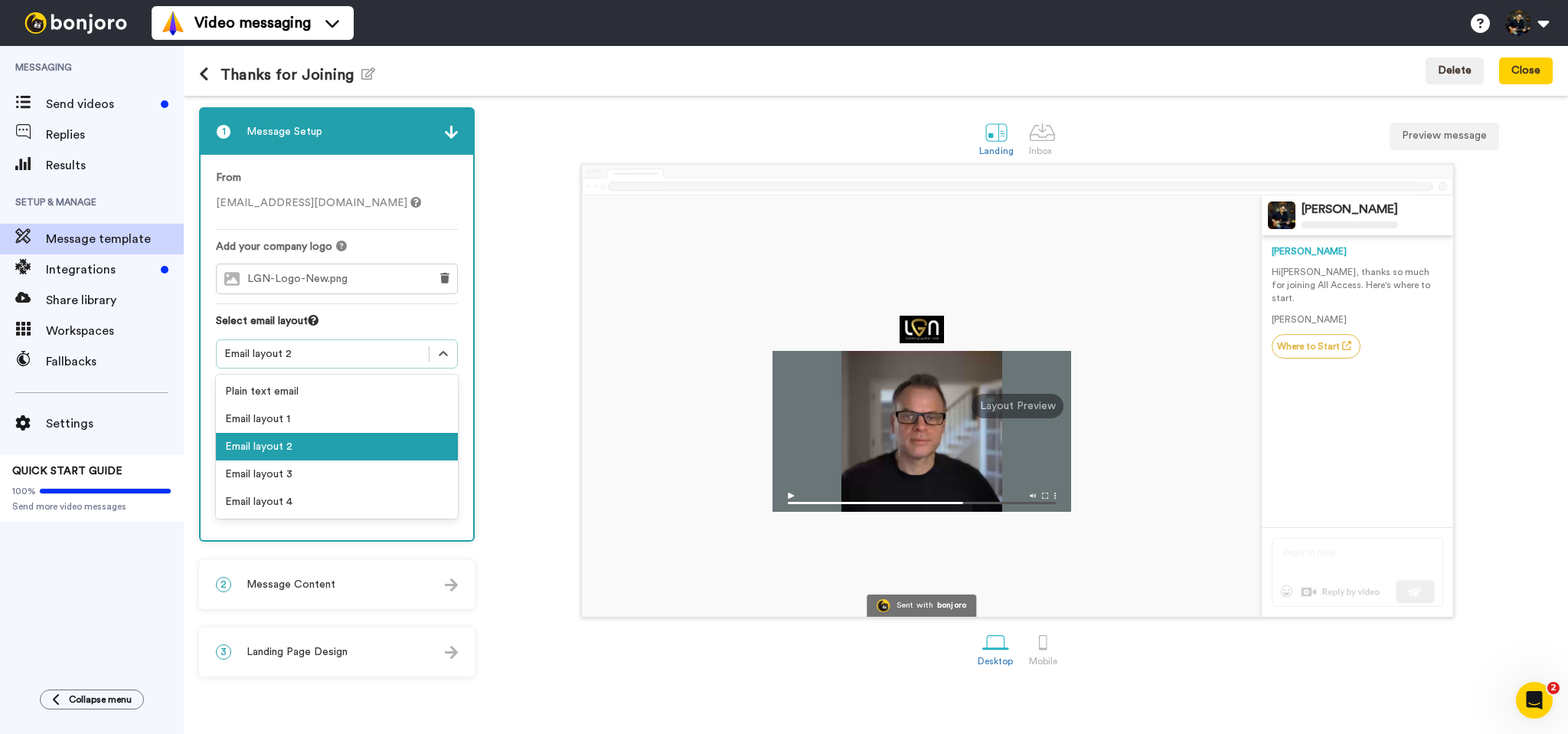
click at [293, 356] on div "Email layout 2" at bounding box center [323, 354] width 197 height 15
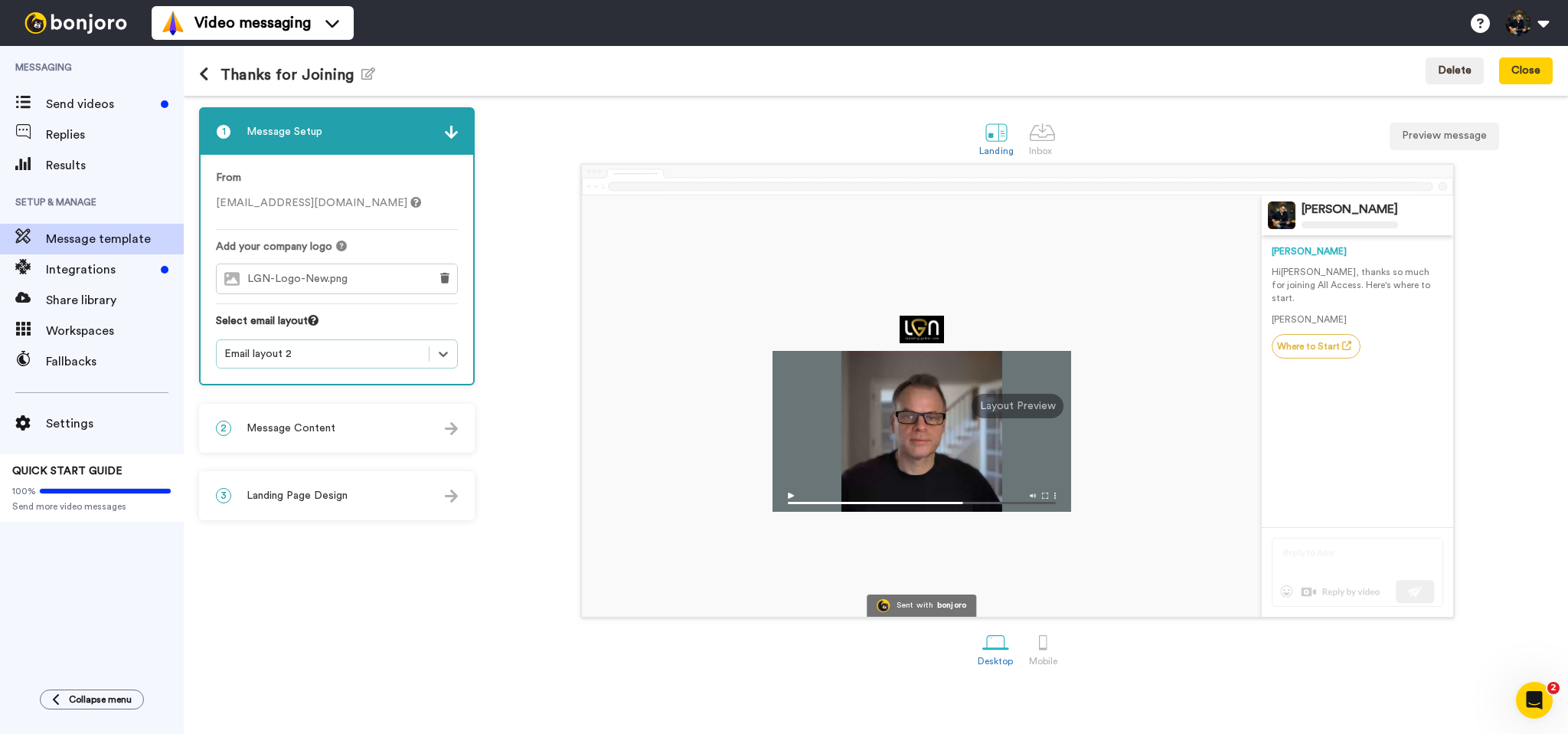
click at [272, 350] on div "Email layout 2" at bounding box center [323, 354] width 197 height 15
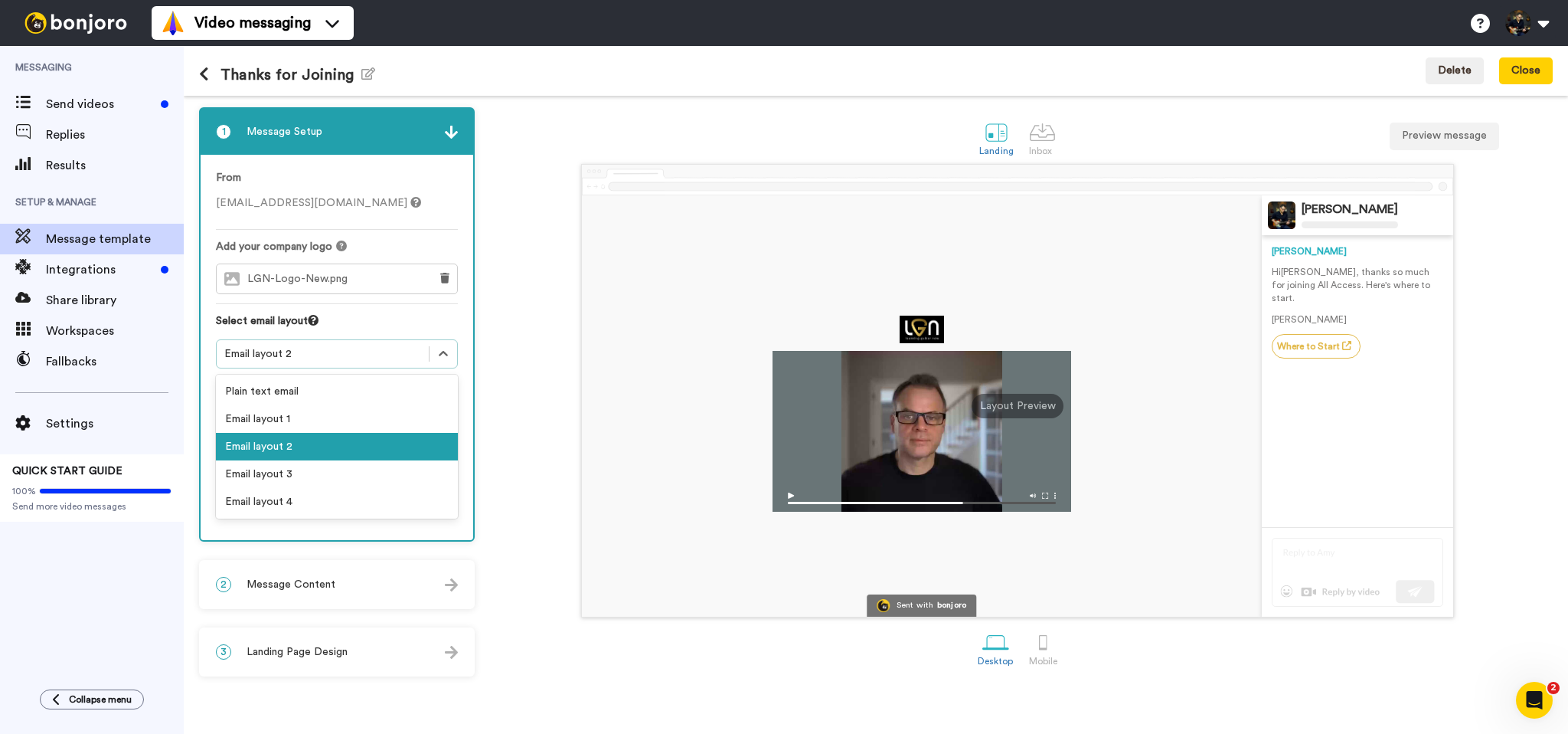
click at [272, 350] on div "Email layout 2" at bounding box center [323, 354] width 197 height 15
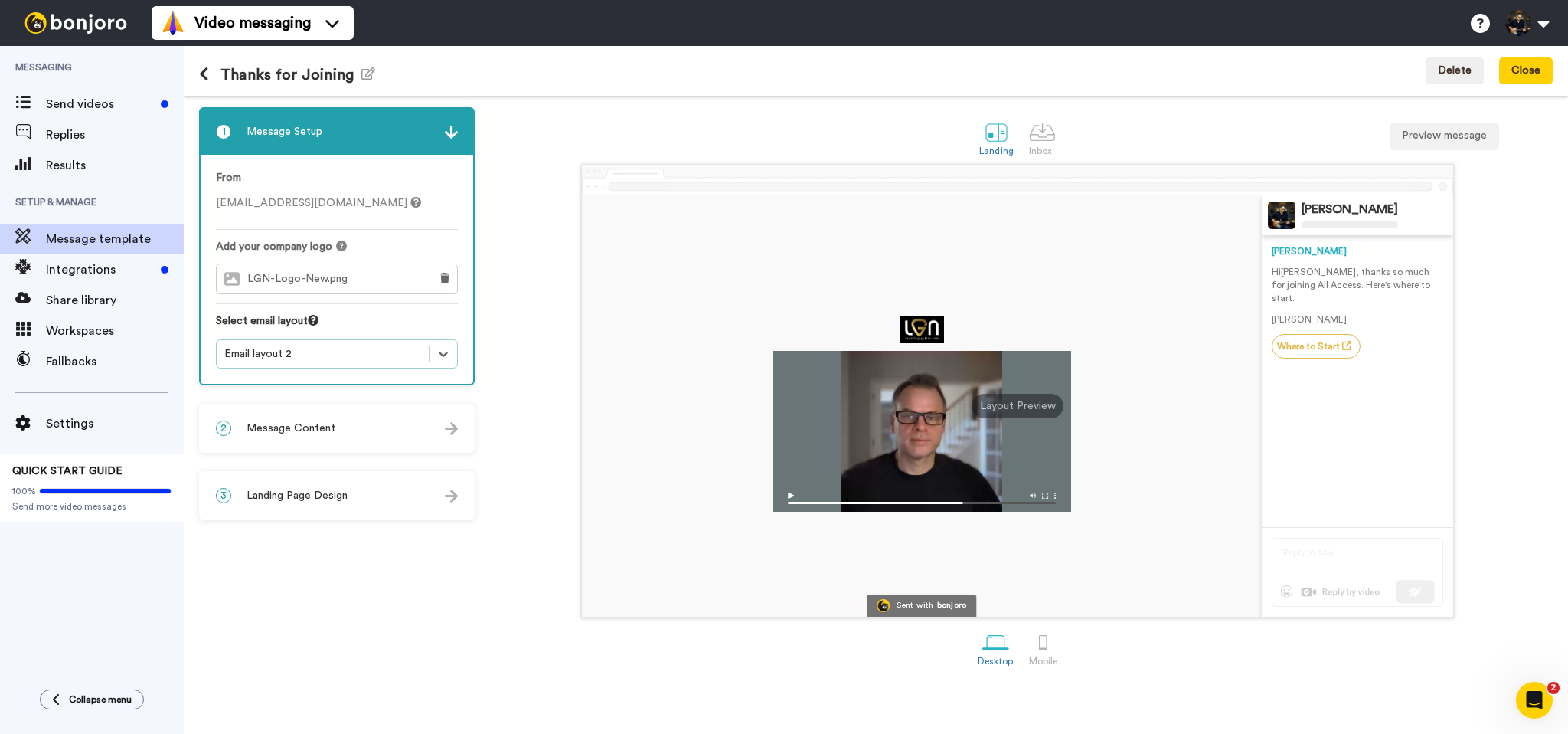
click at [282, 428] on span "Message Content" at bounding box center [291, 428] width 89 height 15
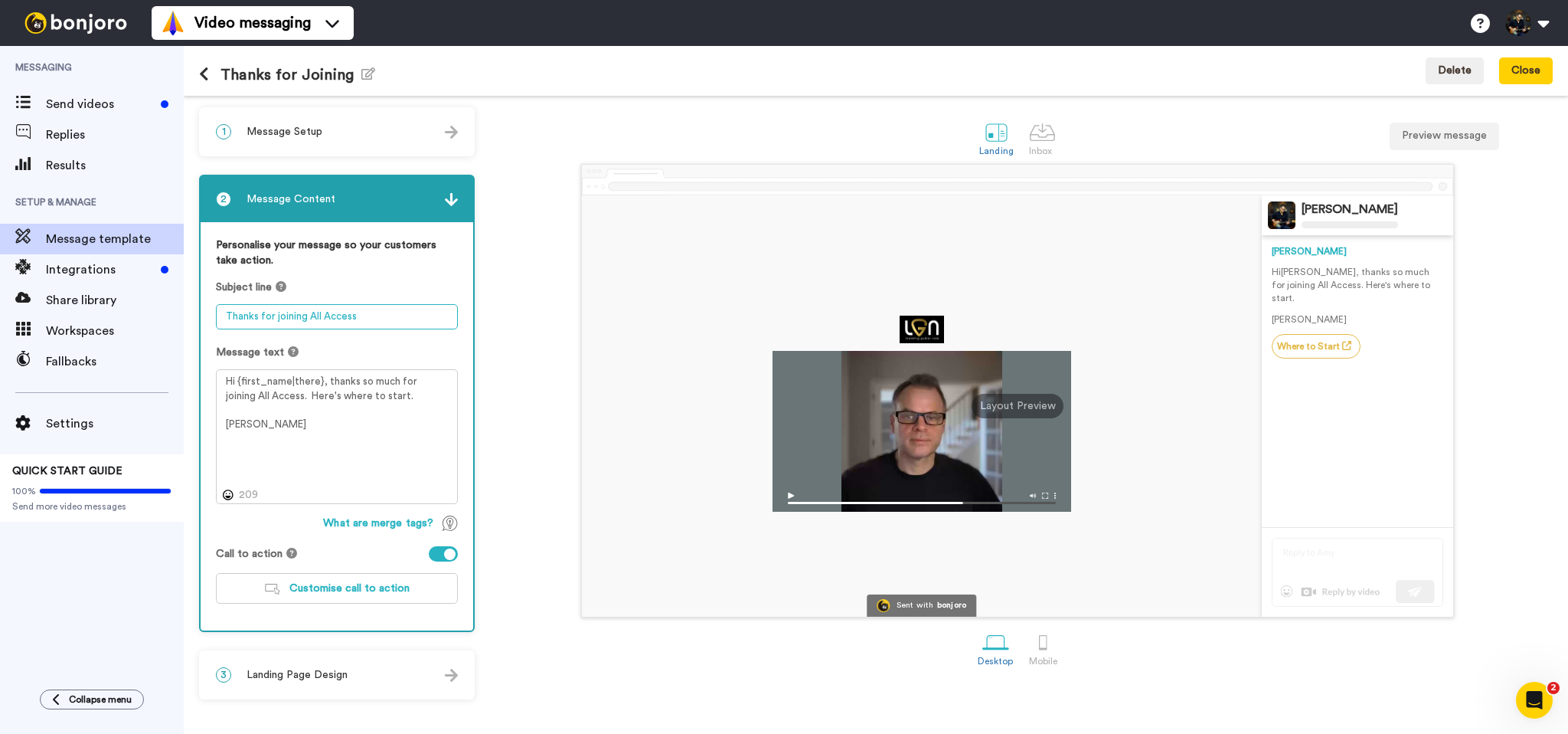
click at [308, 319] on textarea "Thanks for joining All Access" at bounding box center [336, 317] width 242 height 26
click at [403, 308] on textarea "Thanks for joining the All Access" at bounding box center [336, 317] width 242 height 26
click at [401, 318] on textarea "Thanks for joining the All Access" at bounding box center [336, 317] width 242 height 26
type textarea "Thanks for joining the All Access Pass!"
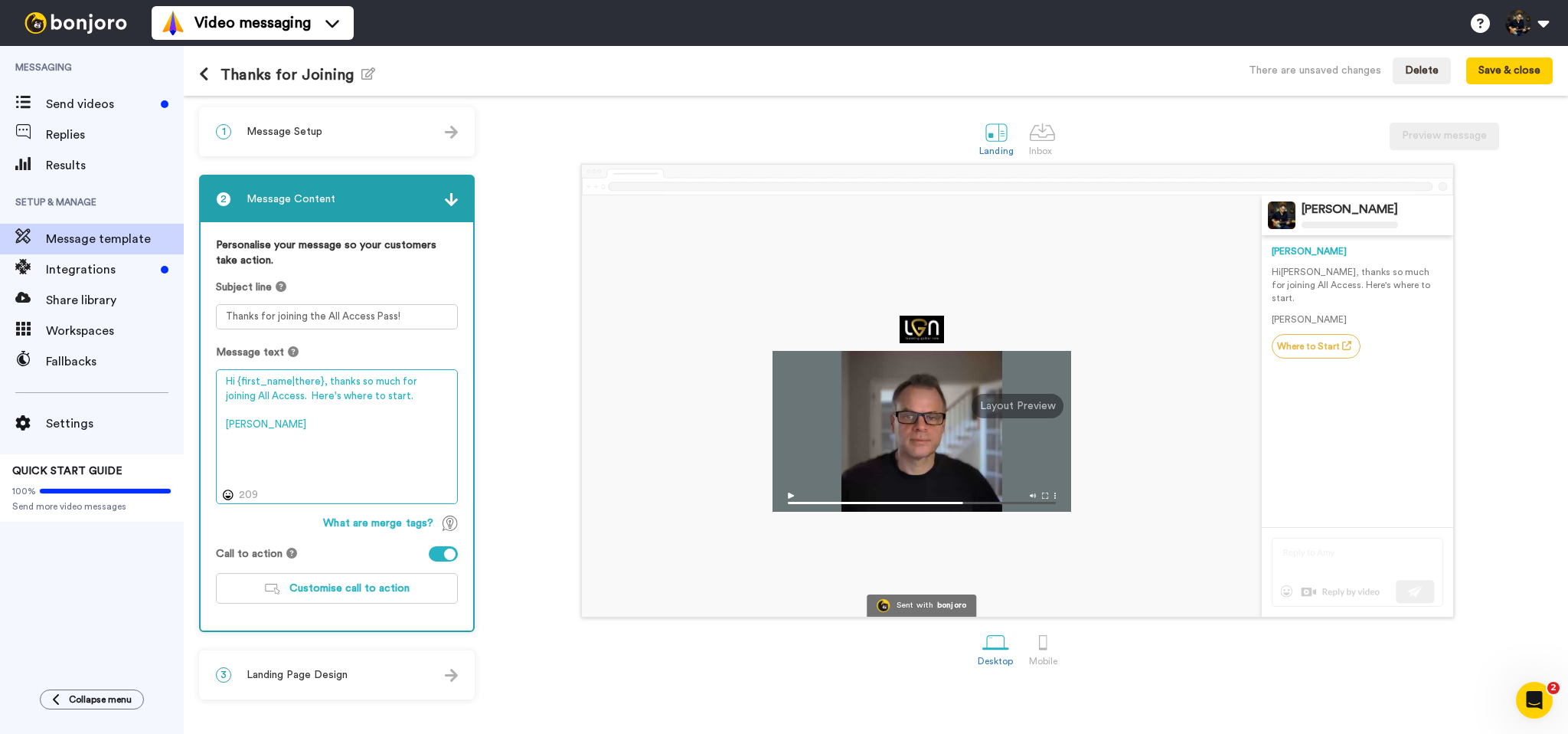
drag, startPoint x: 282, startPoint y: 397, endPoint x: 334, endPoint y: 400, distance: 52.1
click at [334, 400] on textarea "Hi {first_name|there}, thanks so much for joining All Access. Here's where to s…" at bounding box center [336, 436] width 242 height 134
click at [371, 400] on textarea "Hi {first_name|there}, thanks so much for joining All Access. Here's where to s…" at bounding box center [336, 436] width 242 height 134
drag, startPoint x: 282, startPoint y: 397, endPoint x: 383, endPoint y: 401, distance: 101.1
click at [383, 401] on textarea "Hi {first_name|there}, thanks so much for joining All Access. Here's where to s…" at bounding box center [336, 436] width 242 height 134
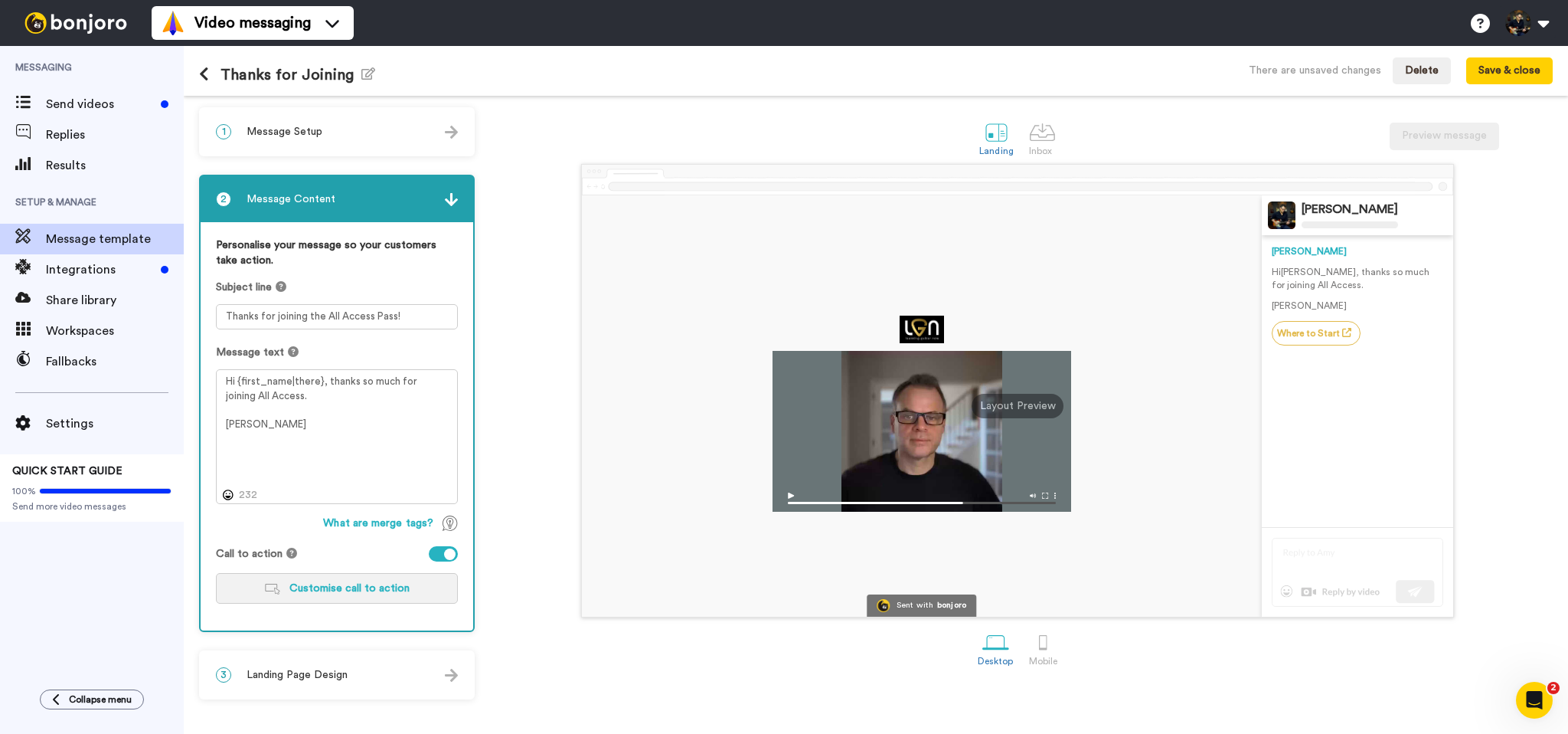
click at [330, 591] on span "Customise call to action" at bounding box center [349, 588] width 120 height 11
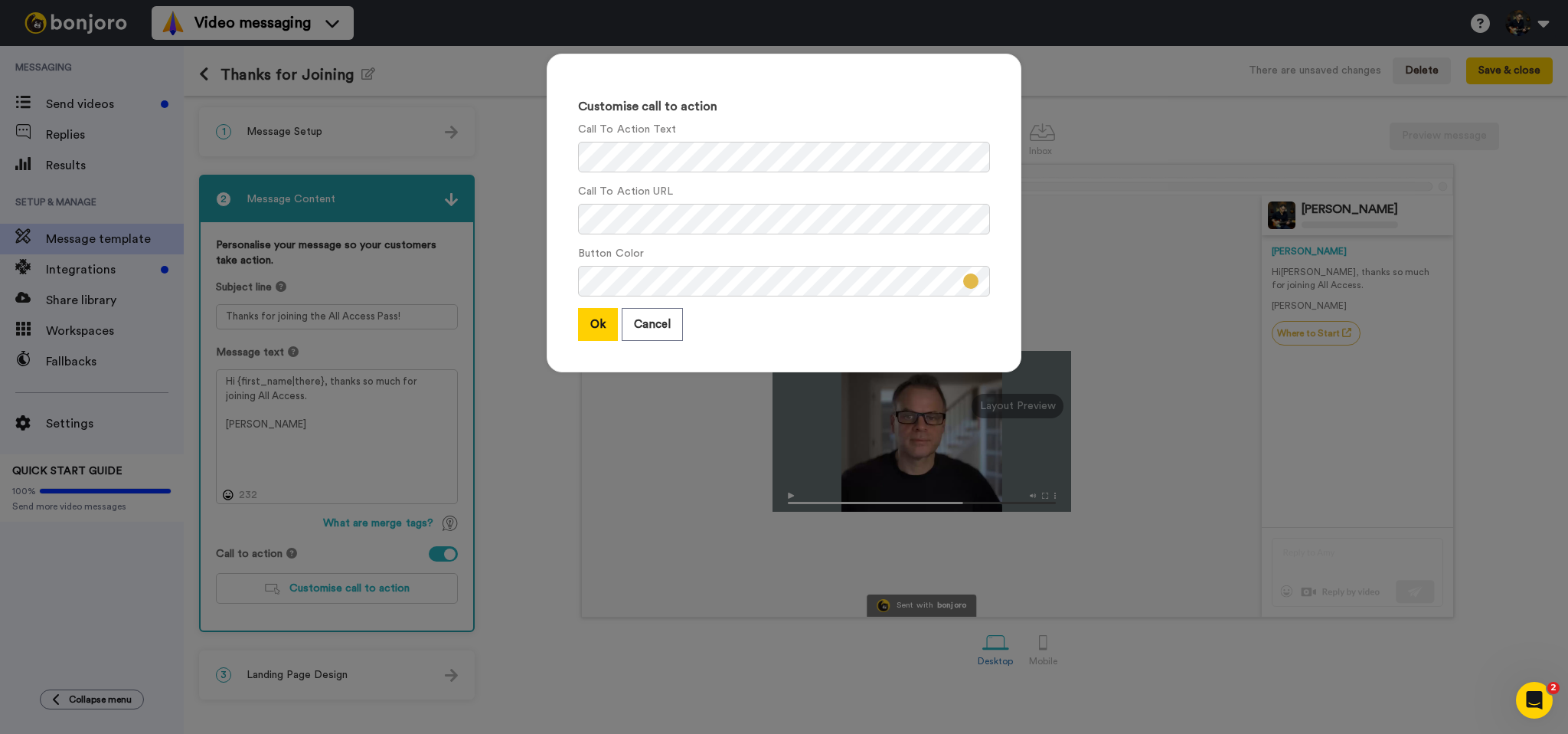
click at [968, 286] on button at bounding box center [971, 281] width 15 height 15
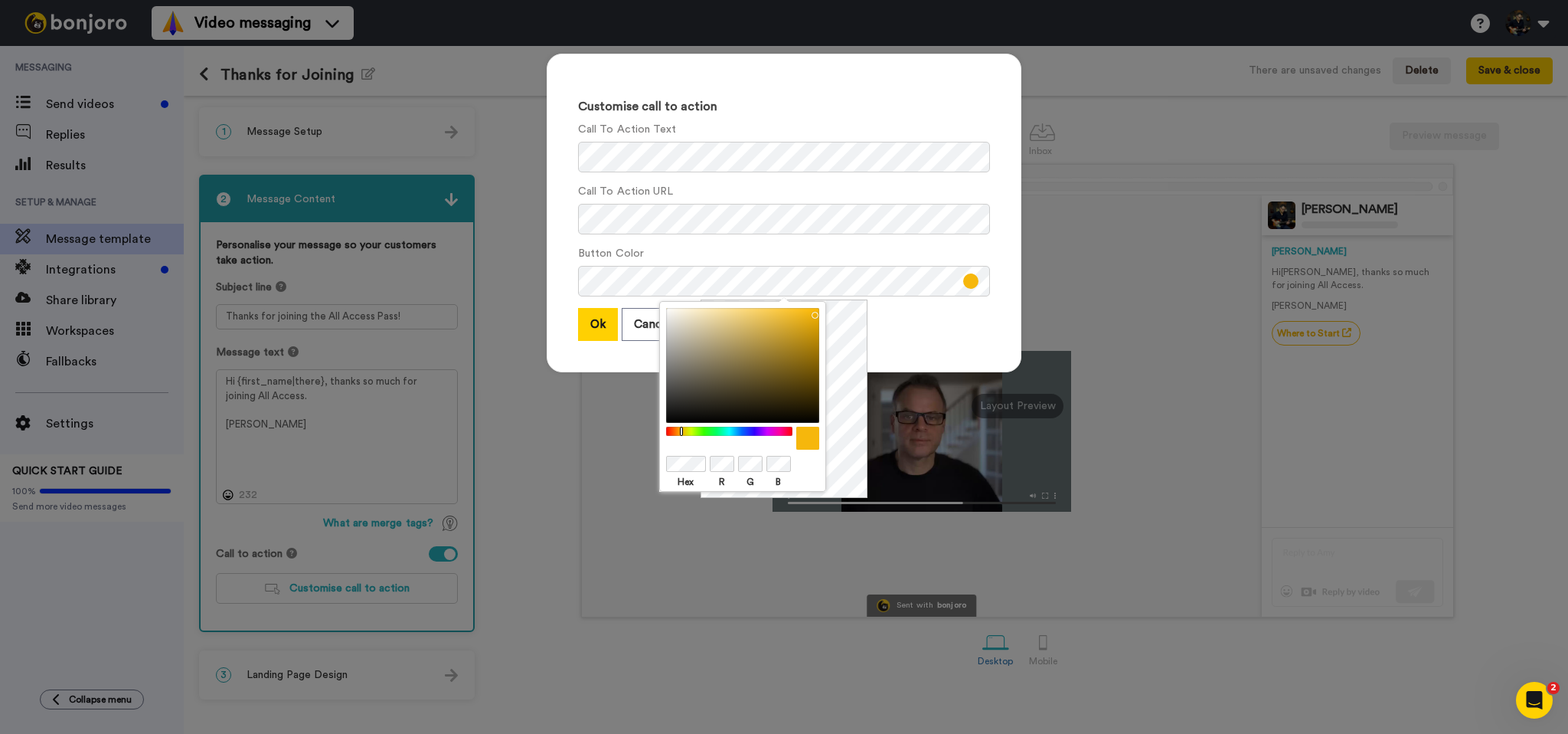
drag, startPoint x: 772, startPoint y: 333, endPoint x: 811, endPoint y: 312, distance: 44.3
click at [811, 312] on div at bounding box center [742, 366] width 153 height 115
click at [911, 324] on div "Ok Cancel" at bounding box center [783, 325] width 412 height 33
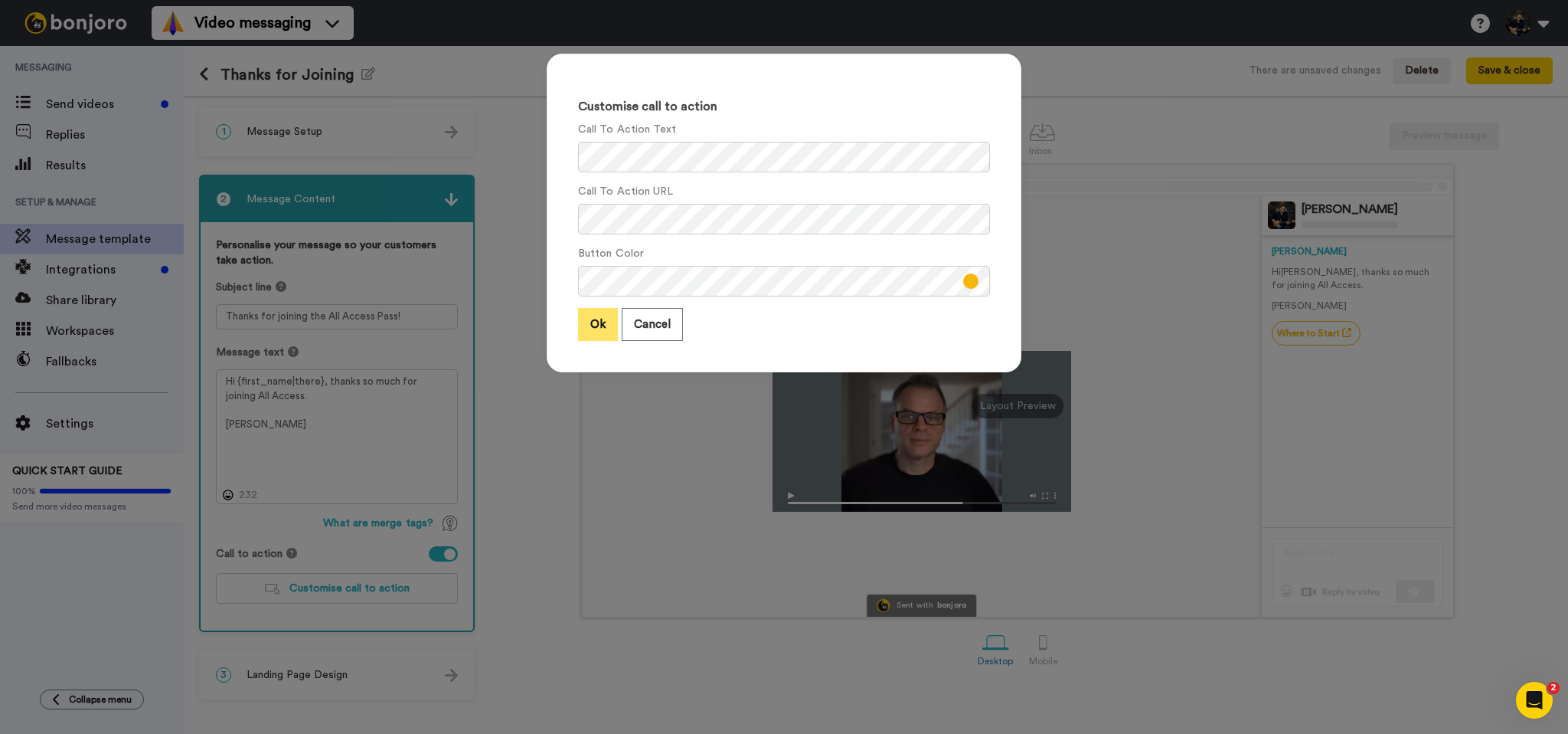
click at [602, 323] on button "Ok" at bounding box center [597, 325] width 40 height 33
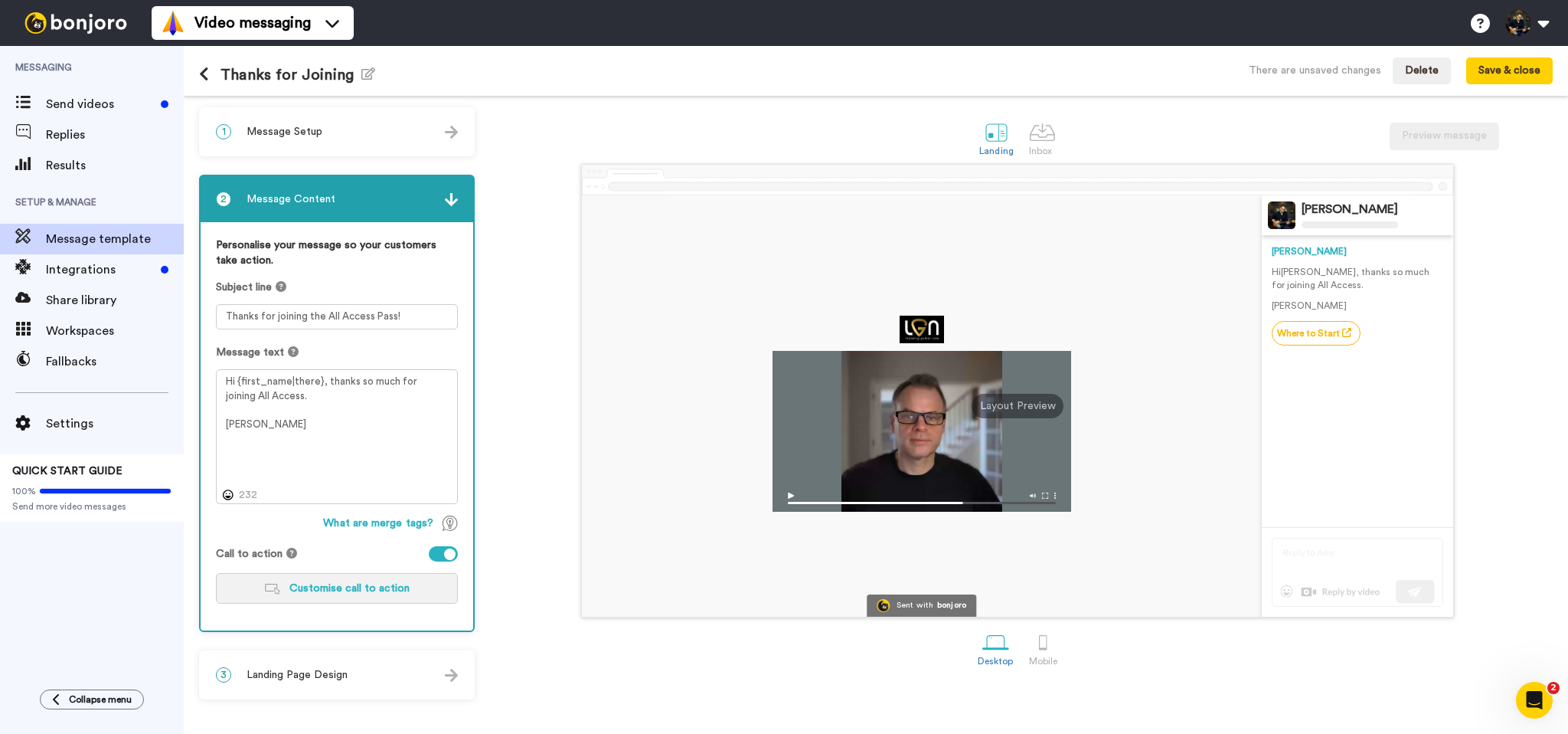
click at [308, 584] on span "Customise call to action" at bounding box center [349, 588] width 120 height 11
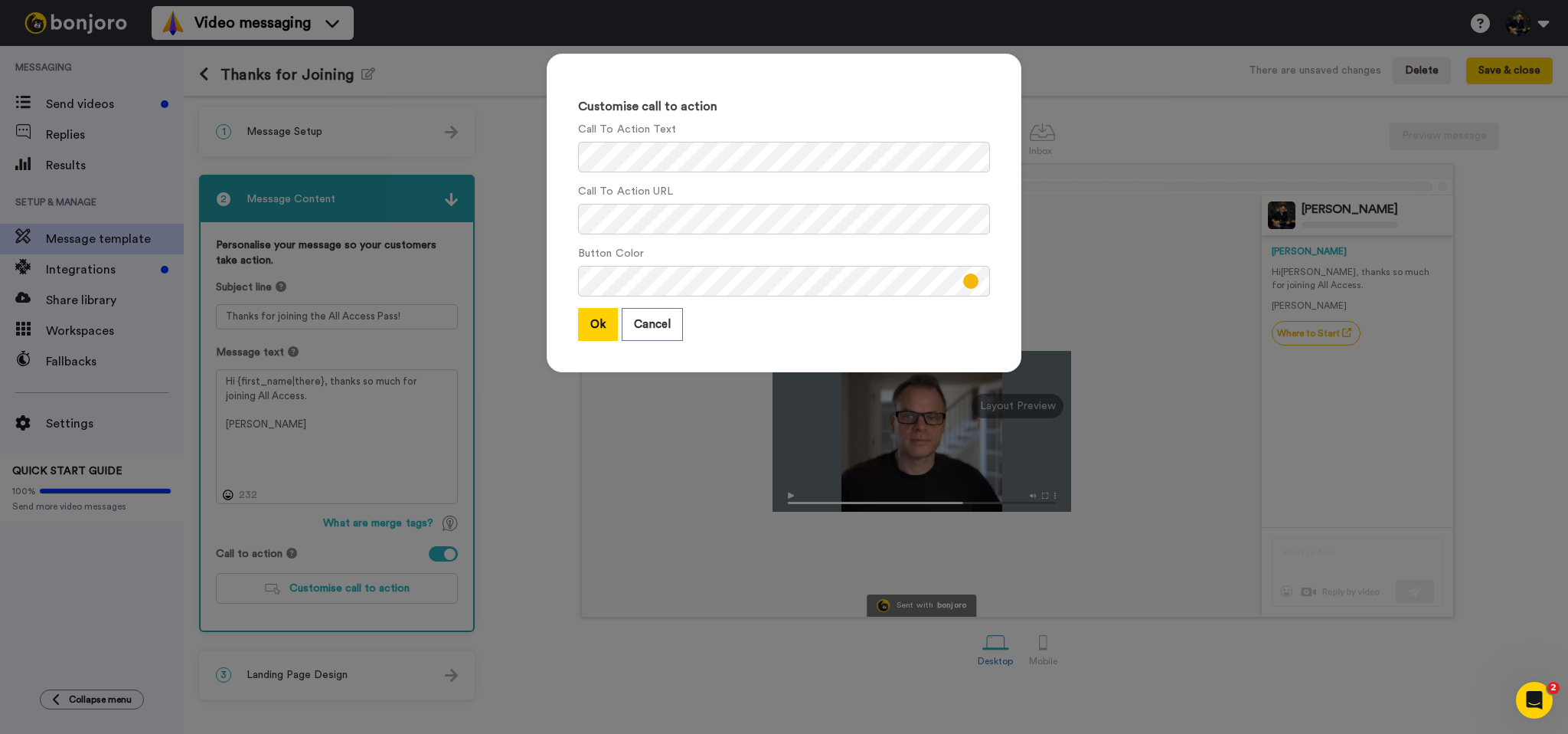
click at [965, 279] on button at bounding box center [971, 281] width 15 height 15
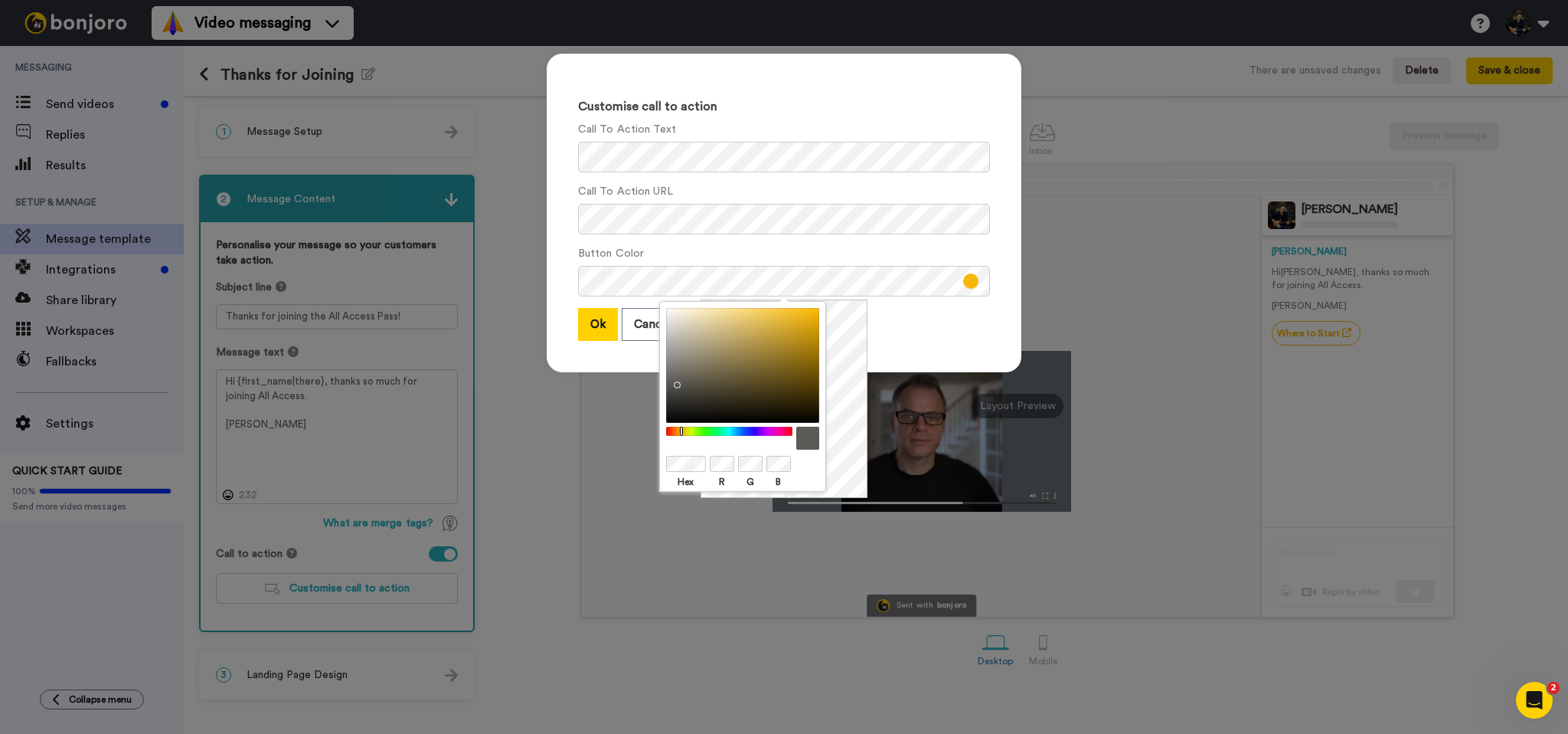
drag, startPoint x: 674, startPoint y: 381, endPoint x: 658, endPoint y: 386, distance: 16.8
click at [659, 386] on div "Hex R G B" at bounding box center [742, 397] width 167 height 191
drag, startPoint x: 681, startPoint y: 370, endPoint x: 651, endPoint y: 302, distance: 74.3
click at [651, 302] on body "Video messaging Switch to Video messaging Testimonials Settings Discover Help &…" at bounding box center [784, 367] width 1568 height 734
drag, startPoint x: 731, startPoint y: 354, endPoint x: 620, endPoint y: 453, distance: 148.7
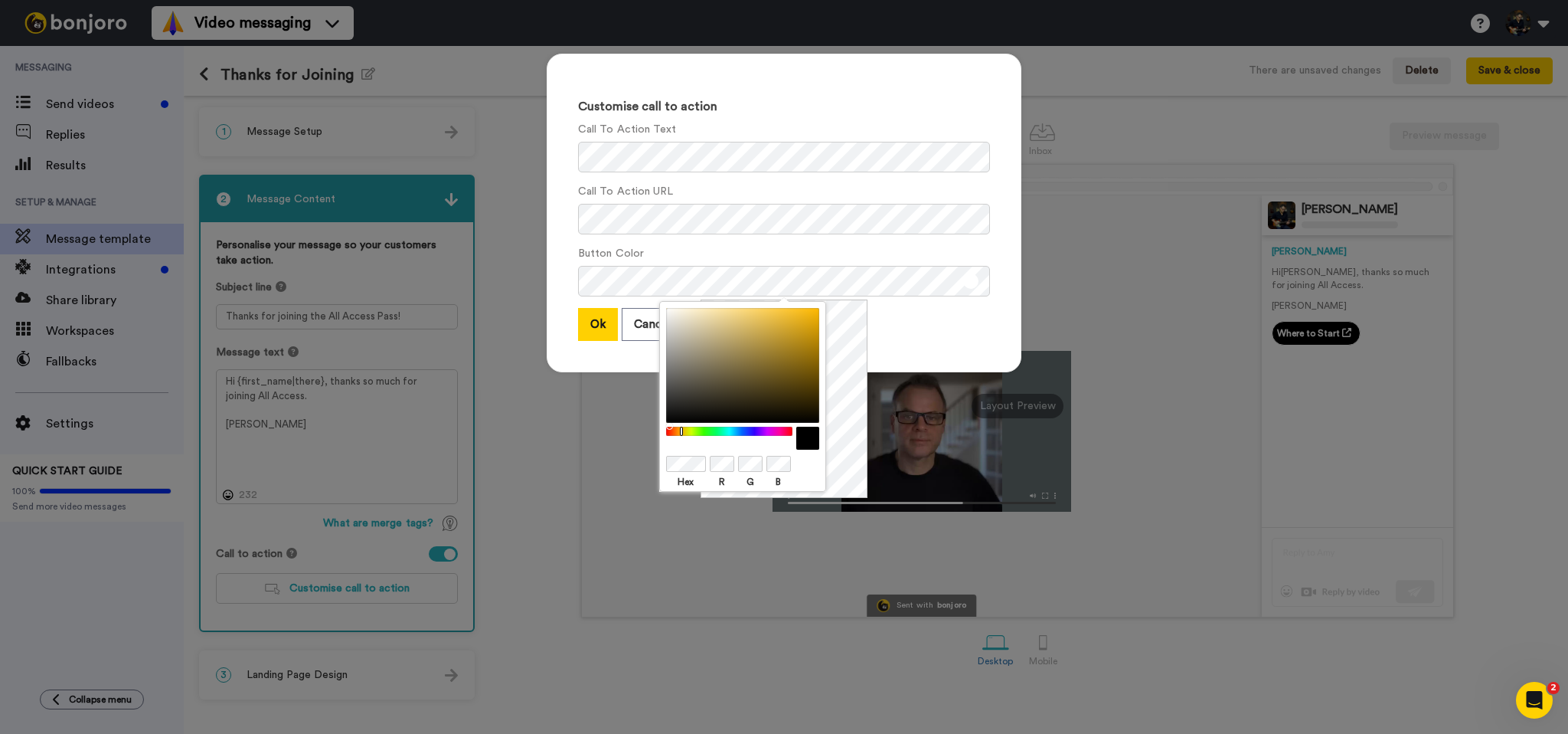
click at [620, 453] on body "Video messaging Switch to Video messaging Testimonials Settings Discover Help &…" at bounding box center [784, 367] width 1568 height 734
click at [886, 347] on div "Customise call to action Call To Action Text Call To Action URL Button Color Ok…" at bounding box center [784, 213] width 475 height 319
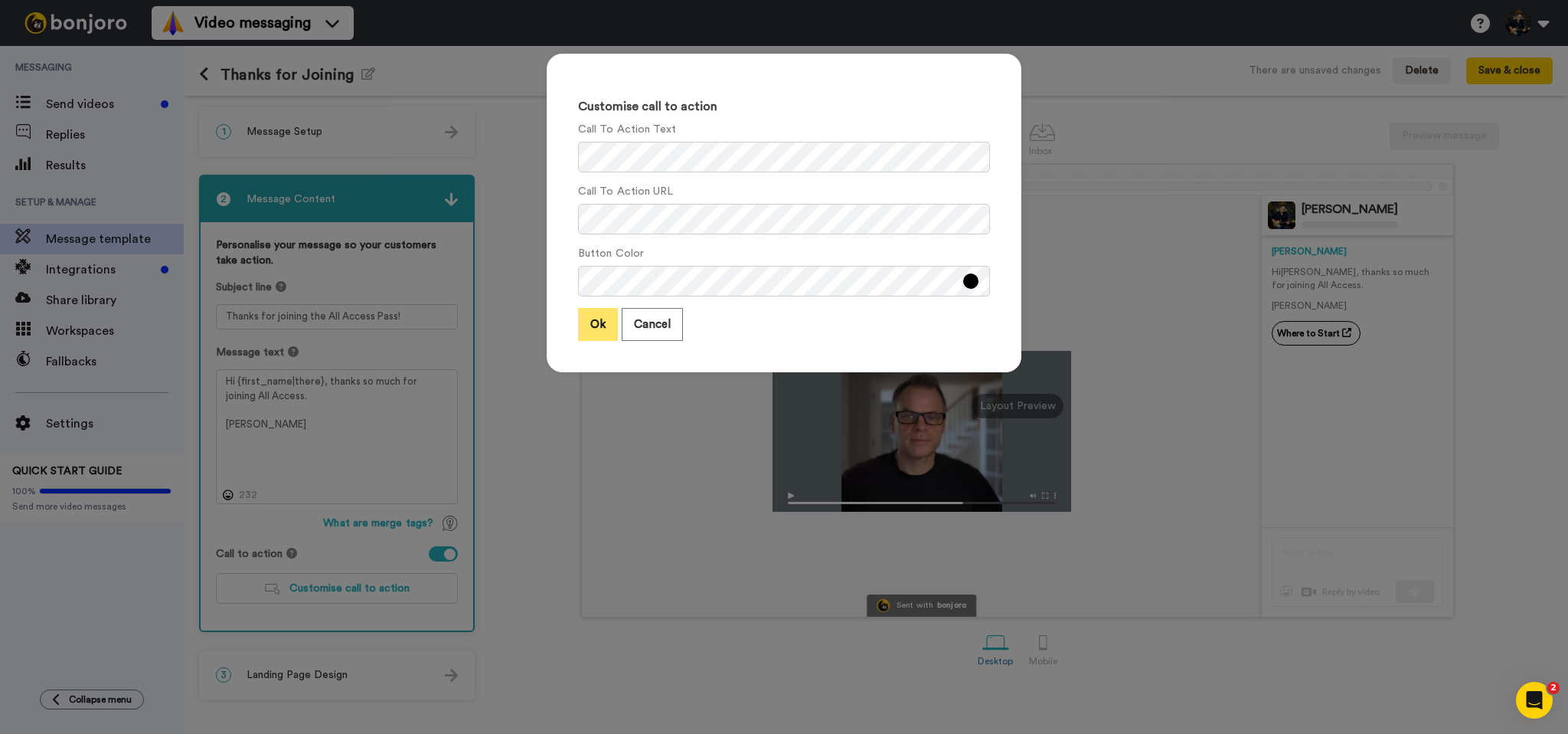
click at [601, 324] on button "Ok" at bounding box center [597, 325] width 40 height 33
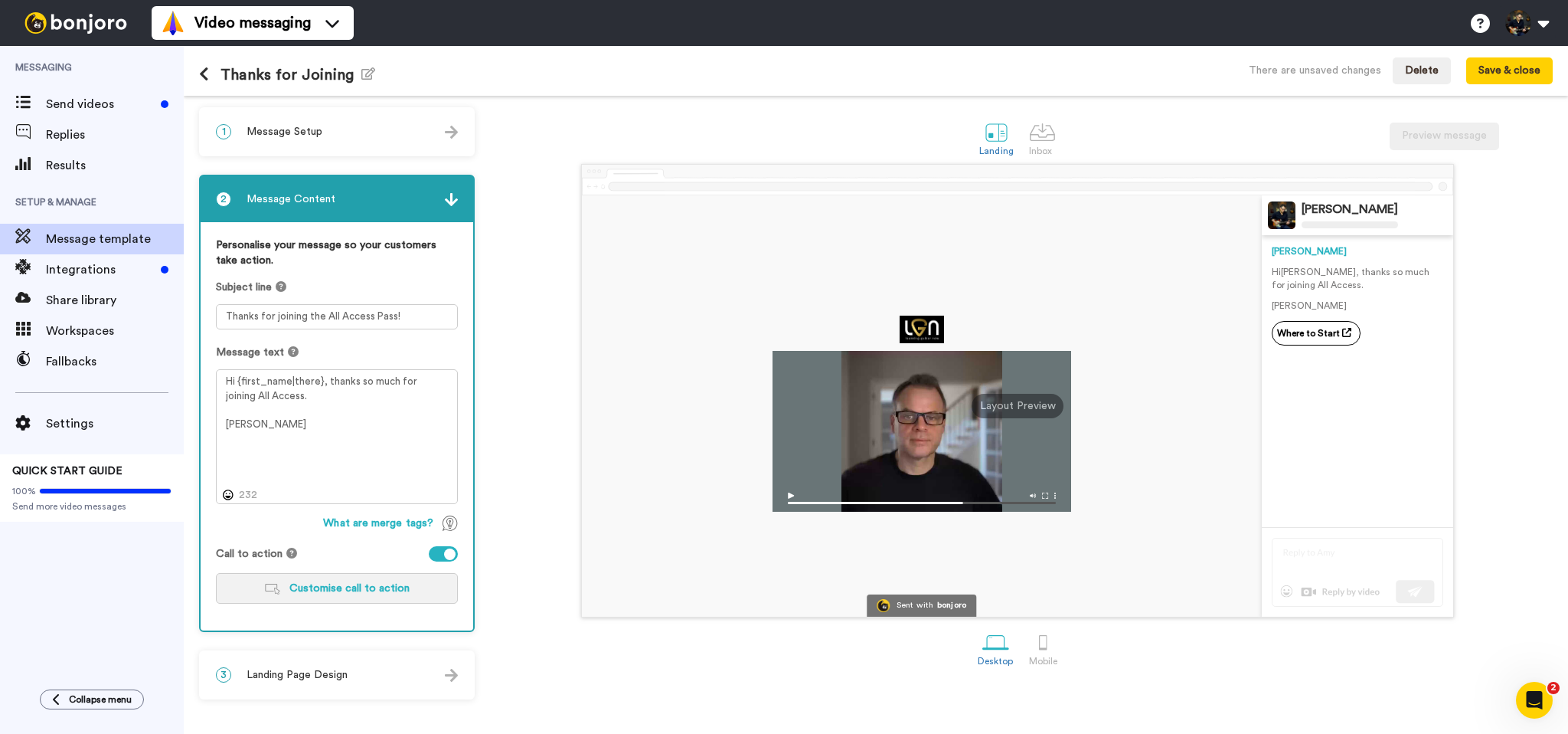
click at [319, 594] on span "Customise call to action" at bounding box center [349, 588] width 120 height 11
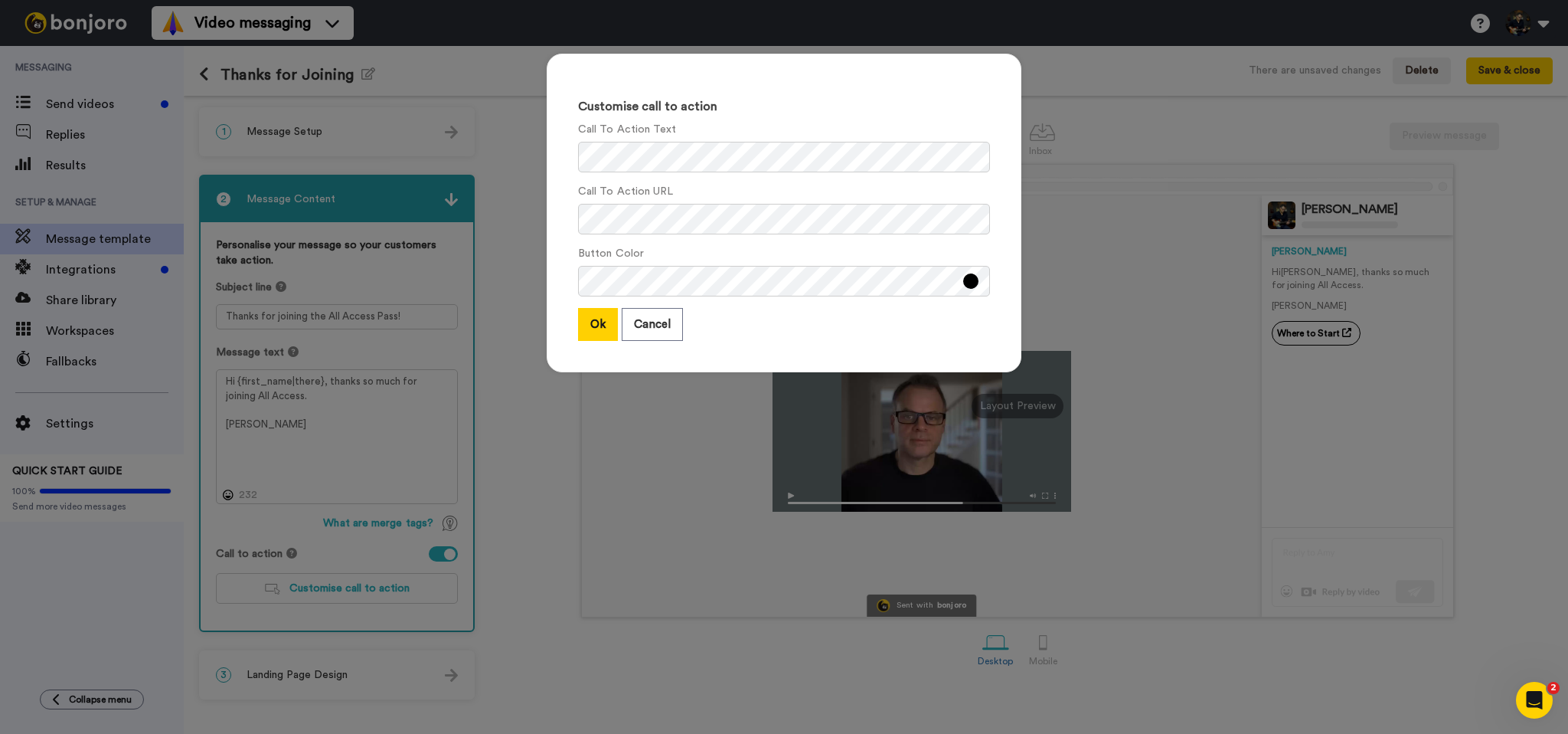
click at [971, 286] on button at bounding box center [971, 281] width 15 height 15
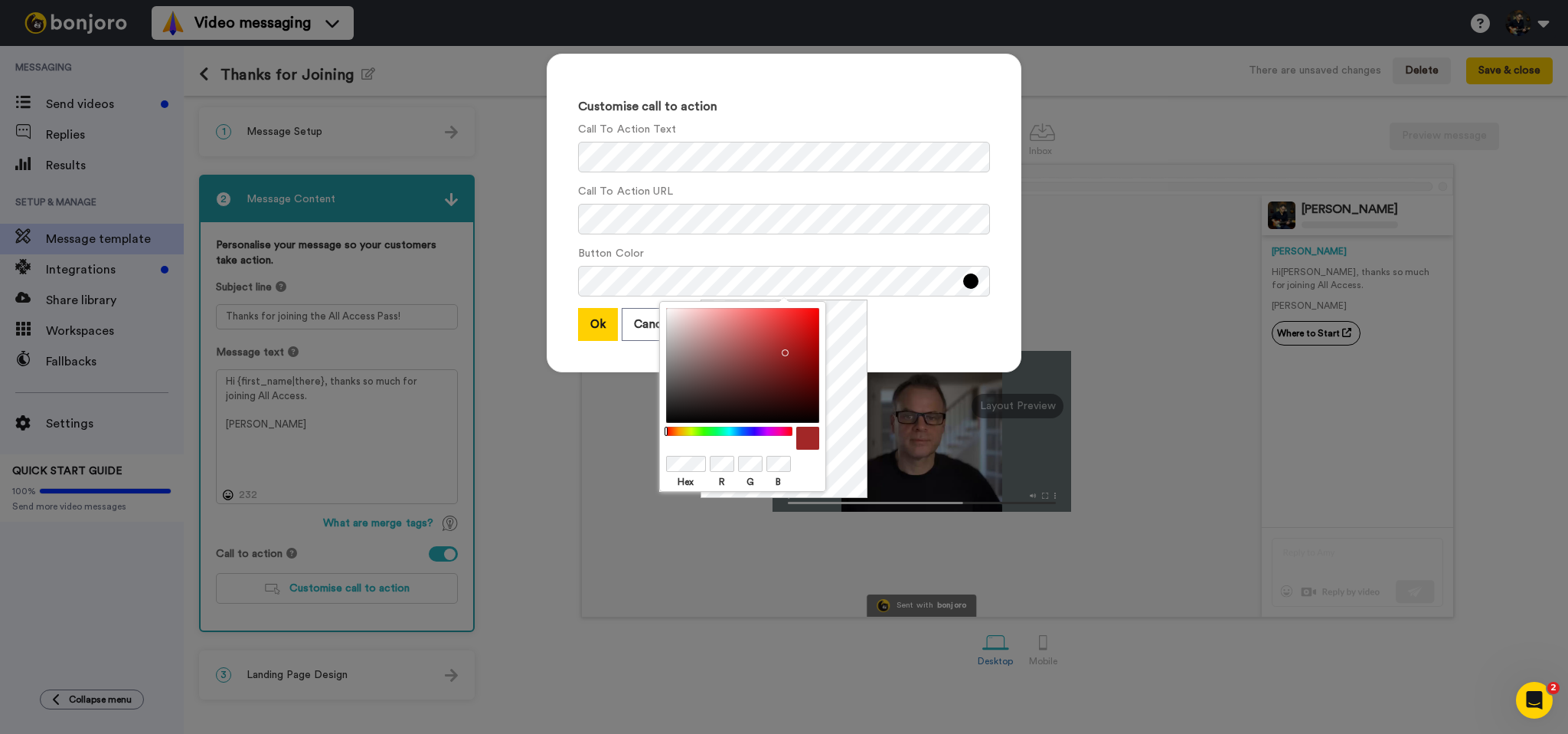
drag, startPoint x: 776, startPoint y: 347, endPoint x: 785, endPoint y: 351, distance: 9.8
click at [785, 352] on div at bounding box center [742, 366] width 153 height 115
click at [615, 294] on body "Video messaging Switch to Video messaging Testimonials Settings Discover Help &…" at bounding box center [784, 367] width 1568 height 734
click at [876, 318] on div "Ok Cancel" at bounding box center [783, 325] width 412 height 33
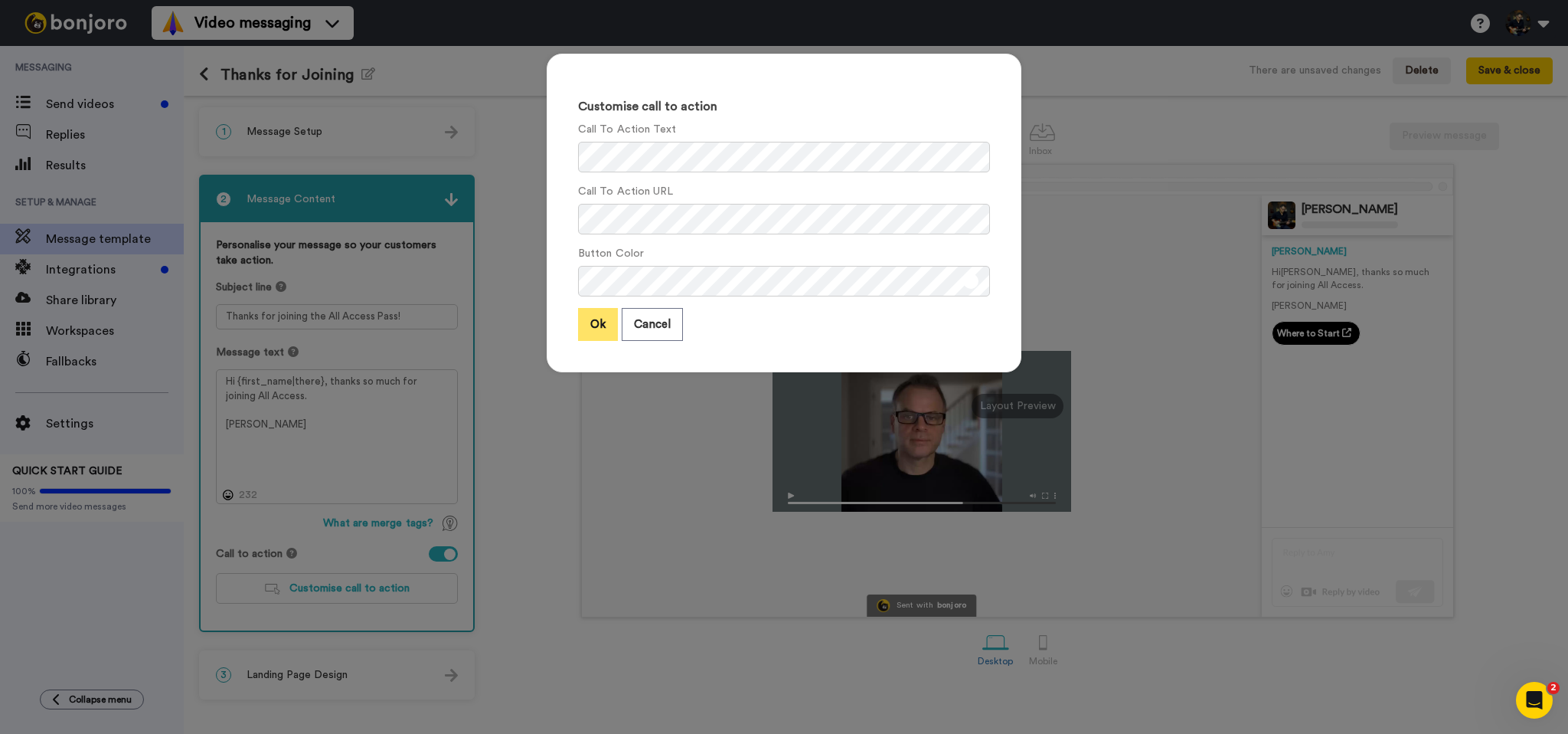
click at [592, 325] on button "Ok" at bounding box center [597, 325] width 40 height 33
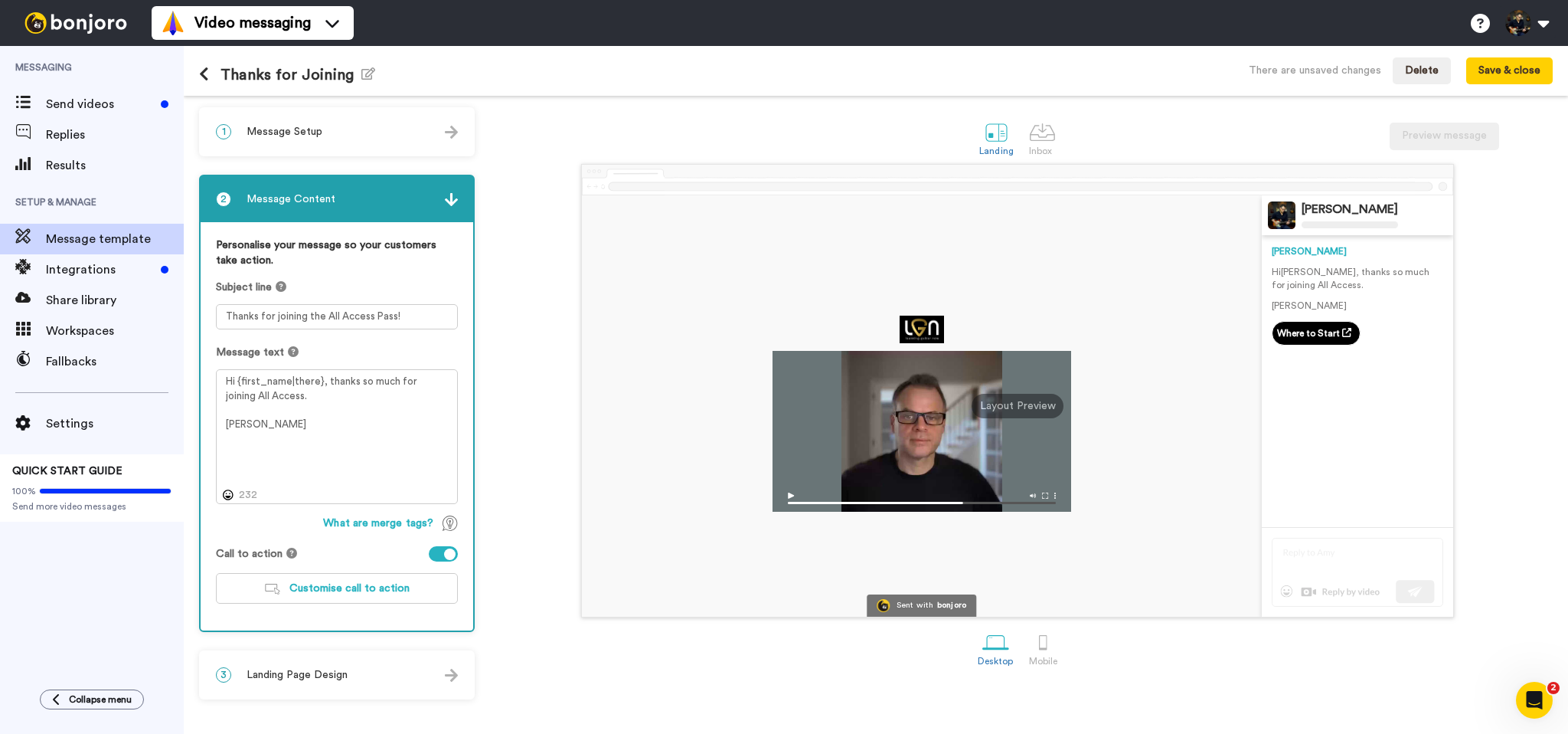
click at [331, 684] on div "3 Landing Page Design" at bounding box center [336, 675] width 272 height 46
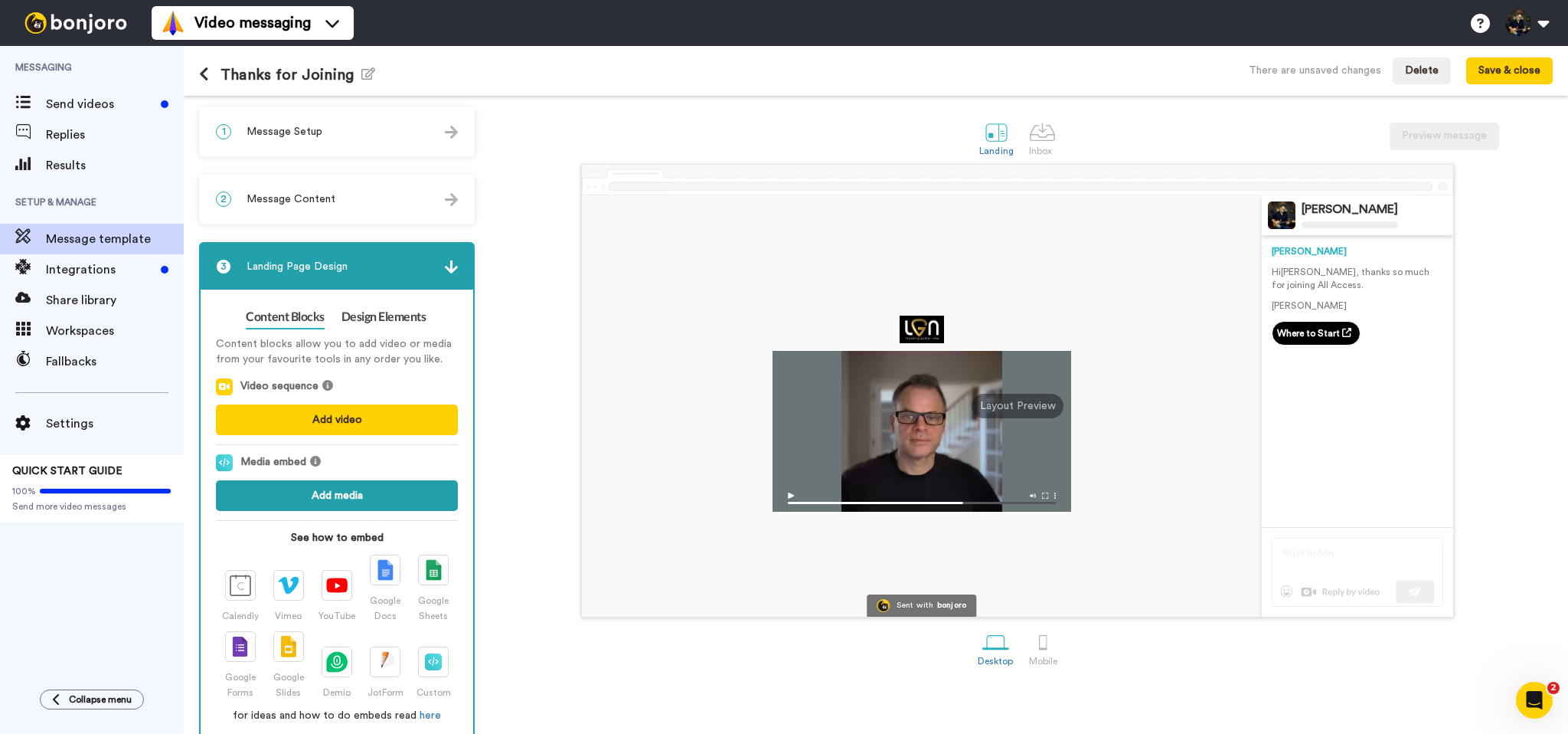
scroll to position [26, 0]
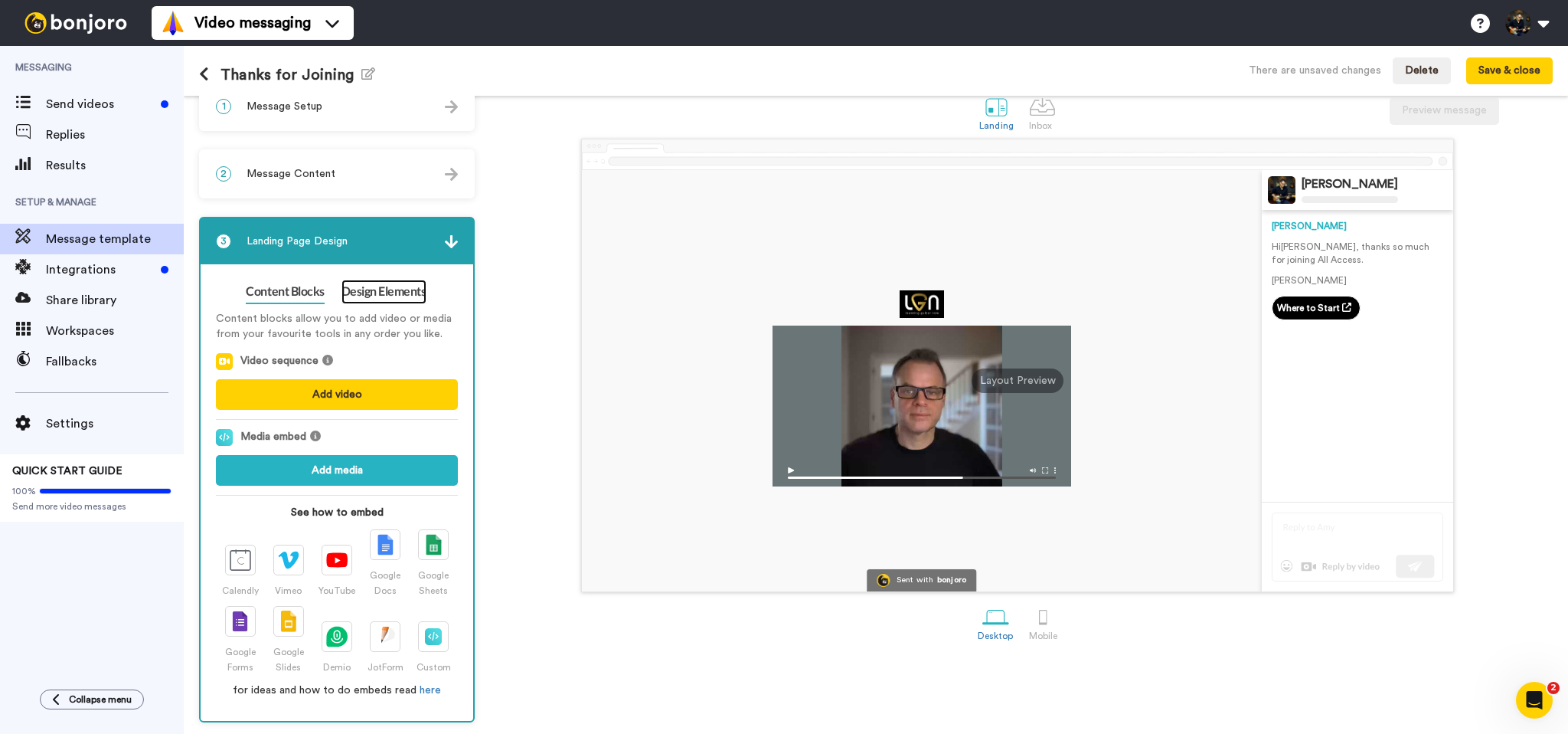
click at [390, 298] on link "Design Elements" at bounding box center [383, 291] width 85 height 25
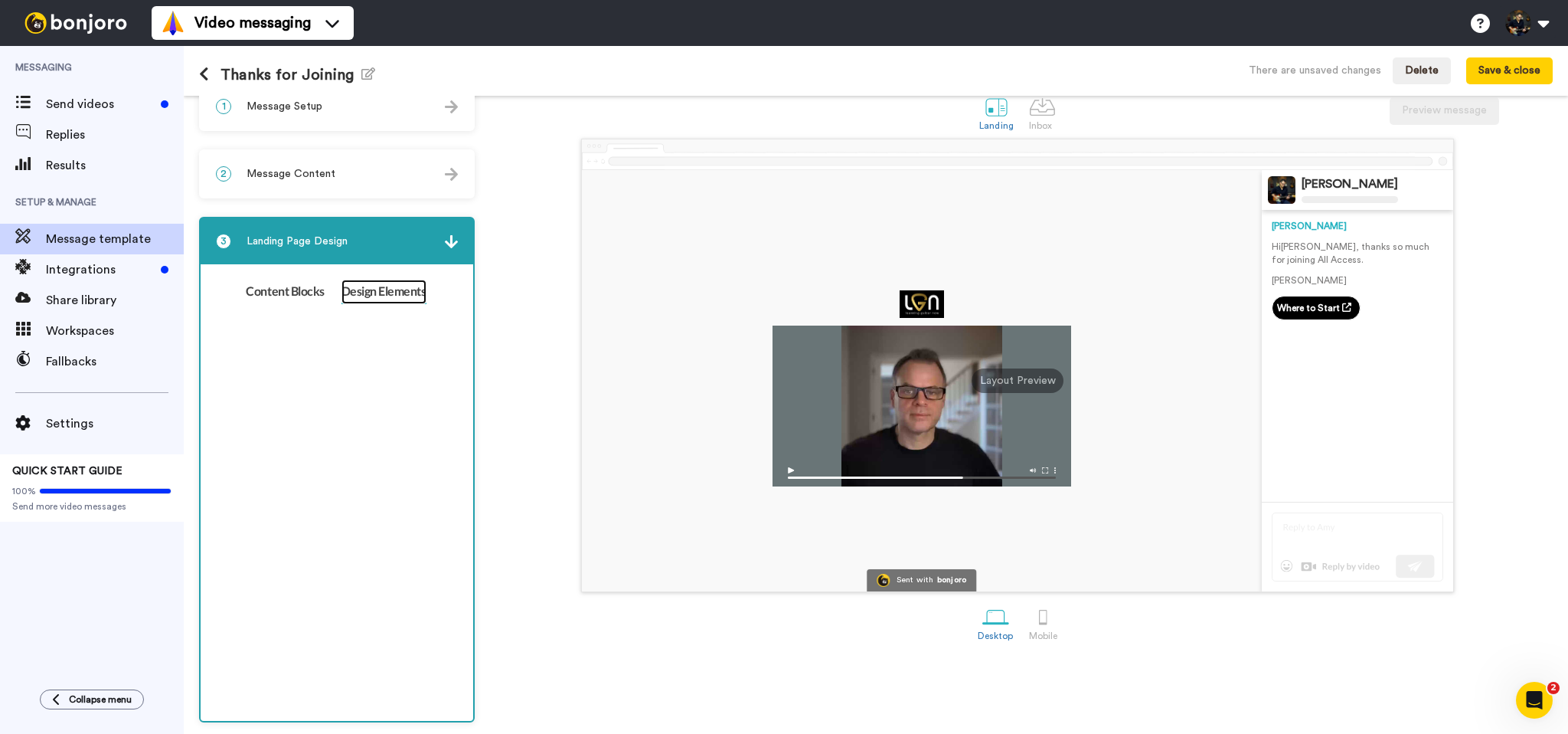
scroll to position [0, 0]
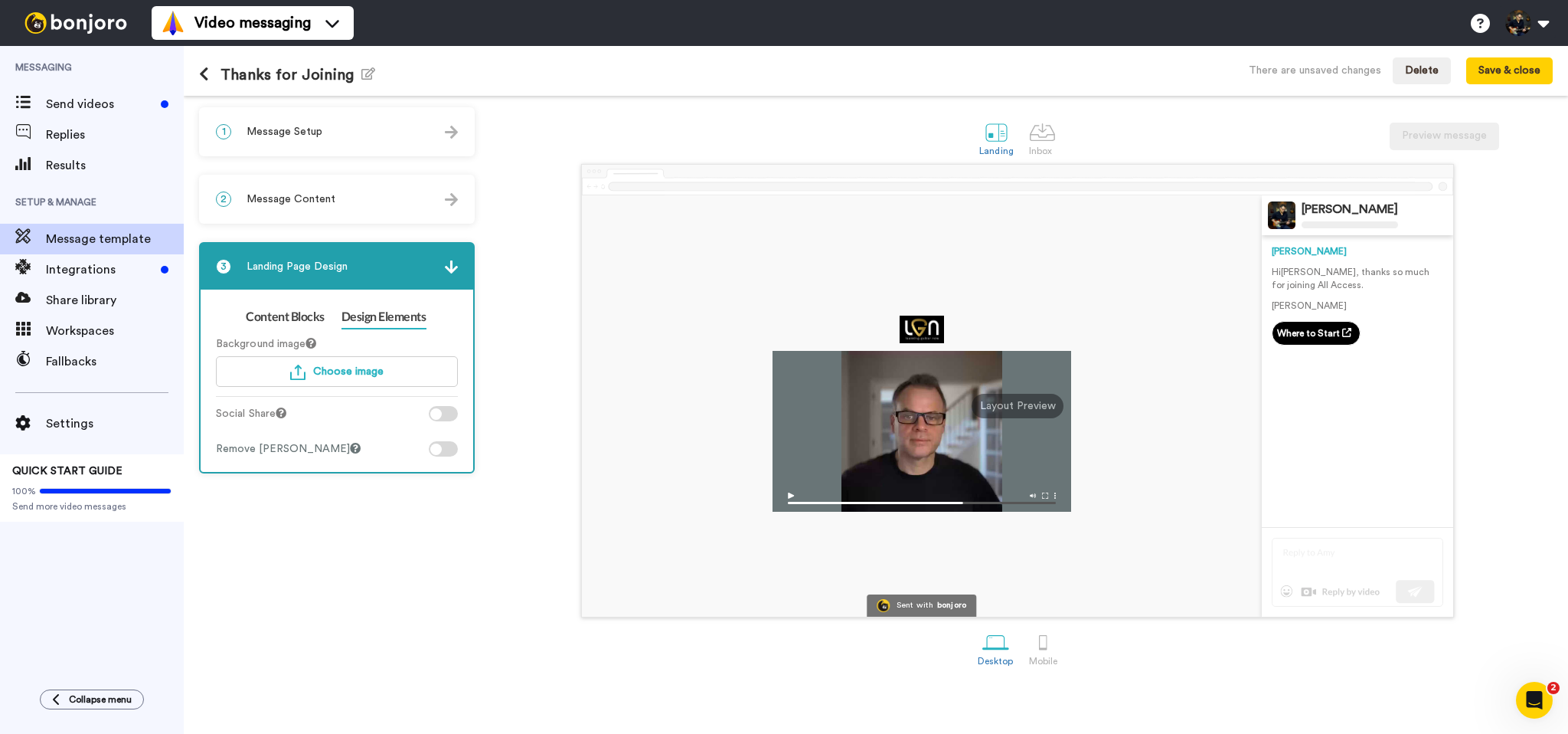
click at [316, 439] on div "Background image Choose image Social Share Remove Bonjoro Badge" at bounding box center [336, 392] width 242 height 128
click at [439, 449] on div at bounding box center [436, 449] width 11 height 11
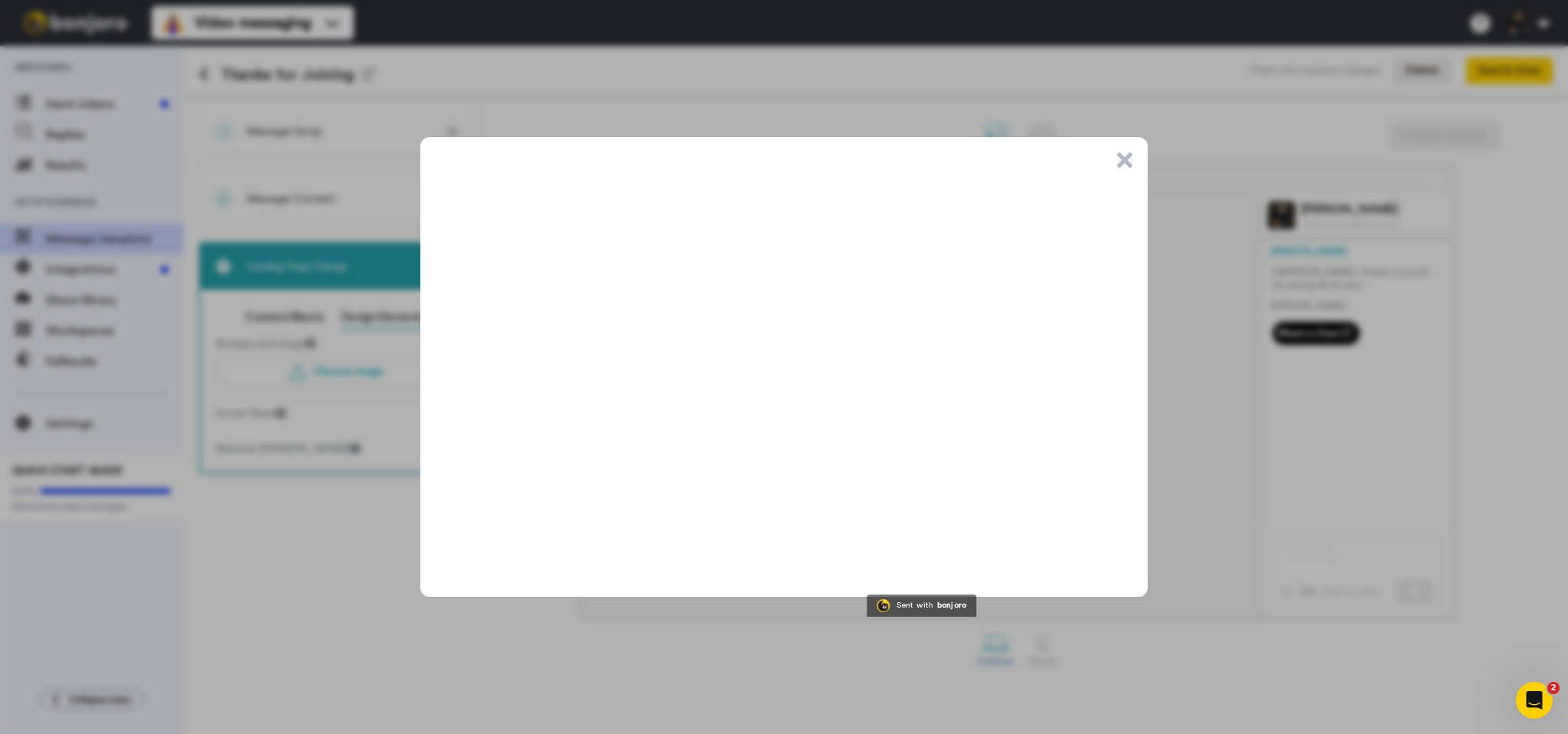
click at [1126, 159] on button ".cls-1{stroke-width:0px;}" at bounding box center [1125, 160] width 15 height 15
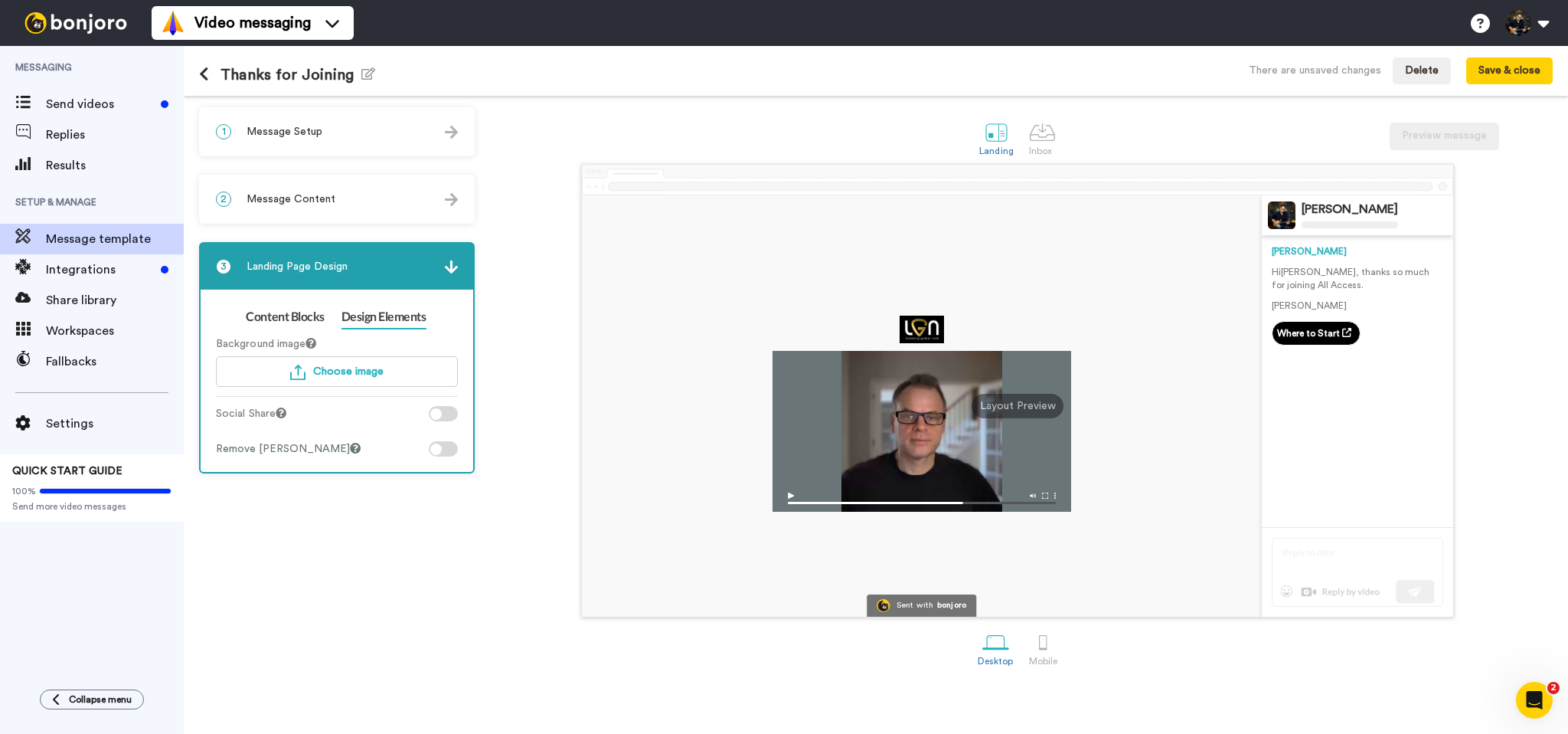
click at [446, 415] on div at bounding box center [443, 414] width 29 height 15
click at [441, 417] on div at bounding box center [443, 414] width 29 height 15
click at [1042, 154] on div "Inbox" at bounding box center [1042, 151] width 27 height 11
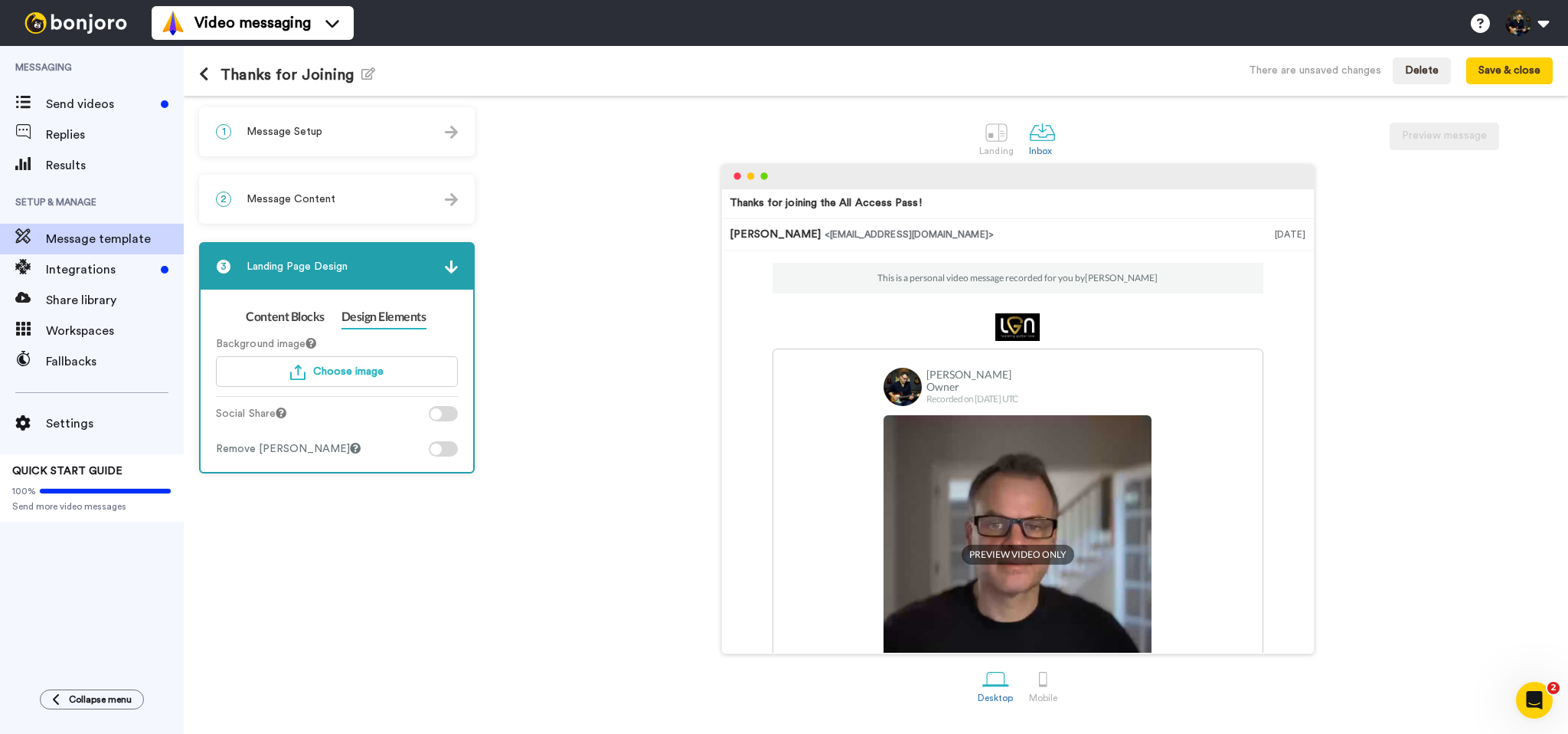
click at [318, 140] on div "1 Message Setup" at bounding box center [336, 132] width 272 height 46
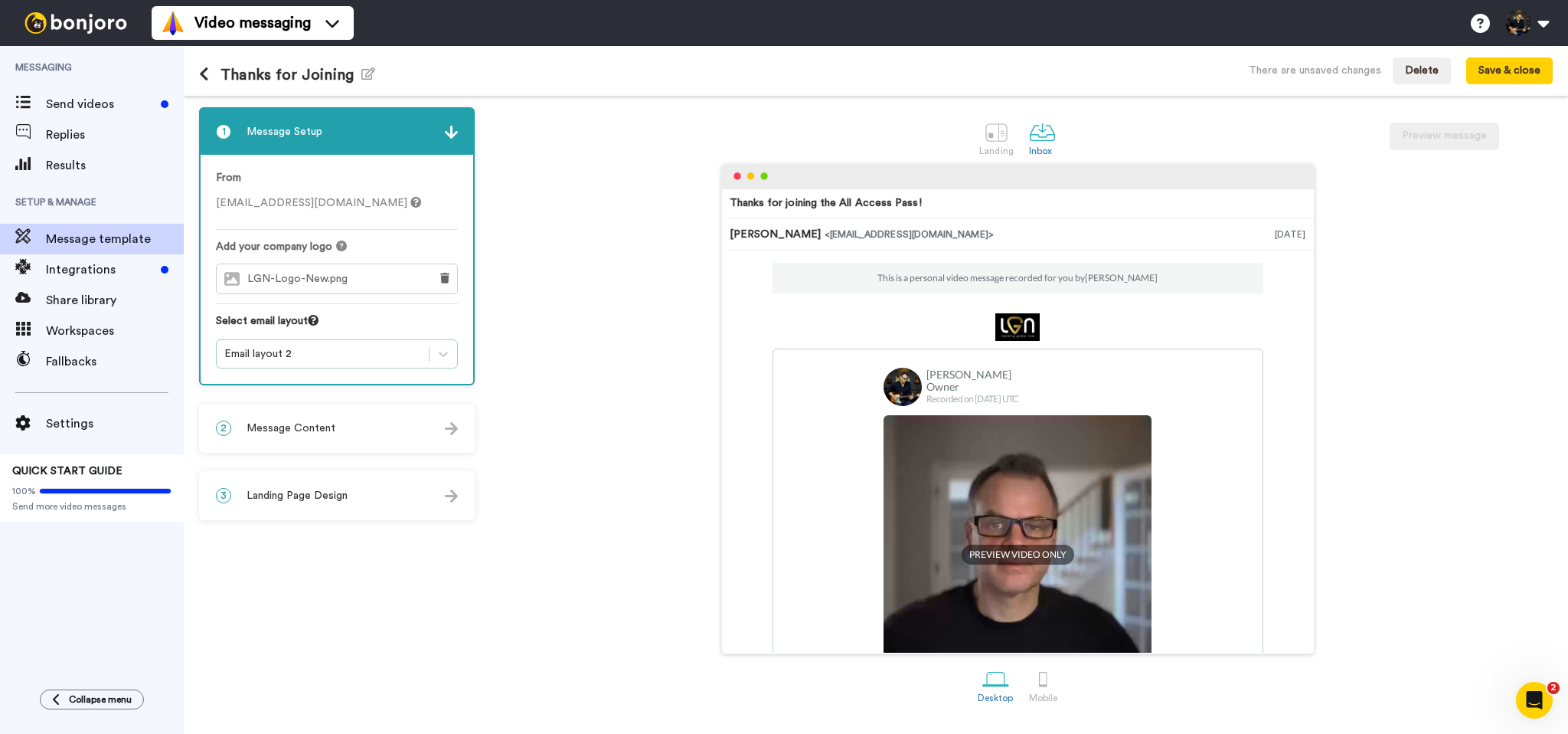
click at [294, 352] on div "Email layout 2" at bounding box center [323, 354] width 197 height 15
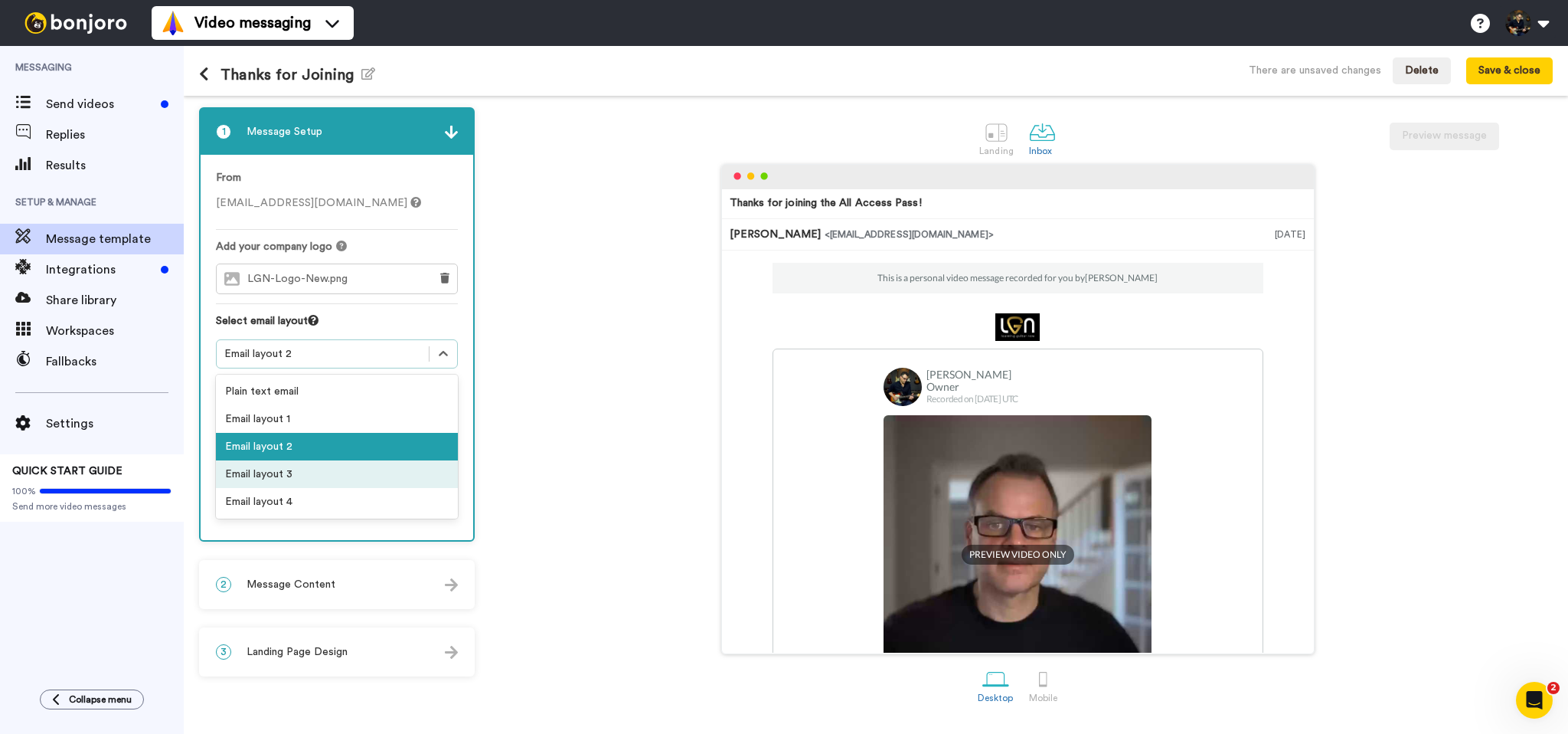
click at [264, 478] on div "Email layout 3" at bounding box center [336, 474] width 242 height 27
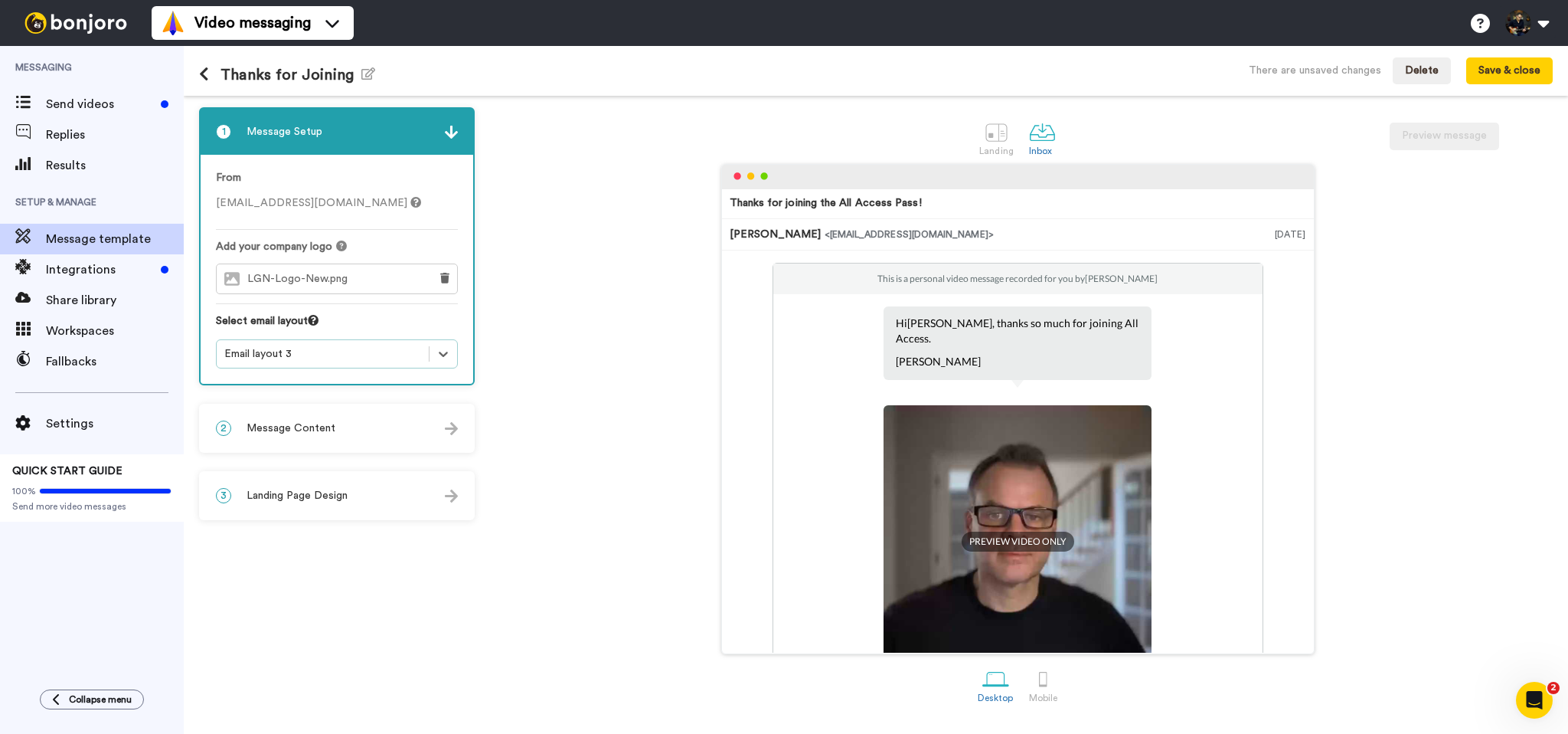
click at [292, 352] on div "Email layout 3" at bounding box center [323, 354] width 197 height 15
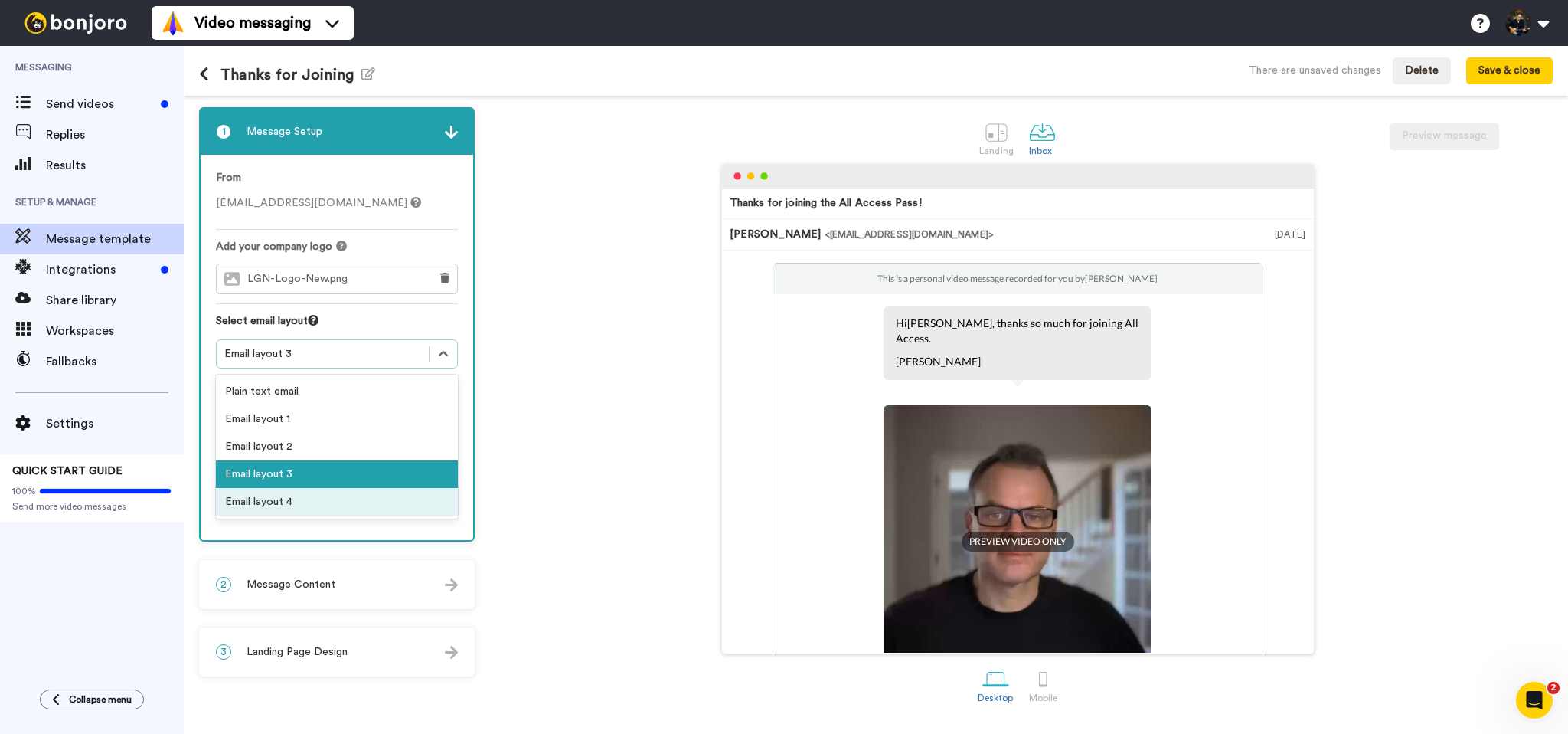
click at [269, 500] on div "Email layout 4" at bounding box center [336, 502] width 242 height 27
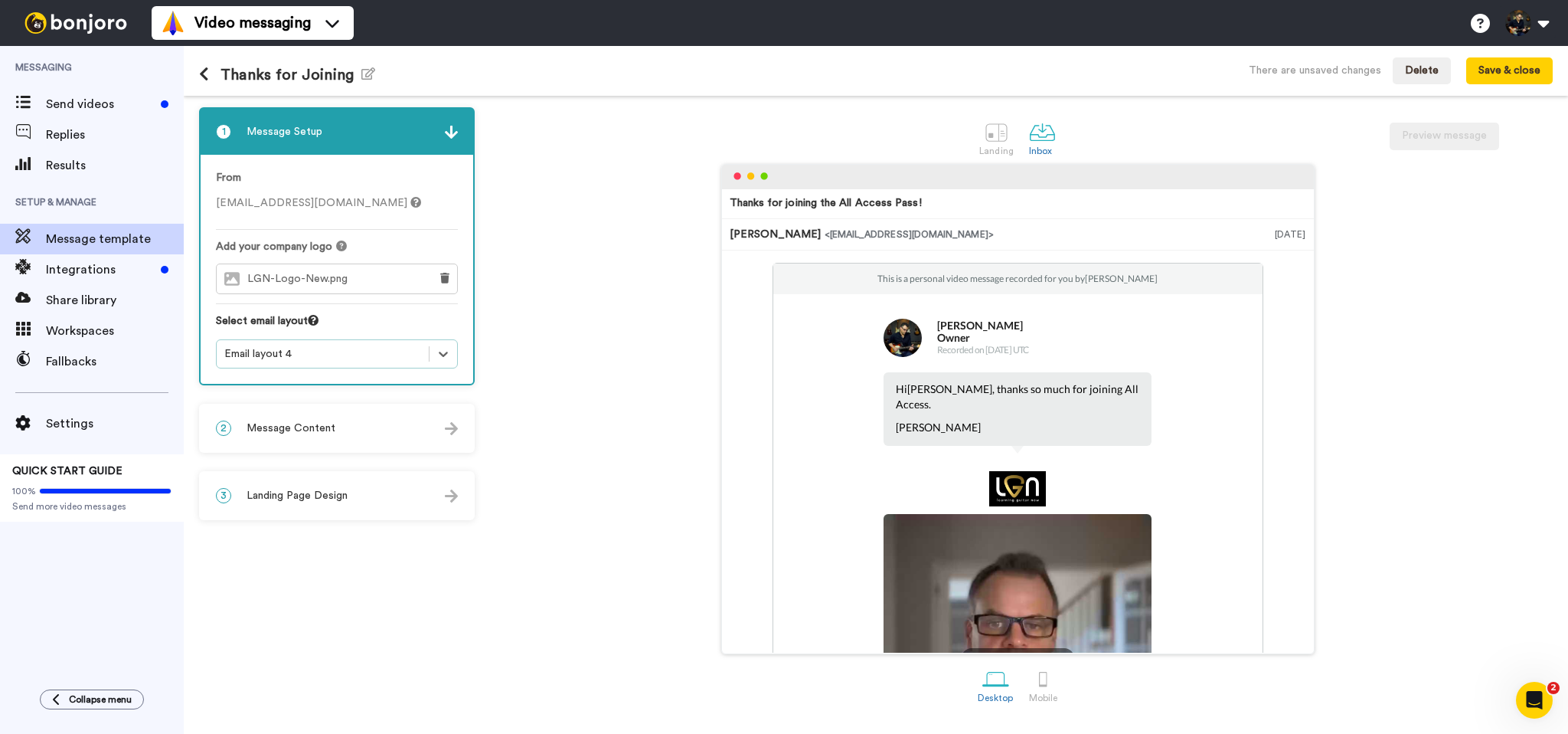
click at [292, 355] on div "Email layout 4" at bounding box center [323, 354] width 197 height 15
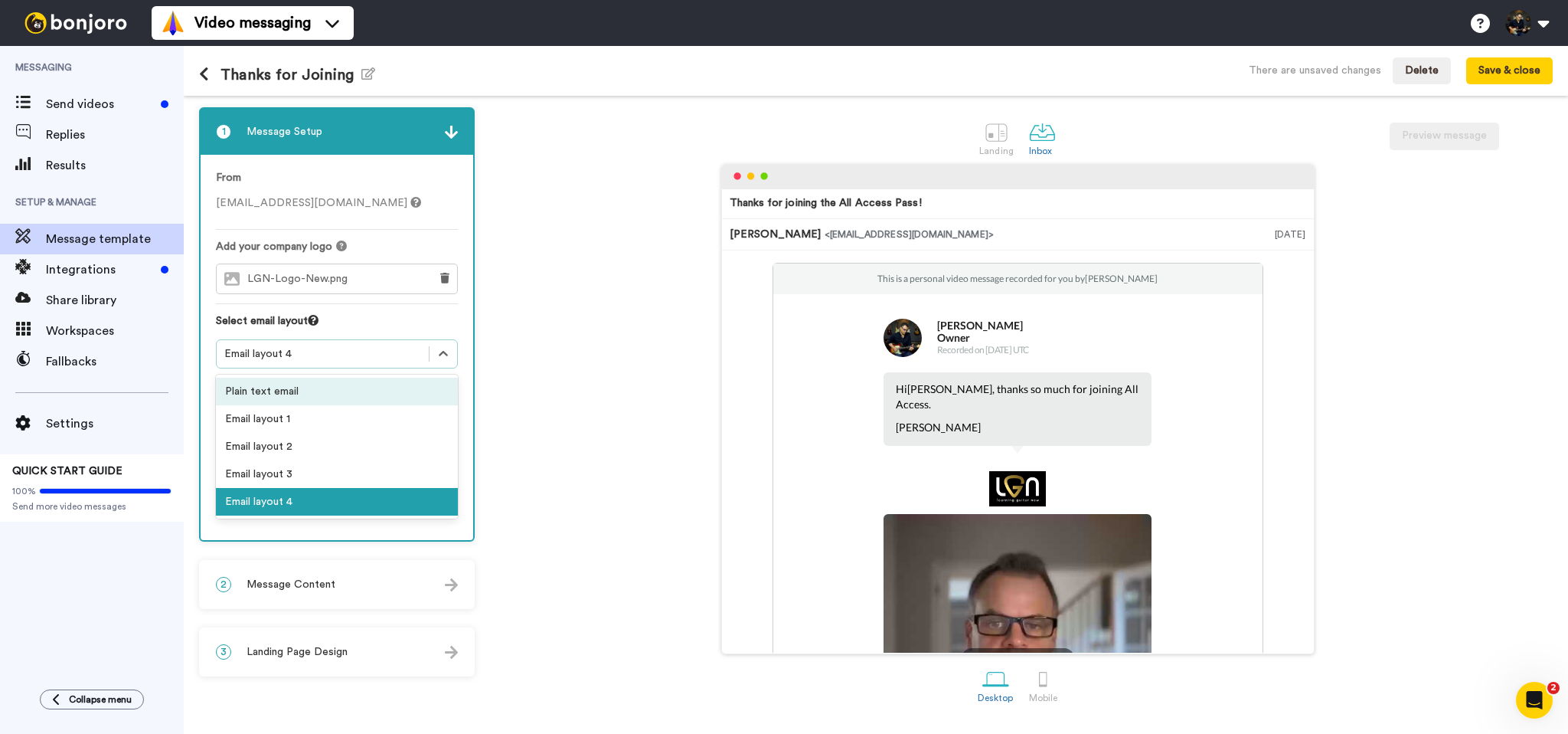
click at [274, 385] on div "Plain text email" at bounding box center [336, 391] width 242 height 27
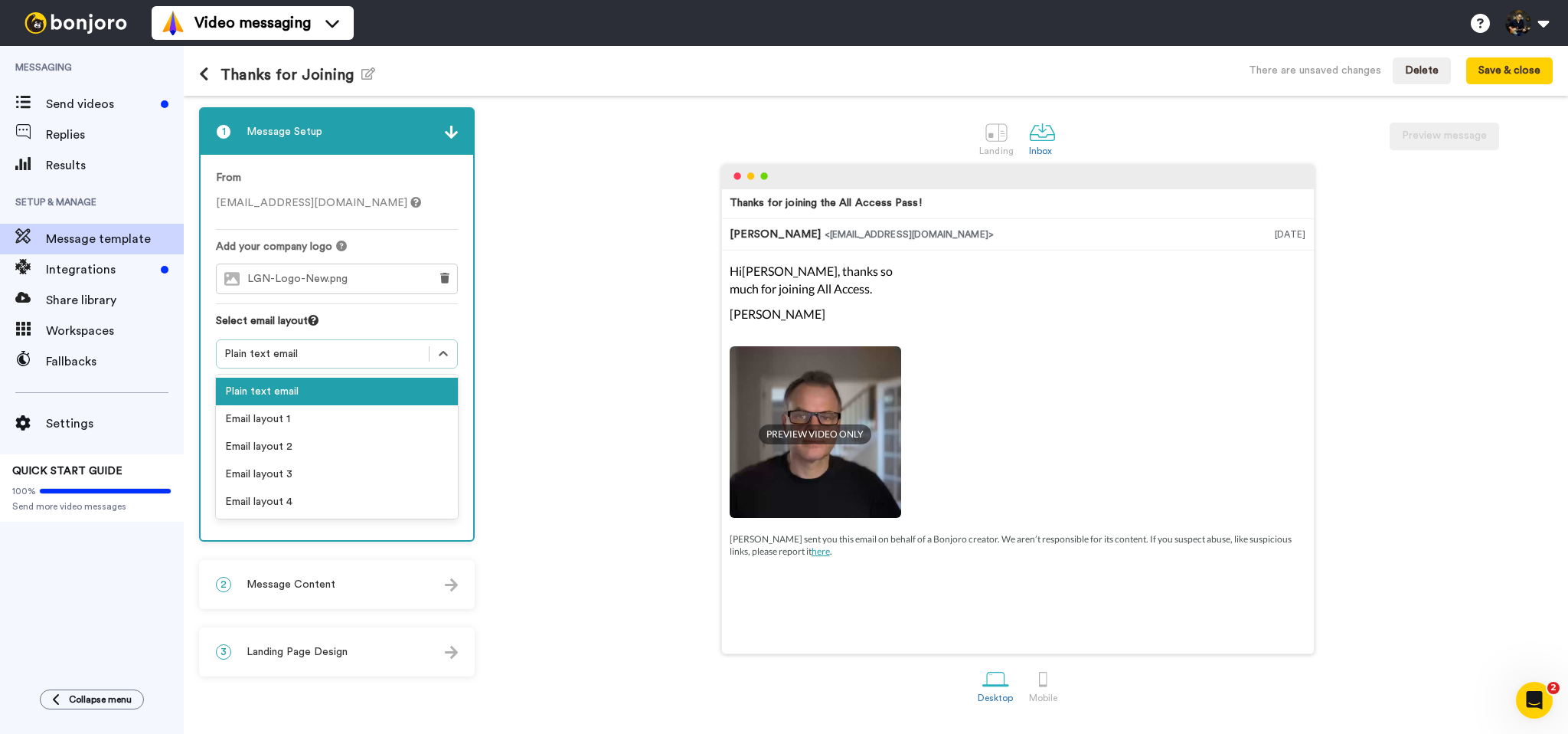
click at [273, 354] on div "Plain text email" at bounding box center [323, 354] width 197 height 15
click at [275, 426] on div "Email layout 1" at bounding box center [336, 419] width 242 height 27
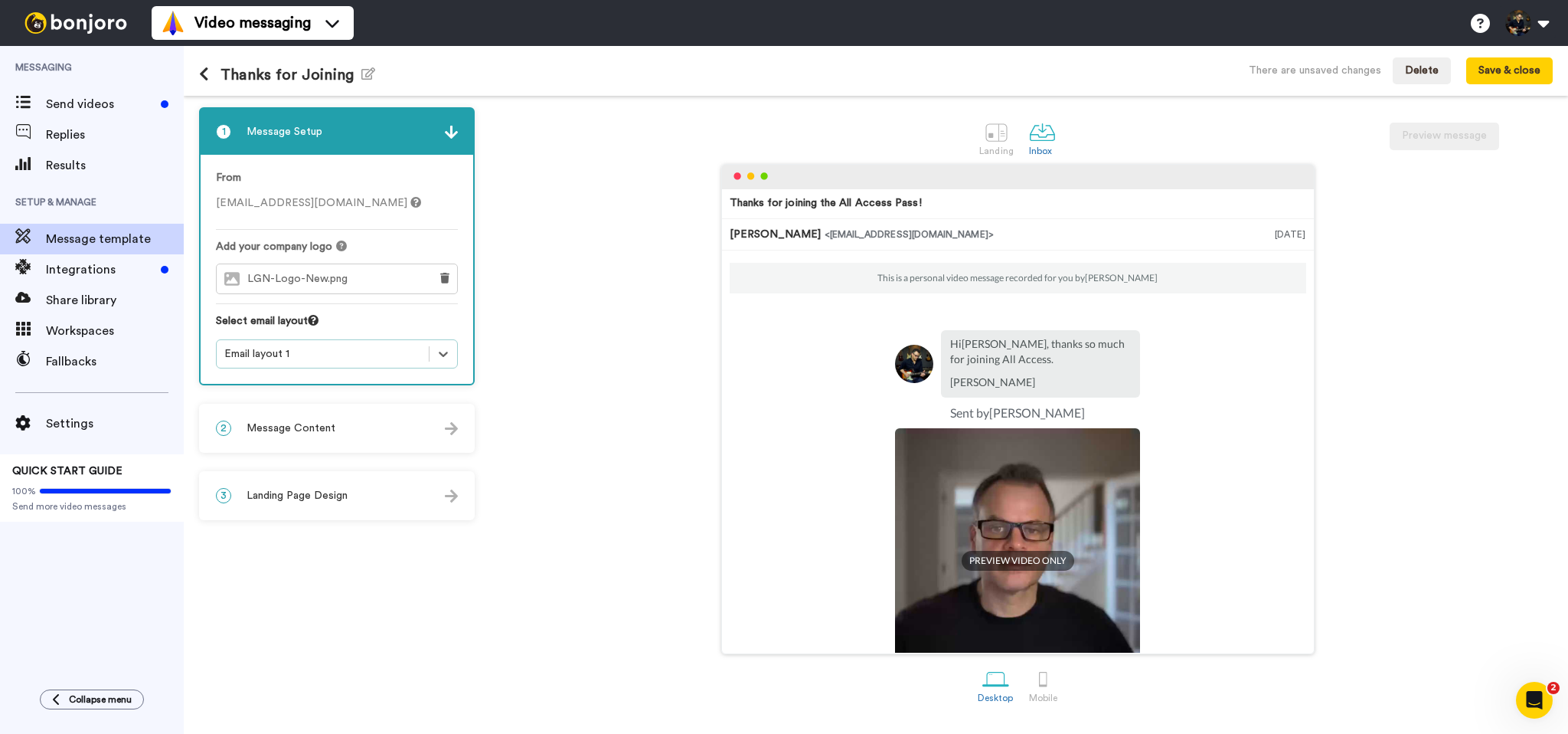
click at [274, 355] on div "Email layout 1" at bounding box center [323, 354] width 197 height 15
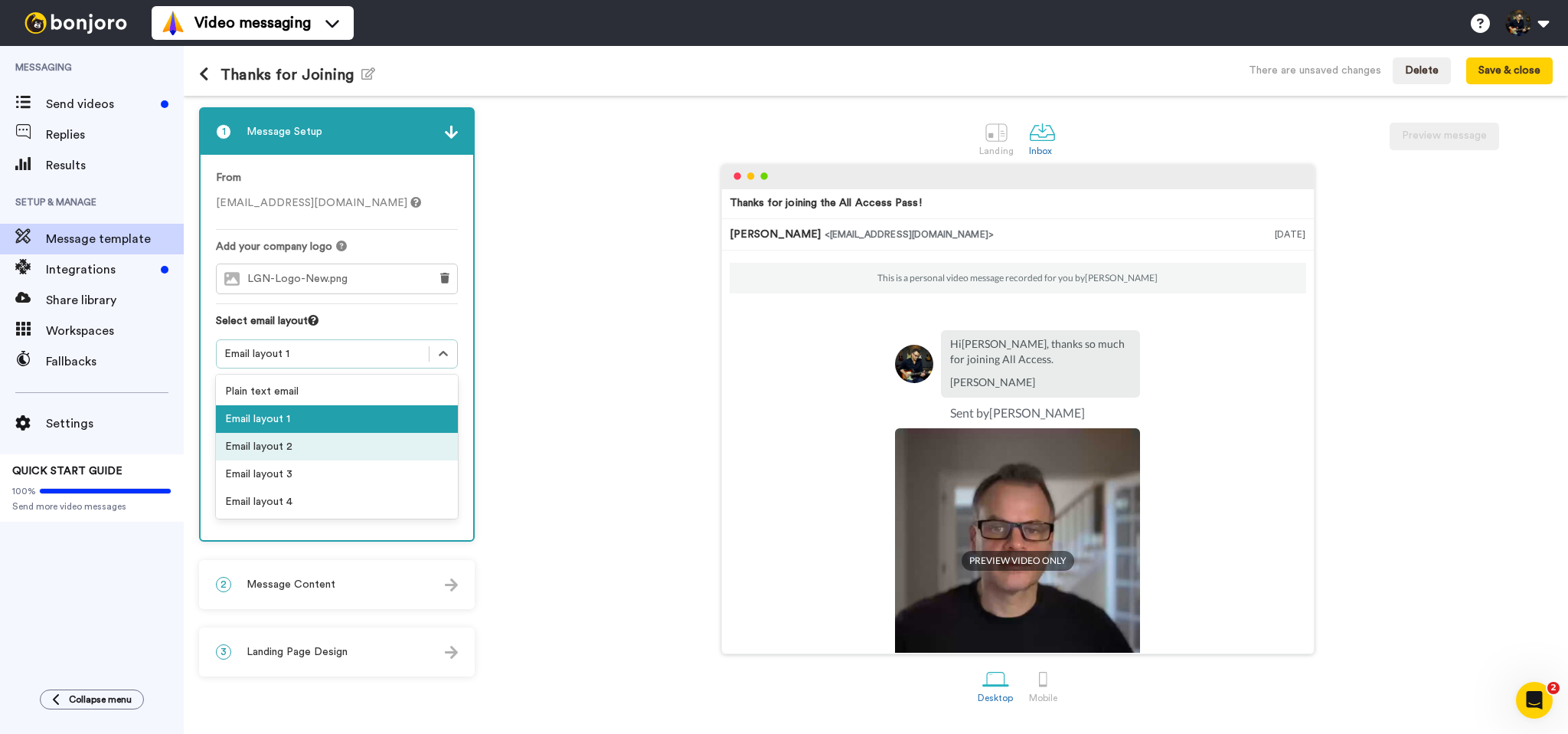
click at [274, 451] on div "Email layout 2" at bounding box center [336, 446] width 242 height 27
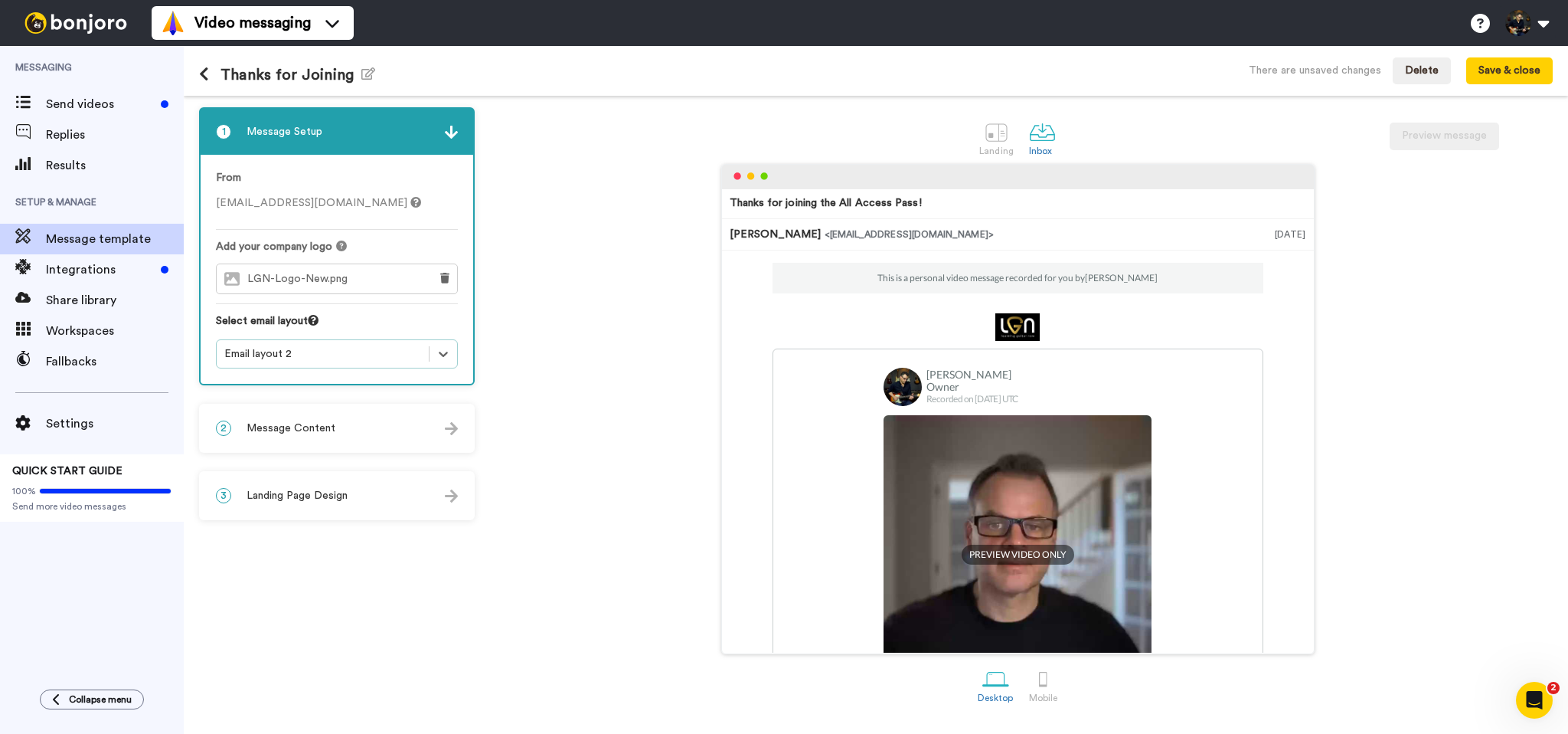
click at [330, 427] on span "Message Content" at bounding box center [291, 428] width 89 height 15
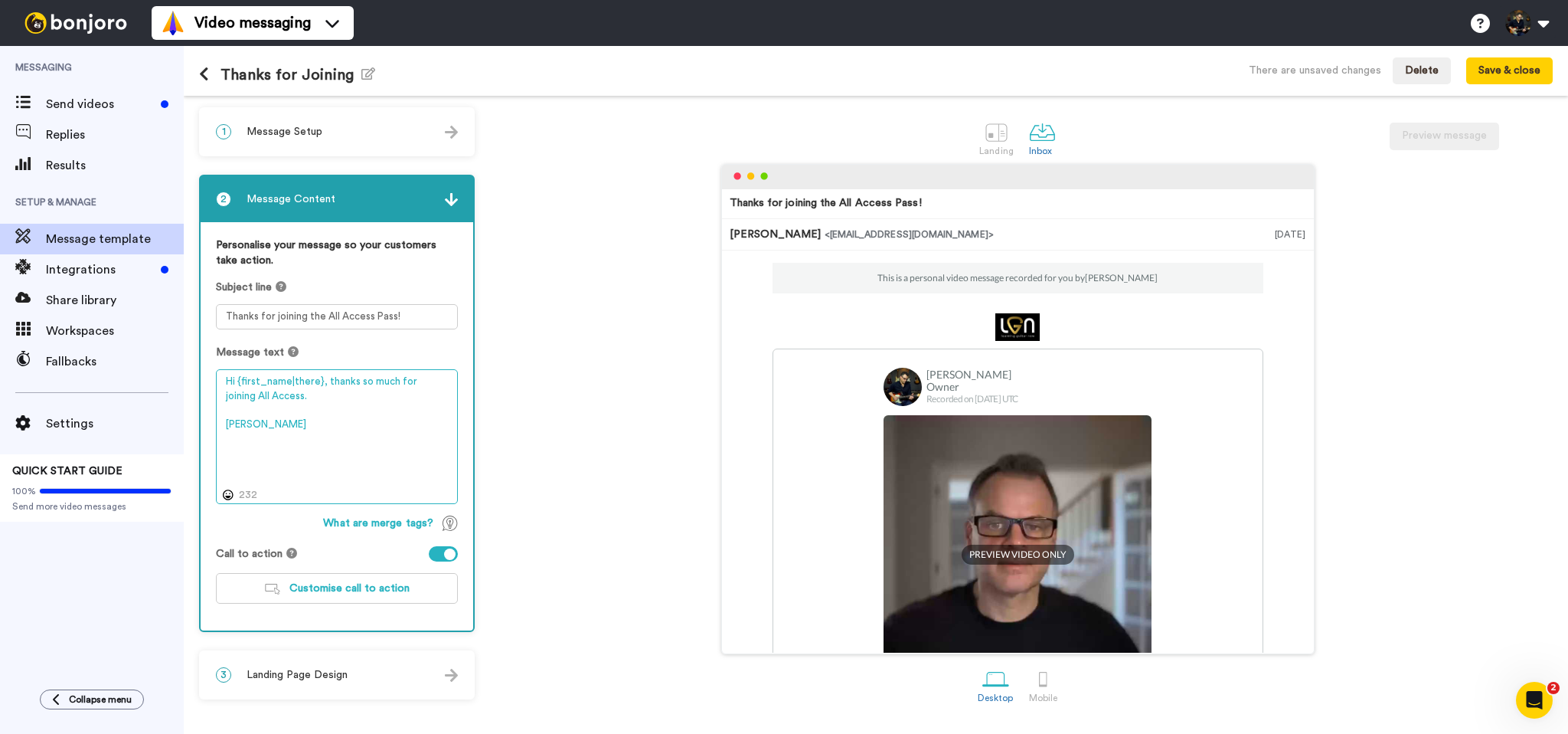
click at [306, 398] on textarea "Hi {first_name|there}, thanks so much for joining All Access. John" at bounding box center [336, 436] width 242 height 134
drag, startPoint x: 324, startPoint y: 383, endPoint x: 342, endPoint y: 410, distance: 32.4
click at [342, 410] on textarea "Hi {first_name|there}, thanks so much for joining All Access. John" at bounding box center [336, 436] width 242 height 134
type textarea "Hi {first_name|there}, c John"
click at [402, 318] on textarea "Thanks for joining the All Access Pass!" at bounding box center [336, 317] width 242 height 26
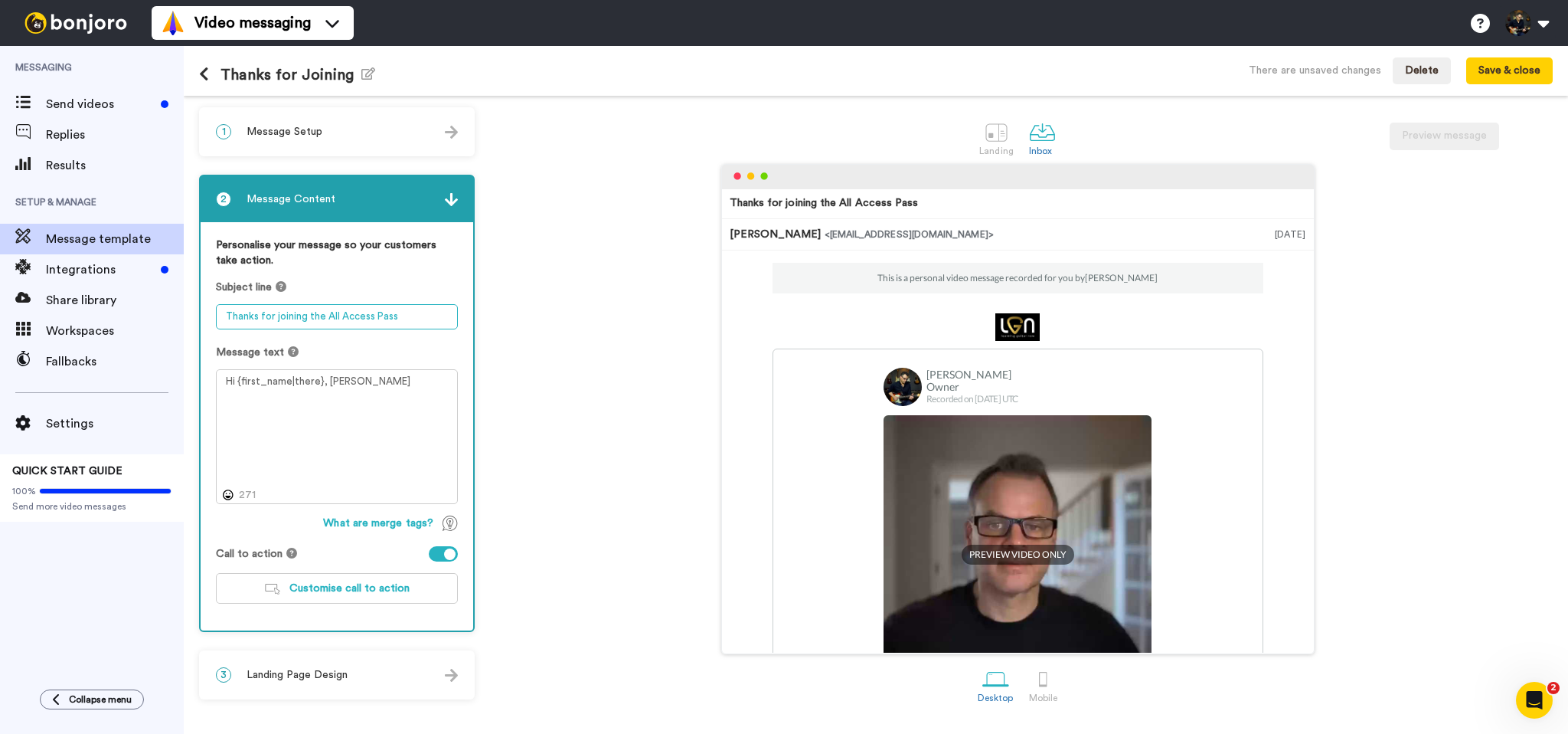
type textarea "Thanks for joining the All Access Pass"
click at [359, 388] on textarea "Hi {first_name|there}, c John" at bounding box center [336, 436] width 242 height 134
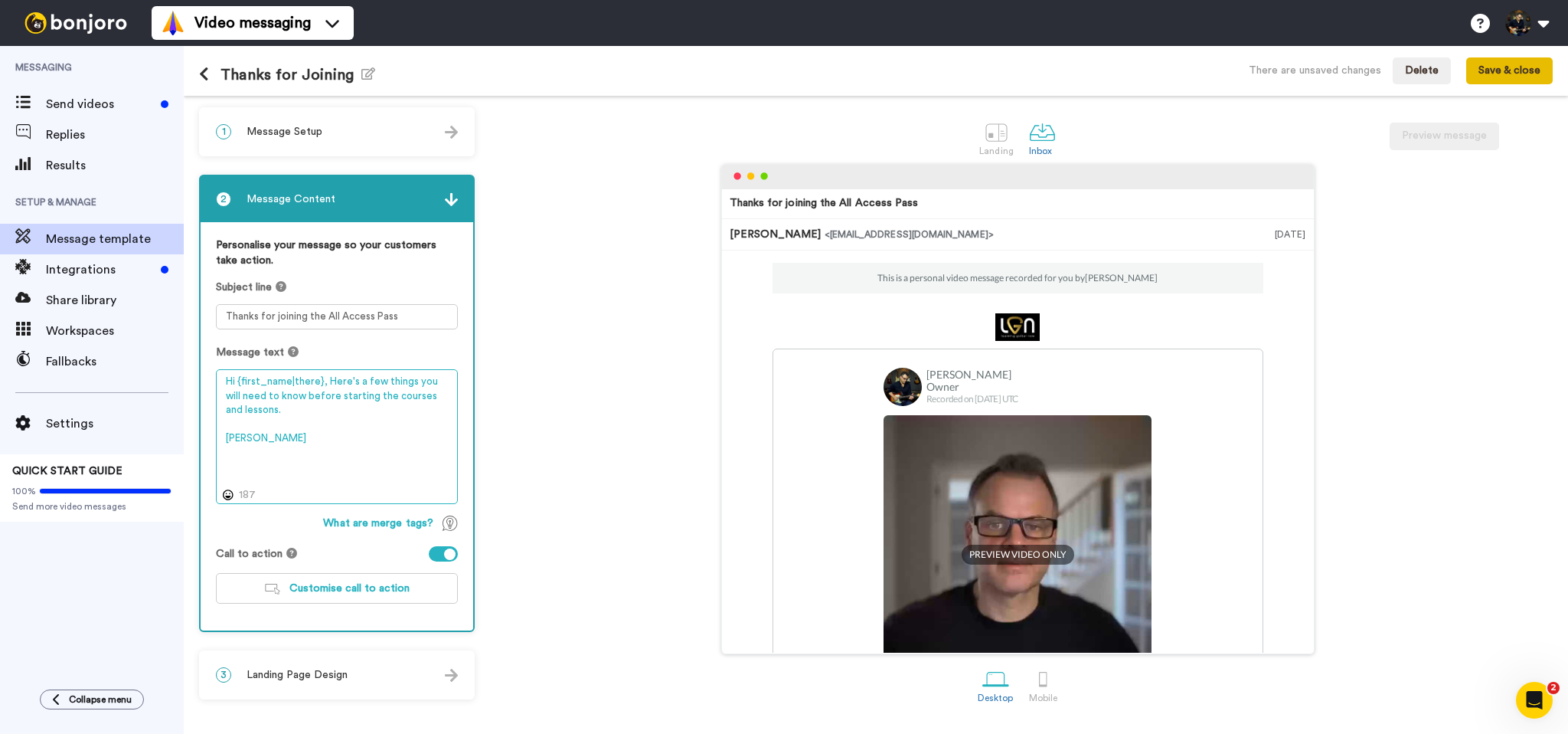
type textarea "Hi {first_name|there}, Here's a few things you will need to know before startin…"
click at [1502, 75] on button "Save & close" at bounding box center [1509, 71] width 86 height 27
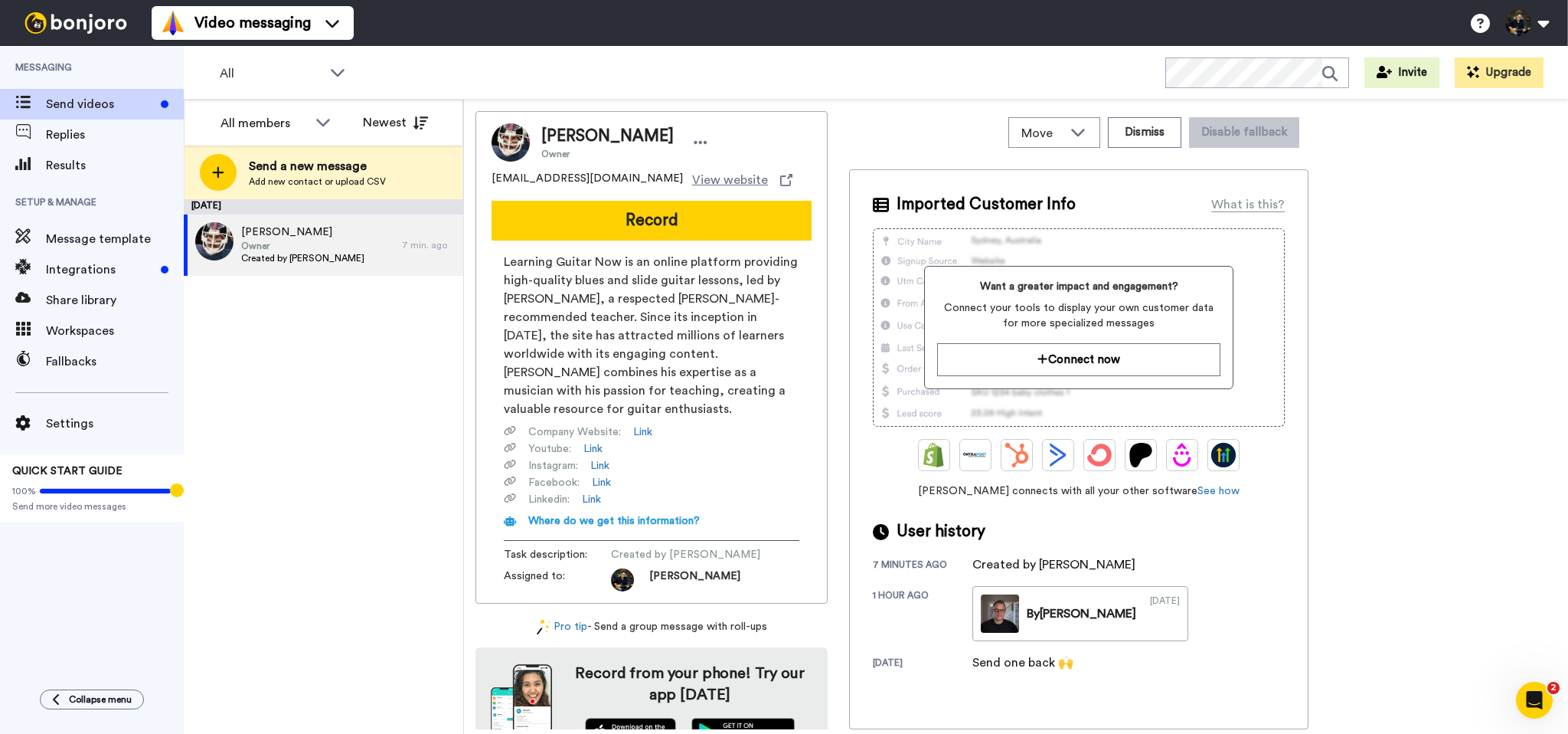
click at [324, 398] on div "[DATE] [PERSON_NAME] Owner Created by [PERSON_NAME] 7 min. ago" at bounding box center [324, 467] width 279 height 534
click at [693, 140] on icon at bounding box center [700, 142] width 14 height 15
click at [699, 163] on li "Edit contact" at bounding box center [700, 168] width 111 height 21
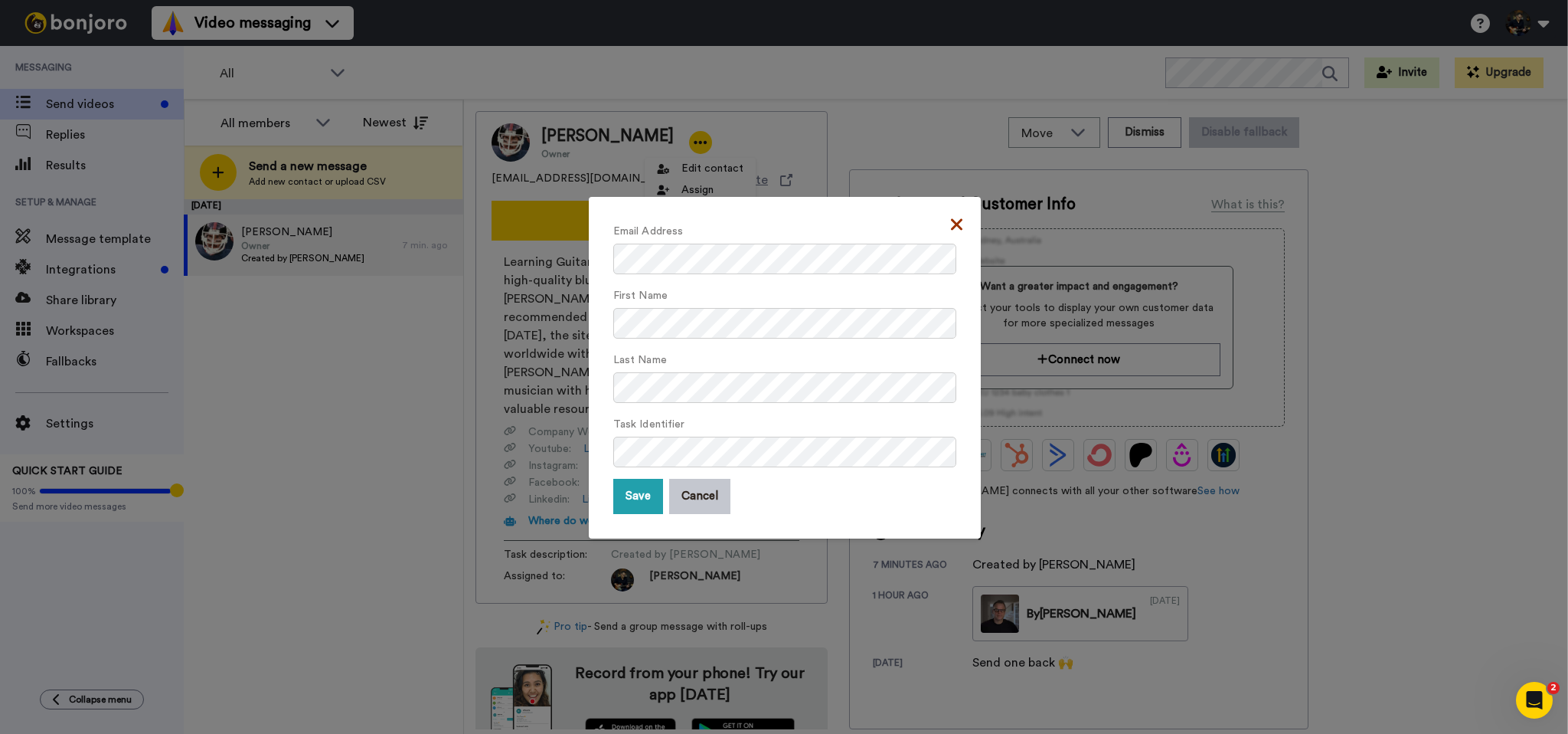
click at [956, 228] on icon at bounding box center [956, 224] width 11 height 18
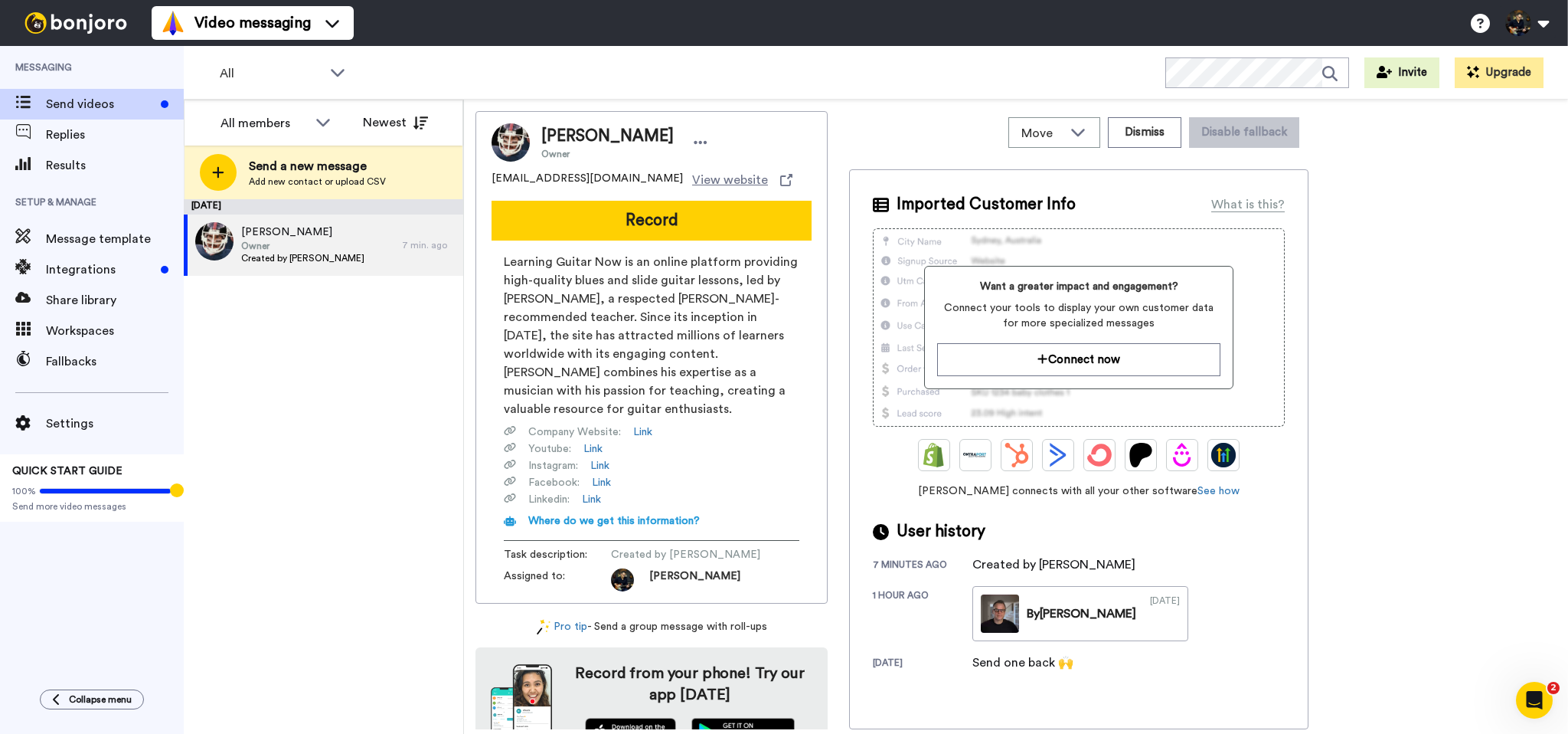
click at [1417, 240] on div "John Tuggle Owner info@learningguitarnow.com View website Record Learning Guita…" at bounding box center [1015, 421] width 1081 height 618
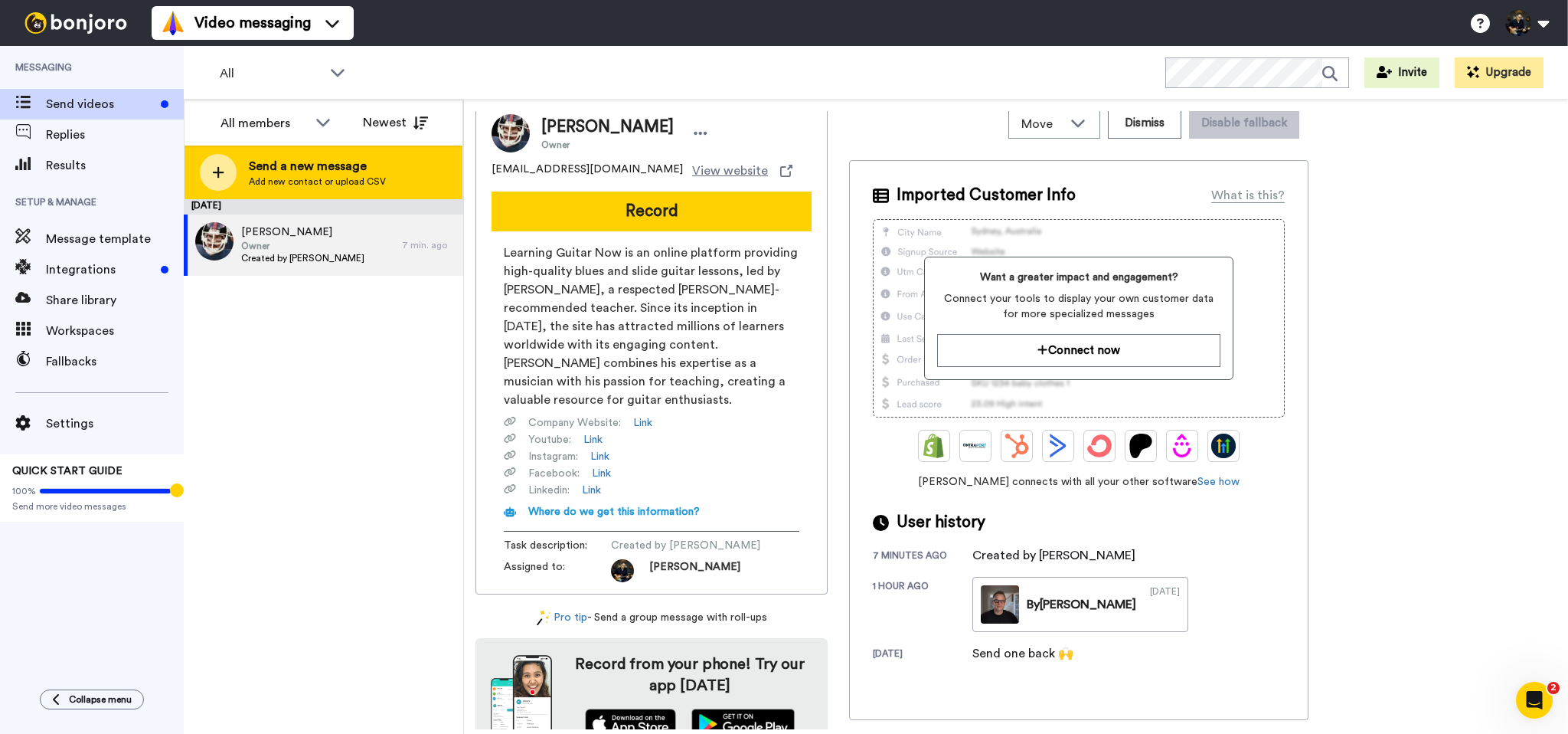
click at [307, 161] on span "Send a new message" at bounding box center [318, 165] width 137 height 18
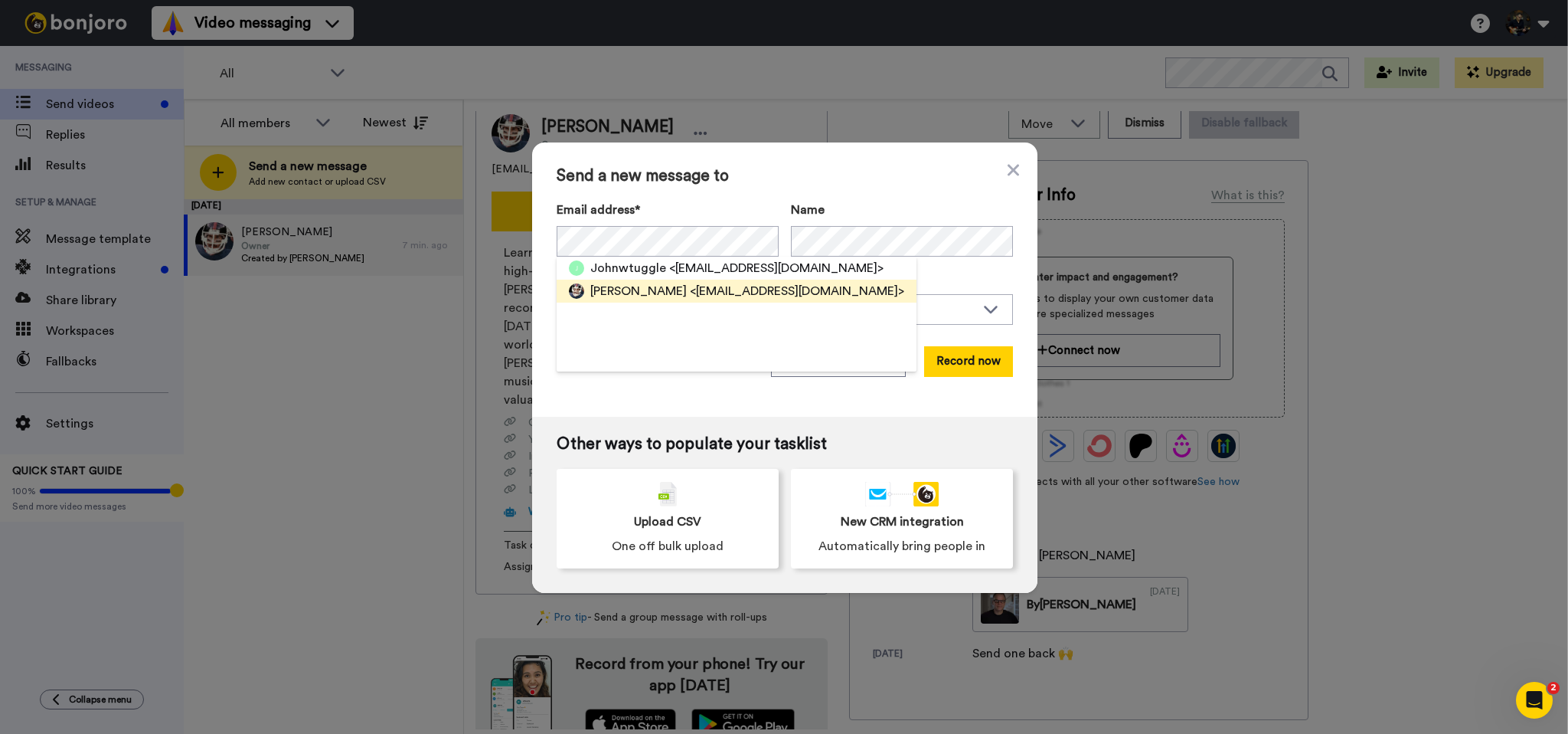
click at [611, 293] on span "[PERSON_NAME]" at bounding box center [638, 290] width 97 height 18
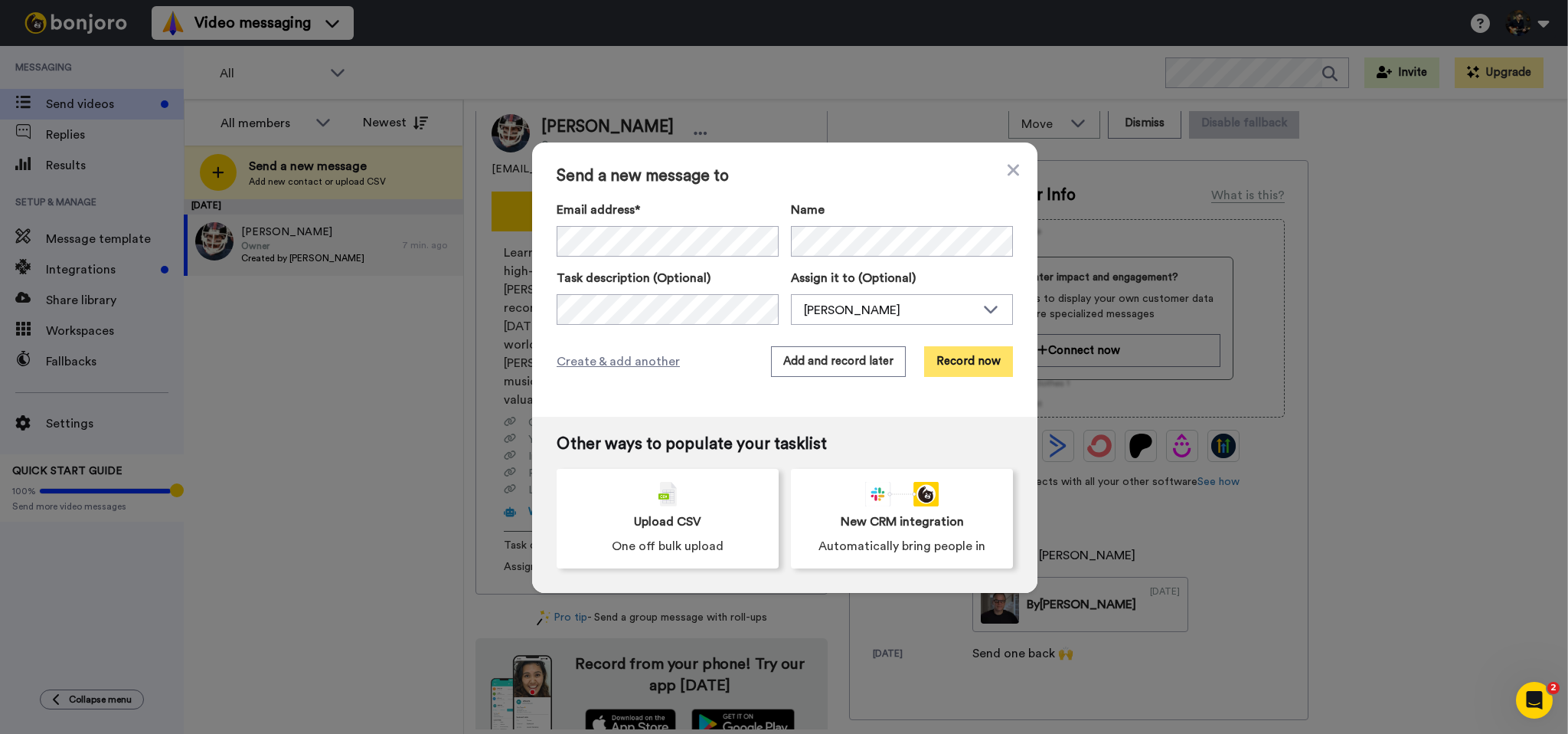
click at [975, 366] on button "Record now" at bounding box center [969, 361] width 89 height 31
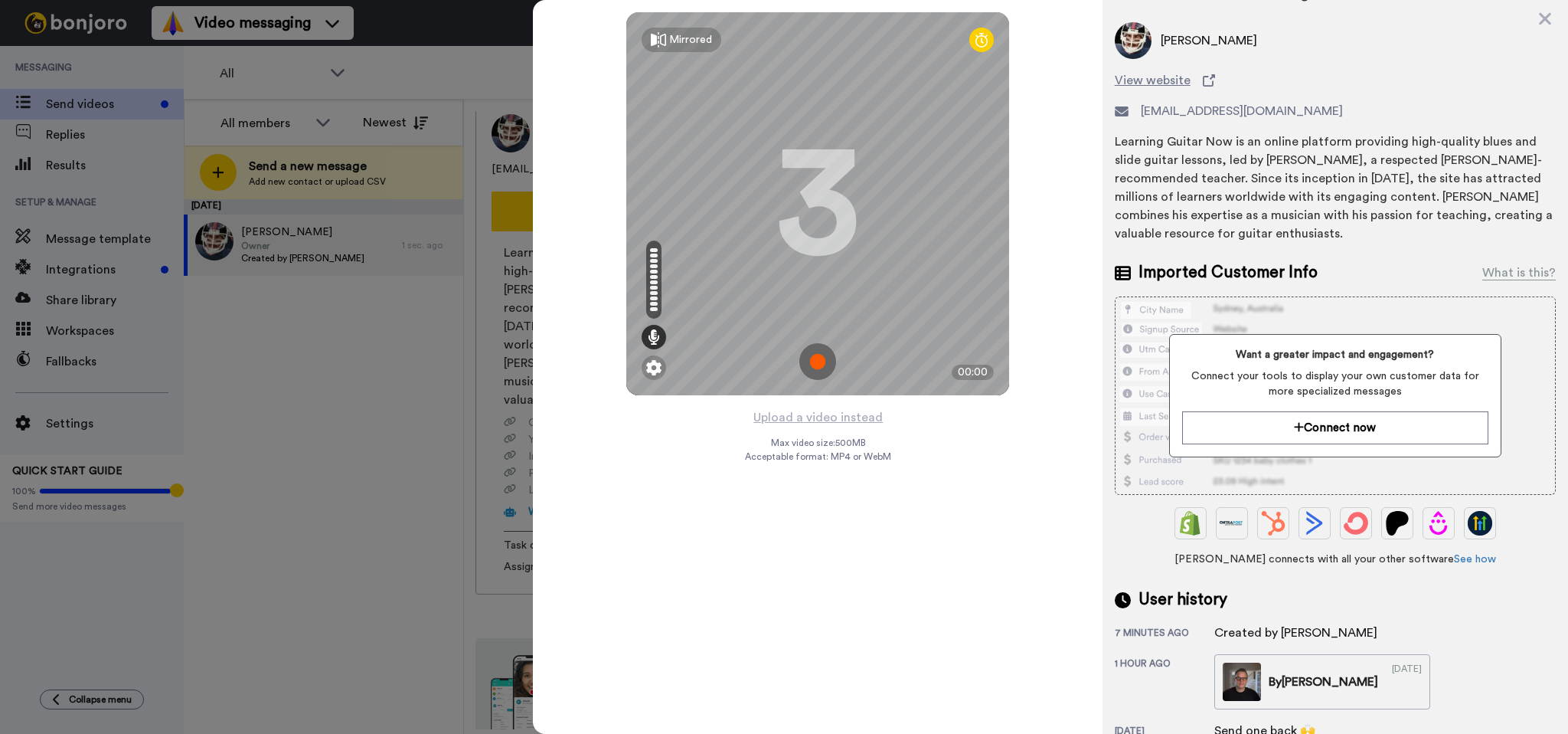
scroll to position [138, 0]
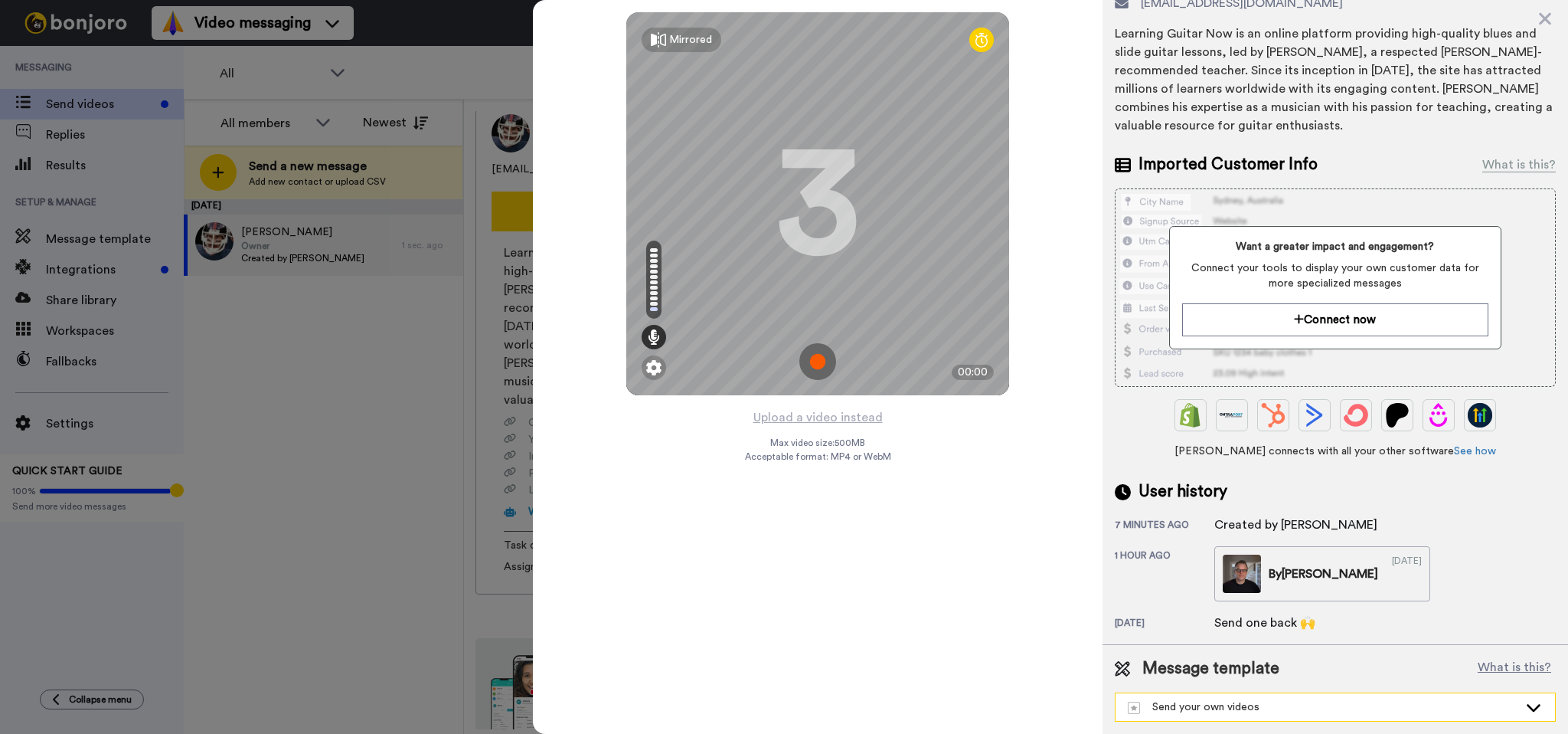
click at [1295, 710] on div "Send your own videos" at bounding box center [1322, 707] width 390 height 15
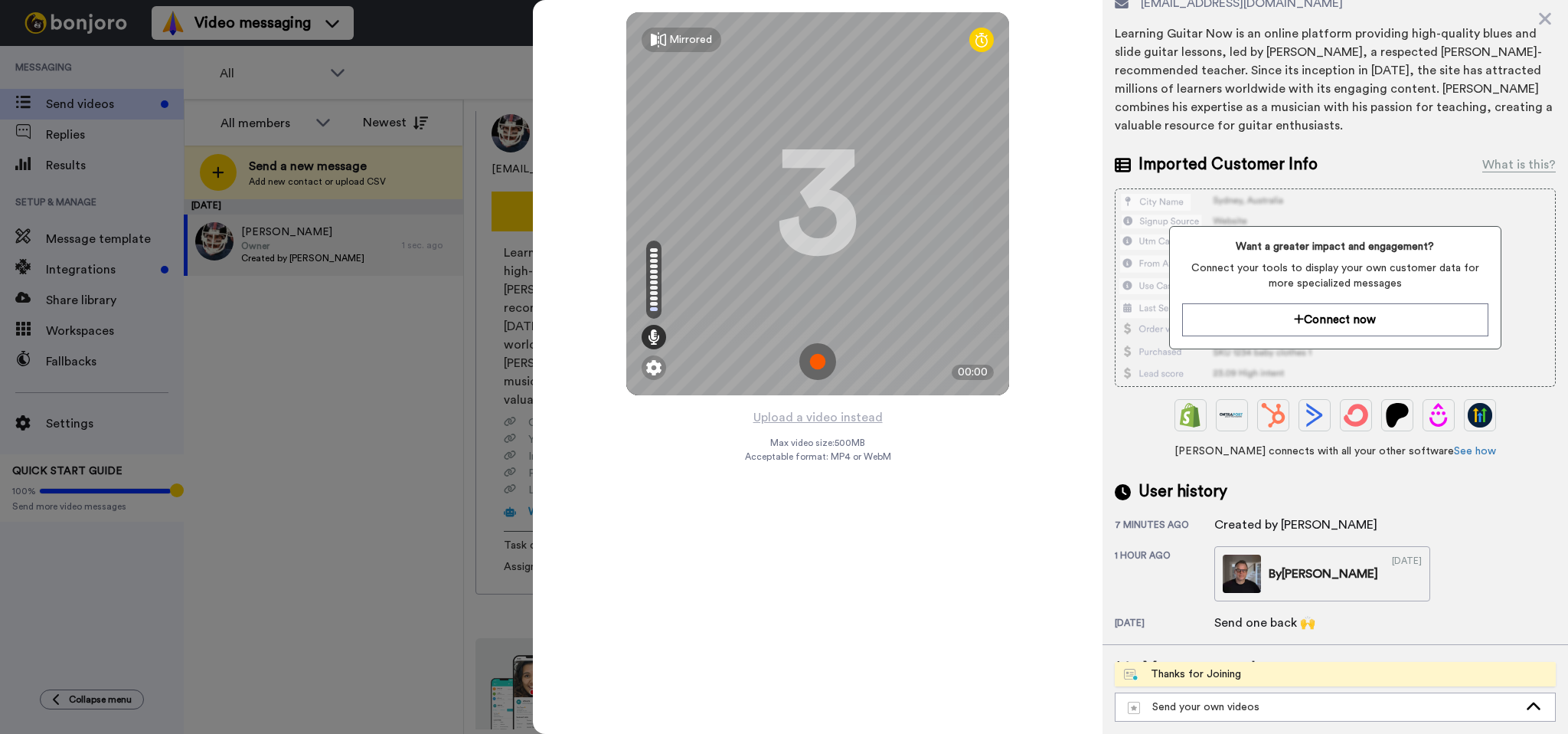
click at [1188, 674] on div "Thanks for Joining" at bounding box center [1182, 674] width 117 height 15
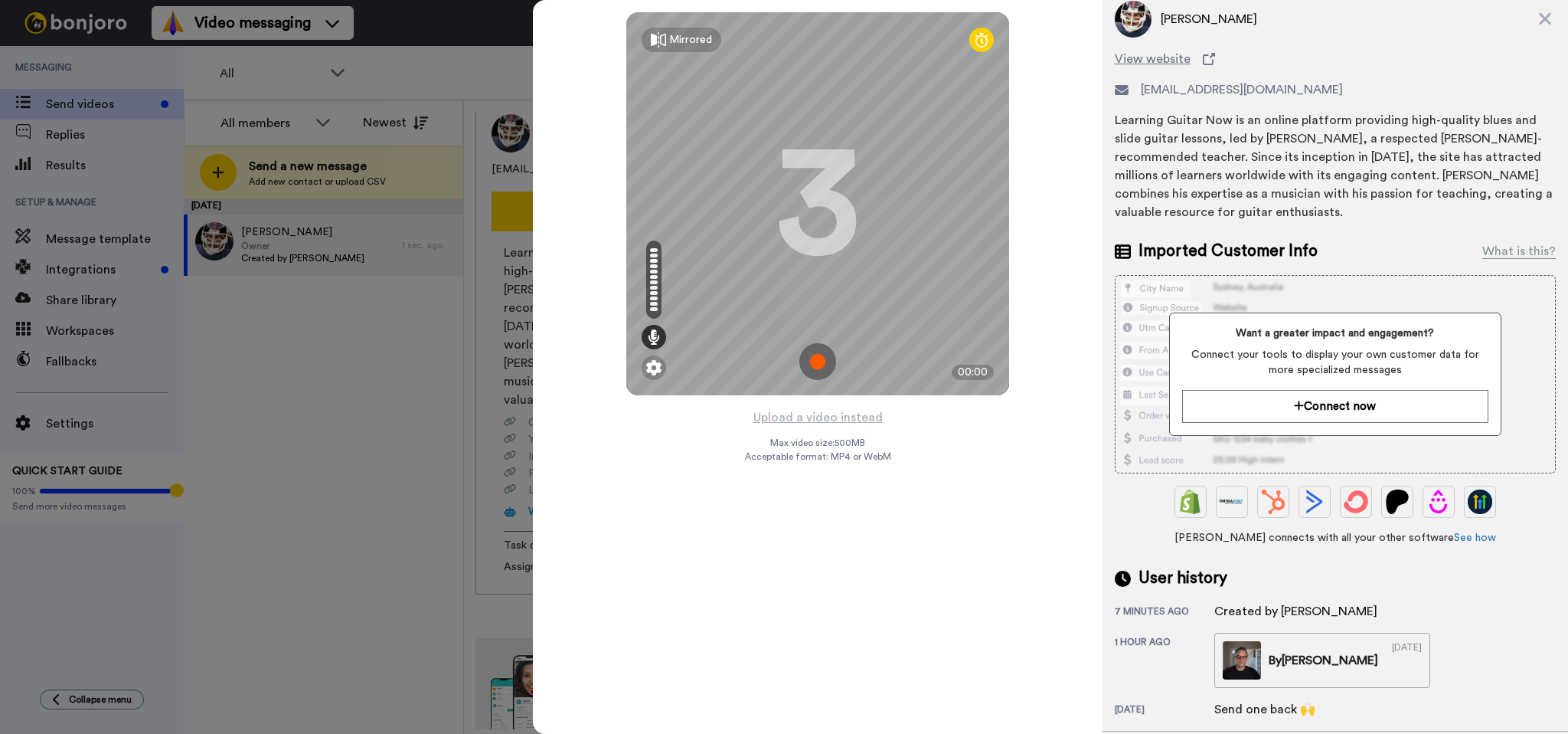
scroll to position [0, 0]
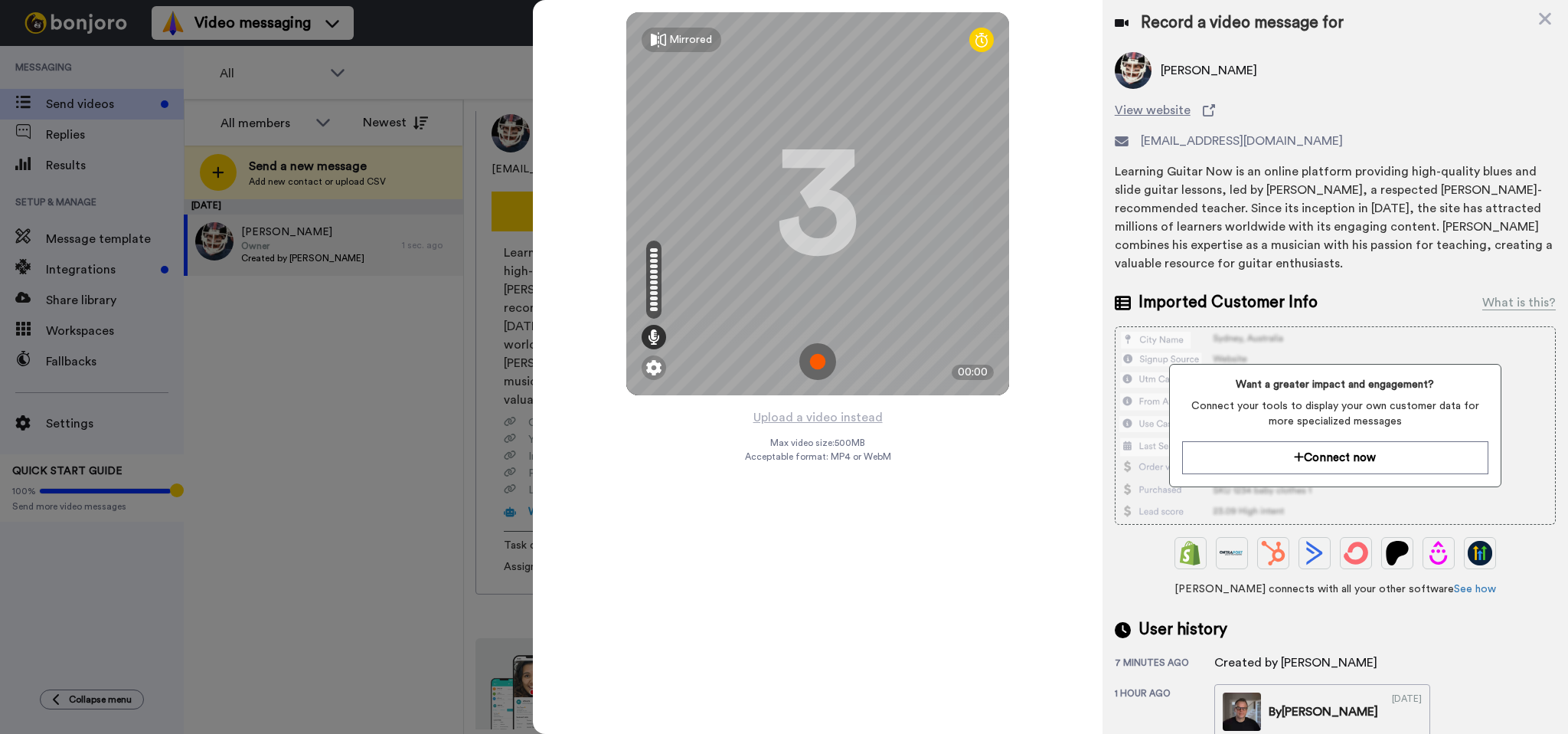
click at [819, 368] on img at bounding box center [817, 361] width 37 height 37
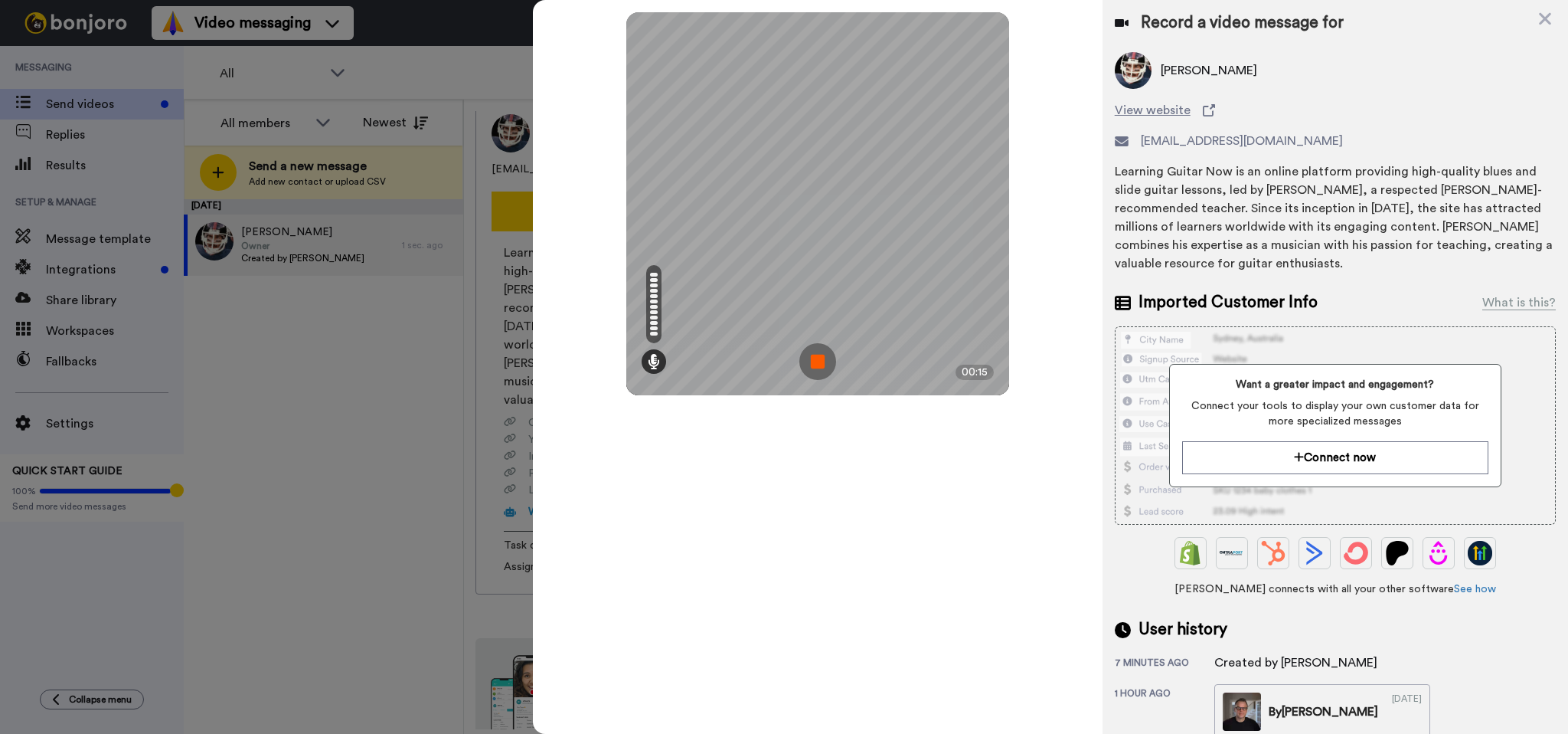
click at [806, 361] on img at bounding box center [817, 361] width 37 height 37
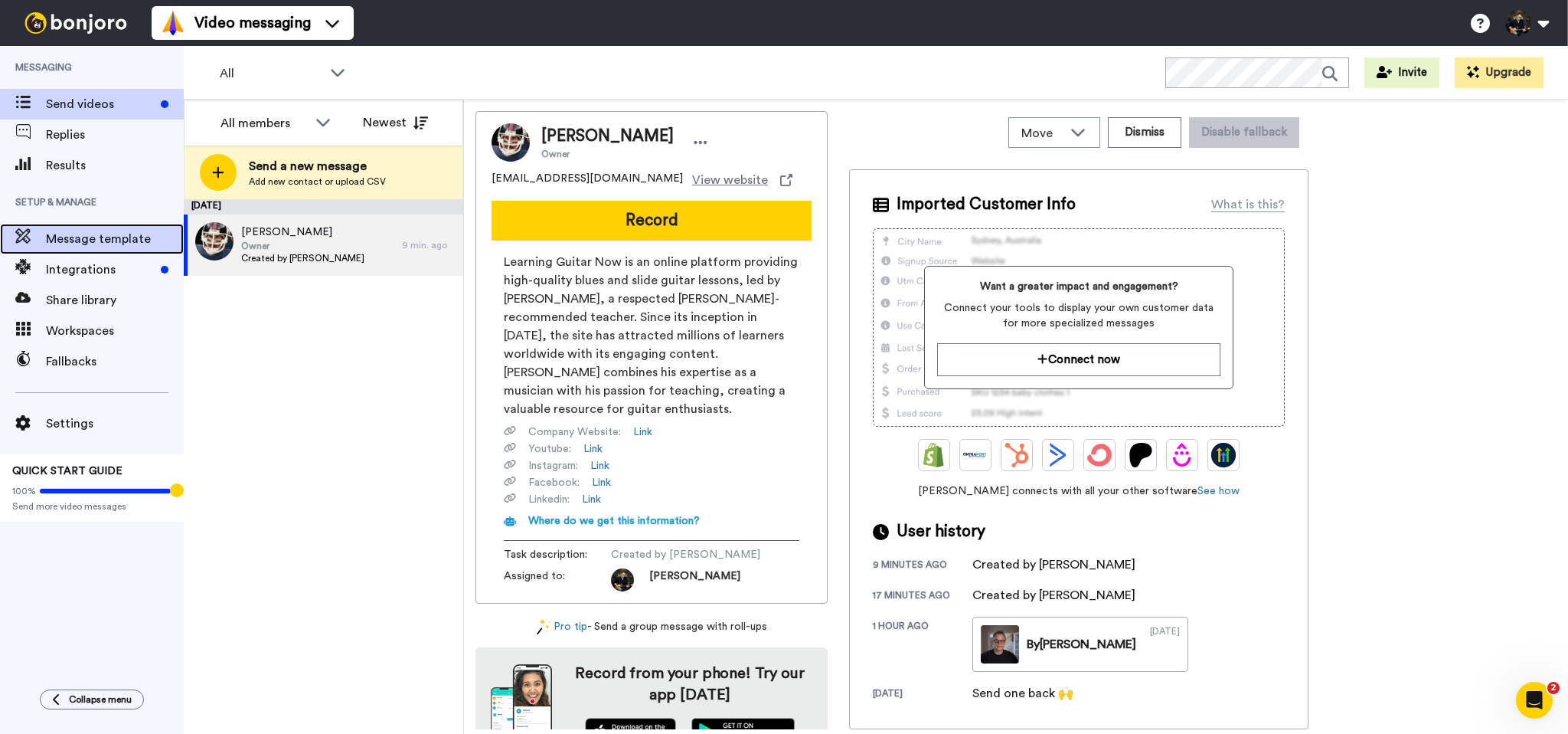
click at [106, 243] on span "Message template" at bounding box center [115, 238] width 138 height 18
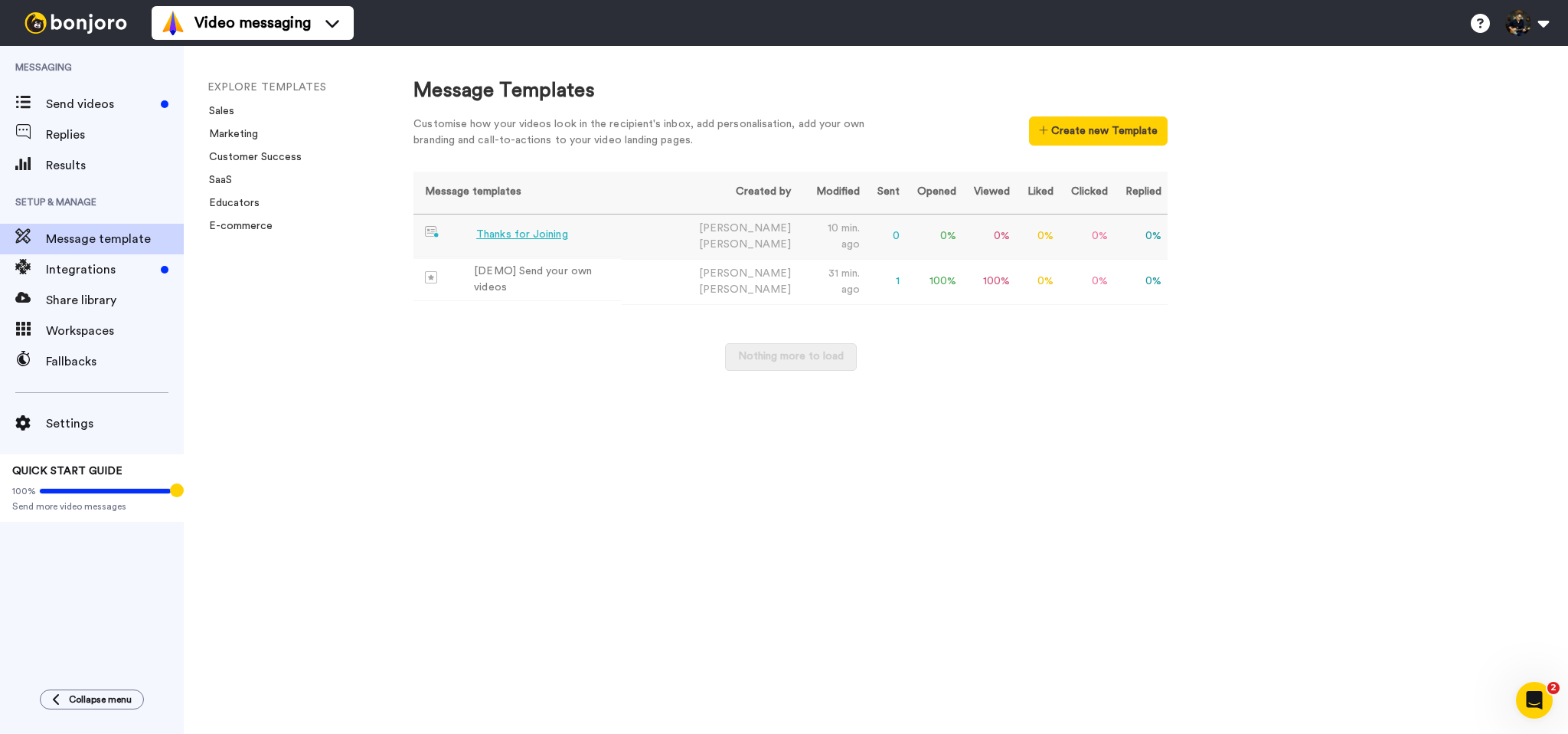
click at [537, 232] on div "Thanks for Joining" at bounding box center [521, 235] width 91 height 16
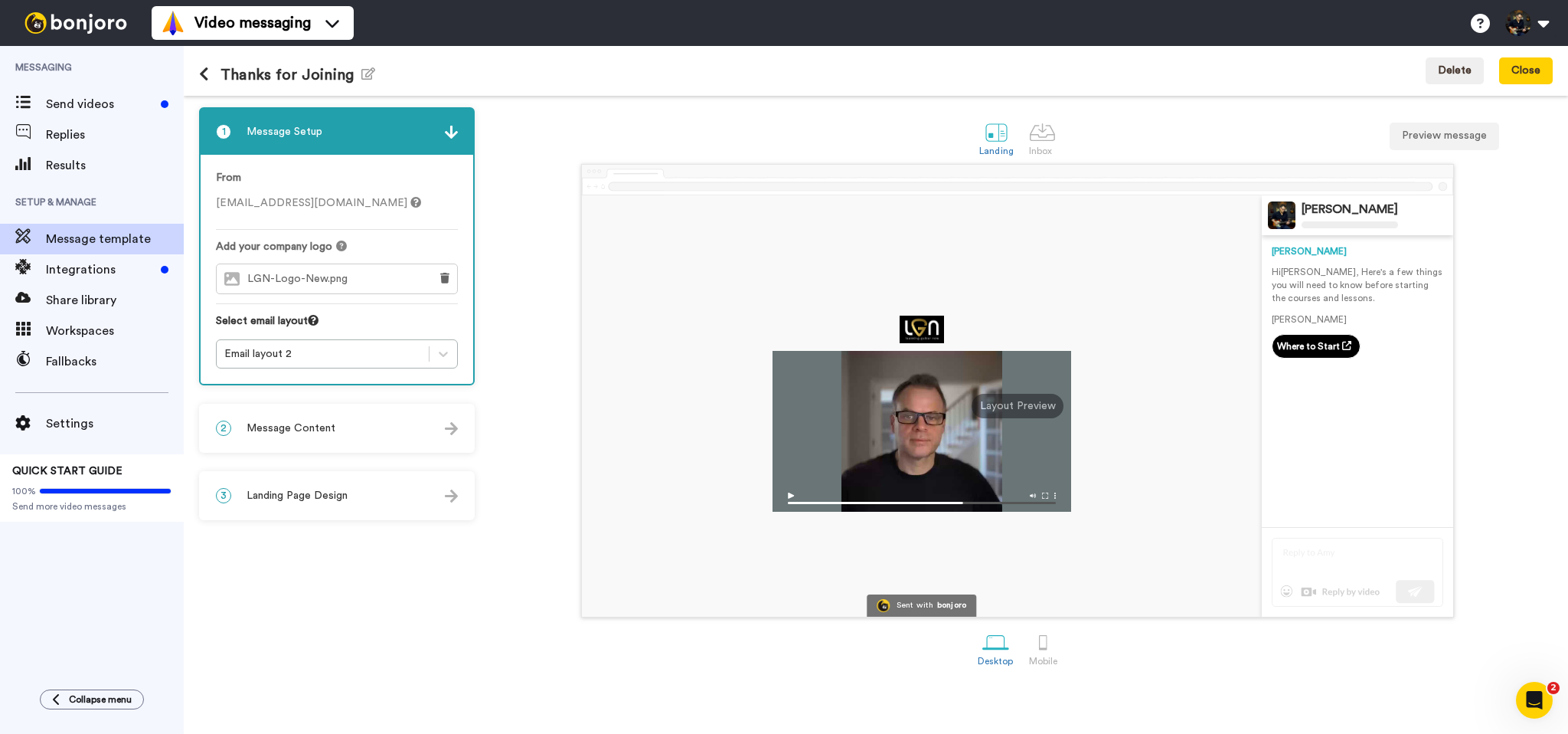
click at [302, 438] on div "2 Message Content" at bounding box center [336, 428] width 272 height 46
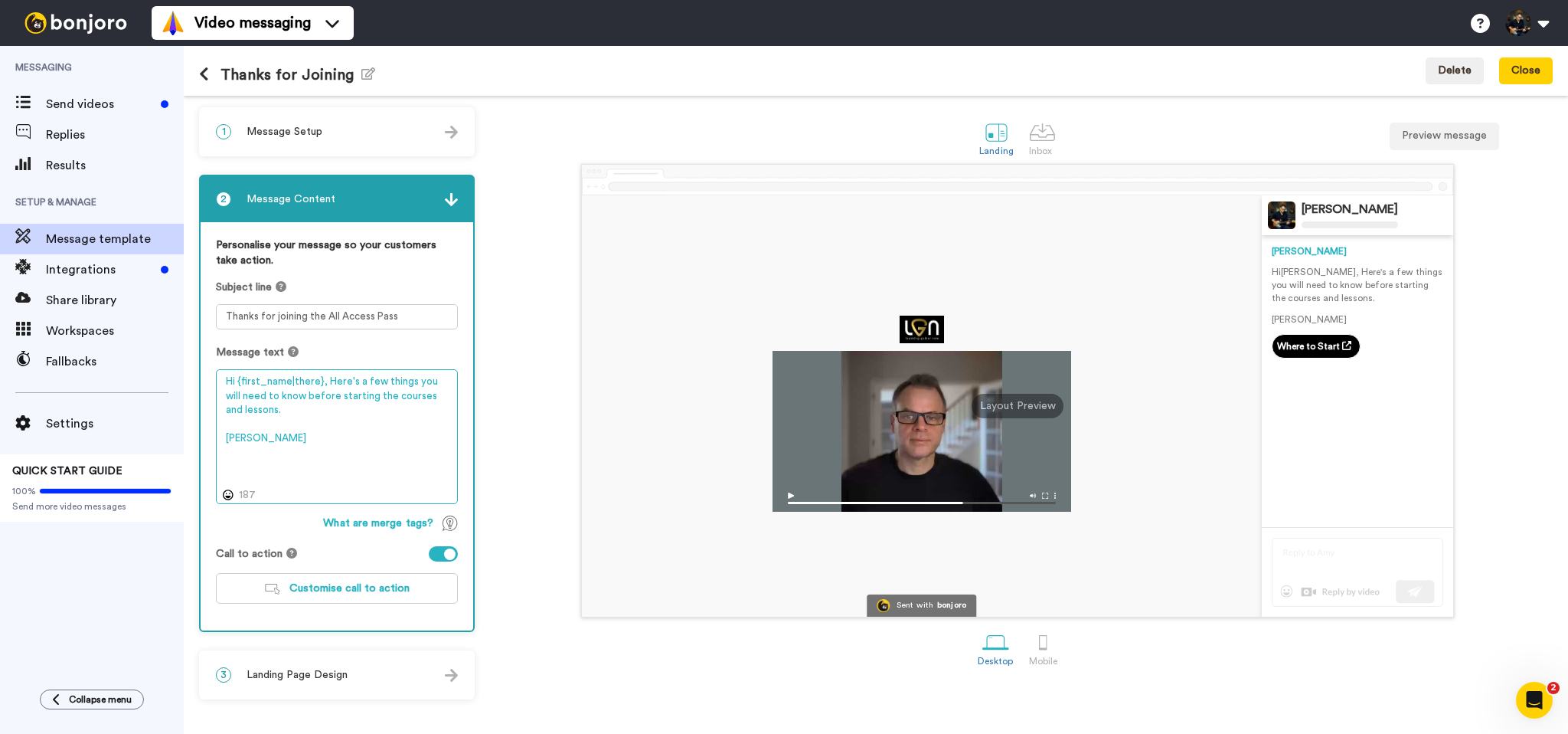
click at [337, 415] on textarea "Hi {first_name|there}, Here's a few things you will need to know before startin…" at bounding box center [336, 436] width 242 height 134
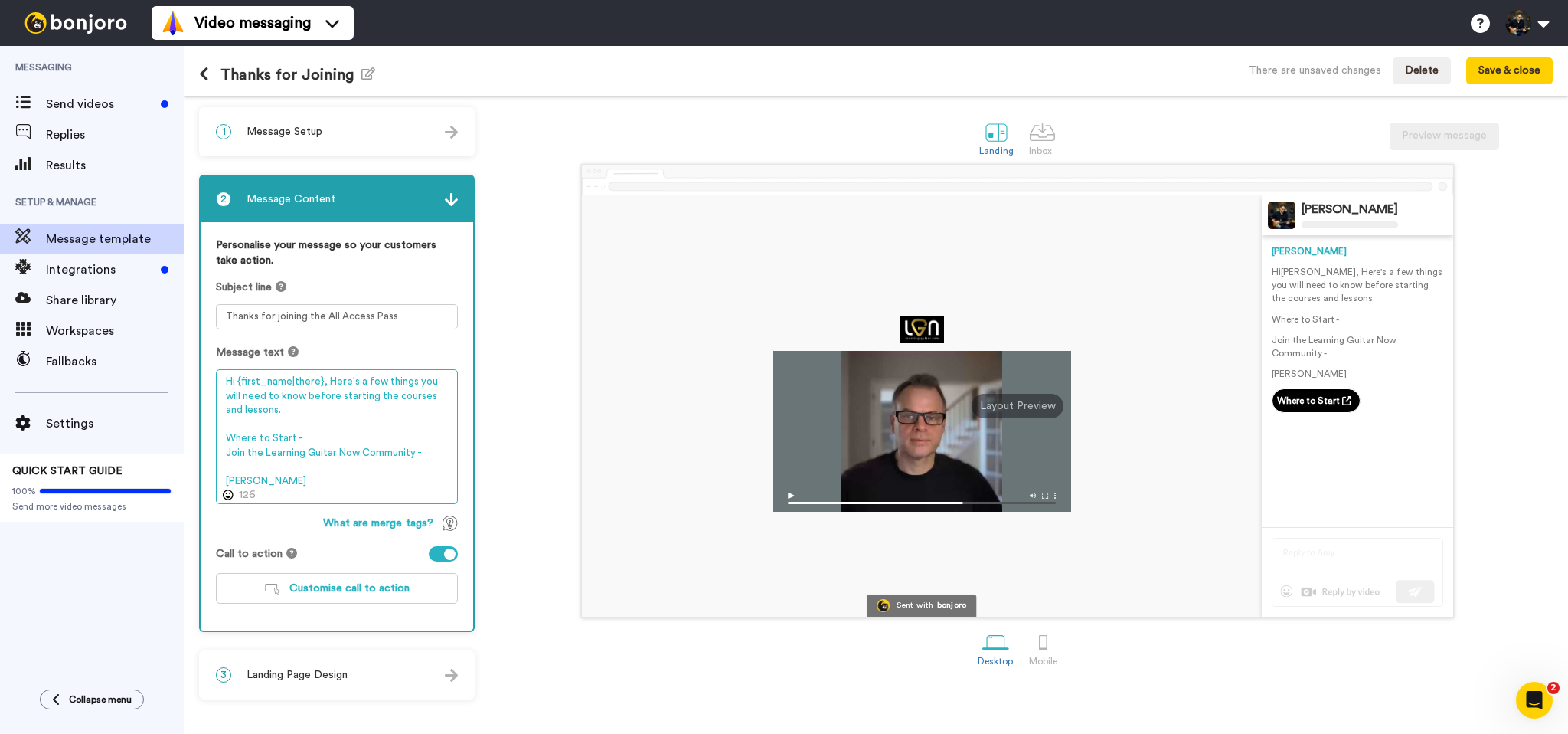
click at [438, 452] on textarea "Hi {first_name|there}, Here's a few things you will need to know before startin…" at bounding box center [336, 436] width 242 height 134
paste textarea "https://www.learningguitarnow.com/forum/index.php?/forum/19-introduce-yourself/…"
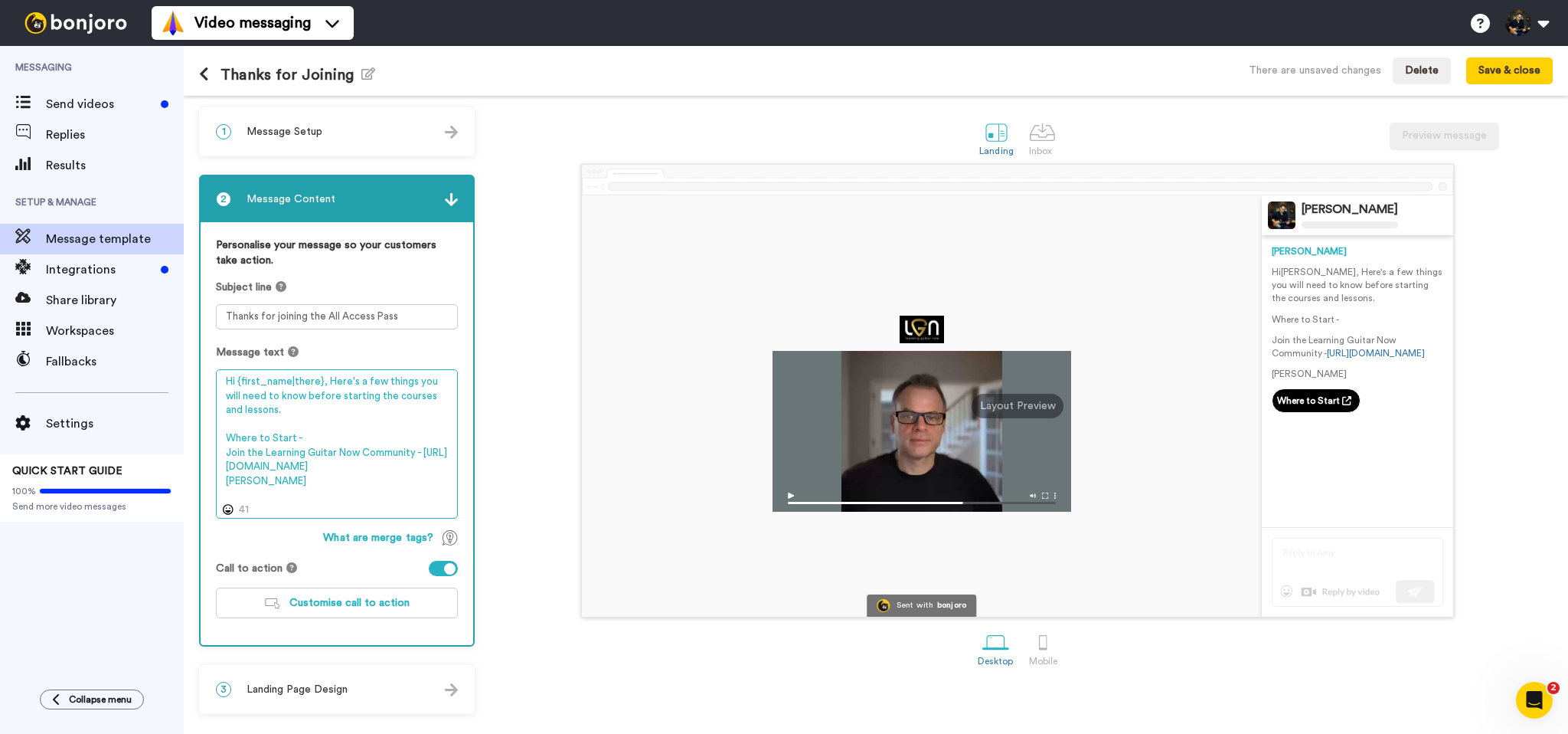
click at [383, 438] on textarea "Hi {first_name|there}, Here's a few things you will need to know before startin…" at bounding box center [336, 444] width 242 height 149
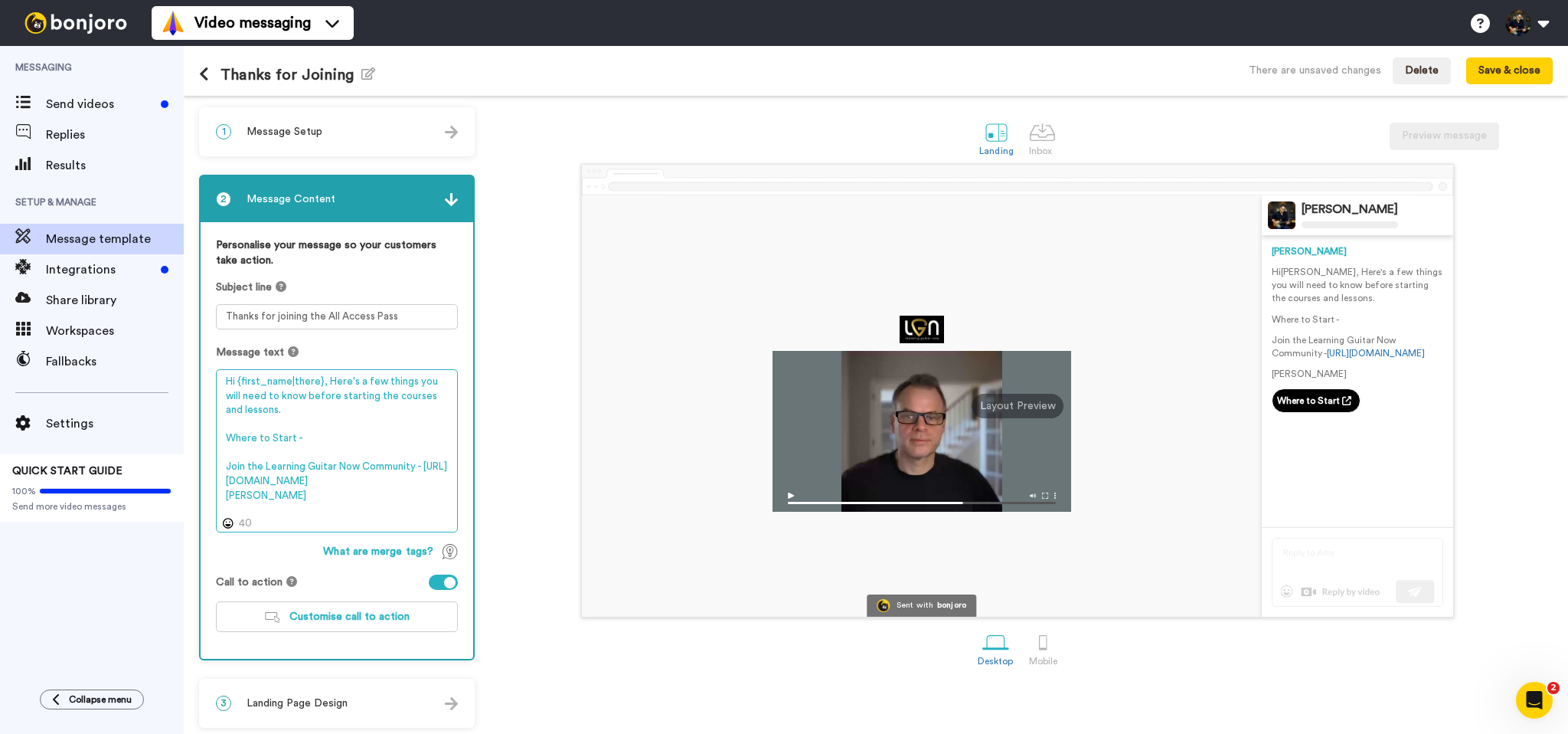
click at [435, 498] on textarea "Hi {first_name|there}, Here's a few things you will need to know before startin…" at bounding box center [336, 451] width 242 height 164
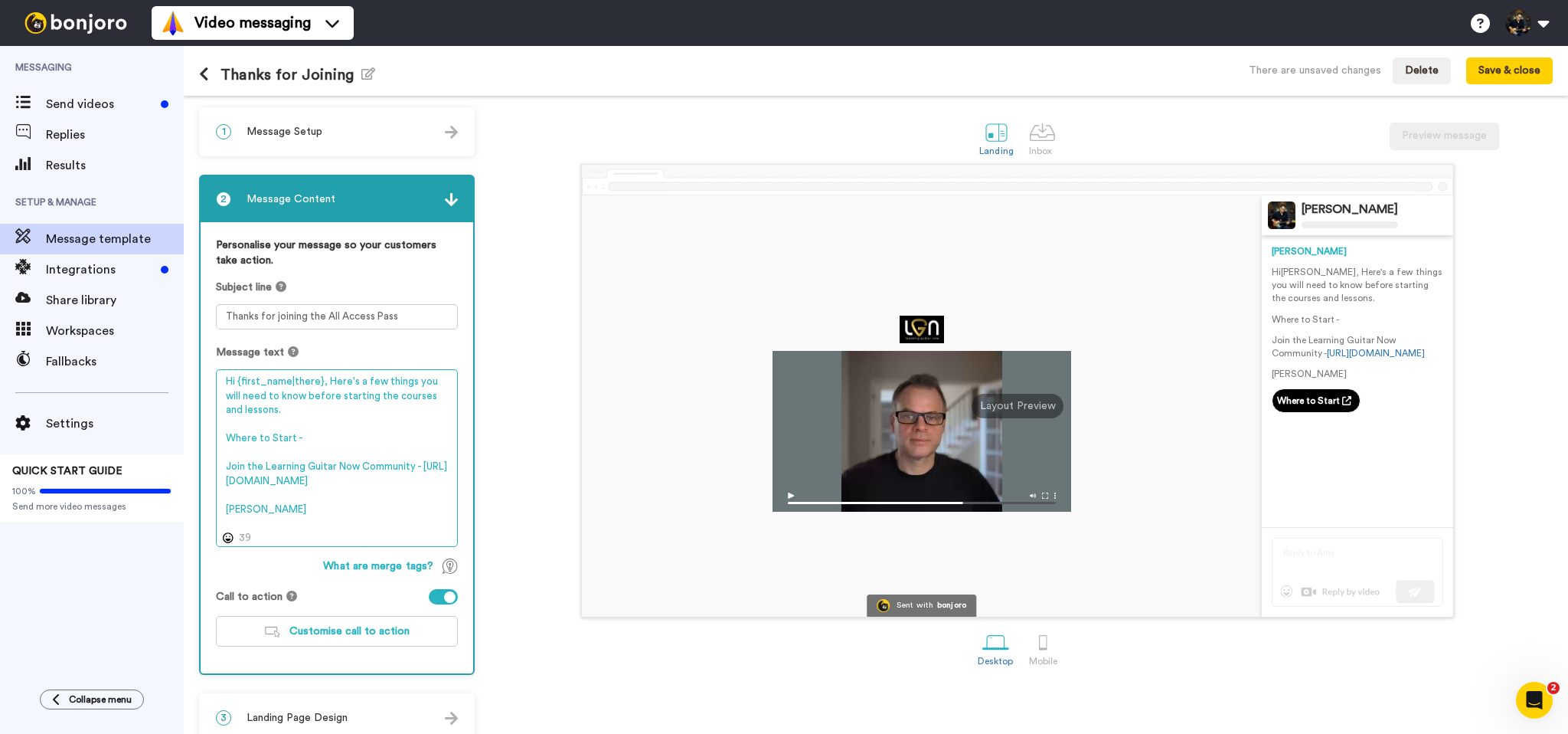
click at [421, 465] on textarea "Hi {first_name|there}, Here's a few things you will need to know before startin…" at bounding box center [336, 458] width 242 height 178
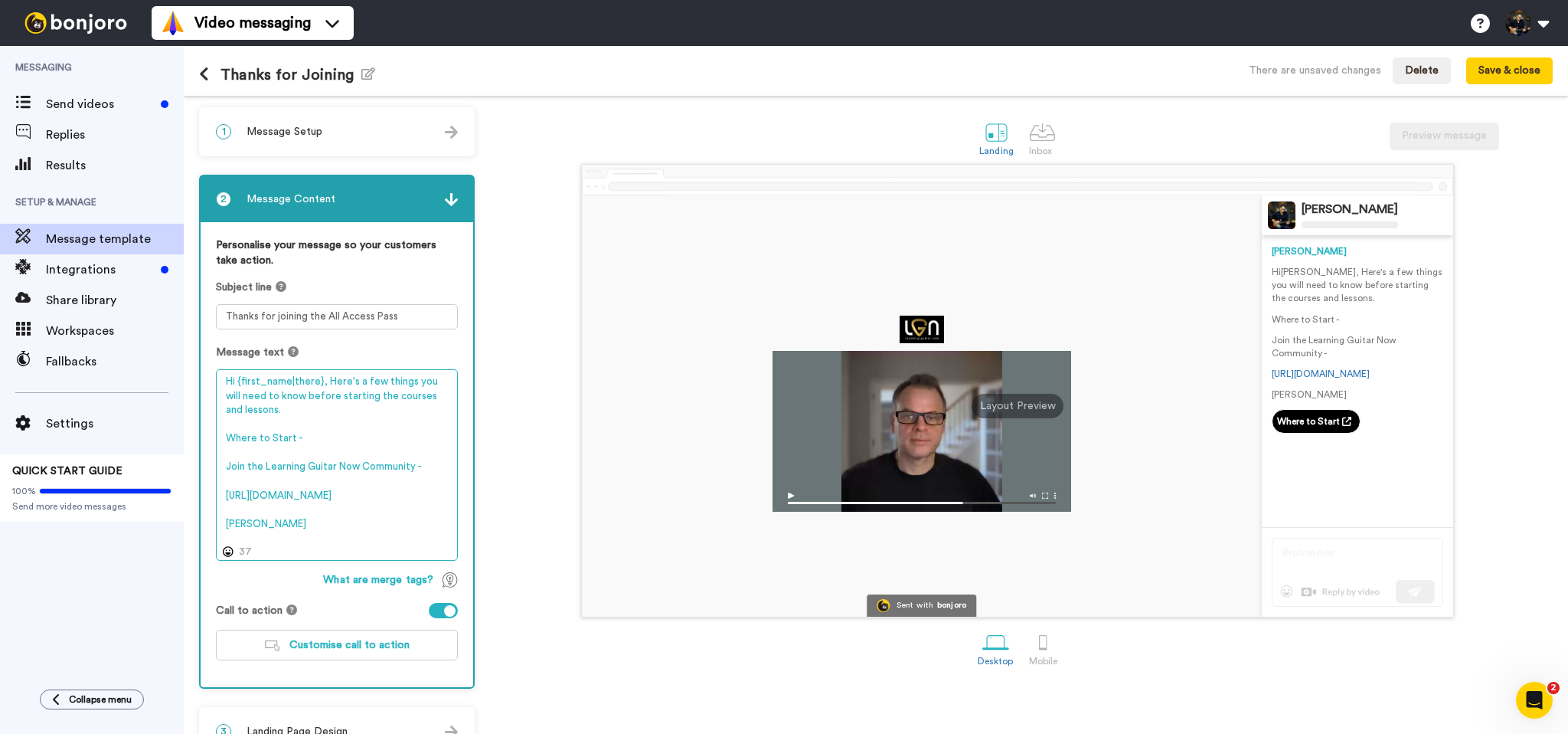
click at [351, 440] on textarea "Hi {first_name|there}, Here's a few things you will need to know before startin…" at bounding box center [336, 465] width 242 height 192
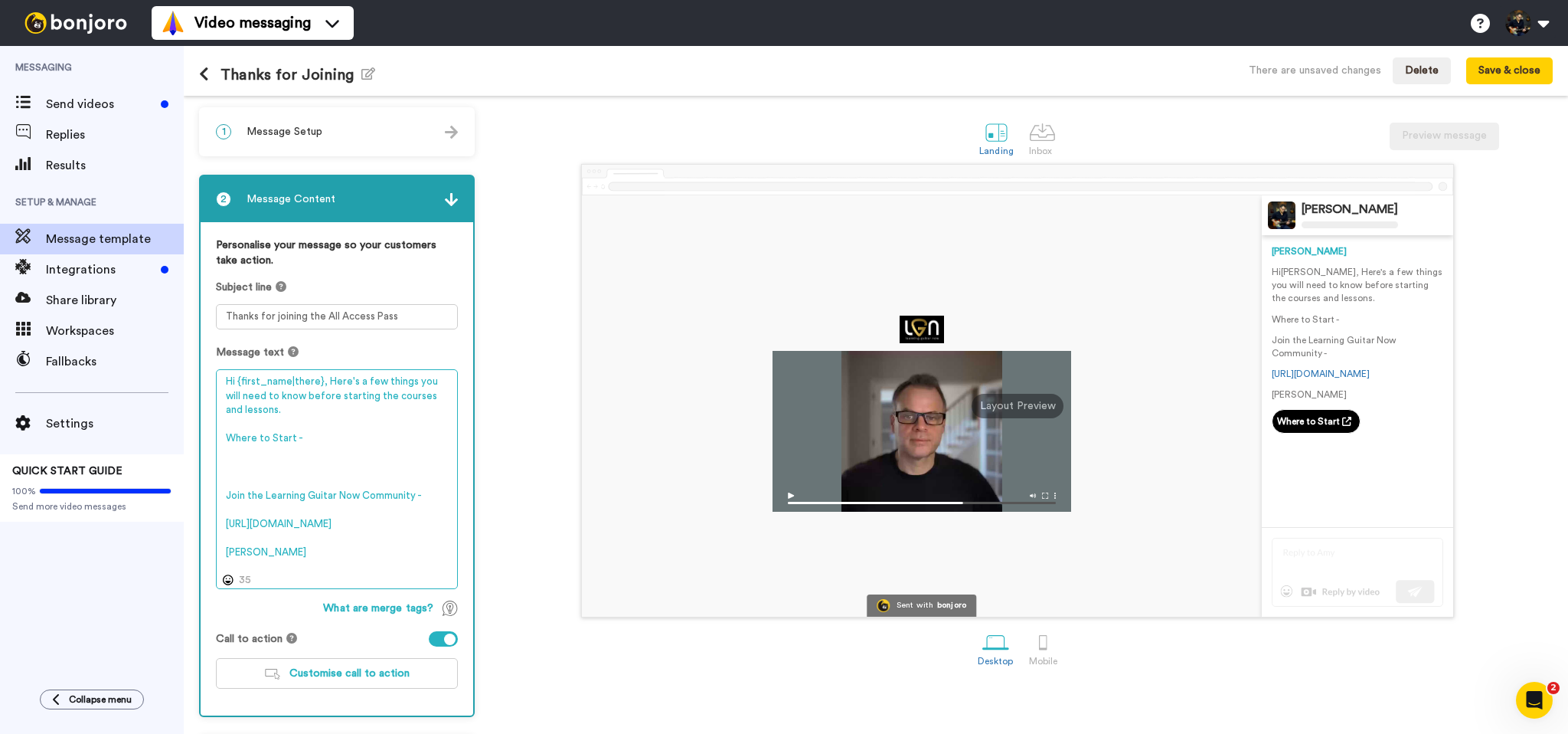
click at [254, 466] on textarea "Hi {first_name|there}, Here's a few things you will need to know before startin…" at bounding box center [336, 479] width 242 height 220
paste textarea "https://www.learningguitarnow.com/le"
click at [241, 467] on textarea "Hi {first_name|there}, Here's a few things you will need to know before startin…" at bounding box center [336, 479] width 242 height 220
paste textarea "https://www.learningguitarnow.com/le"
click at [352, 435] on textarea "Hi {first_name|there}, Here's a few things you will need to know before startin…" at bounding box center [336, 479] width 242 height 220
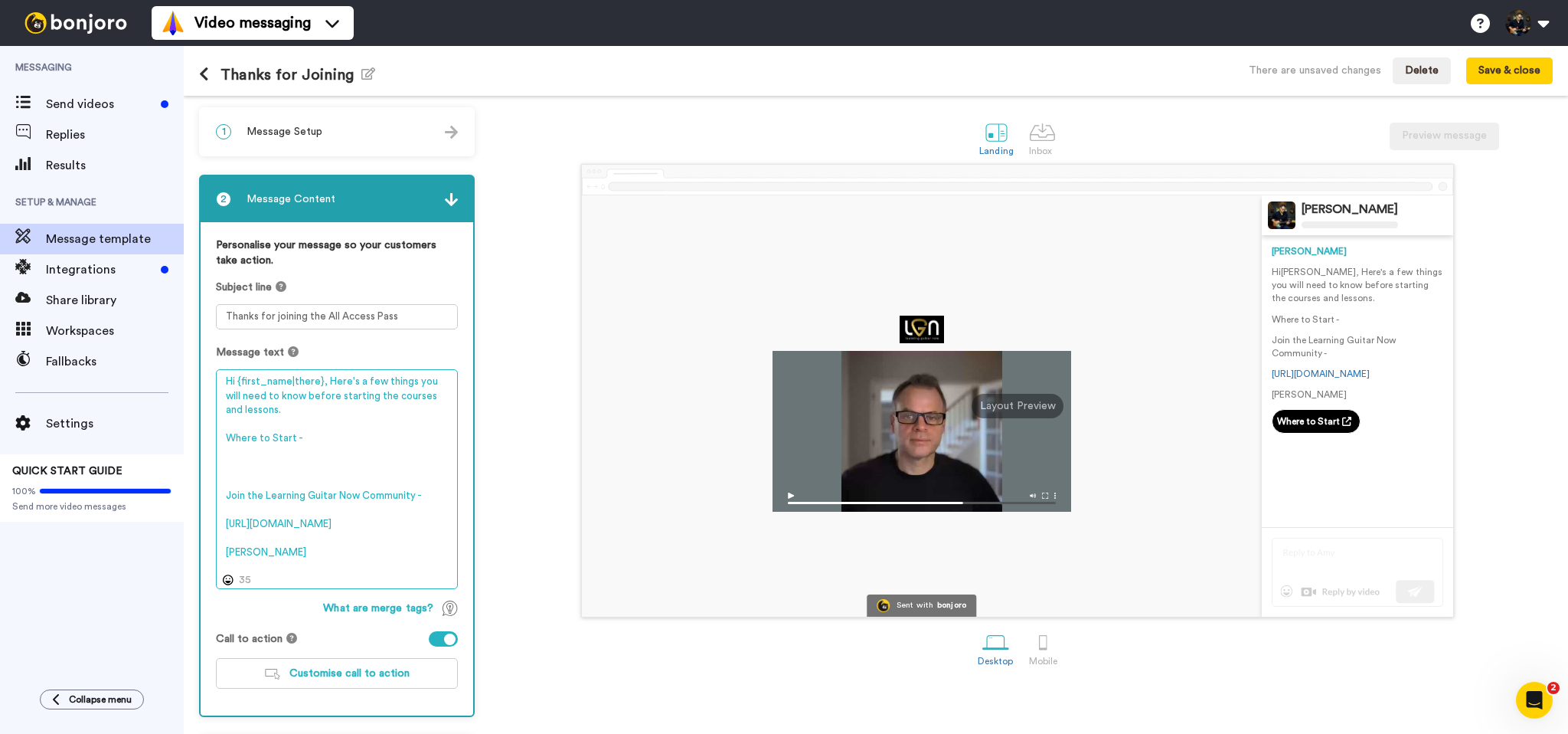
paste textarea "https://www.learningguitarnow.com/le"
click at [409, 452] on textarea "Hi {first_name|there}, Here's a few things you will need to know before startin…" at bounding box center [336, 479] width 242 height 220
click at [409, 453] on textarea "Hi {first_name|there}, Here's a few things you will need to know before startin…" at bounding box center [336, 479] width 242 height 220
click at [371, 454] on textarea "Hi {first_name|there}, Here's a few things you will need to know before startin…" at bounding box center [336, 479] width 242 height 220
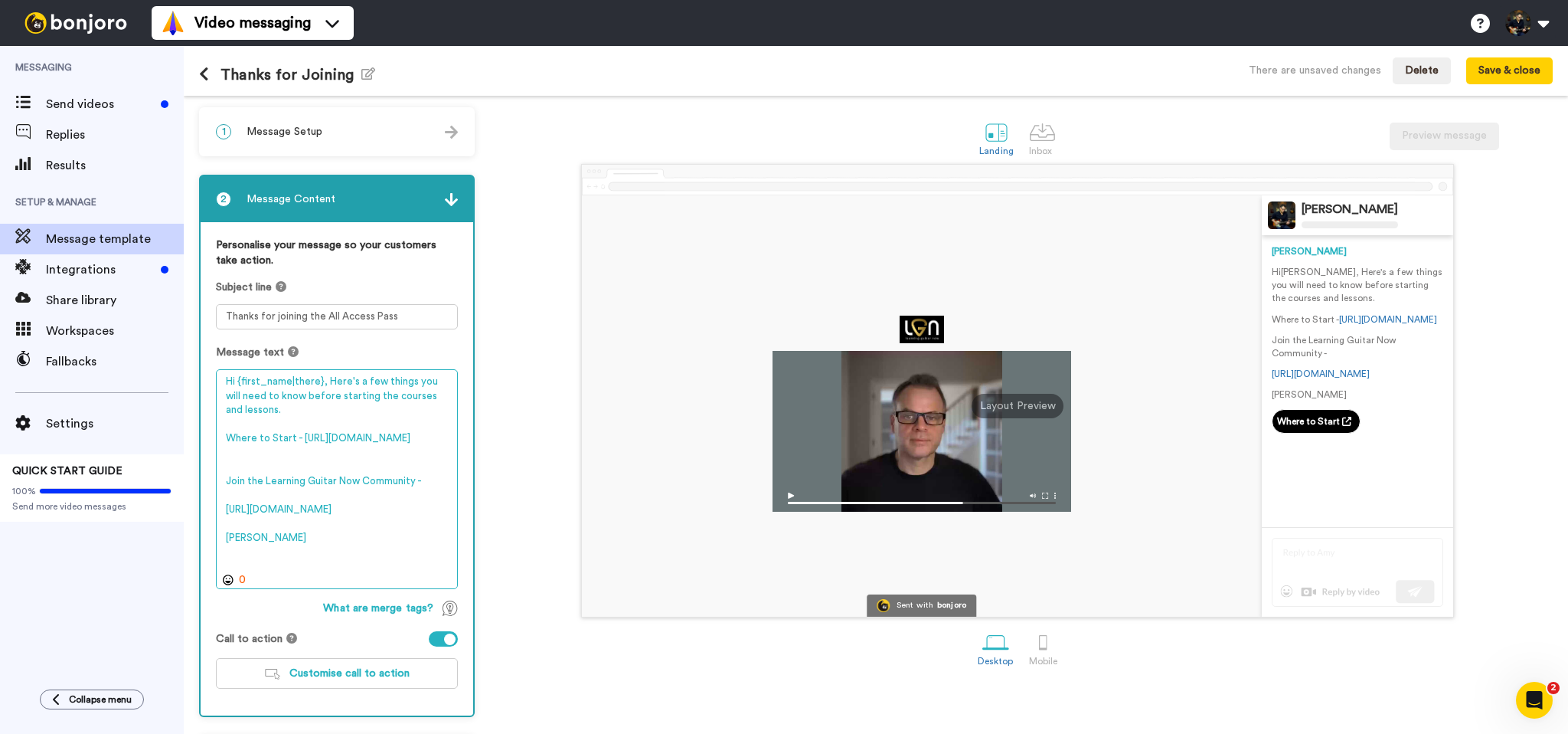
drag, startPoint x: 346, startPoint y: 432, endPoint x: 393, endPoint y: 438, distance: 47.4
click at [446, 468] on textarea "Hi {first_name|there}, Here's a few things you will need to know before startin…" at bounding box center [336, 479] width 242 height 220
click at [391, 435] on textarea "Hi {first_name|there}, Here's a few things you will need to know before startin…" at bounding box center [336, 479] width 242 height 220
drag, startPoint x: 413, startPoint y: 453, endPoint x: 209, endPoint y: 446, distance: 204.1
click at [209, 446] on div "Personalise your message so your customers take action. Subject line Thanks for…" at bounding box center [336, 468] width 272 height 493
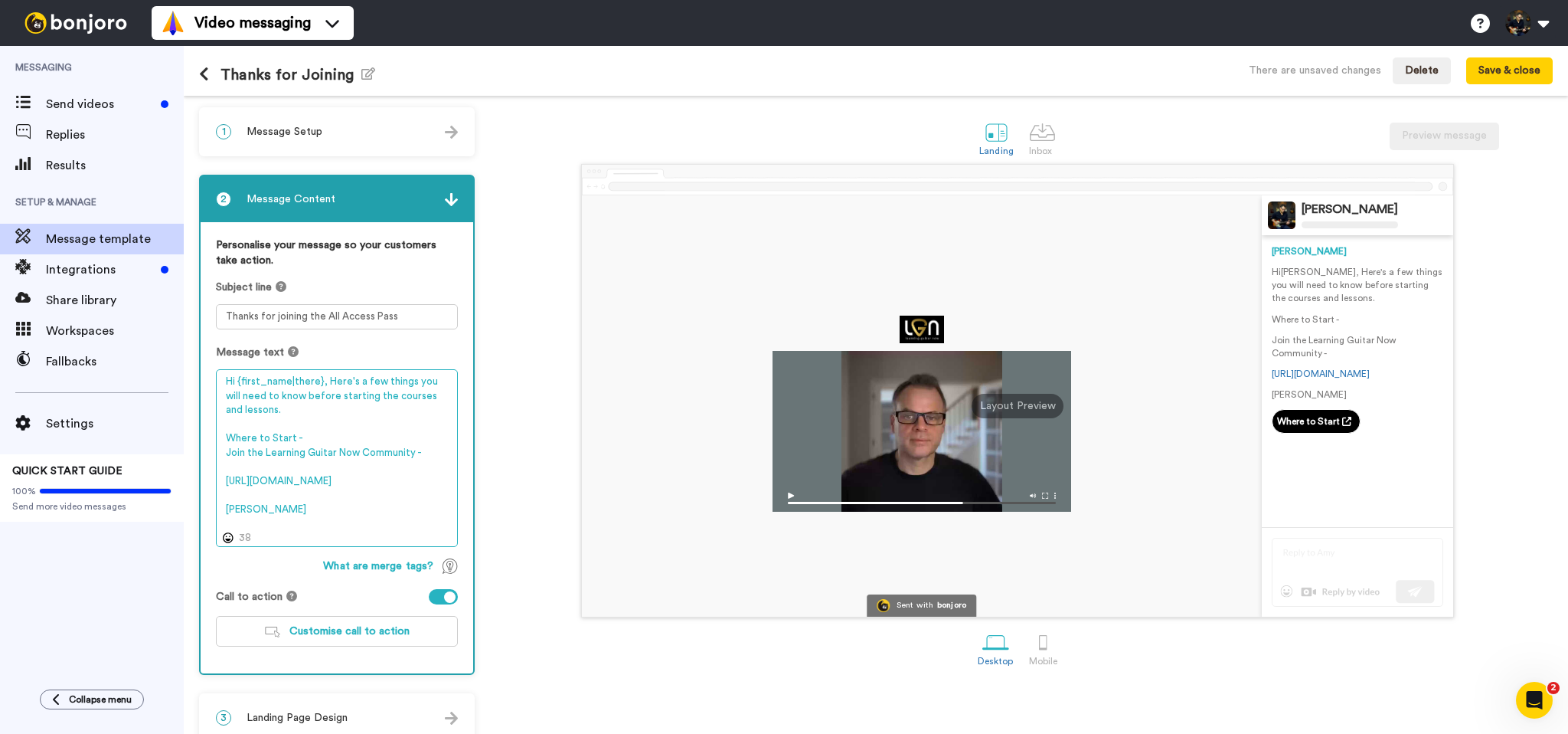
paste textarea "https://www.learningguitarnow.com/less"
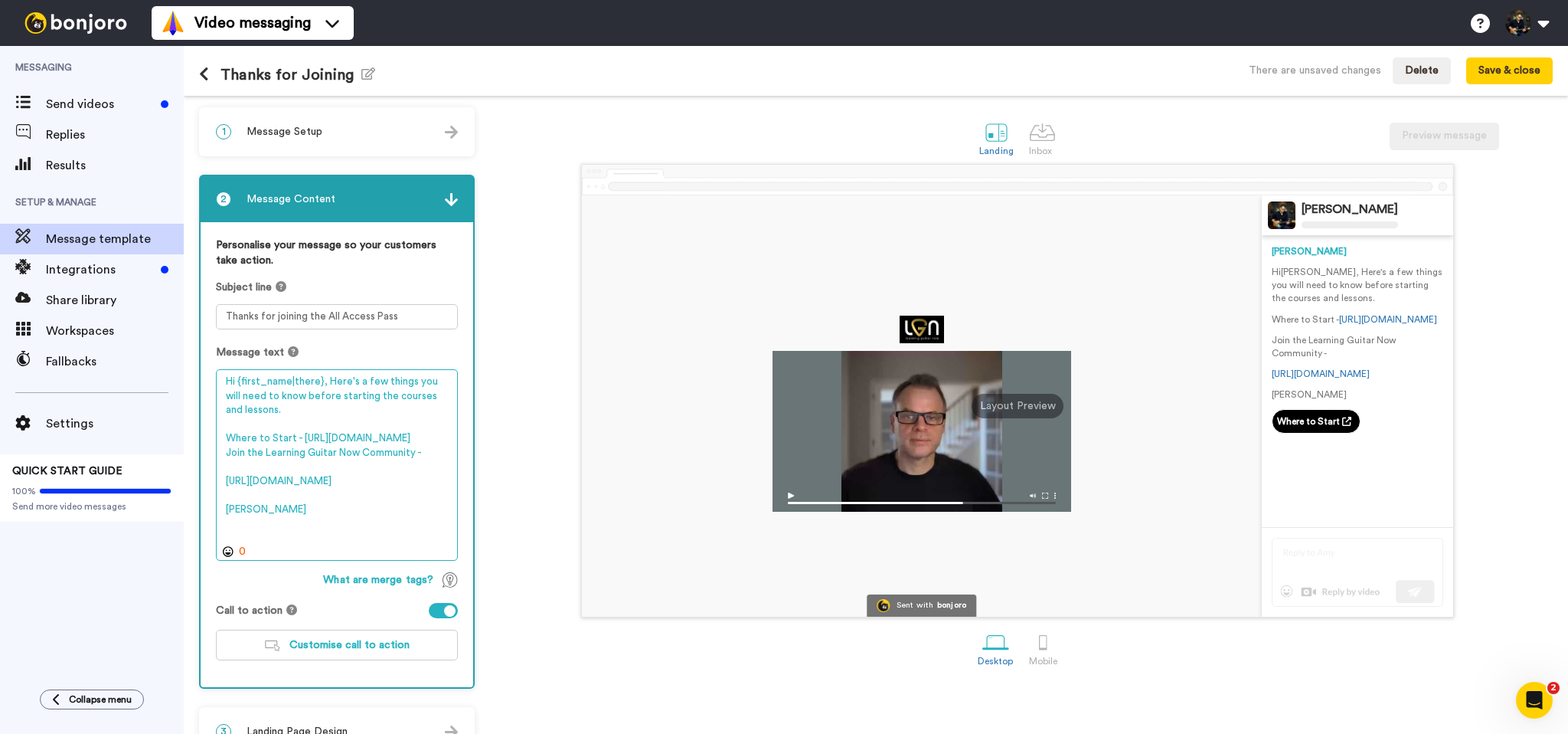
drag, startPoint x: 442, startPoint y: 513, endPoint x: 427, endPoint y: 540, distance: 30.9
click at [427, 540] on textarea "Hi {first_name|there}, Here's a few things you will need to know before startin…" at bounding box center [336, 465] width 242 height 192
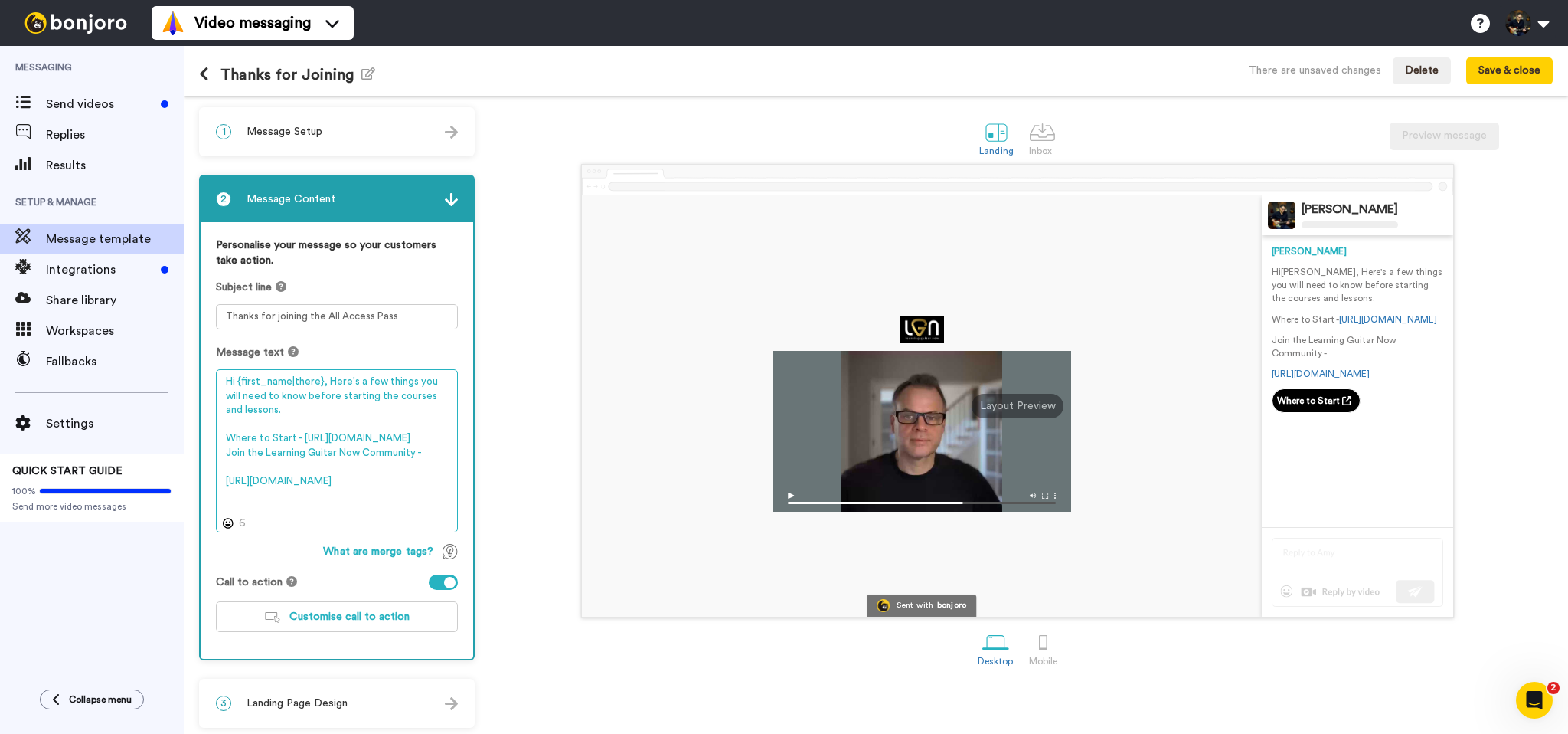
click at [353, 432] on textarea "Hi {first_name|there}, Here's a few things you will need to know before startin…" at bounding box center [336, 451] width 242 height 164
drag, startPoint x: 353, startPoint y: 432, endPoint x: 425, endPoint y: 445, distance: 73.2
click at [425, 445] on textarea "Hi {first_name|there}, Here's a few things you will need to know before startin…" at bounding box center [336, 451] width 242 height 164
click at [366, 412] on textarea "Hi {first_name|there}, Here's a few things you will need to know before startin…" at bounding box center [336, 451] width 242 height 164
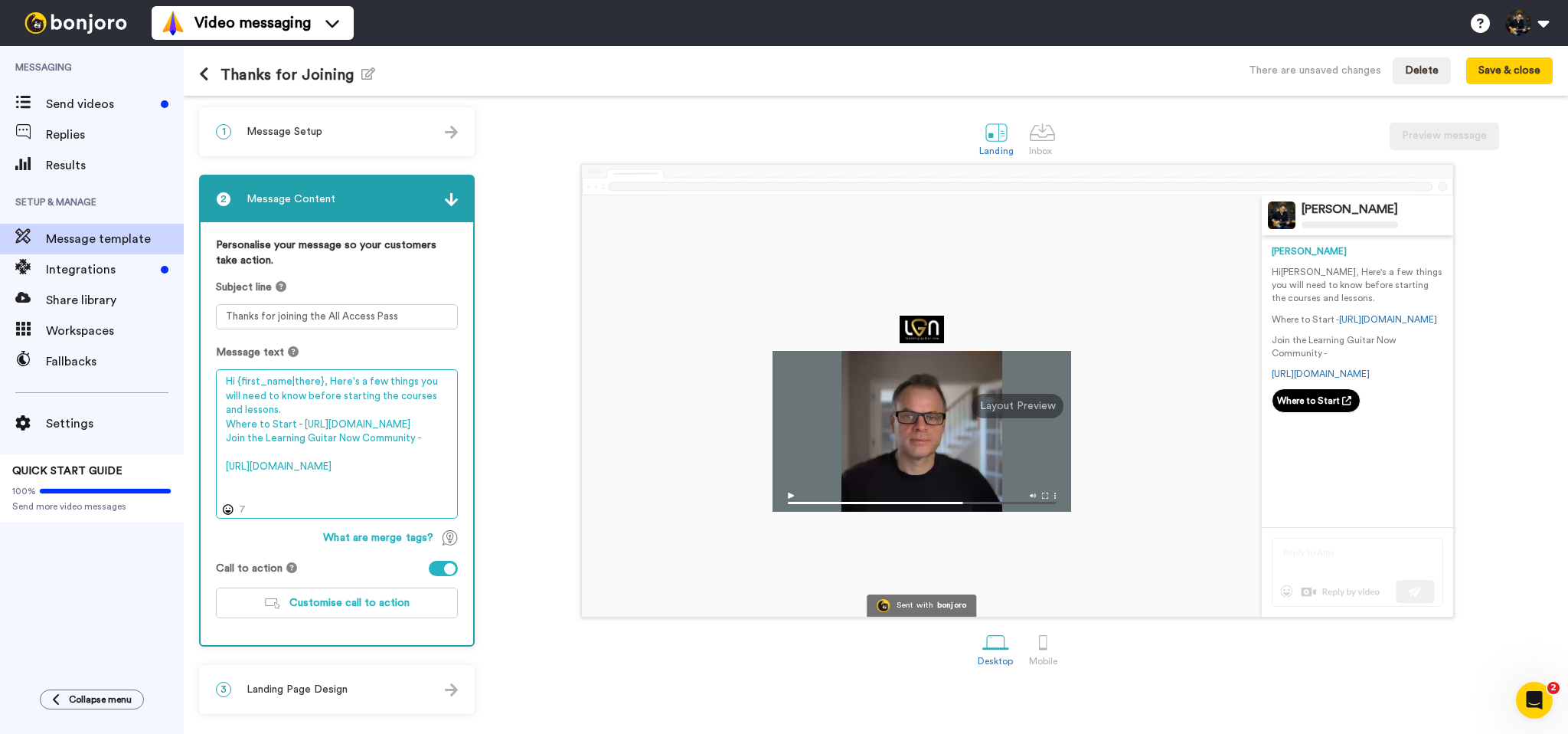
drag, startPoint x: 335, startPoint y: 419, endPoint x: 431, endPoint y: 436, distance: 97.5
click at [431, 436] on textarea "Hi {first_name|there}, Here's a few things you will need to know before startin…" at bounding box center [336, 444] width 242 height 149
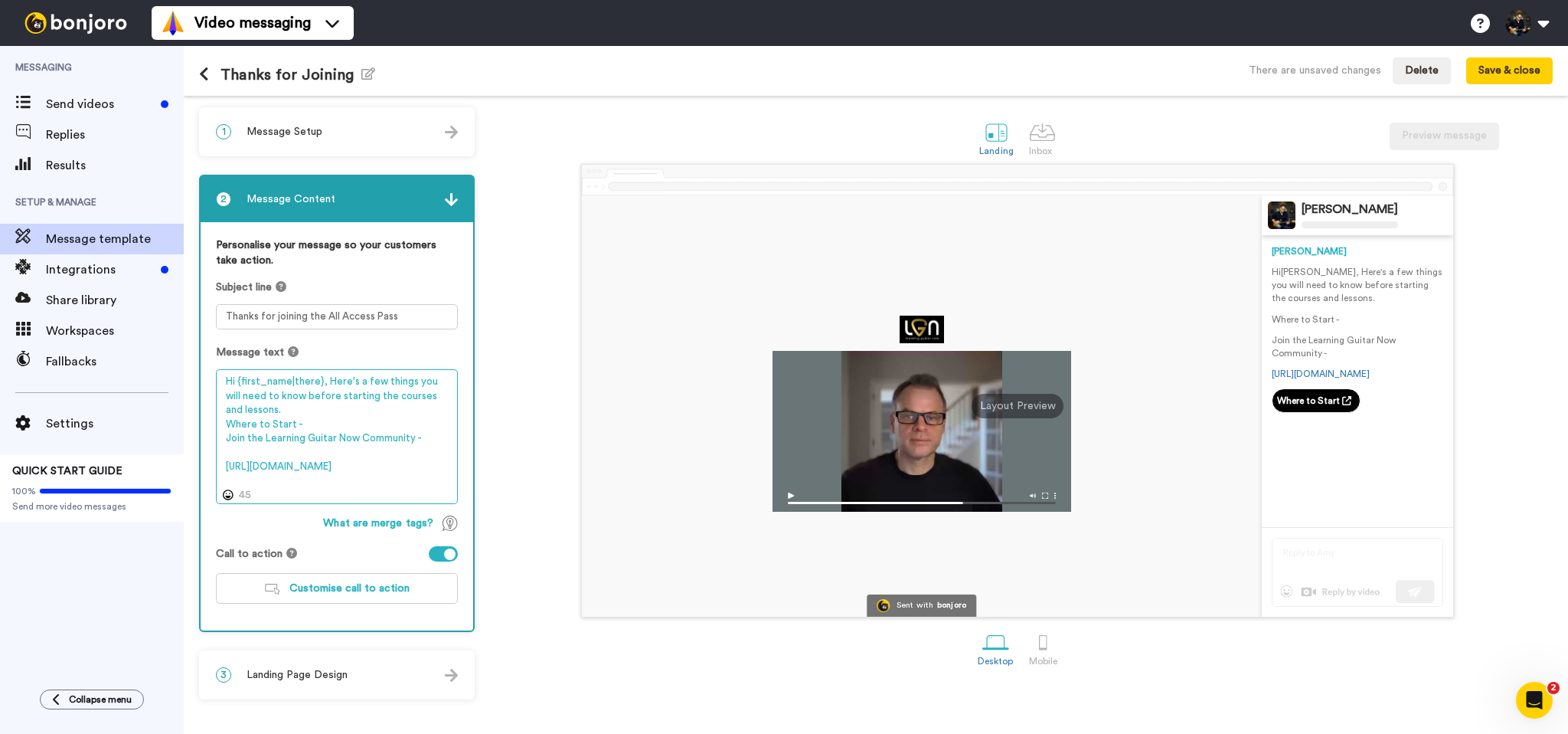
paste textarea "https://www.learningguitarnow.com/lesson/pick"
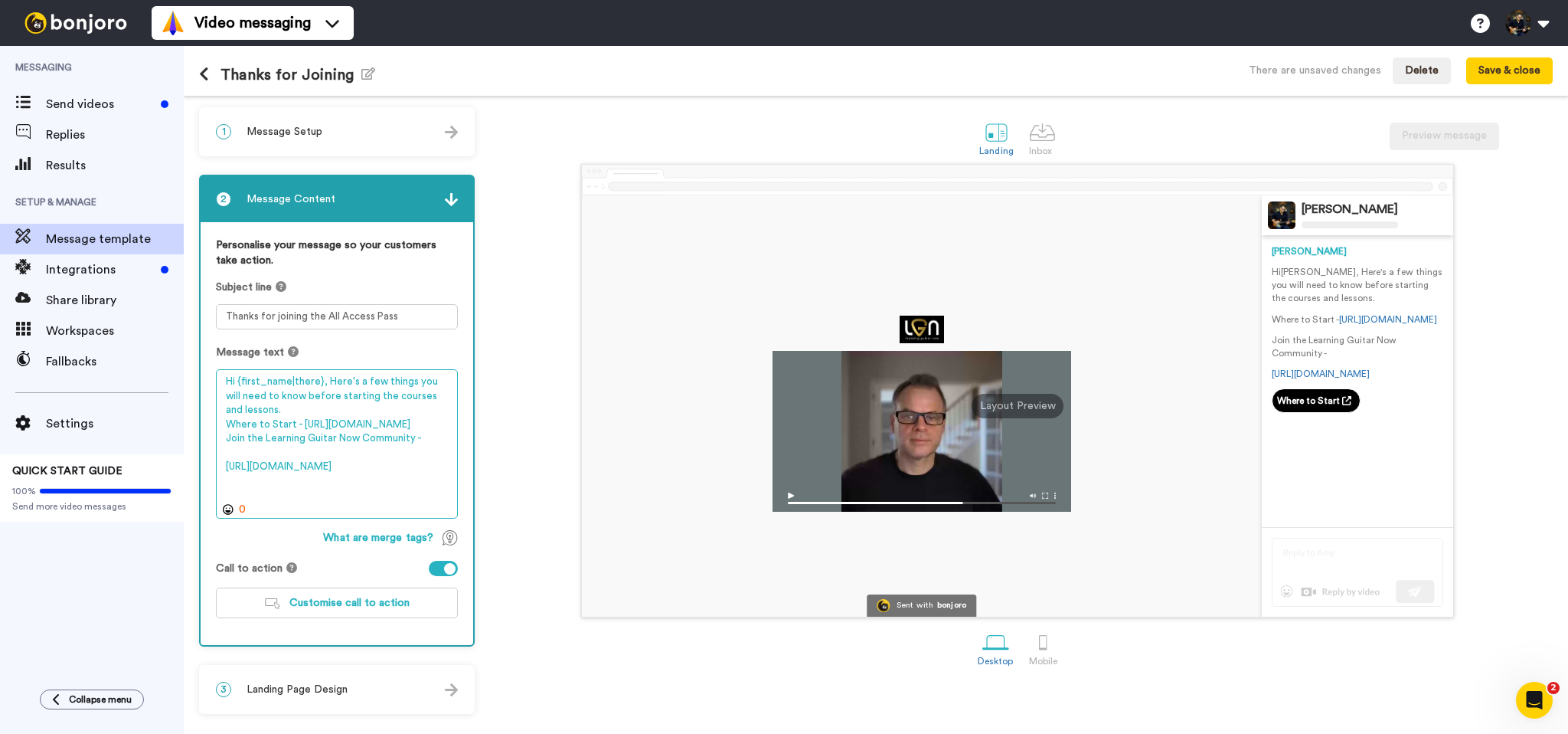
click at [408, 457] on textarea "Hi {first_name|there}, Here's a few things you will need to know before startin…" at bounding box center [336, 444] width 242 height 149
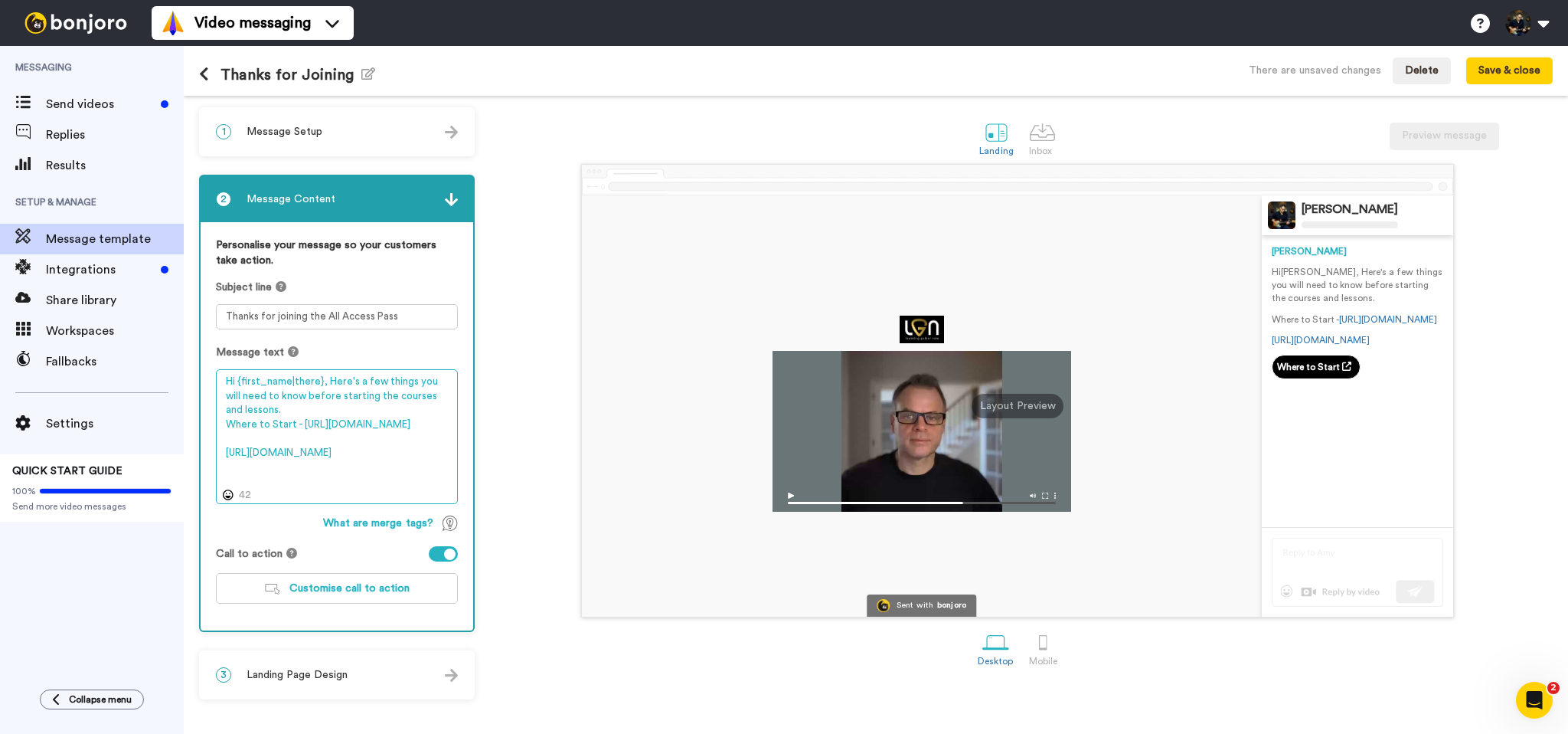
click at [407, 443] on textarea "Hi {first_name|there}, Here's a few things you will need to know before startin…" at bounding box center [336, 436] width 242 height 134
click at [407, 443] on textarea "Hi {first_name|there}, Here's a few things you will need to know before startin…" at bounding box center [336, 436] width 242 height 134
click at [405, 437] on textarea "Hi {first_name|there}, Here's a few things you will need to know before startin…" at bounding box center [336, 436] width 242 height 134
drag, startPoint x: 335, startPoint y: 425, endPoint x: 445, endPoint y: 435, distance: 110.5
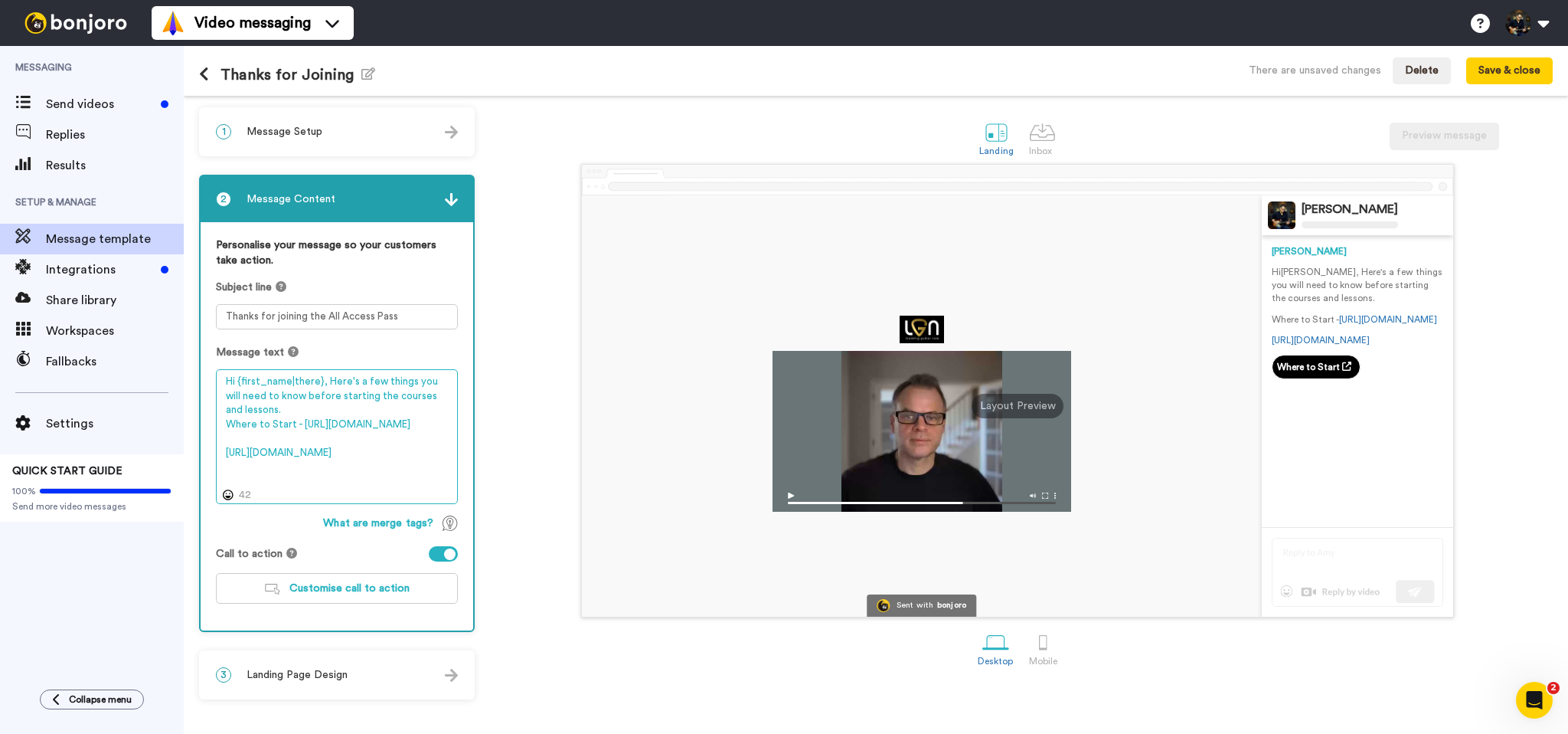
click at [445, 435] on textarea "Hi {first_name|there}, Here's a few things you will need to know before startin…" at bounding box center [336, 436] width 242 height 134
paste textarea "https://www.learningguitarnow.com/lesson/pick-your-core-courses/"
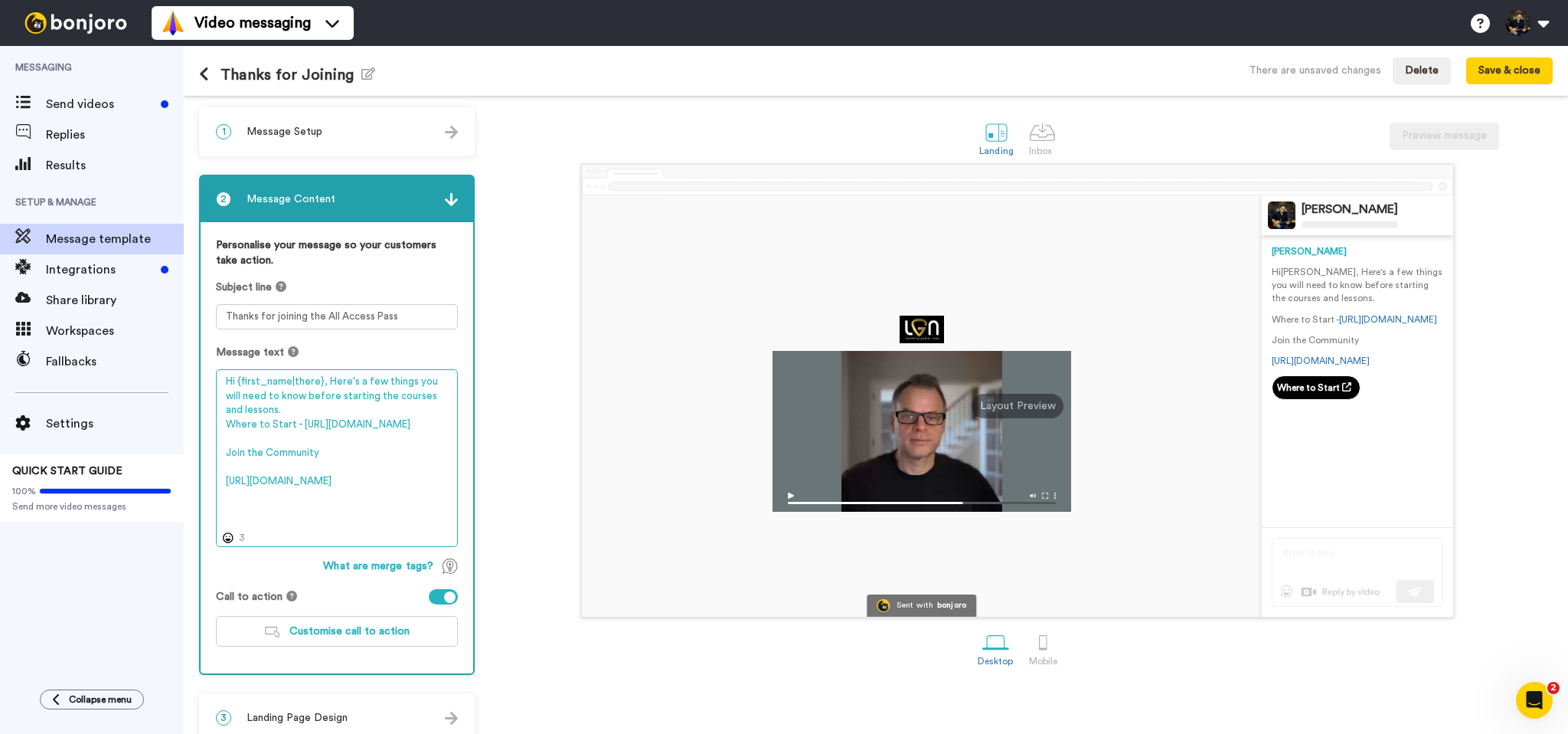
click at [434, 385] on textarea "Hi {first_name|there}, Here's a few things you will need to know before startin…" at bounding box center [336, 458] width 242 height 178
drag, startPoint x: 352, startPoint y: 456, endPoint x: 227, endPoint y: 429, distance: 127.9
click at [227, 429] on textarea "Hi {first_name|there}, Here's a few things you need to know before starting the…" at bounding box center [336, 458] width 242 height 178
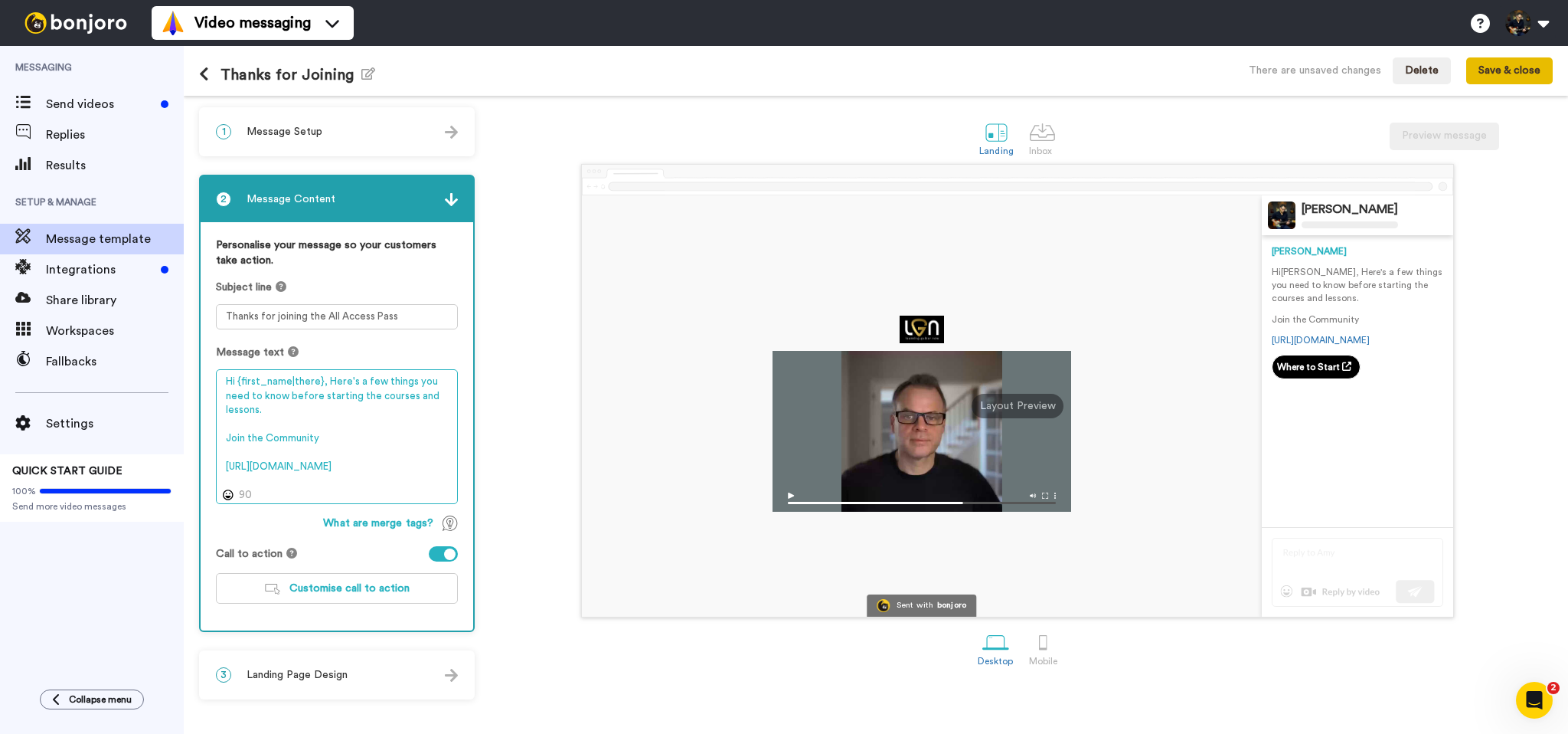
type textarea "Hi {first_name|there}, Here's a few things you need to know before starting the…"
click at [1493, 79] on button "Save & close" at bounding box center [1509, 71] width 86 height 27
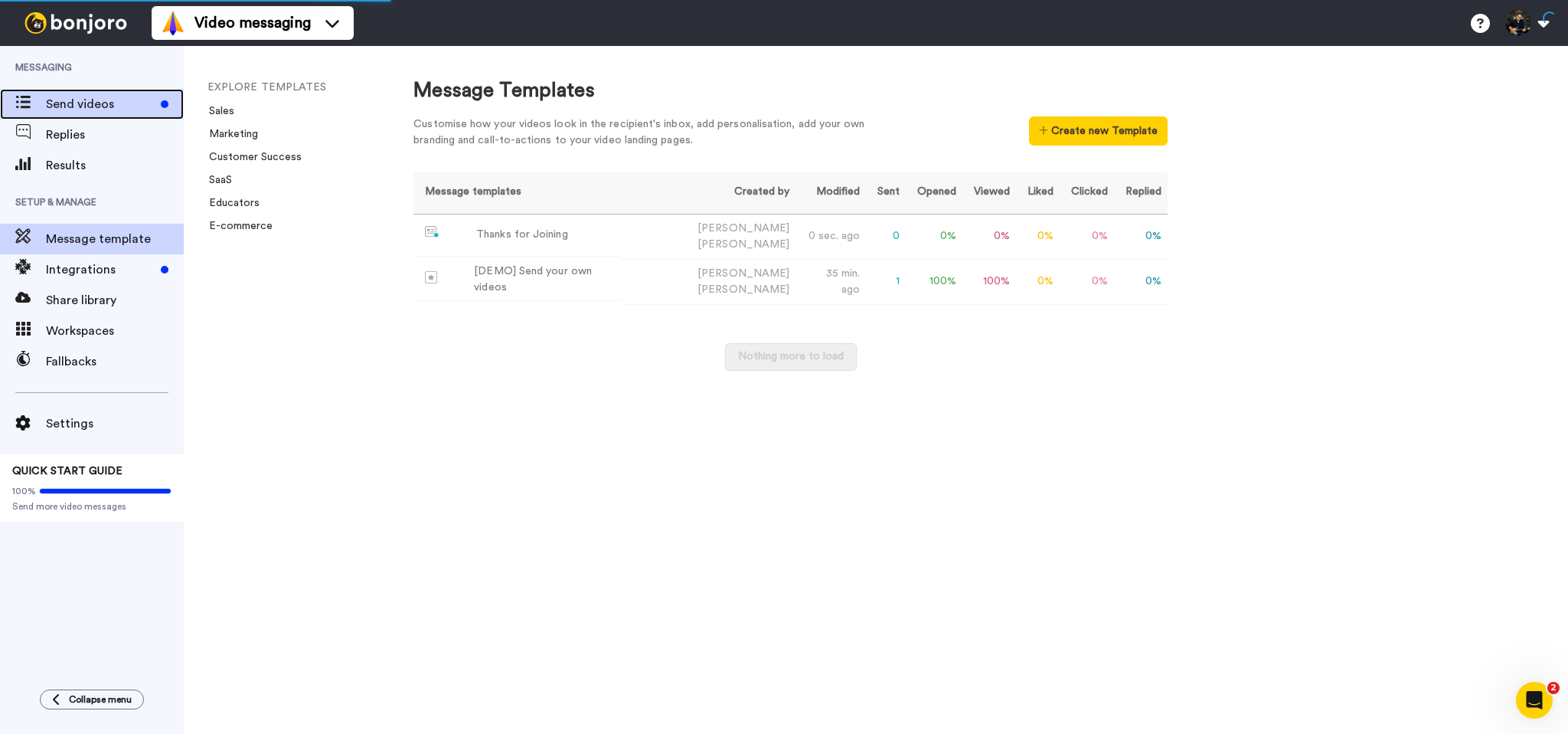
click at [96, 97] on span "Send videos" at bounding box center [100, 104] width 109 height 18
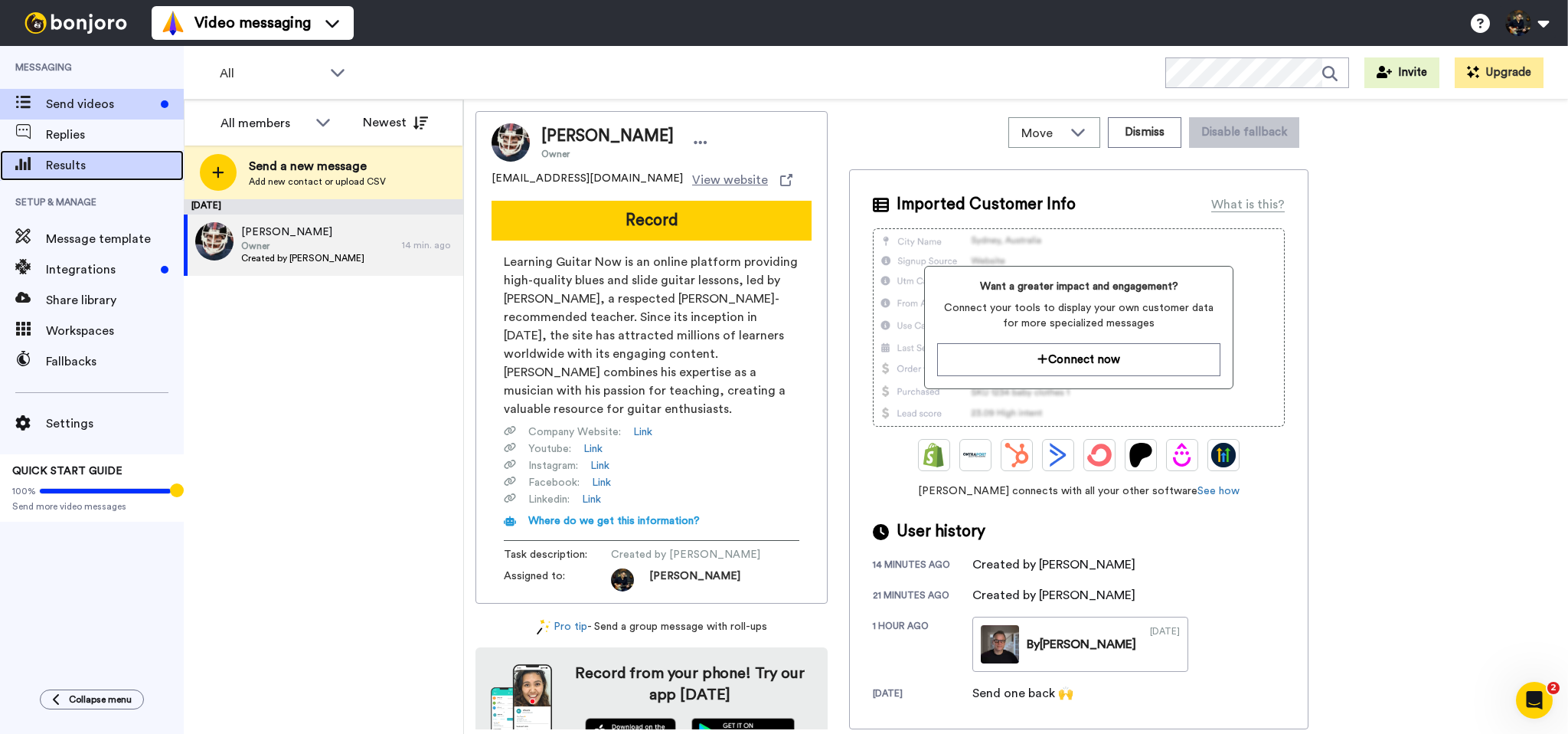
click at [85, 167] on span "Results" at bounding box center [115, 164] width 138 height 18
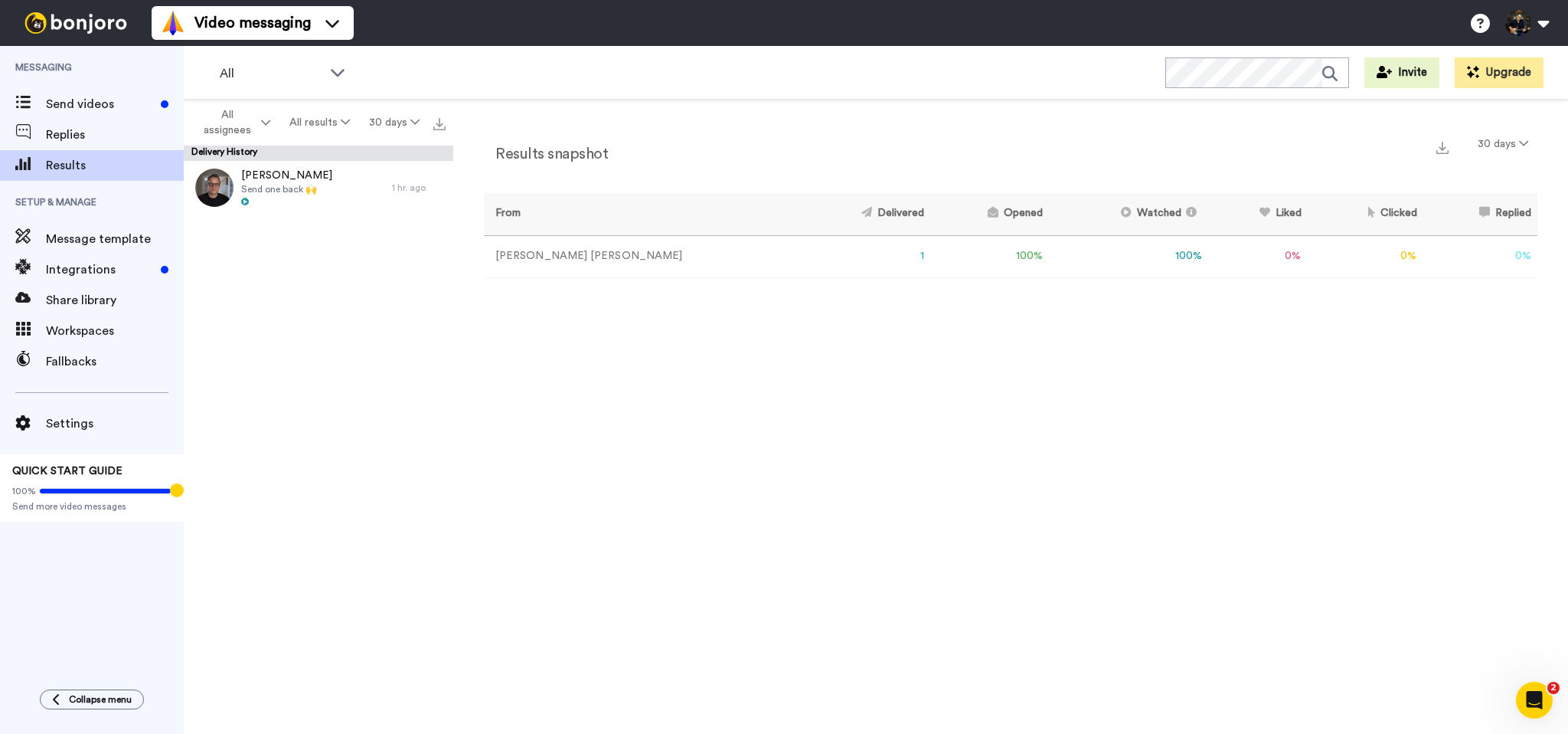
click at [940, 415] on div "Results snapshot 30 days From Delivered Opened Watched Liked Clicked Replied Fa…" at bounding box center [1010, 421] width 1114 height 642
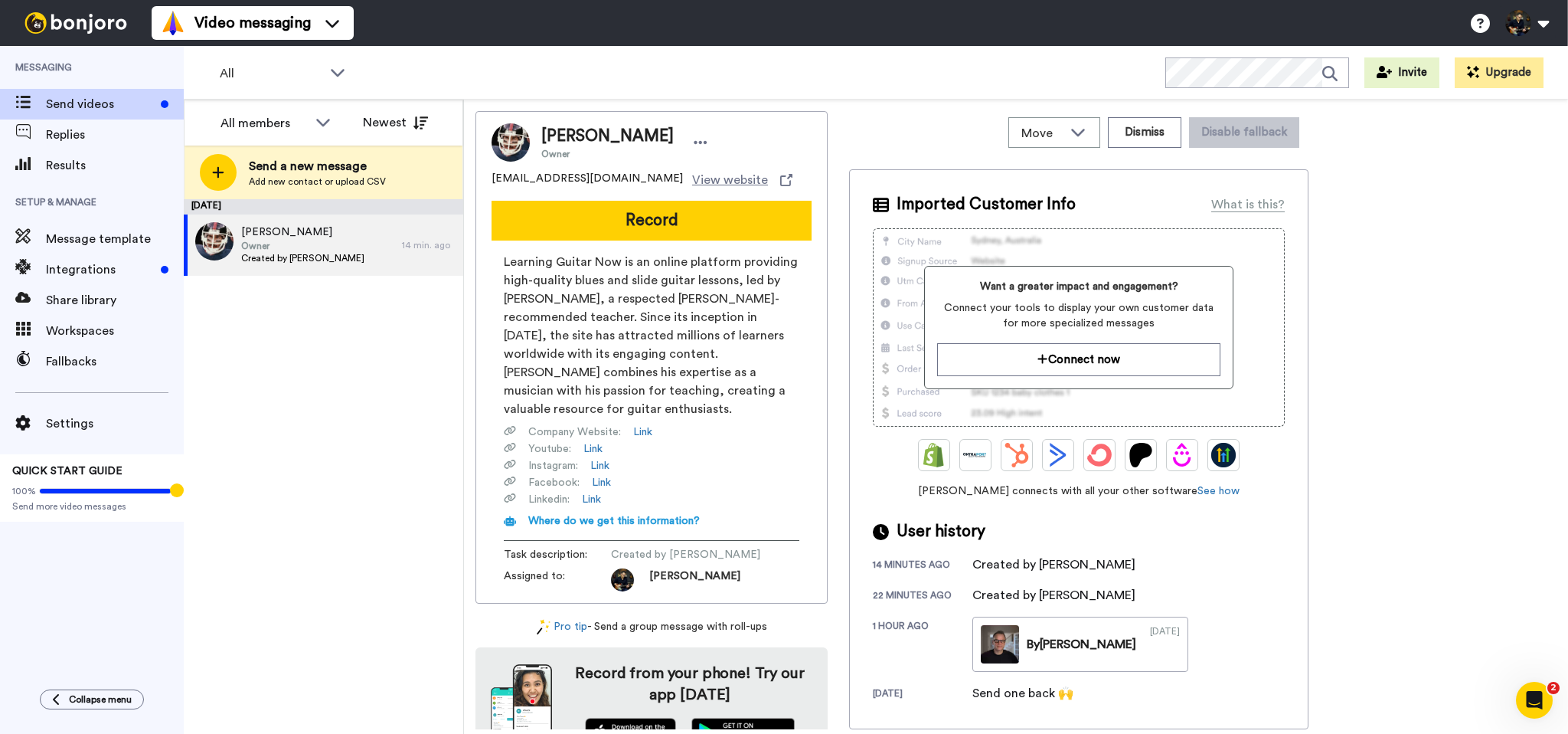
click at [1464, 462] on div "[PERSON_NAME] Owner [EMAIL_ADDRESS][DOMAIN_NAME] View website Record Learning G…" at bounding box center [1015, 421] width 1081 height 618
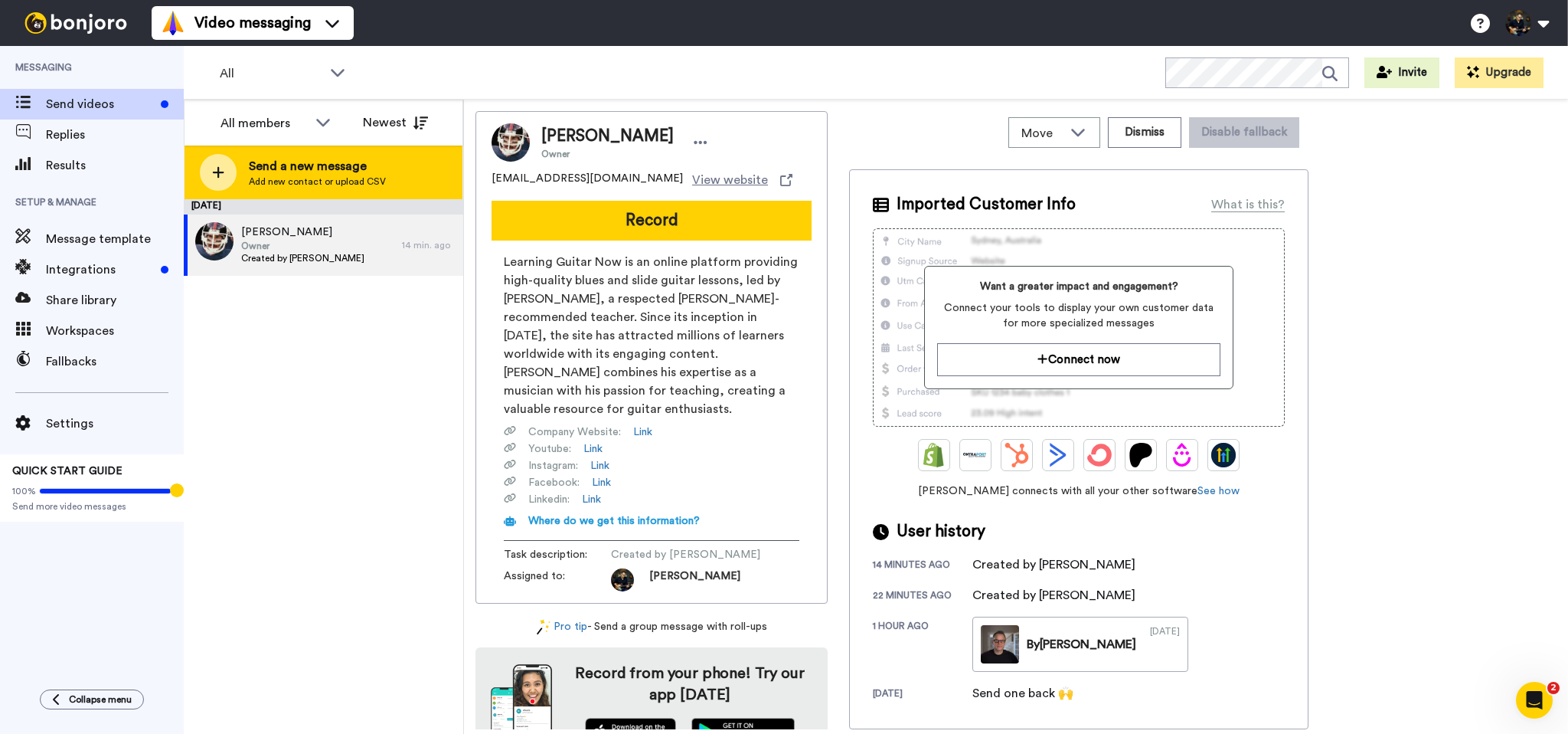
click at [349, 167] on span "Send a new message" at bounding box center [318, 165] width 137 height 18
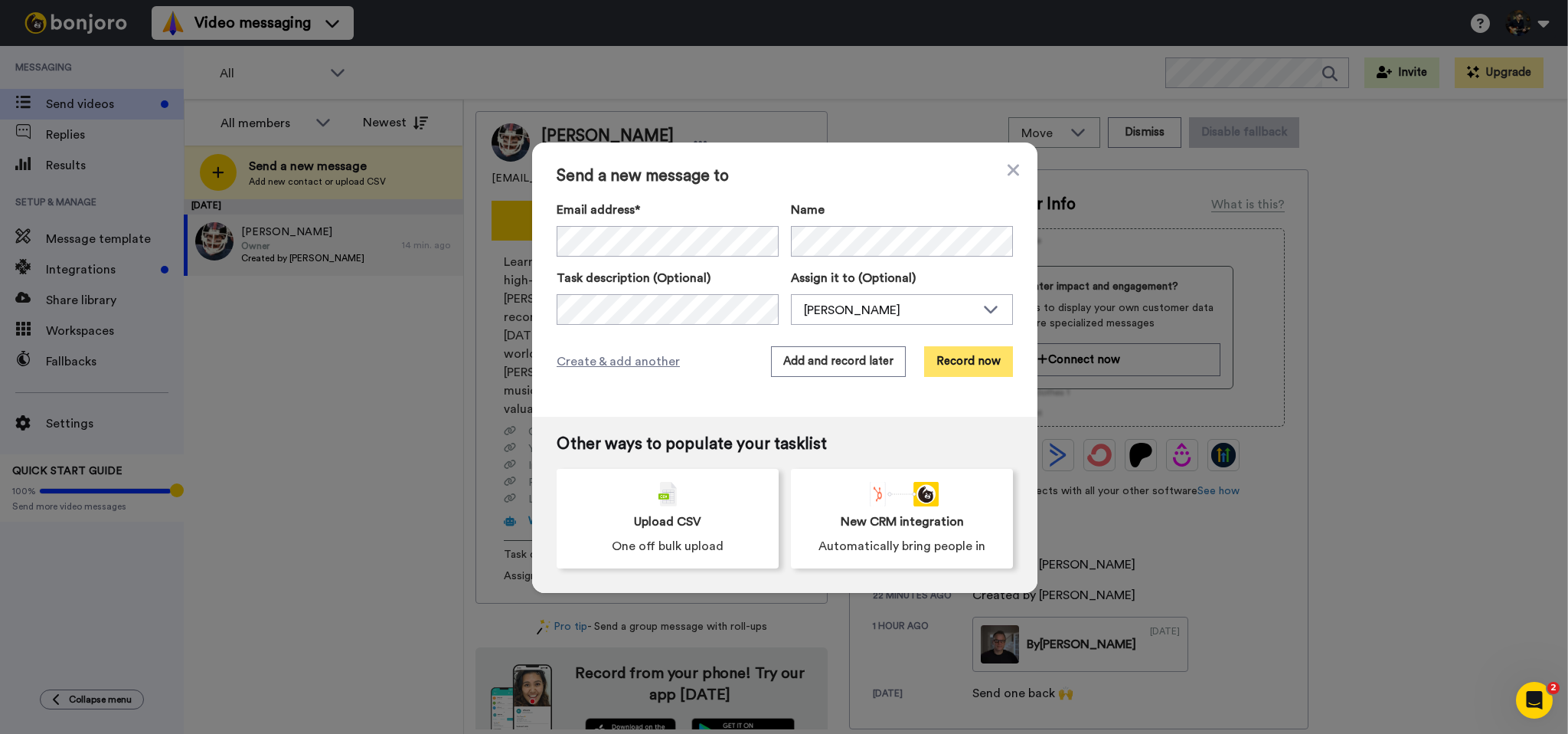
click at [951, 359] on button "Record now" at bounding box center [969, 361] width 89 height 31
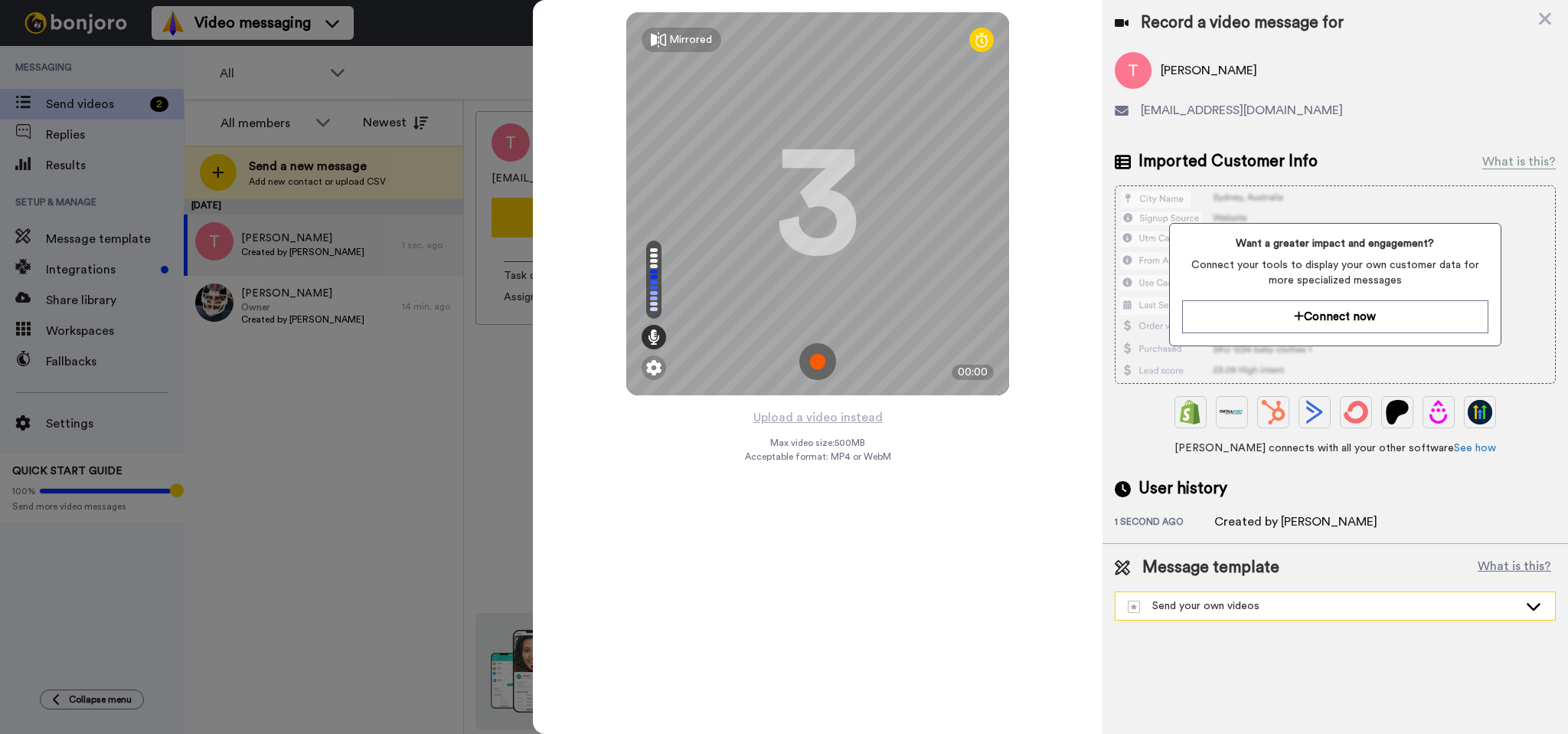
click at [1237, 600] on div "Send your own videos" at bounding box center [1322, 606] width 390 height 15
click at [1198, 572] on div "Thanks for Joining" at bounding box center [1182, 573] width 117 height 15
click at [821, 363] on img at bounding box center [817, 361] width 37 height 37
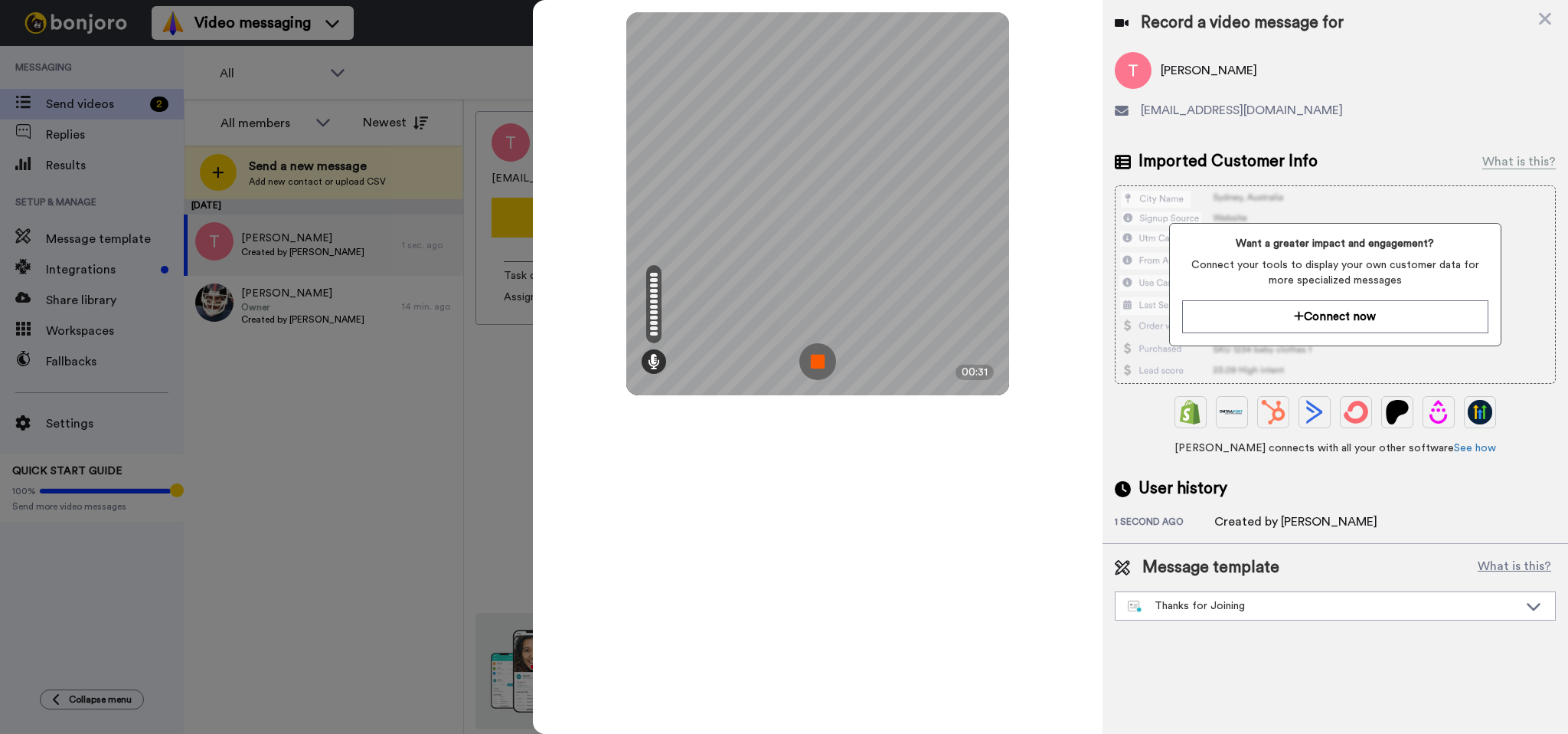
click at [814, 361] on img at bounding box center [817, 361] width 37 height 37
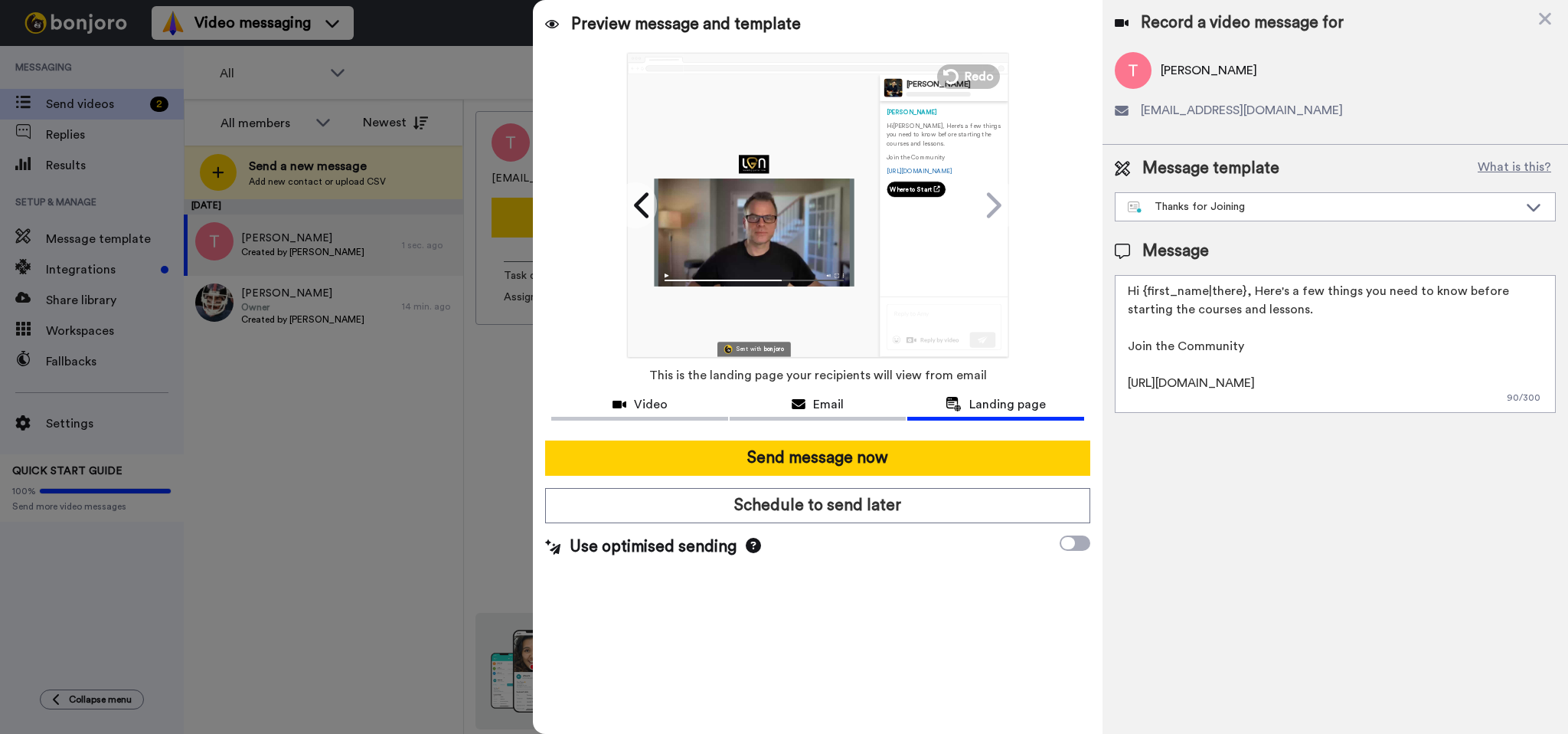
click at [751, 547] on icon at bounding box center [753, 546] width 15 height 15
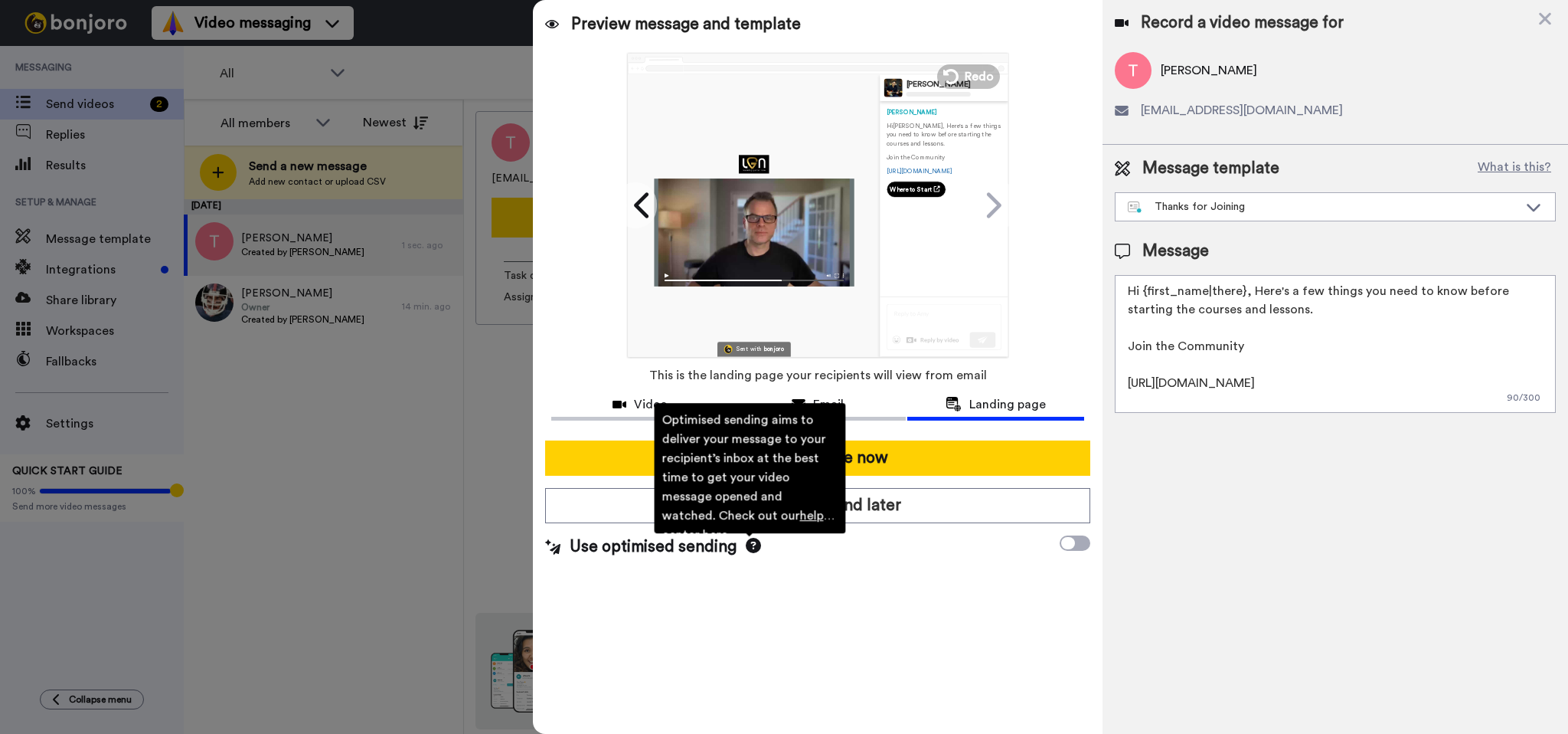
click at [797, 569] on div "Send message now Schedule to send later Use optimised sending Optimised sending…" at bounding box center [817, 499] width 569 height 142
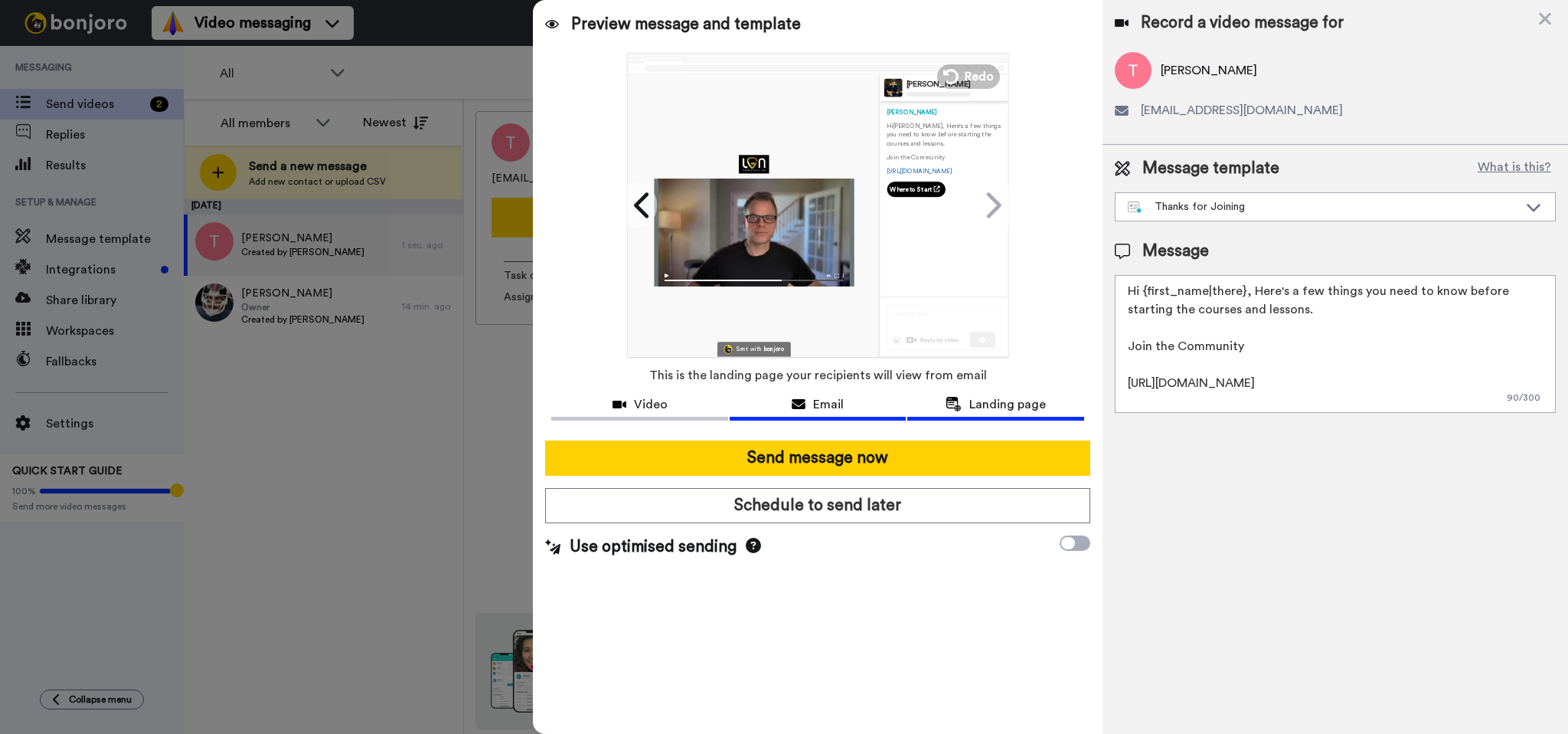
click at [817, 406] on span "Email" at bounding box center [829, 404] width 31 height 18
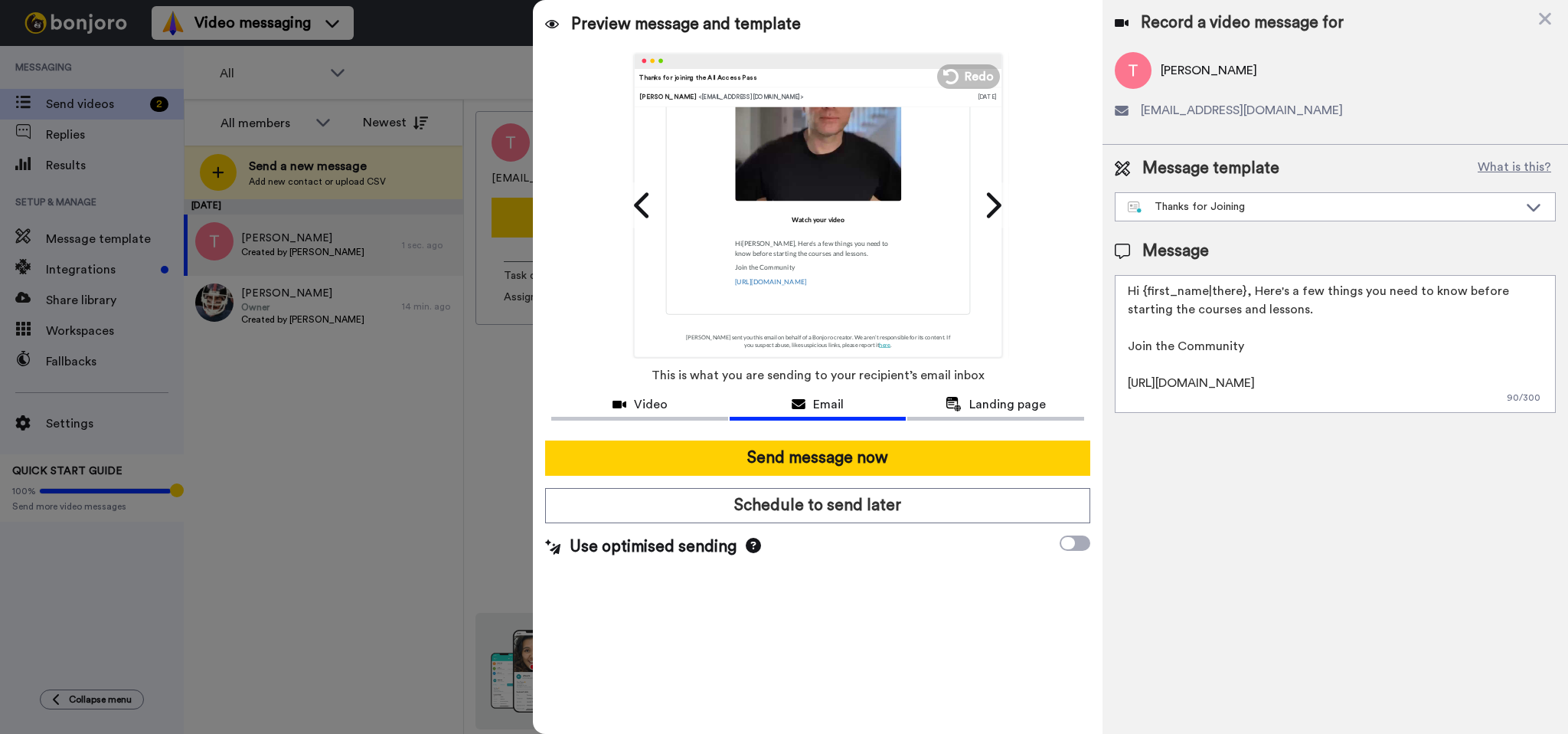
scroll to position [259, 0]
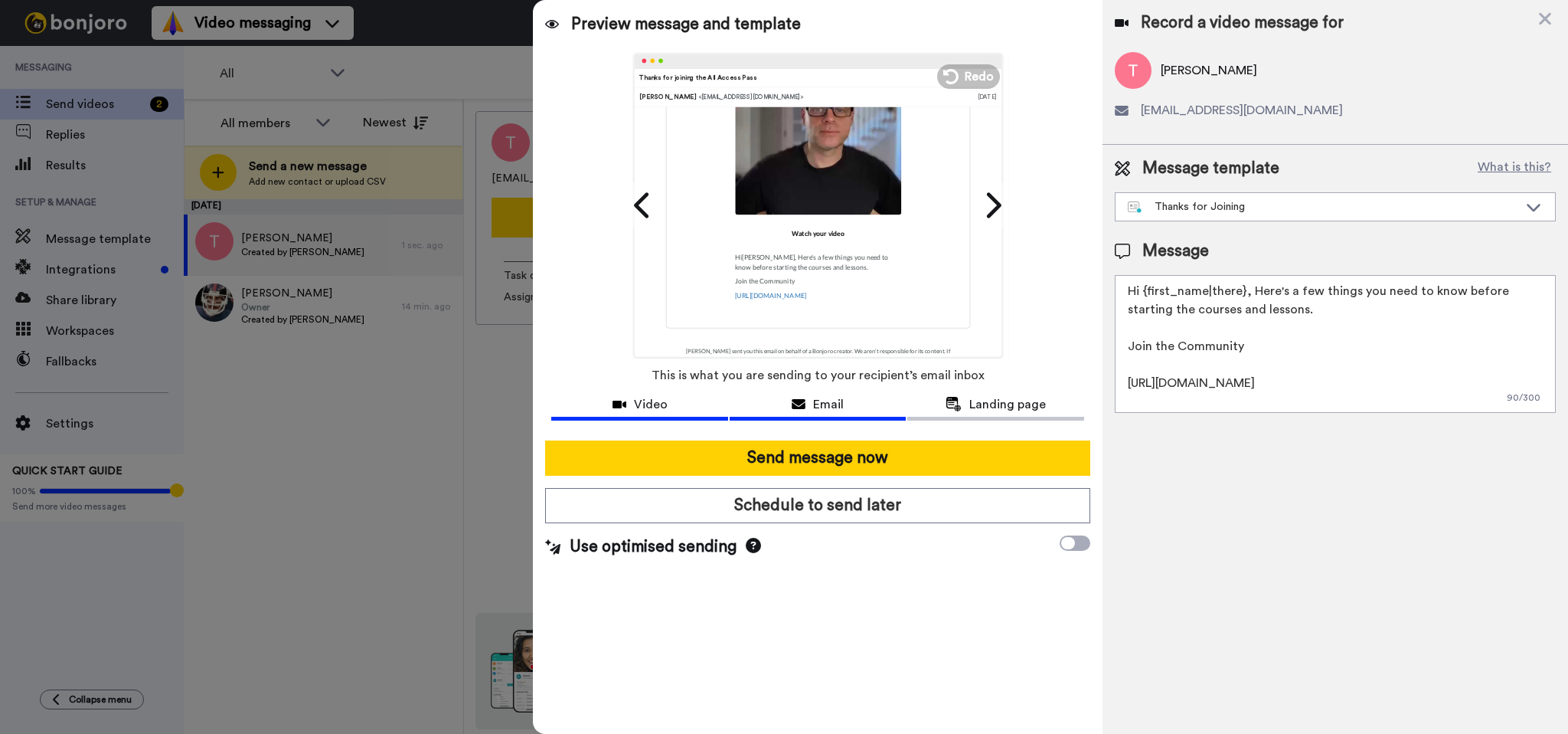
click at [656, 414] on button "Video" at bounding box center [639, 406] width 176 height 28
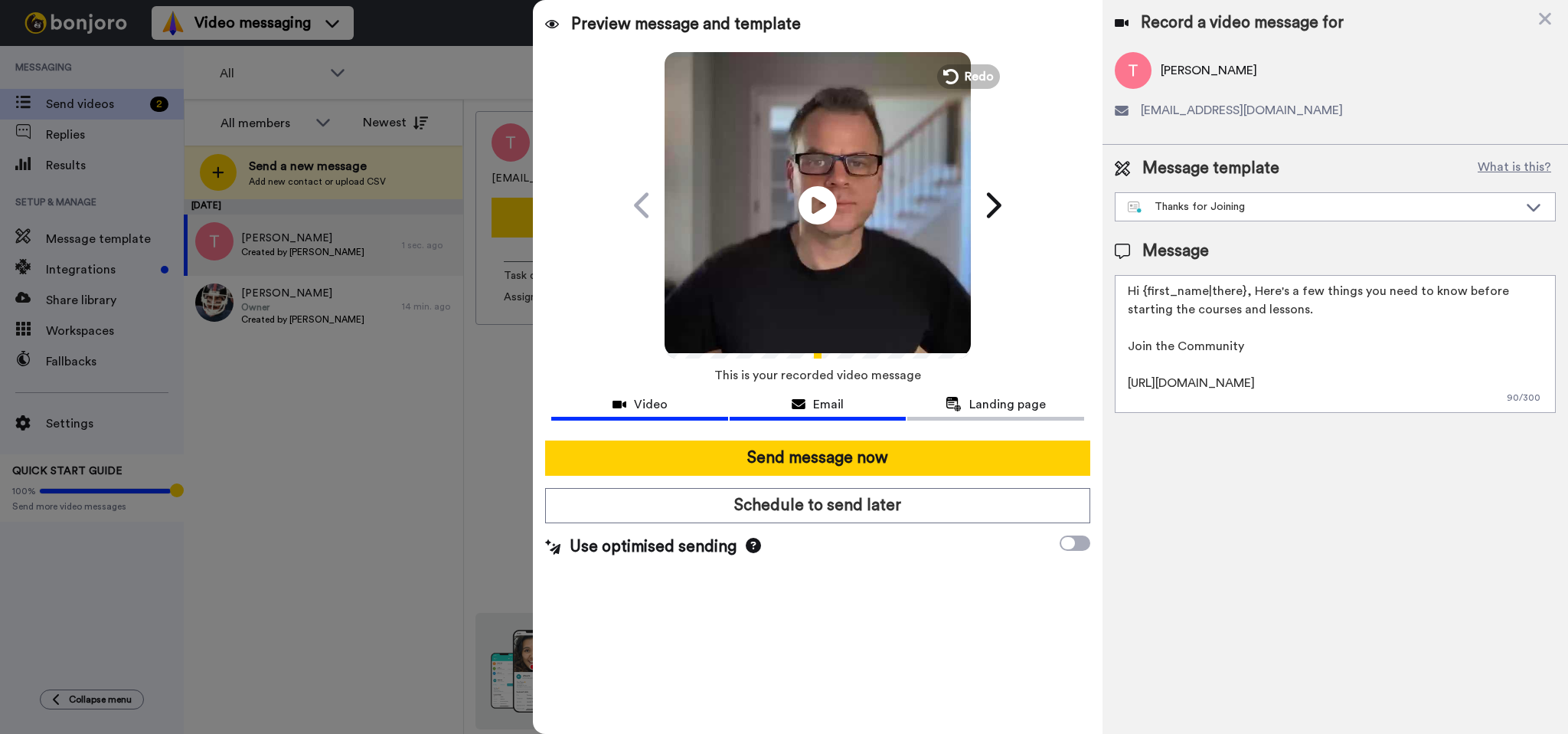
click at [807, 404] on div "Email" at bounding box center [817, 404] width 176 height 18
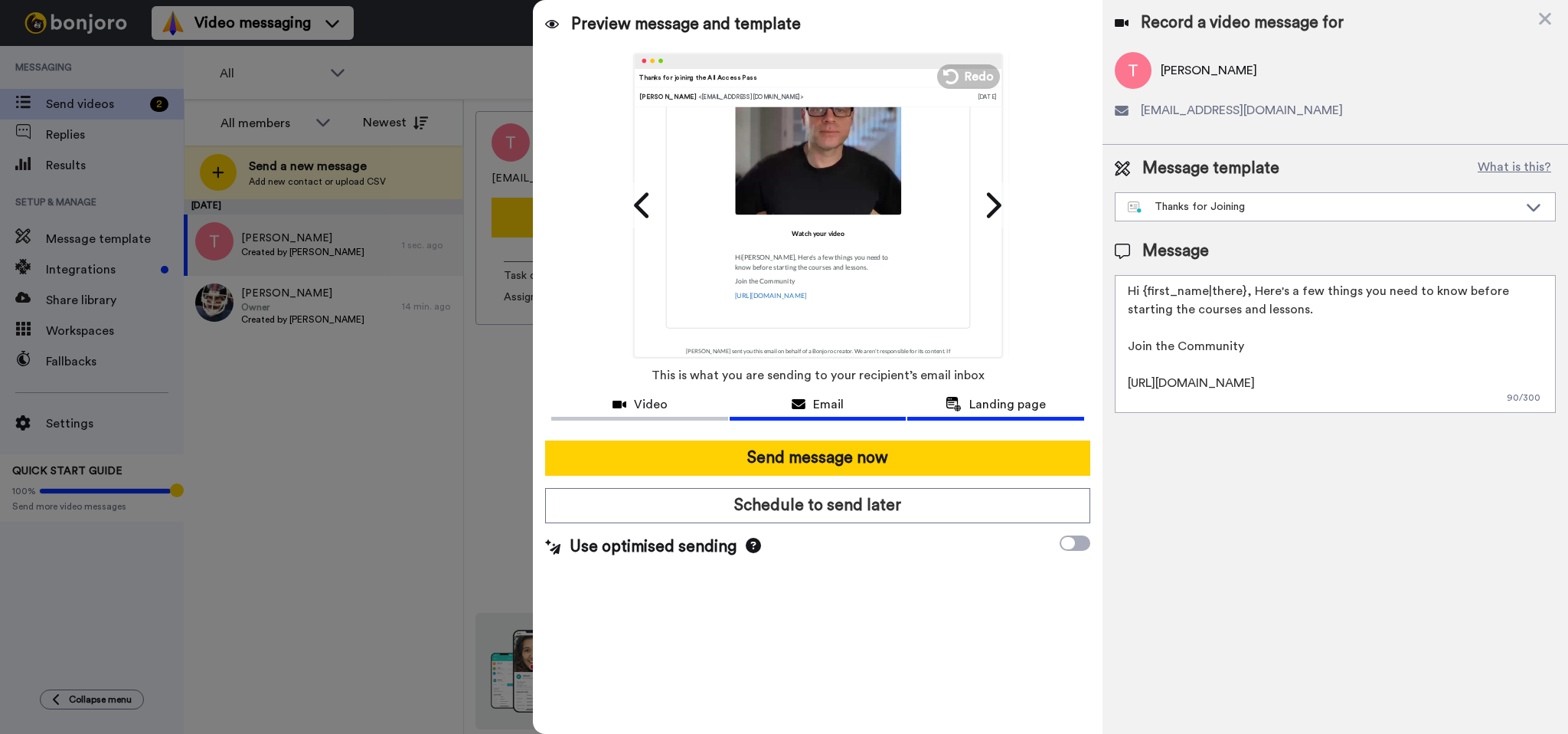
click at [971, 412] on span "Landing page" at bounding box center [1007, 404] width 76 height 18
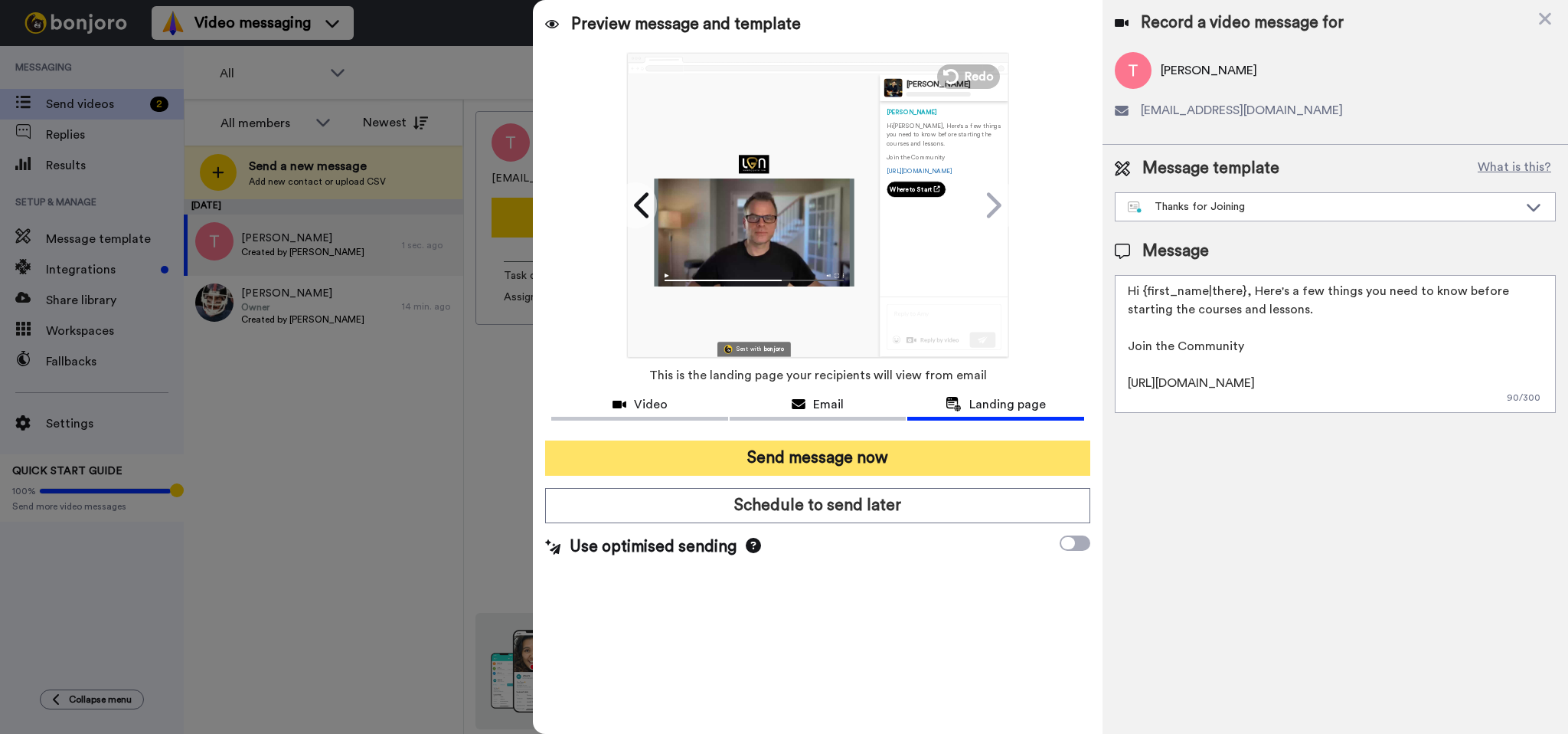
click at [853, 457] on button "Send message now" at bounding box center [817, 457] width 544 height 35
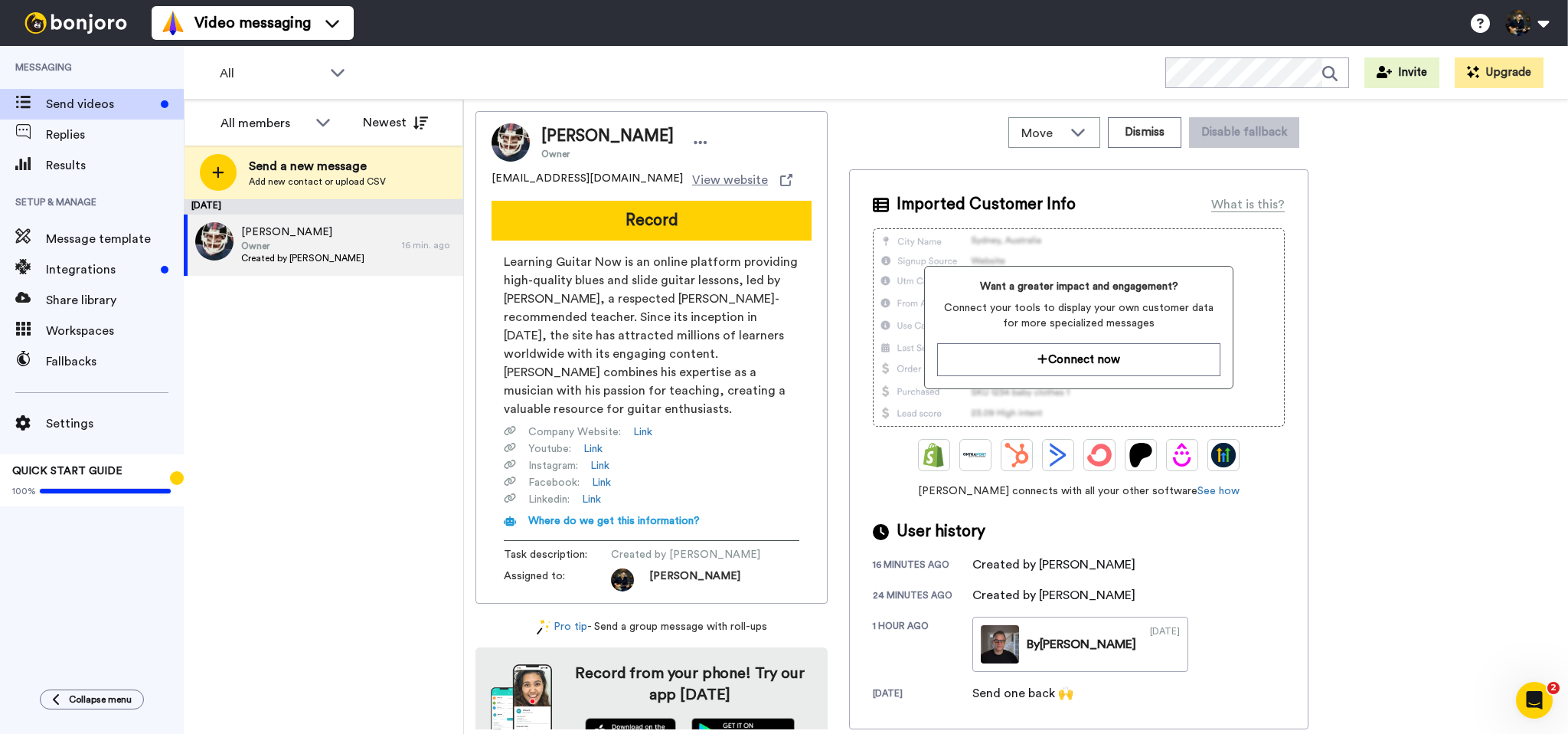
click at [1457, 285] on div "[PERSON_NAME] Owner [EMAIL_ADDRESS][DOMAIN_NAME] View website Record Learning G…" at bounding box center [1015, 421] width 1081 height 618
